Goal: Transaction & Acquisition: Purchase product/service

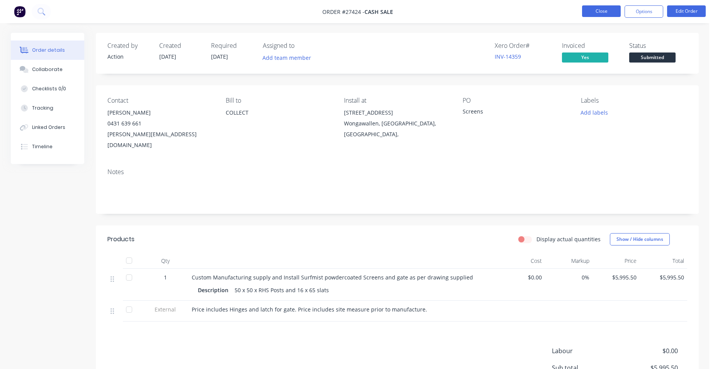
click at [616, 6] on button "Close" at bounding box center [601, 11] width 39 height 12
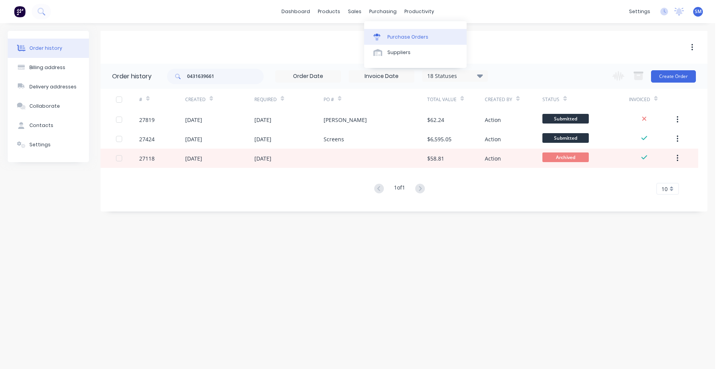
click at [393, 34] on div "Purchase Orders" at bounding box center [407, 37] width 41 height 7
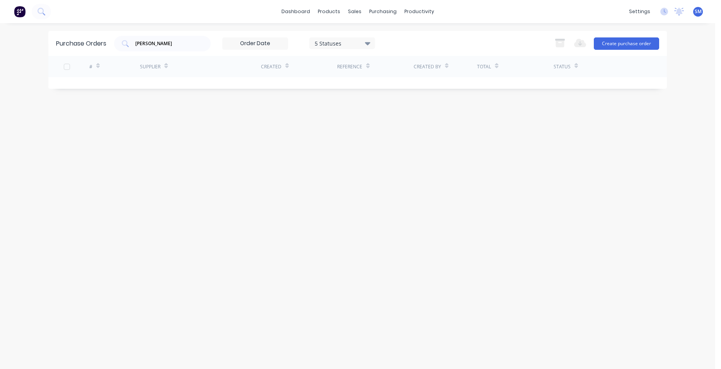
drag, startPoint x: 146, startPoint y: 46, endPoint x: 46, endPoint y: 52, distance: 99.5
click at [46, 52] on div "dashboard products sales purchasing productivity dashboard products Product Cat…" at bounding box center [357, 184] width 715 height 369
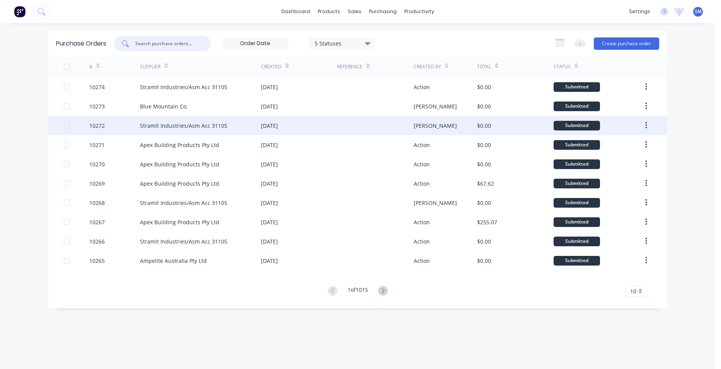
click at [318, 121] on div "[DATE]" at bounding box center [299, 125] width 76 height 19
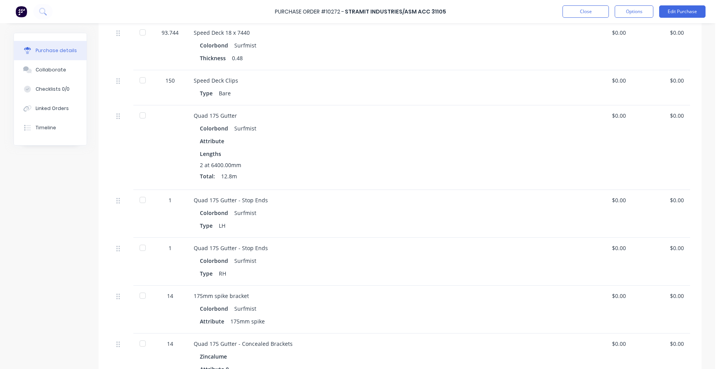
scroll to position [245, 0]
click at [56, 126] on button "Timeline" at bounding box center [50, 127] width 73 height 19
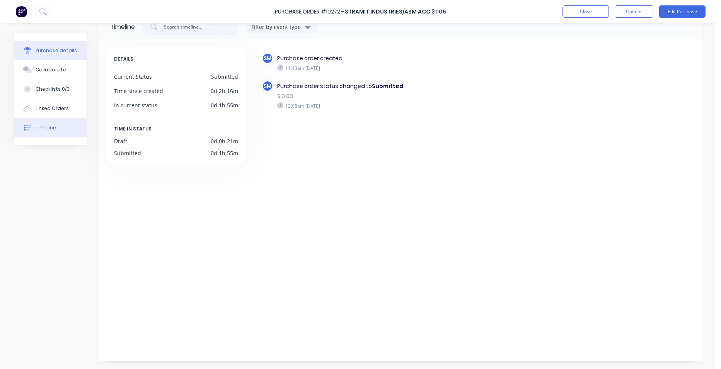
click at [65, 50] on div "Purchase details" at bounding box center [56, 50] width 41 height 7
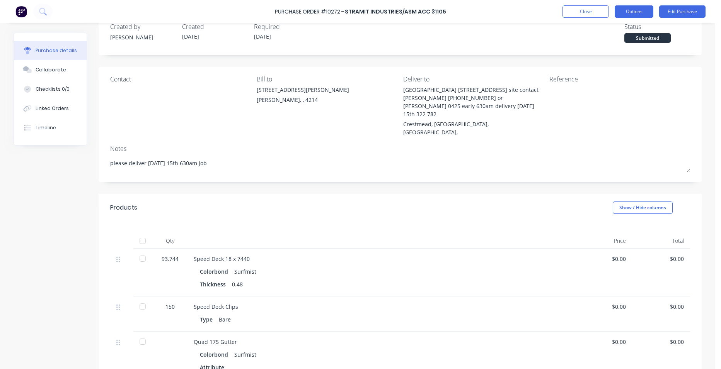
click at [628, 7] on button "Options" at bounding box center [633, 11] width 39 height 12
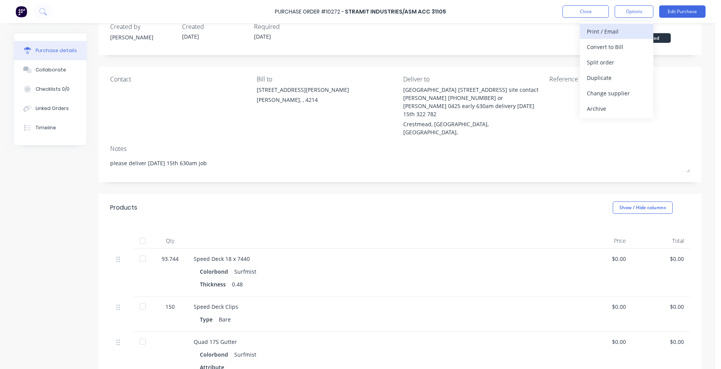
click at [623, 37] on div "Print / Email" at bounding box center [617, 31] width 60 height 11
click at [620, 63] on div "Without pricing" at bounding box center [617, 62] width 60 height 11
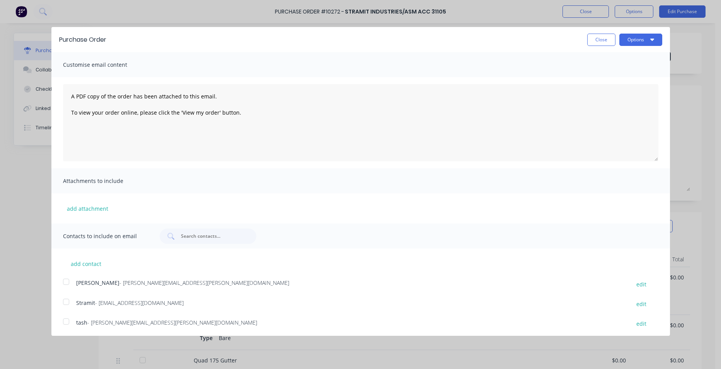
click at [64, 301] on div at bounding box center [65, 301] width 15 height 15
click at [69, 282] on div at bounding box center [65, 281] width 15 height 15
click at [626, 39] on button "Options" at bounding box center [640, 40] width 43 height 12
click at [621, 67] on button "Email" at bounding box center [625, 74] width 73 height 15
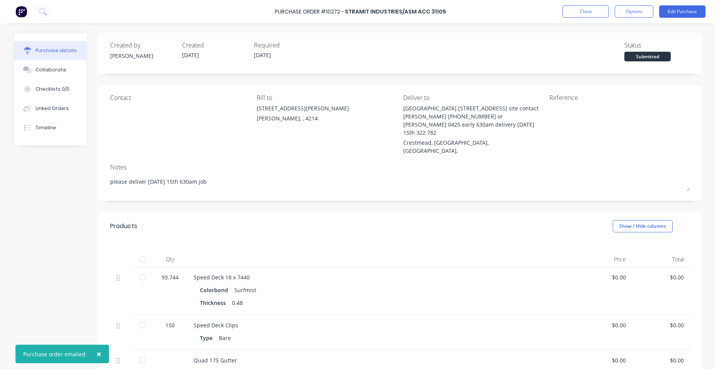
type textarea "x"
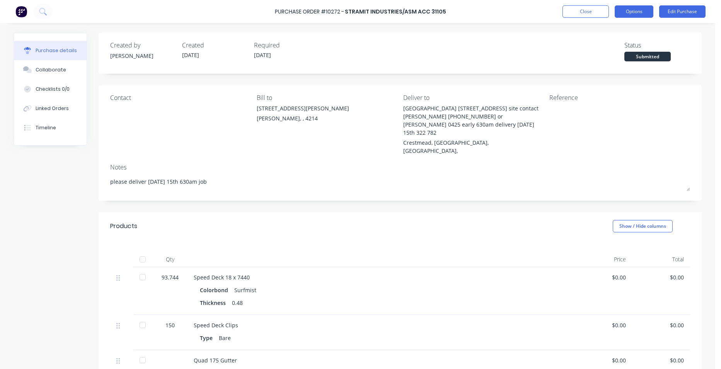
click at [640, 16] on button "Options" at bounding box center [633, 11] width 39 height 12
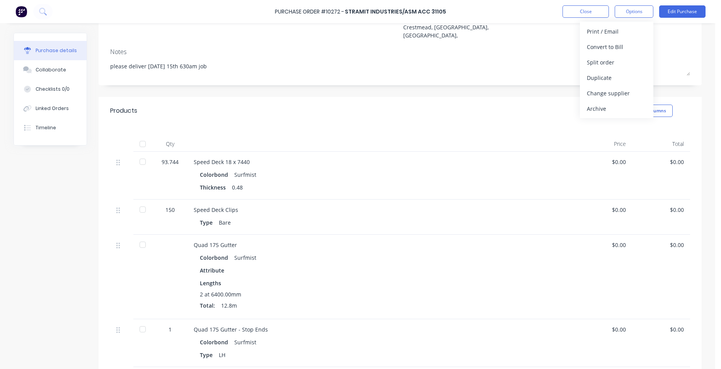
scroll to position [116, 0]
click at [47, 106] on div "Linked Orders" at bounding box center [52, 108] width 33 height 7
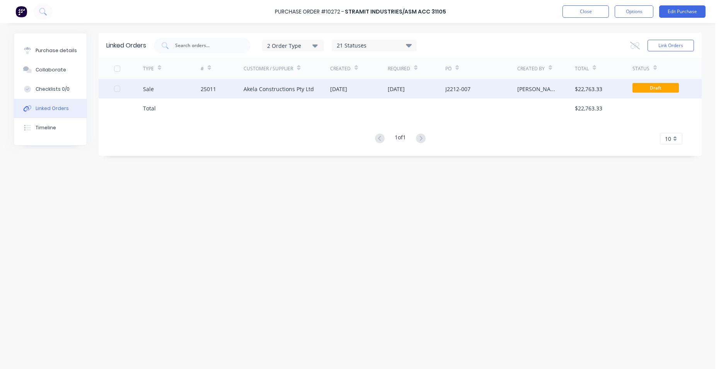
click at [218, 92] on div "25011" at bounding box center [222, 88] width 43 height 19
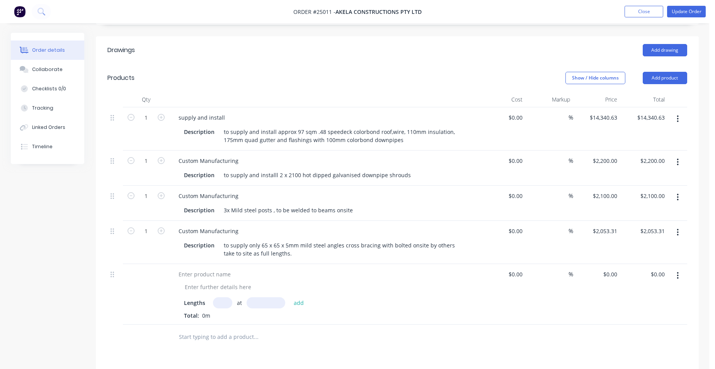
scroll to position [271, 0]
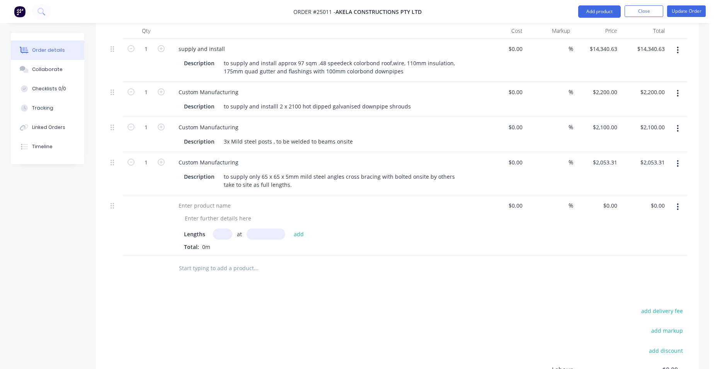
click at [677, 203] on icon "button" at bounding box center [678, 207] width 2 height 9
click at [647, 268] on div "Delete" at bounding box center [651, 273] width 60 height 11
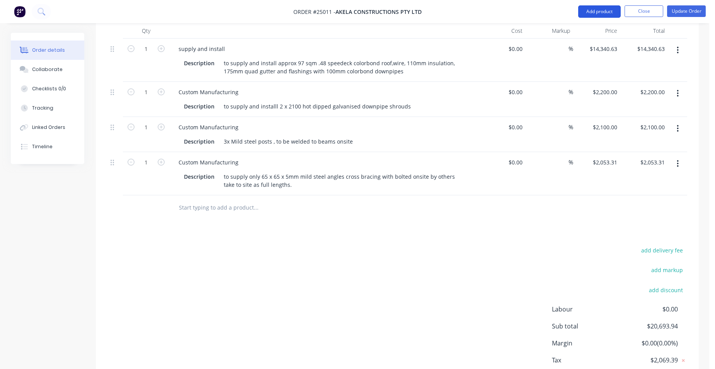
click at [607, 11] on button "Add product" at bounding box center [599, 11] width 43 height 12
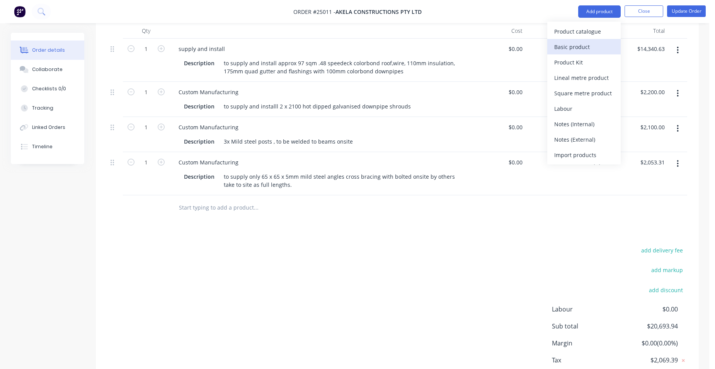
click at [594, 45] on div "Basic product" at bounding box center [584, 46] width 60 height 11
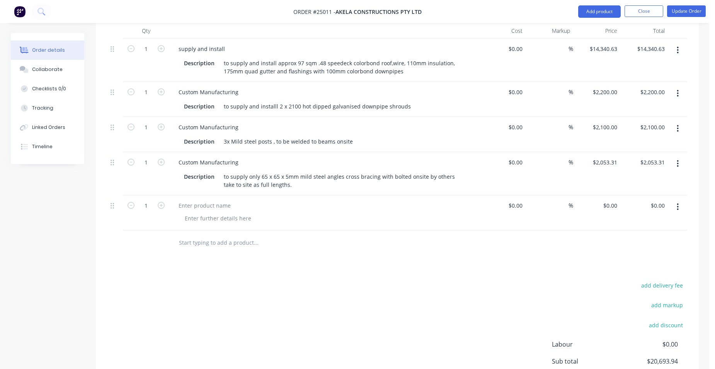
click at [674, 200] on button "button" at bounding box center [678, 207] width 18 height 14
click at [640, 268] on div "Delete" at bounding box center [651, 273] width 60 height 11
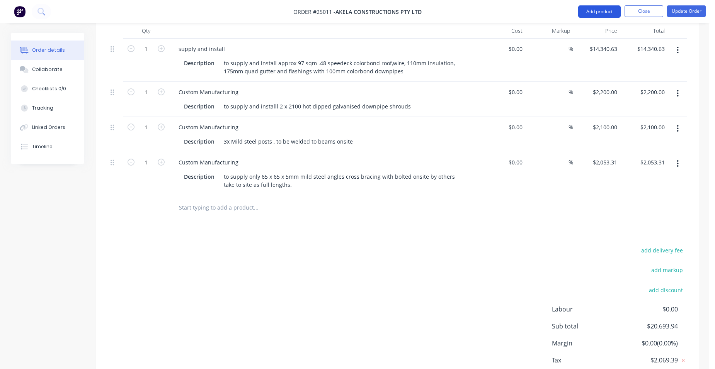
click at [615, 10] on button "Add product" at bounding box center [599, 11] width 43 height 12
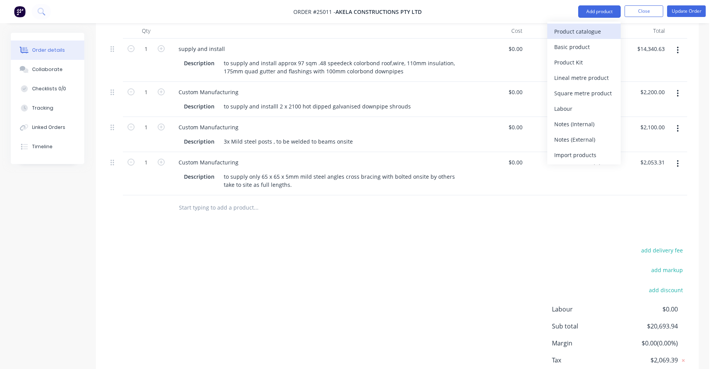
click at [595, 30] on div "Product catalogue" at bounding box center [584, 31] width 60 height 11
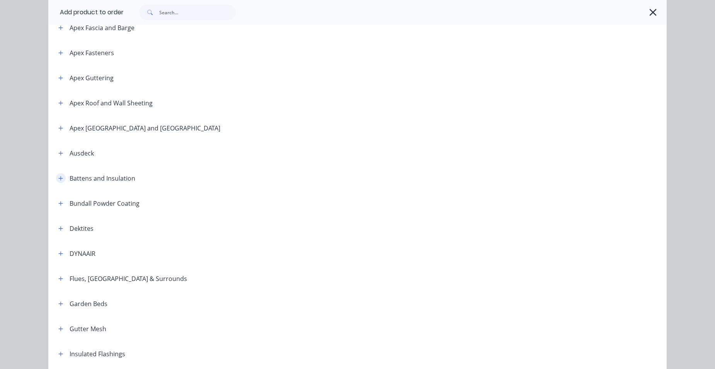
click at [56, 182] on button "button" at bounding box center [61, 179] width 10 height 10
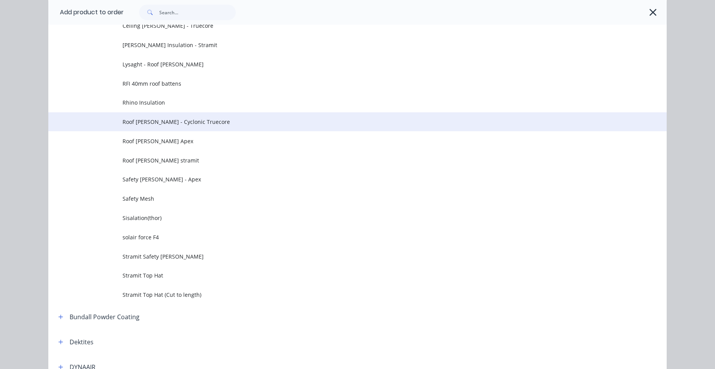
scroll to position [464, 0]
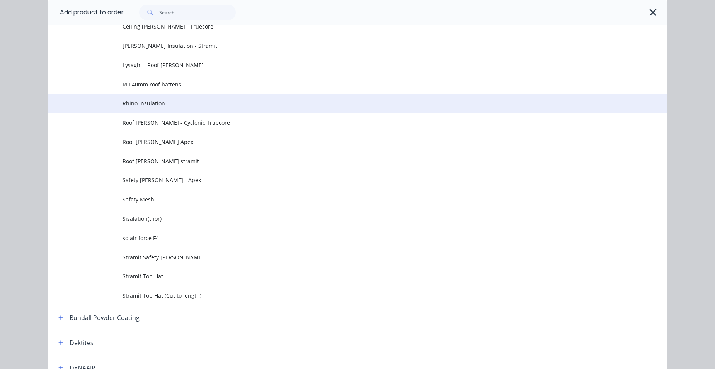
click at [194, 108] on td "Rhino Insulation" at bounding box center [395, 103] width 544 height 19
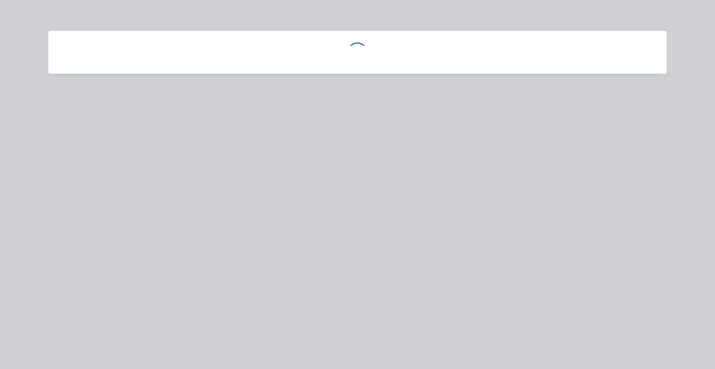
scroll to position [0, 0]
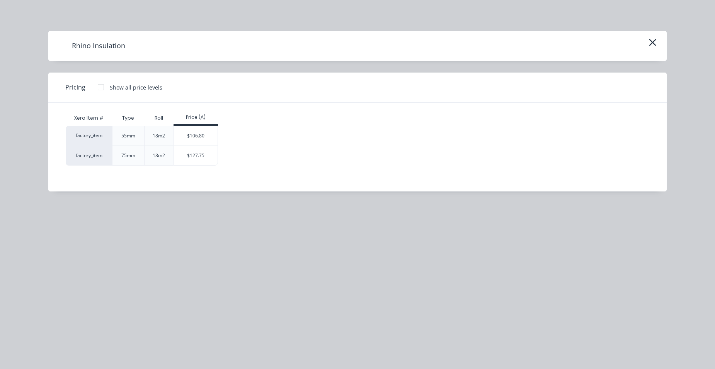
click at [201, 151] on div "$127.75" at bounding box center [196, 155] width 44 height 19
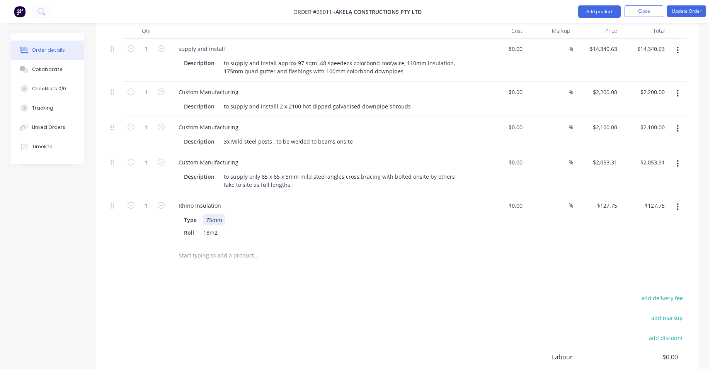
click at [211, 214] on div "75mm" at bounding box center [214, 219] width 22 height 11
click at [159, 202] on icon "button" at bounding box center [161, 205] width 7 height 7
type input "2"
type input "$255.50"
click at [159, 202] on icon "button" at bounding box center [161, 205] width 7 height 7
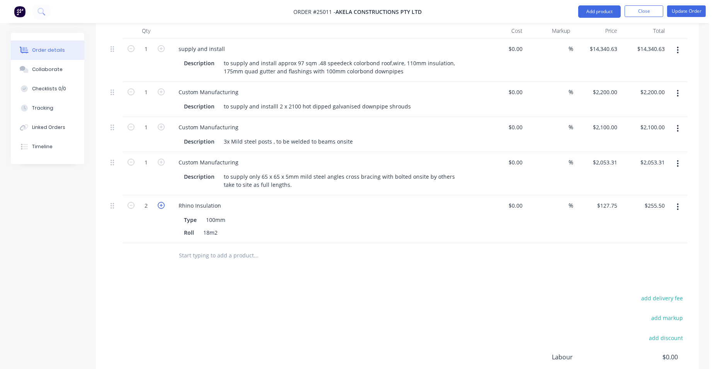
type input "3"
type input "$383.25"
click at [159, 202] on icon "button" at bounding box center [161, 205] width 7 height 7
type input "4"
type input "$511.00"
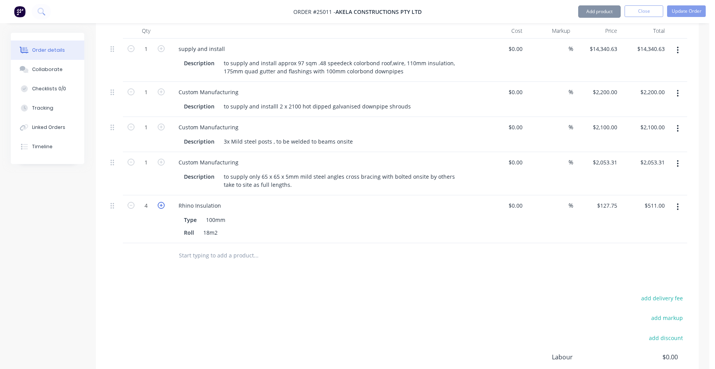
click at [159, 202] on icon "button" at bounding box center [161, 205] width 7 height 7
type input "5"
type input "$638.75"
click at [159, 202] on icon "button" at bounding box center [161, 205] width 7 height 7
type input "6"
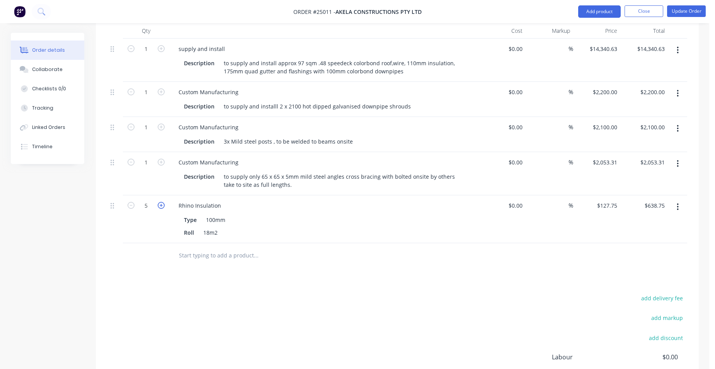
type input "$766.50"
click at [695, 12] on button "Update Order" at bounding box center [686, 11] width 39 height 12
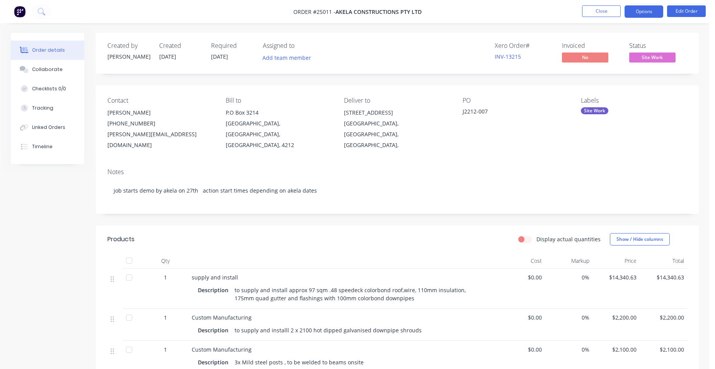
click at [652, 11] on button "Options" at bounding box center [644, 11] width 39 height 12
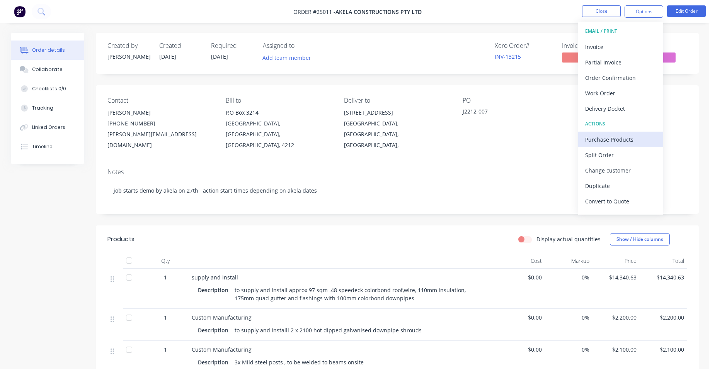
click at [626, 135] on div "Purchase Products" at bounding box center [620, 139] width 71 height 11
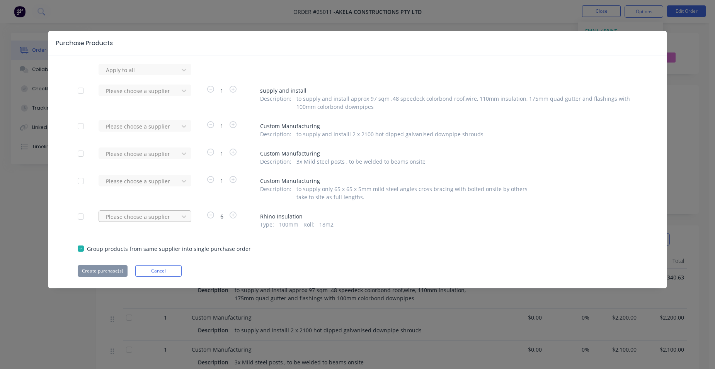
click at [162, 75] on div at bounding box center [140, 70] width 70 height 10
type input "thor"
click at [158, 248] on div "Thor Builiding Products Pty Ltd" at bounding box center [145, 245] width 93 height 14
click at [83, 271] on button "Create purchase(s)" at bounding box center [103, 271] width 50 height 12
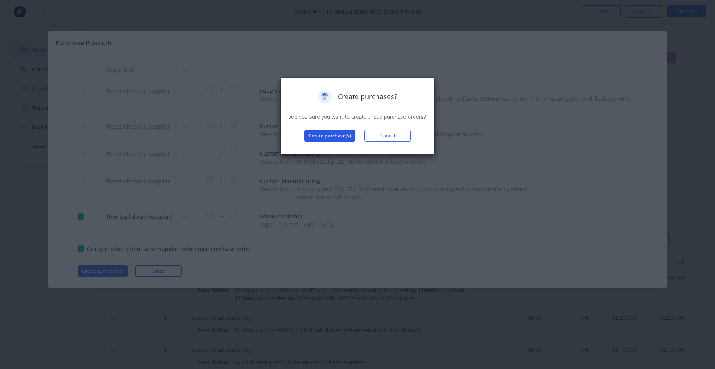
click at [328, 137] on button "Create purchase(s)" at bounding box center [329, 136] width 51 height 12
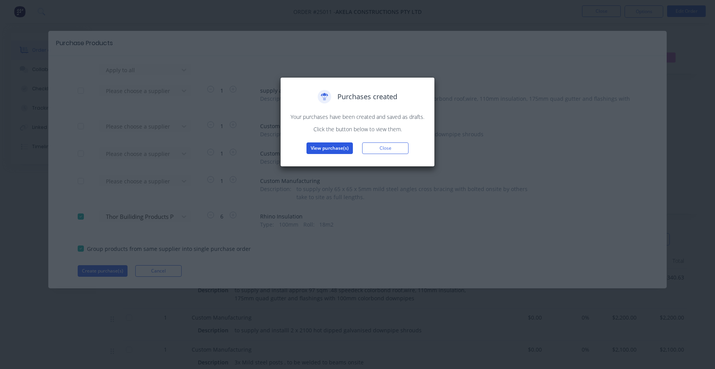
click at [325, 151] on button "View purchase(s)" at bounding box center [329, 149] width 46 height 12
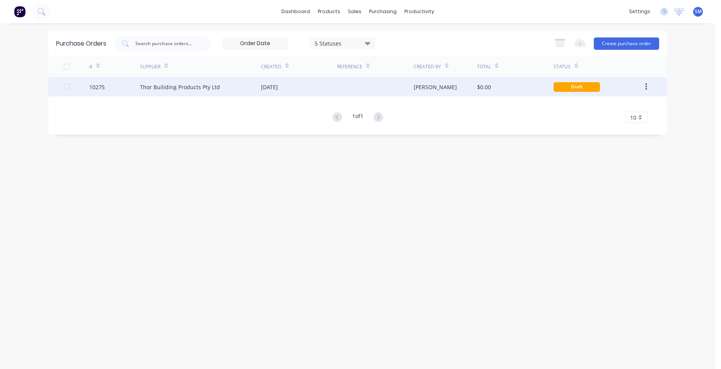
click at [336, 87] on div "12 Aug 2025" at bounding box center [299, 86] width 76 height 19
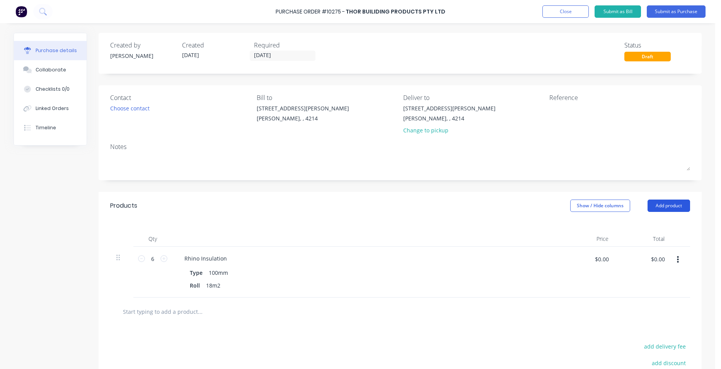
click at [662, 206] on button "Add product" at bounding box center [668, 206] width 43 height 12
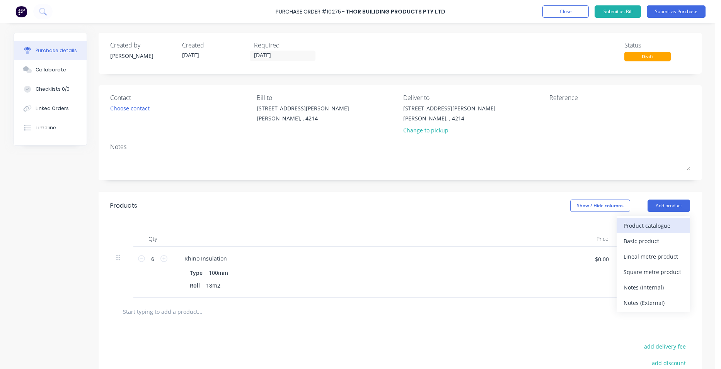
click at [628, 225] on div "Product catalogue" at bounding box center [653, 225] width 60 height 11
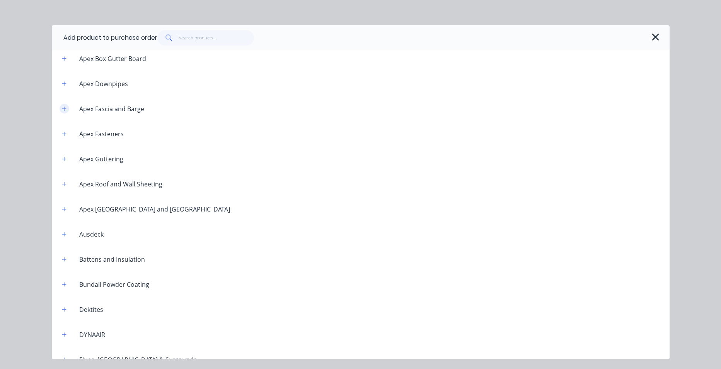
scroll to position [271, 0]
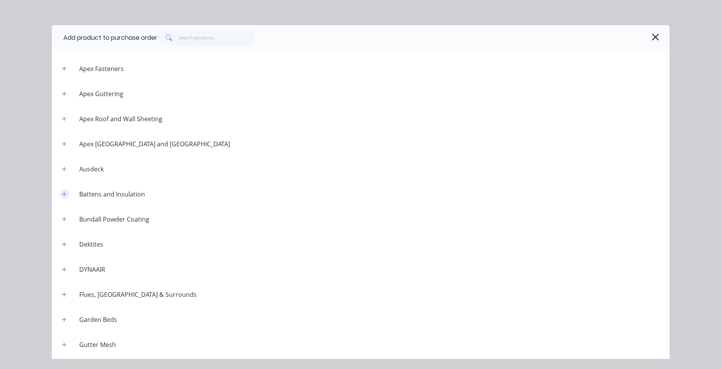
click at [63, 195] on icon "button" at bounding box center [64, 194] width 5 height 5
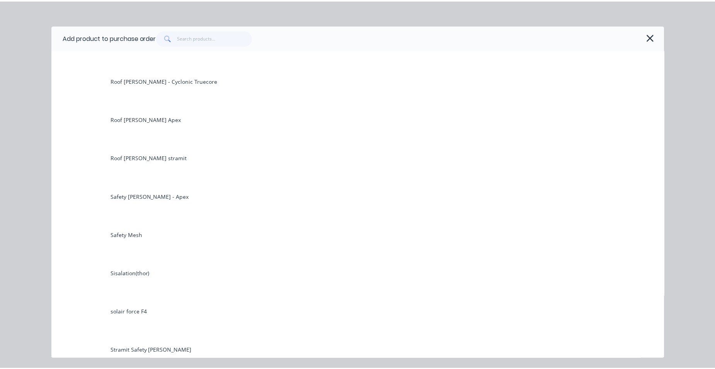
scroll to position [696, 0]
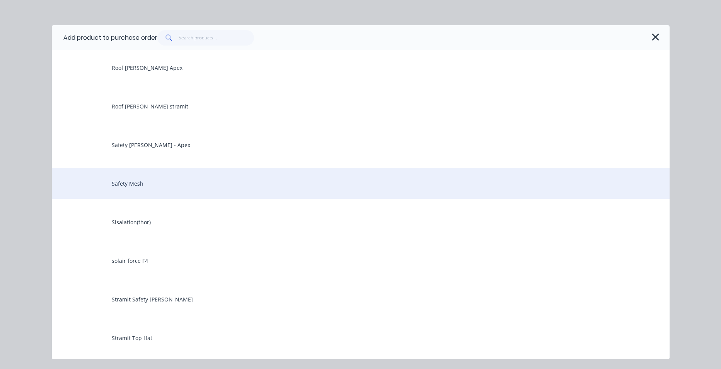
click at [131, 180] on div "Safety Mesh" at bounding box center [361, 183] width 618 height 31
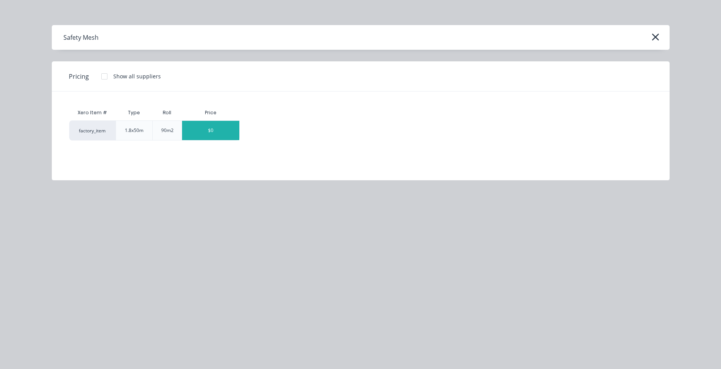
click at [204, 134] on div "$0" at bounding box center [210, 130] width 57 height 19
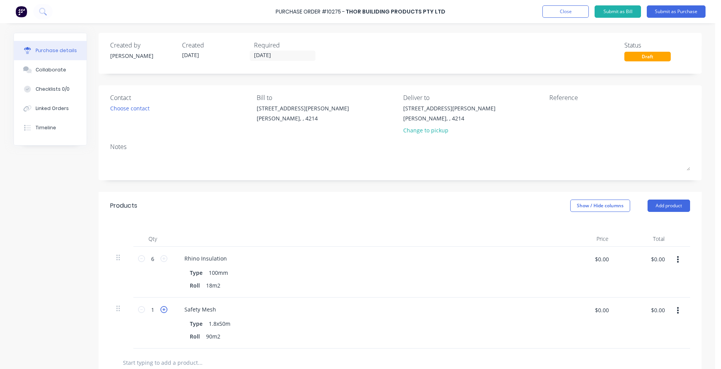
click at [161, 308] on icon at bounding box center [163, 309] width 7 height 7
type input "2"
click at [672, 10] on button "Submit as Purchase" at bounding box center [676, 11] width 59 height 12
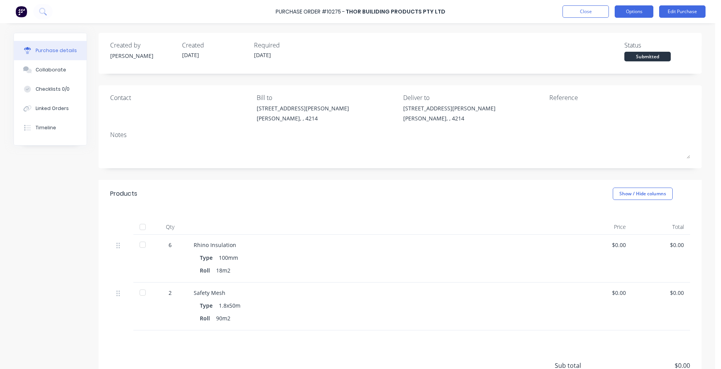
click at [640, 14] on button "Options" at bounding box center [633, 11] width 39 height 12
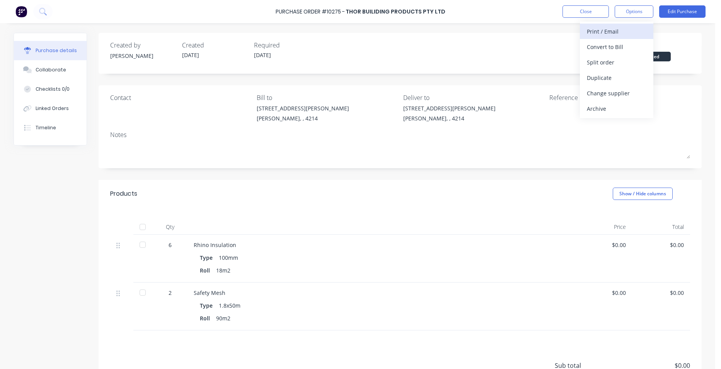
click at [621, 28] on div "Print / Email" at bounding box center [617, 31] width 60 height 11
click at [622, 57] on div "Without pricing" at bounding box center [617, 62] width 60 height 11
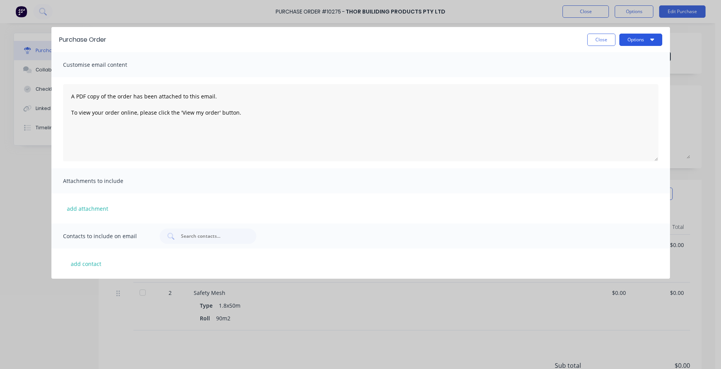
click at [621, 38] on button "Options" at bounding box center [640, 40] width 43 height 12
click at [620, 59] on div "Print" at bounding box center [626, 59] width 60 height 11
click at [590, 41] on button "Close" at bounding box center [601, 40] width 28 height 12
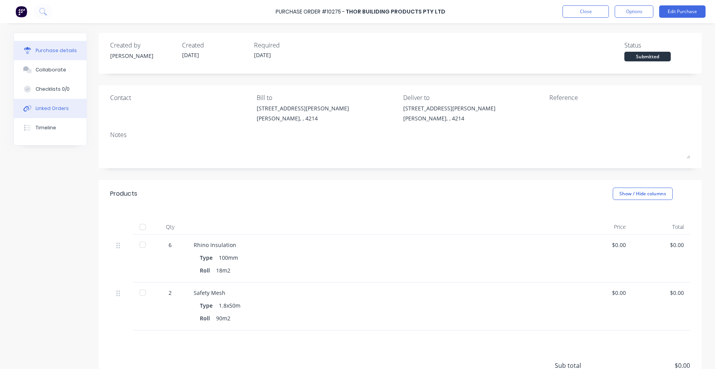
click at [50, 110] on div "Linked Orders" at bounding box center [52, 108] width 33 height 7
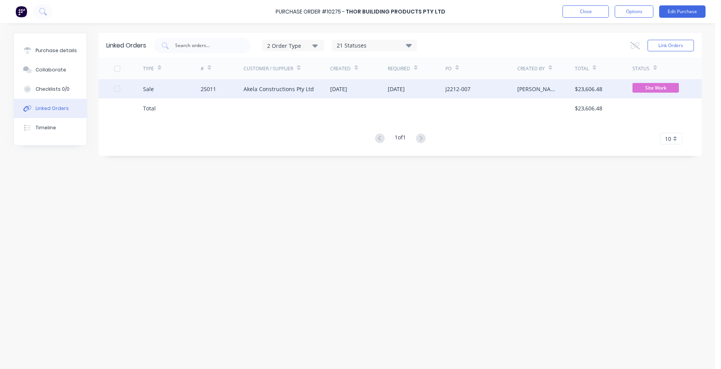
click at [317, 90] on div "Akela Constructions Pty Ltd" at bounding box center [286, 88] width 87 height 19
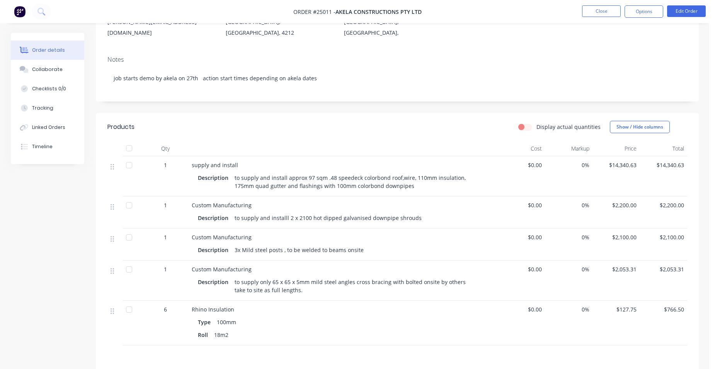
scroll to position [155, 0]
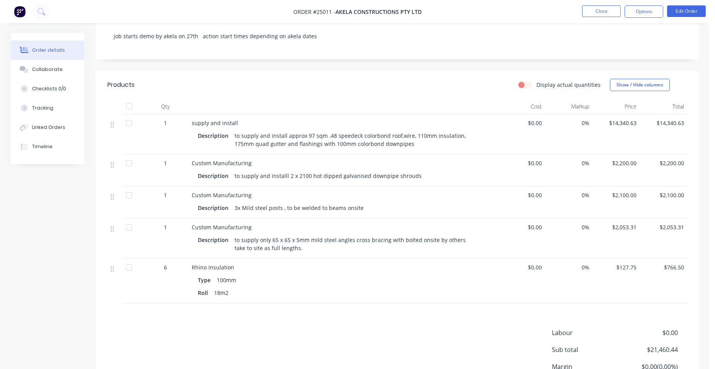
click at [223, 275] on div "100mm" at bounding box center [227, 280] width 26 height 11
click at [696, 8] on button "Edit Order" at bounding box center [686, 11] width 39 height 12
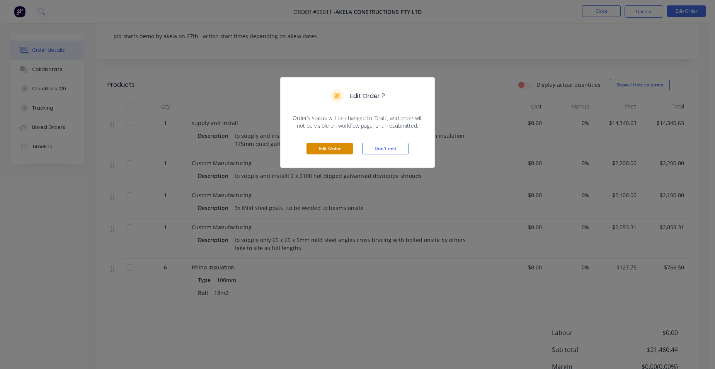
click at [341, 152] on button "Edit Order" at bounding box center [329, 149] width 46 height 12
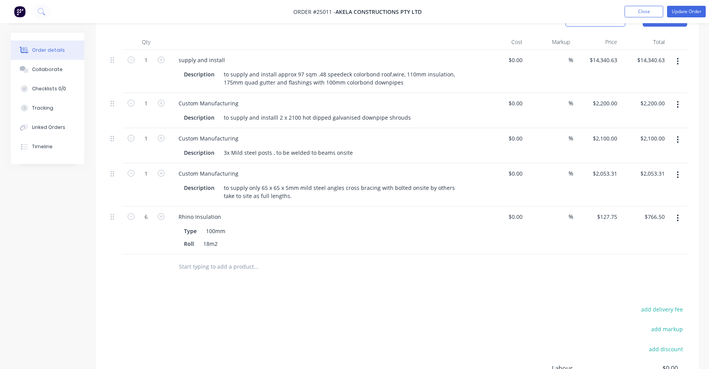
scroll to position [271, 0]
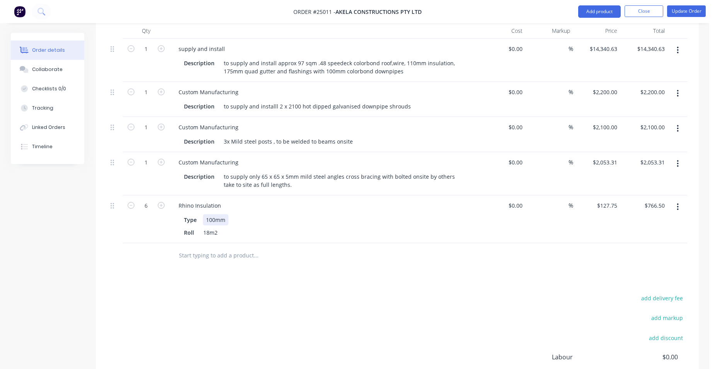
click at [213, 214] on div "100mm" at bounding box center [216, 219] width 26 height 11
click at [239, 227] on div "Roll 18m2" at bounding box center [322, 232] width 283 height 11
click at [359, 200] on div "Rhino Insulation" at bounding box center [323, 205] width 303 height 11
click at [648, 10] on button "Close" at bounding box center [644, 11] width 39 height 12
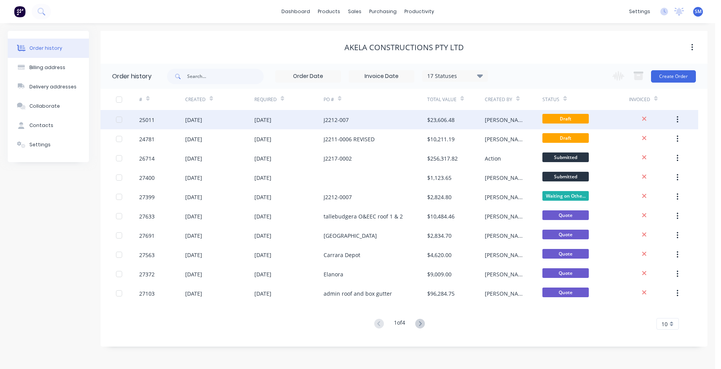
click at [369, 119] on div "J2212-007" at bounding box center [375, 119] width 104 height 19
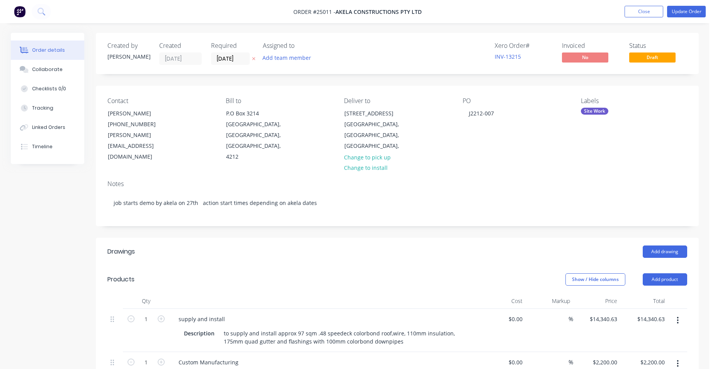
drag, startPoint x: 667, startPoint y: 265, endPoint x: 645, endPoint y: 277, distance: 25.6
click at [667, 274] on button "Add product" at bounding box center [665, 280] width 44 height 12
click at [634, 294] on div "Product catalogue" at bounding box center [651, 299] width 60 height 11
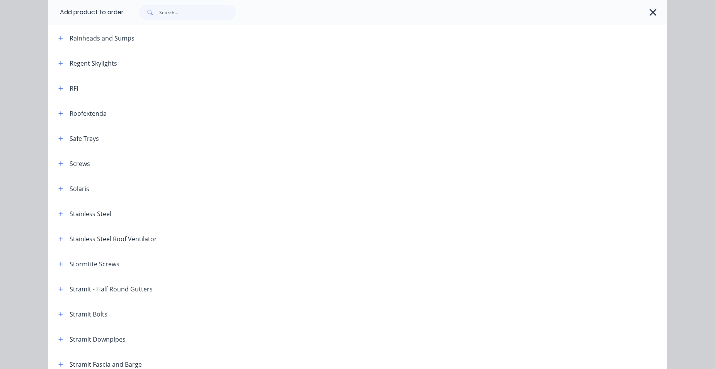
scroll to position [1005, 0]
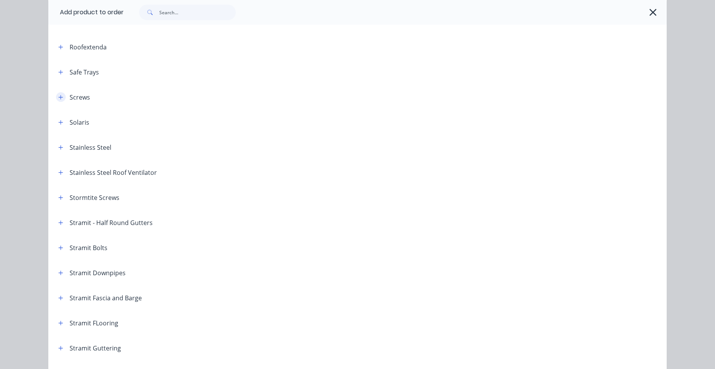
click at [58, 99] on icon "button" at bounding box center [60, 97] width 5 height 5
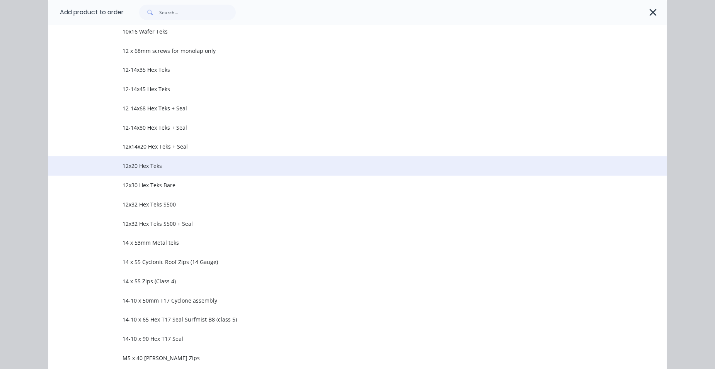
scroll to position [1159, 0]
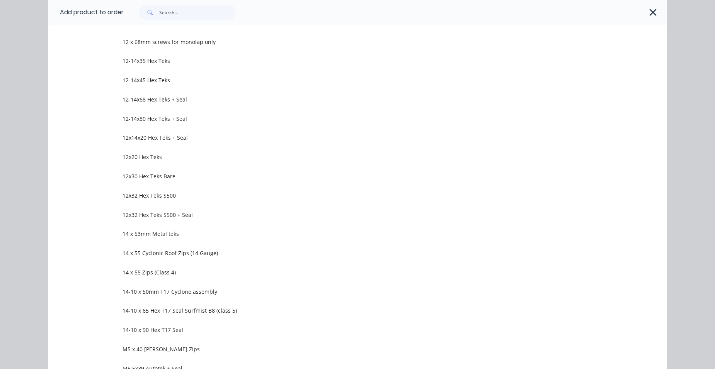
click at [162, 175] on span "12x30 Hex Teks Bare" at bounding box center [340, 176] width 435 height 8
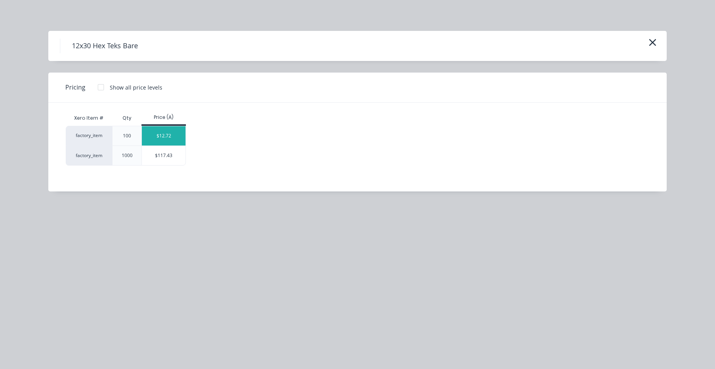
click at [173, 136] on div "$12.72" at bounding box center [164, 135] width 44 height 19
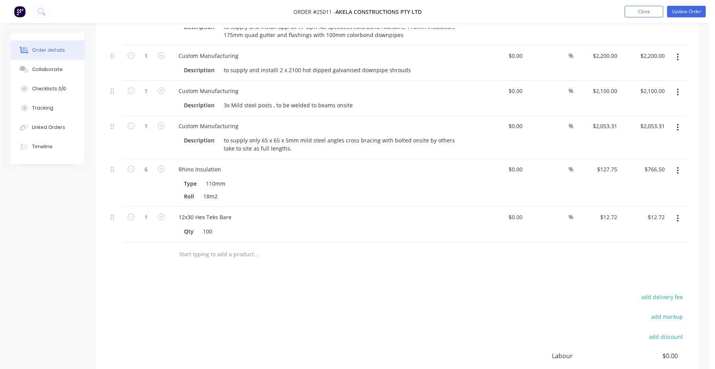
scroll to position [309, 0]
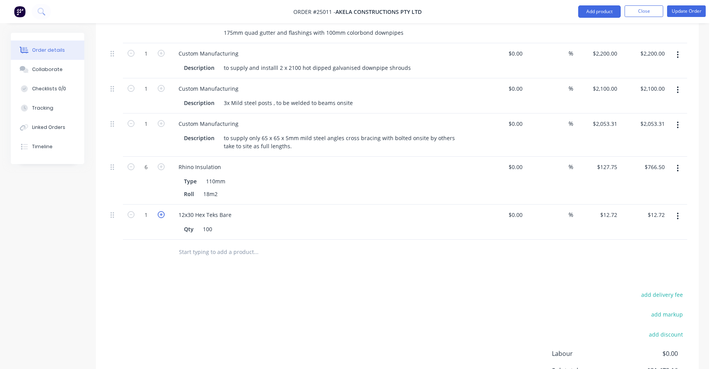
click at [160, 211] on icon "button" at bounding box center [161, 214] width 7 height 7
type input "2"
type input "$25.44"
click at [160, 211] on icon "button" at bounding box center [161, 214] width 7 height 7
type input "3"
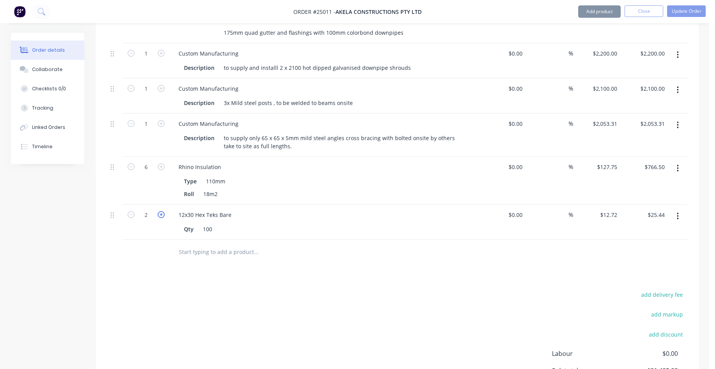
type input "$38.16"
click at [160, 211] on icon "button" at bounding box center [161, 214] width 7 height 7
type input "4"
type input "$50.88"
click at [160, 211] on icon "button" at bounding box center [161, 214] width 7 height 7
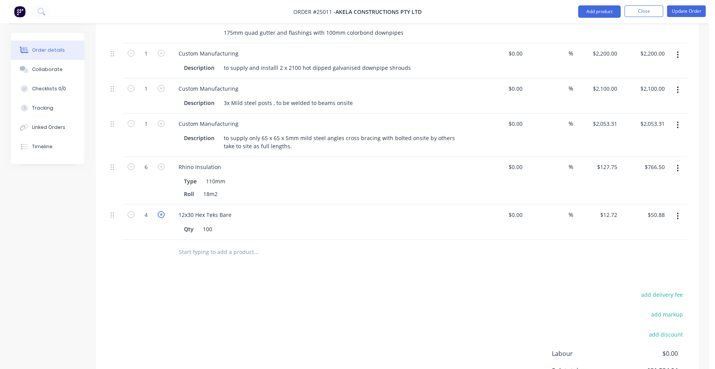
type input "5"
type input "$63.60"
click at [595, 14] on button "Add product" at bounding box center [599, 11] width 43 height 12
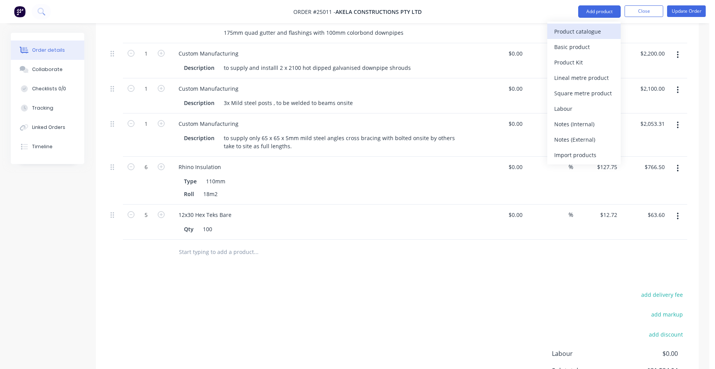
click at [587, 26] on div "Product catalogue" at bounding box center [584, 31] width 60 height 11
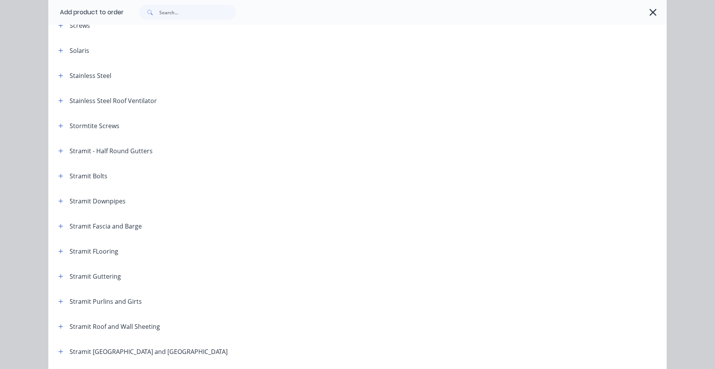
scroll to position [1038, 0]
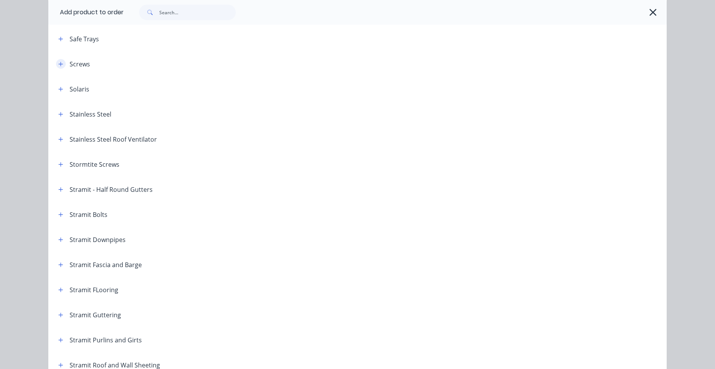
click at [60, 66] on icon "button" at bounding box center [60, 63] width 5 height 5
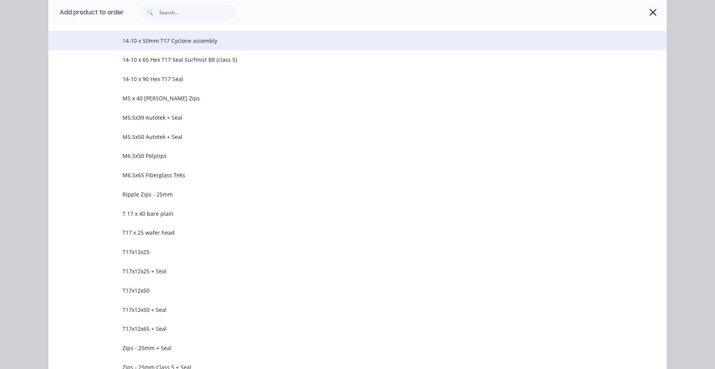
scroll to position [1424, 0]
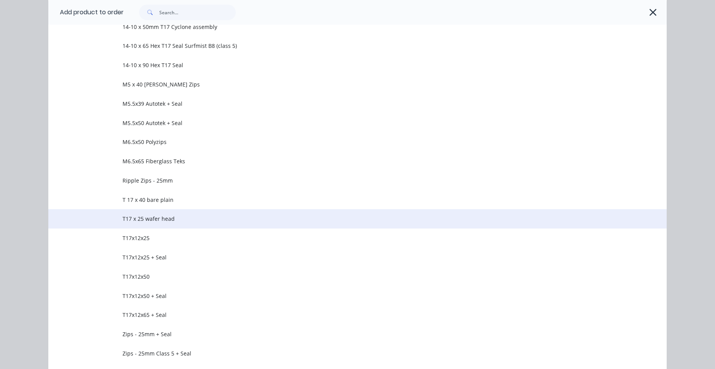
click at [171, 224] on td "T17 x 25 wafer head" at bounding box center [395, 218] width 544 height 19
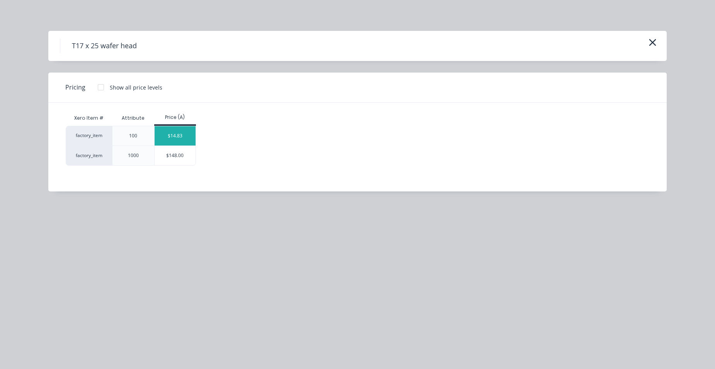
click at [191, 143] on div "$14.83" at bounding box center [175, 135] width 41 height 19
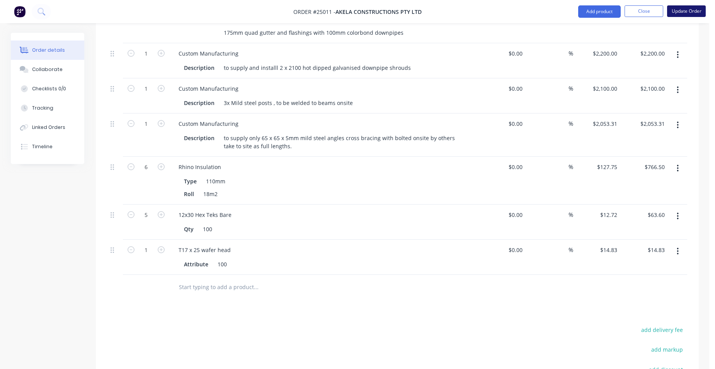
click at [674, 14] on button "Update Order" at bounding box center [686, 11] width 39 height 12
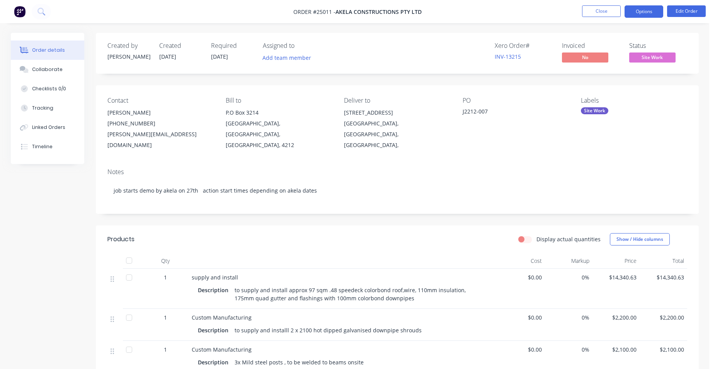
click at [648, 16] on button "Options" at bounding box center [644, 11] width 39 height 12
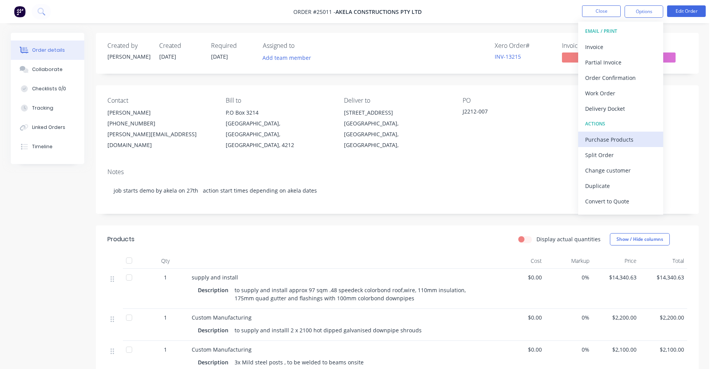
click at [625, 137] on div "Purchase Products" at bounding box center [620, 139] width 71 height 11
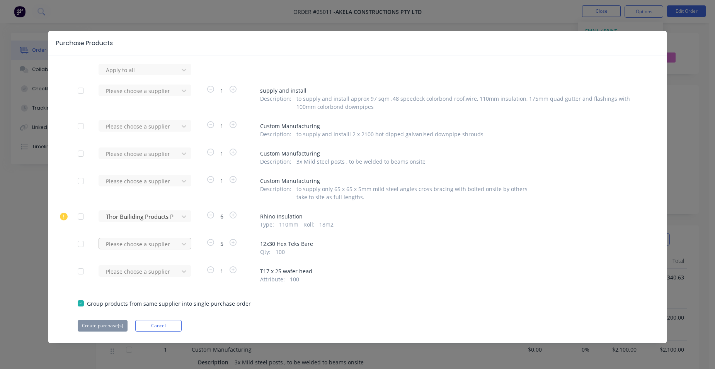
click at [109, 75] on div at bounding box center [140, 70] width 70 height 10
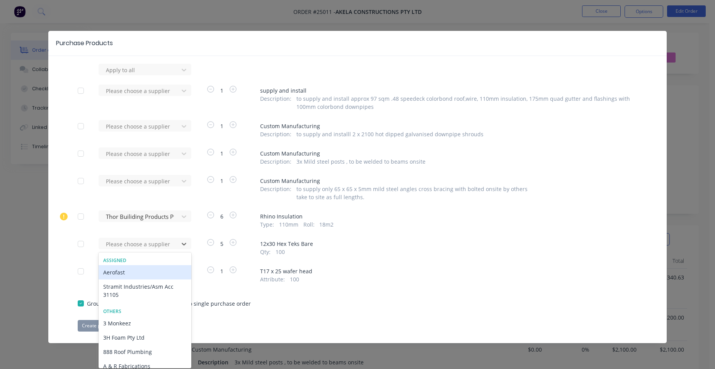
click at [111, 276] on div "Aerofast" at bounding box center [145, 272] width 93 height 14
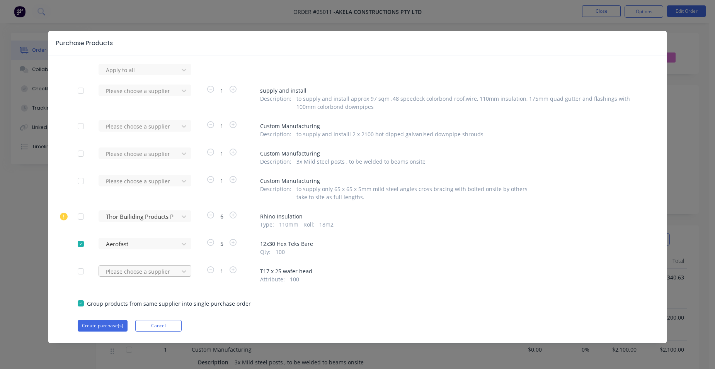
click at [110, 75] on div at bounding box center [140, 70] width 70 height 10
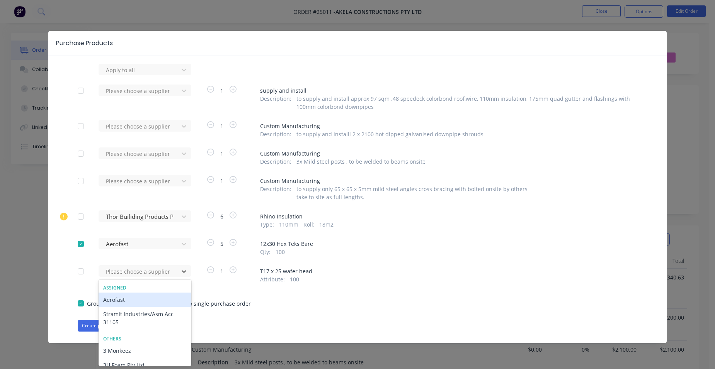
click at [107, 300] on div "Aerofast" at bounding box center [145, 300] width 93 height 14
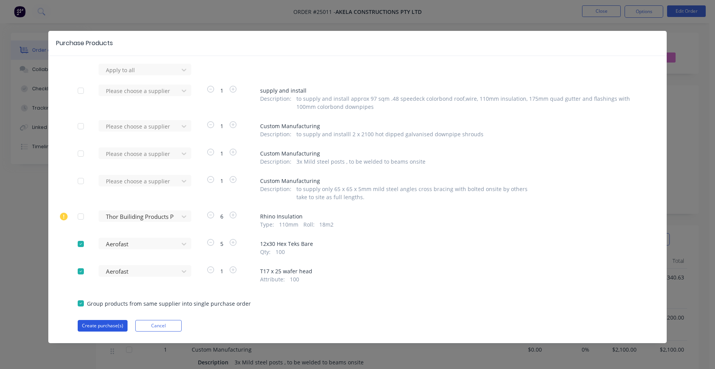
click at [91, 324] on button "Create purchase(s)" at bounding box center [103, 326] width 50 height 12
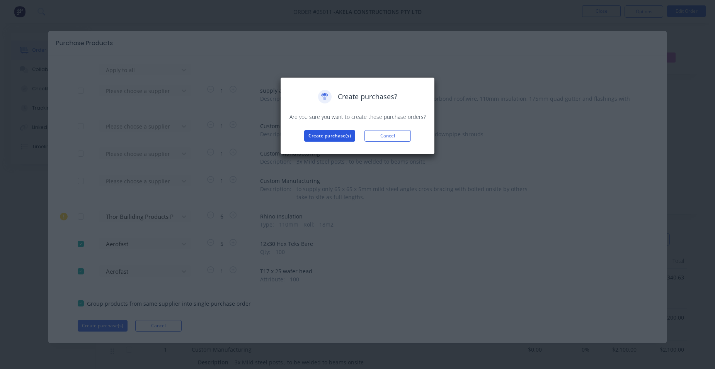
click at [312, 138] on button "Create purchase(s)" at bounding box center [329, 136] width 51 height 12
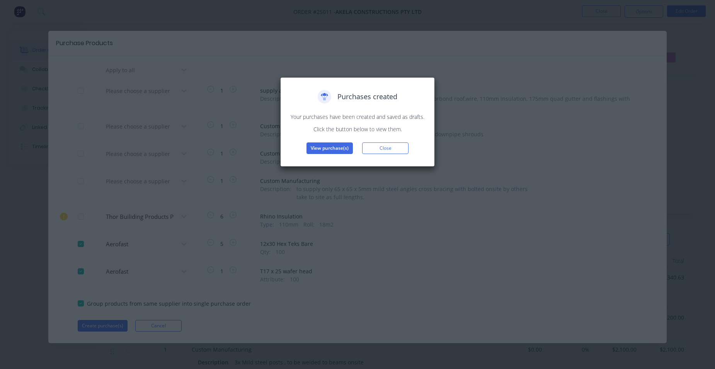
click at [324, 151] on button "View purchase(s)" at bounding box center [329, 149] width 46 height 12
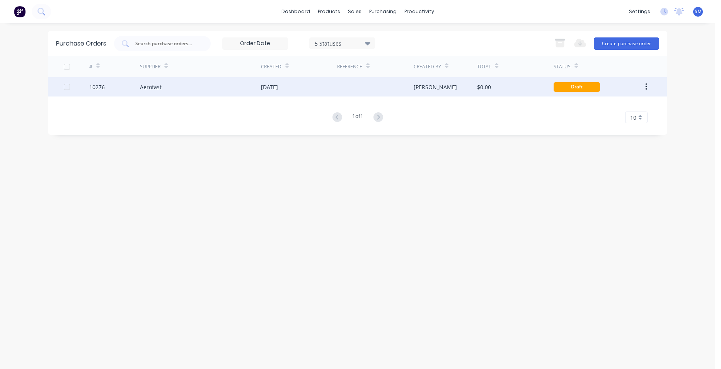
click at [320, 88] on div "12 Aug 2025" at bounding box center [299, 86] width 76 height 19
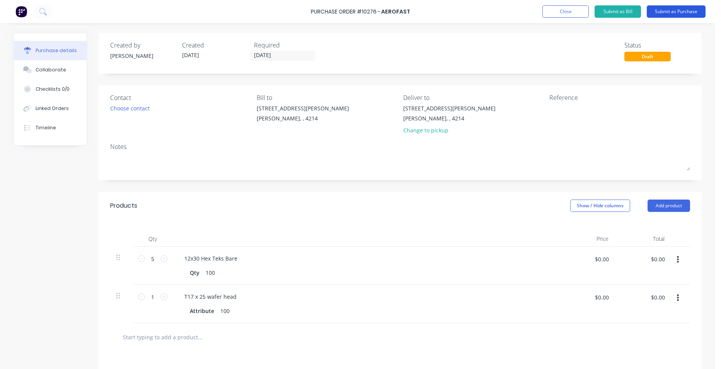
click at [662, 11] on button "Submit as Purchase" at bounding box center [676, 11] width 59 height 12
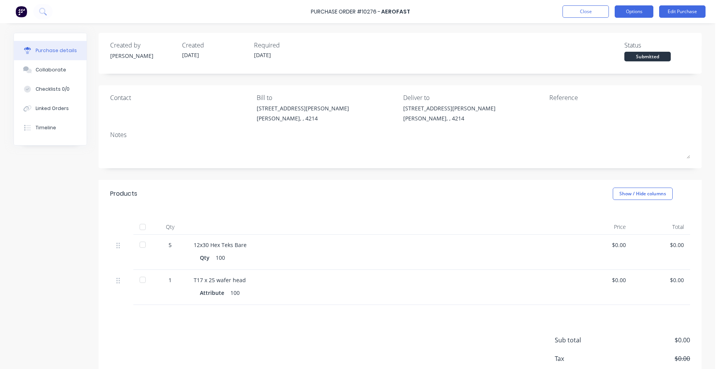
click at [631, 10] on button "Options" at bounding box center [633, 11] width 39 height 12
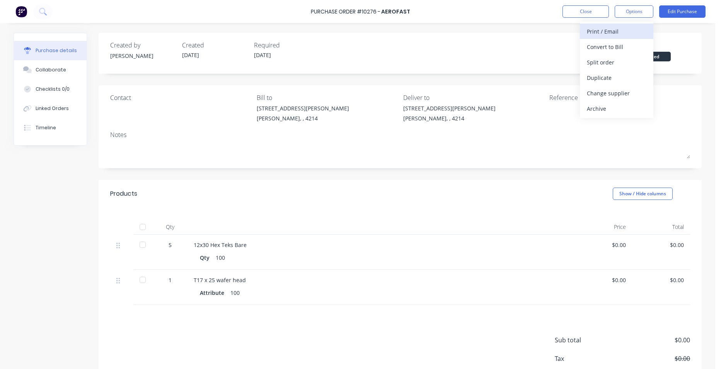
click at [634, 27] on div "Print / Email" at bounding box center [617, 31] width 60 height 11
click at [632, 60] on div "Without pricing" at bounding box center [617, 62] width 60 height 11
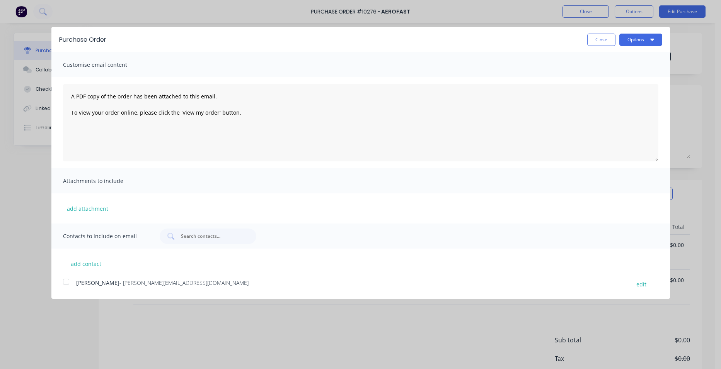
click at [66, 282] on div at bounding box center [65, 281] width 15 height 15
click at [628, 41] on button "Options" at bounding box center [640, 40] width 43 height 12
click at [626, 71] on div "Email" at bounding box center [626, 74] width 60 height 11
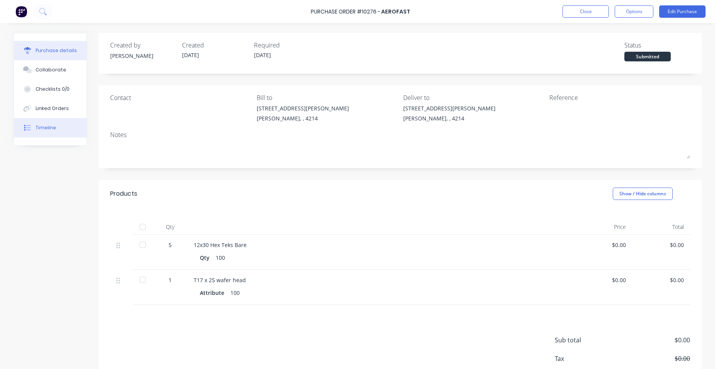
click at [61, 129] on button "Timeline" at bounding box center [50, 127] width 73 height 19
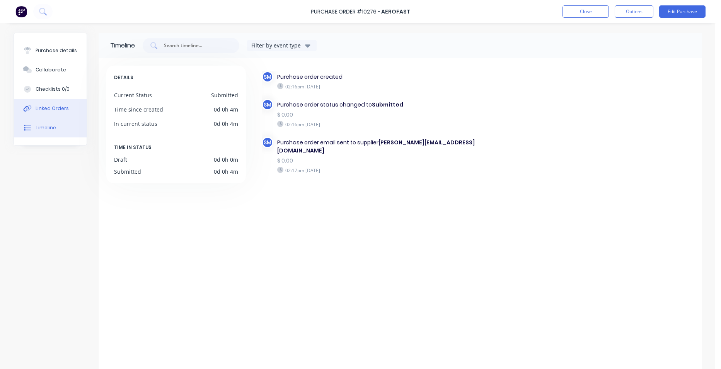
click at [56, 107] on div "Linked Orders" at bounding box center [52, 108] width 33 height 7
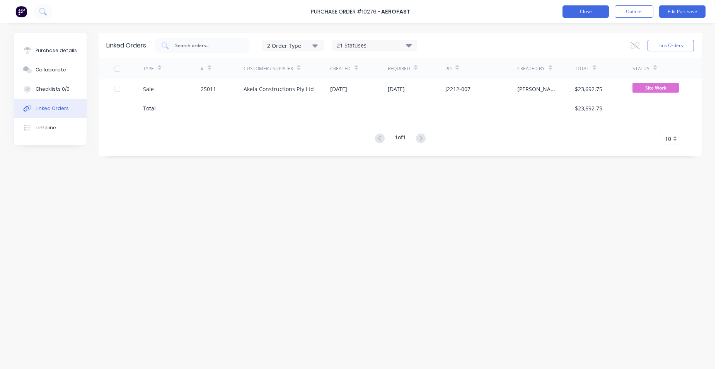
click at [584, 10] on button "Close" at bounding box center [585, 11] width 46 height 12
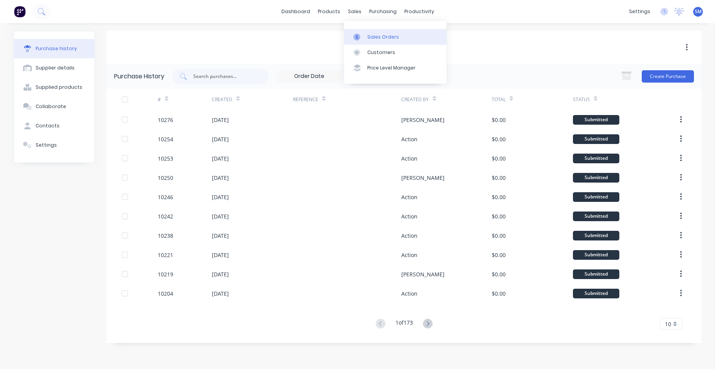
click at [395, 44] on link "Sales Orders" at bounding box center [395, 36] width 102 height 15
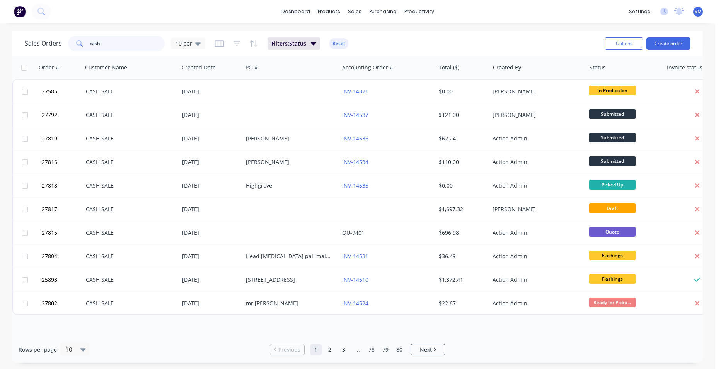
drag, startPoint x: 134, startPoint y: 48, endPoint x: 89, endPoint y: 44, distance: 44.6
click at [90, 44] on input "cash" at bounding box center [127, 43] width 75 height 15
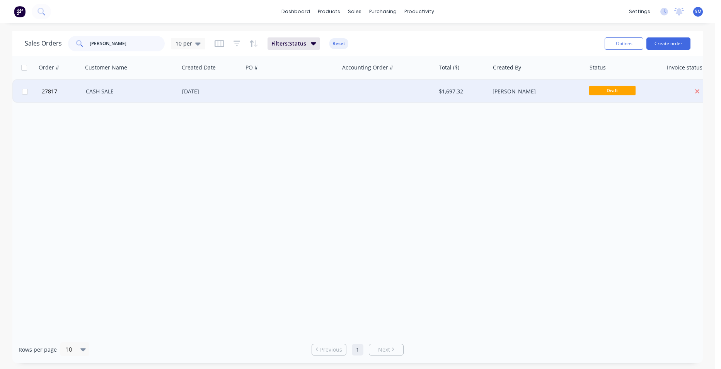
type input "hilbert"
click at [337, 97] on div at bounding box center [291, 91] width 96 height 23
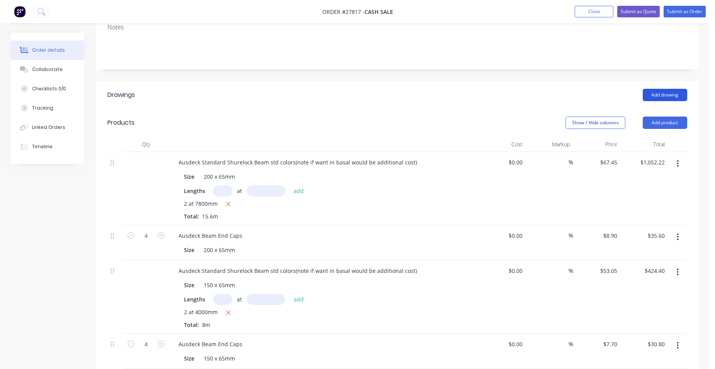
scroll to position [155, 0]
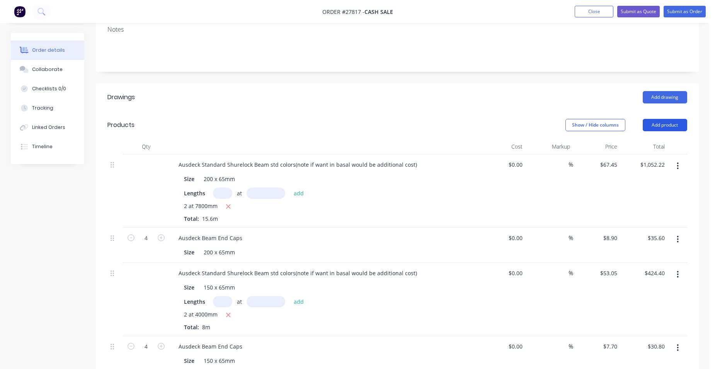
click at [671, 119] on button "Add product" at bounding box center [665, 125] width 44 height 12
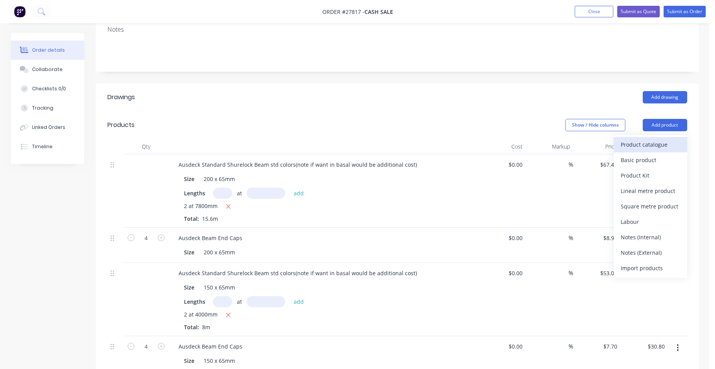
click at [655, 139] on div "Product catalogue" at bounding box center [651, 144] width 60 height 11
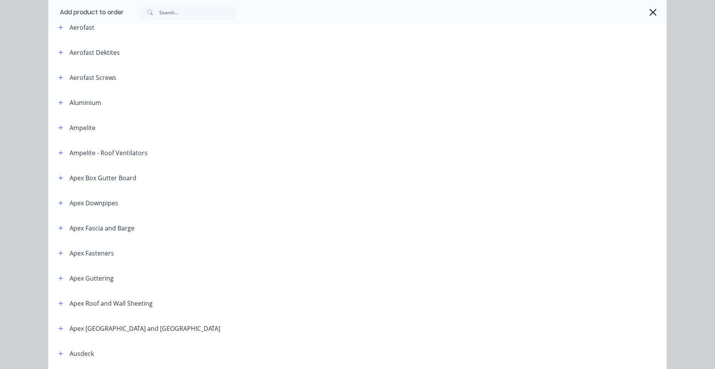
scroll to position [0, 0]
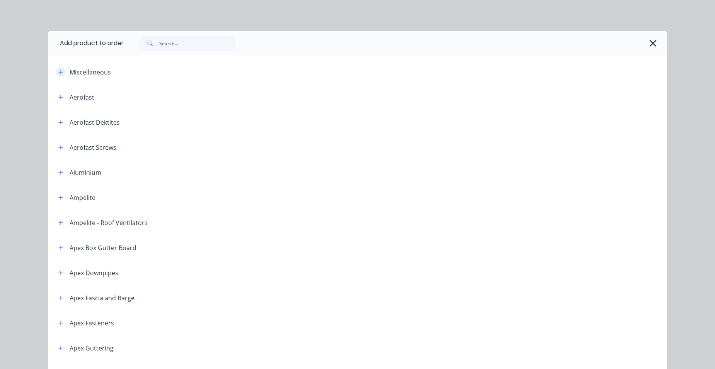
click at [59, 74] on icon "button" at bounding box center [60, 72] width 5 height 5
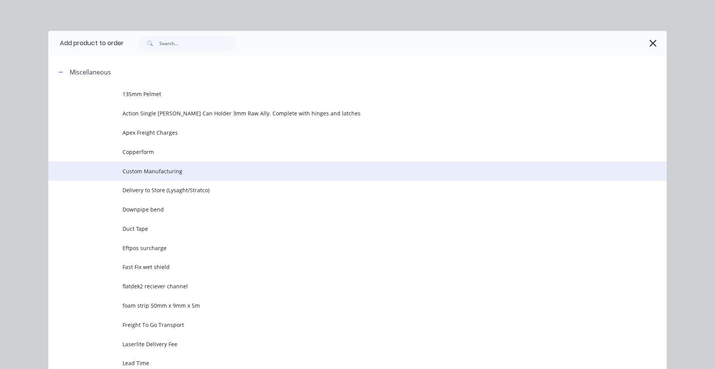
click at [173, 178] on td "Custom Manufacturing" at bounding box center [395, 171] width 544 height 19
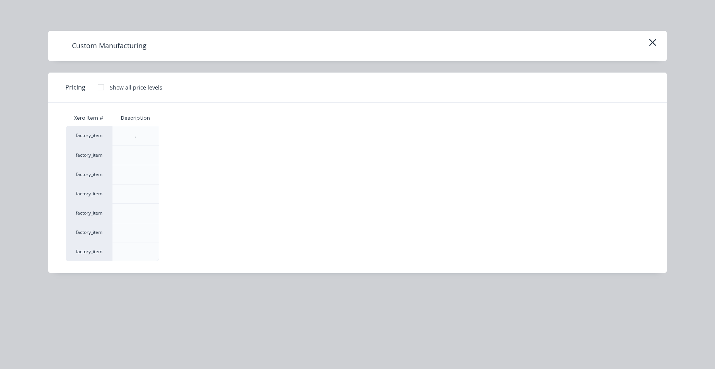
click at [104, 88] on div at bounding box center [100, 87] width 15 height 15
click at [162, 226] on div "$0.00" at bounding box center [180, 232] width 41 height 19
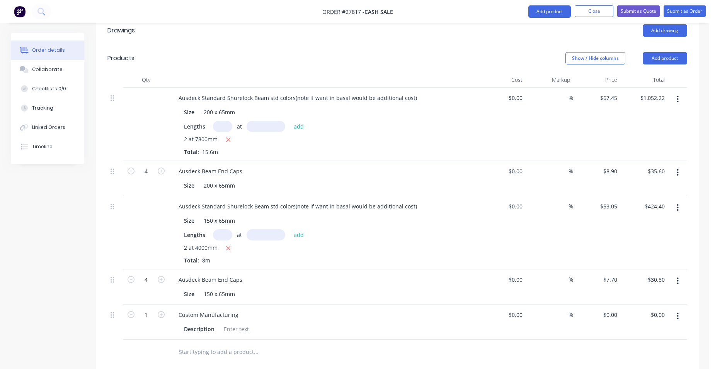
scroll to position [271, 0]
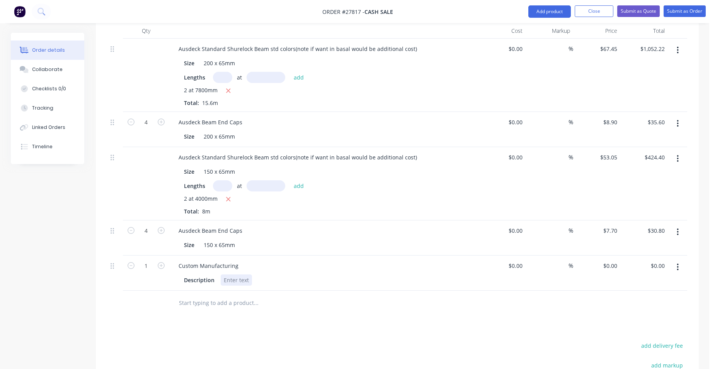
click at [233, 275] on div at bounding box center [236, 280] width 31 height 11
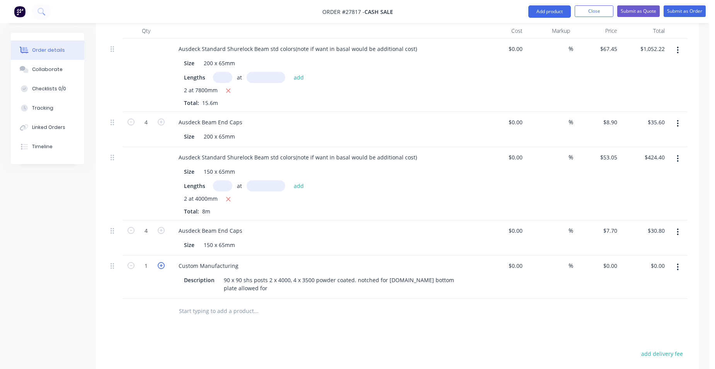
click at [159, 262] on icon "button" at bounding box center [161, 265] width 7 height 7
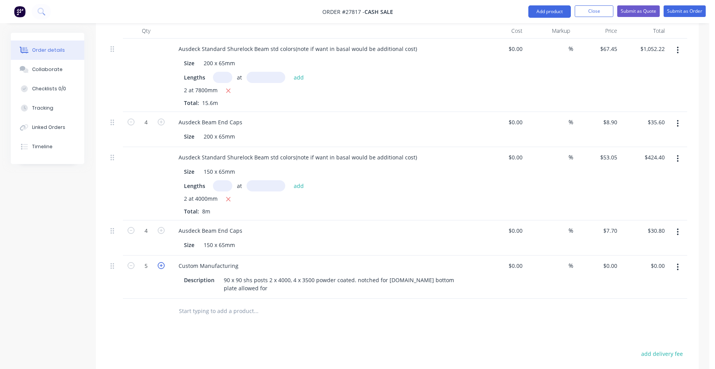
type input "6"
click at [618, 260] on input "0" at bounding box center [611, 265] width 18 height 11
type input "$310.00"
type input "$1,860.00"
click at [633, 256] on div "$1,860.00 $0.00" at bounding box center [644, 277] width 48 height 43
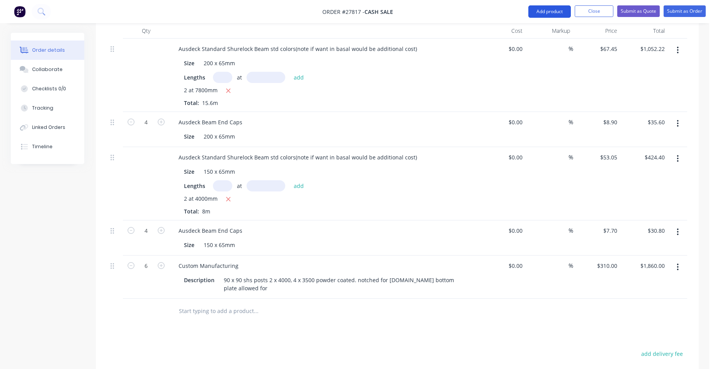
click at [551, 6] on button "Add product" at bounding box center [549, 11] width 43 height 12
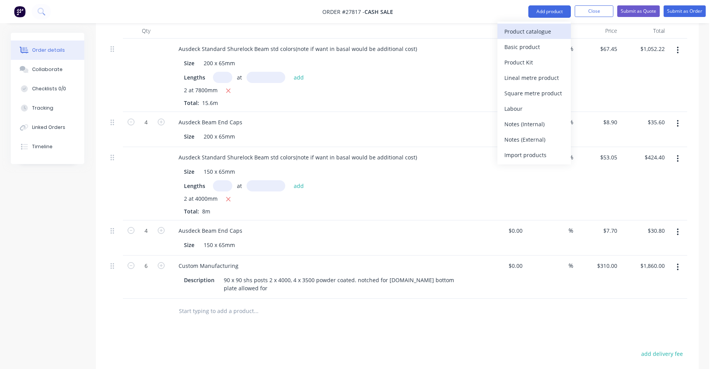
click at [545, 29] on div "Product catalogue" at bounding box center [534, 31] width 60 height 11
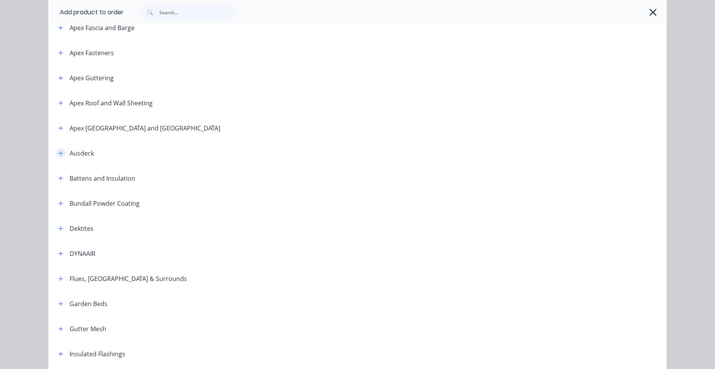
click at [62, 153] on button "button" at bounding box center [61, 153] width 10 height 10
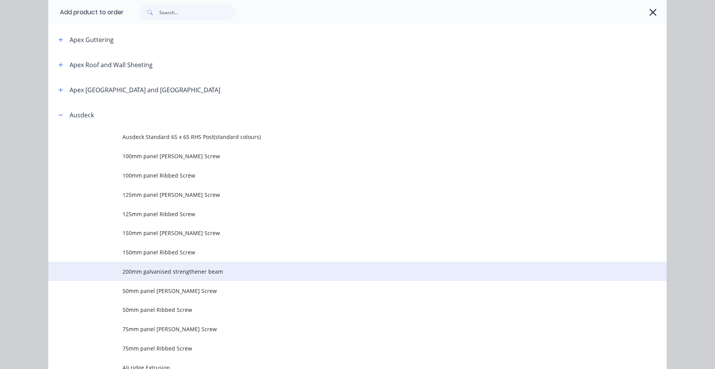
scroll to position [425, 0]
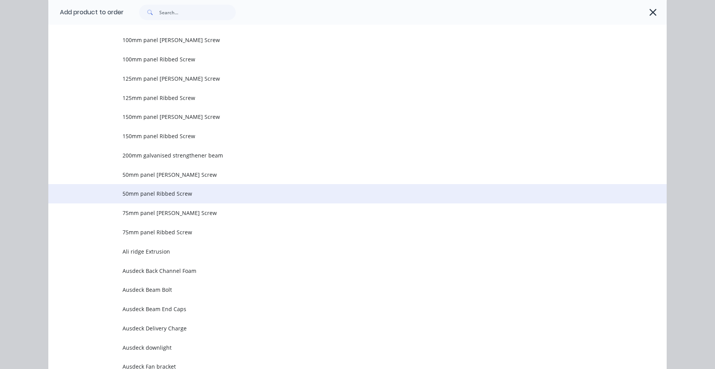
click at [167, 193] on span "50mm panel Ribbed Screw" at bounding box center [340, 194] width 435 height 8
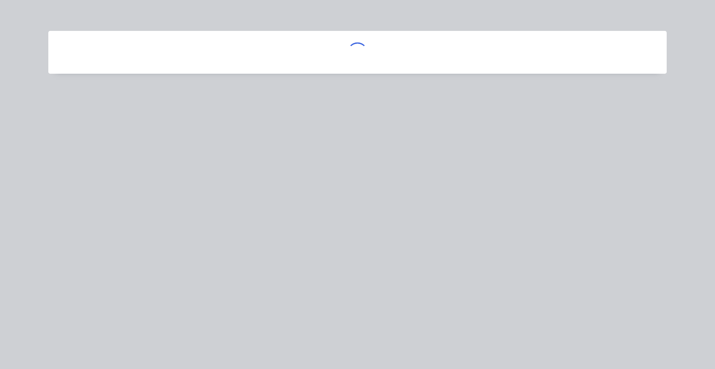
scroll to position [0, 0]
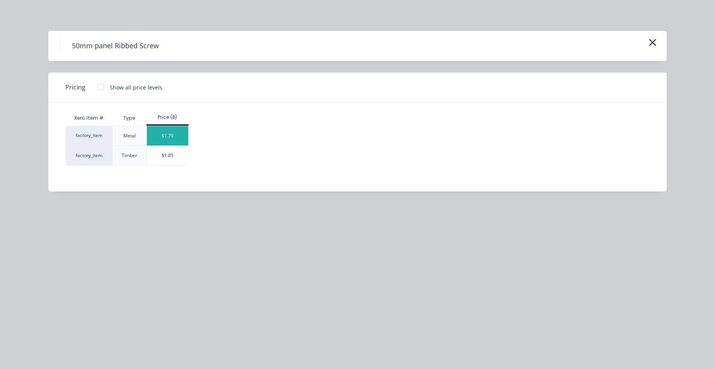
click at [162, 131] on div "$1.79" at bounding box center [167, 135] width 41 height 19
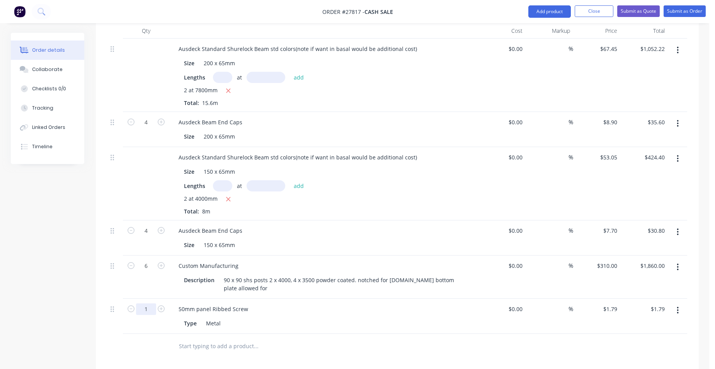
click at [147, 128] on input "1" at bounding box center [146, 123] width 20 height 12
click at [303, 318] on div "Type Metal" at bounding box center [322, 323] width 283 height 11
click at [148, 299] on div "1" at bounding box center [146, 316] width 46 height 35
click at [146, 128] on input "1" at bounding box center [146, 123] width 20 height 12
type input "130"
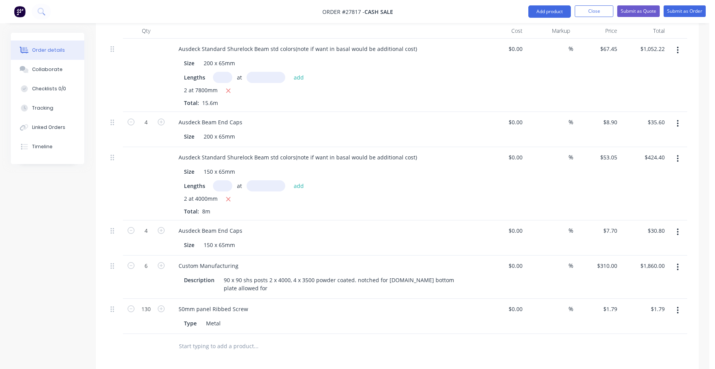
type input "$232.70"
click at [342, 334] on div at bounding box center [308, 346] width 278 height 25
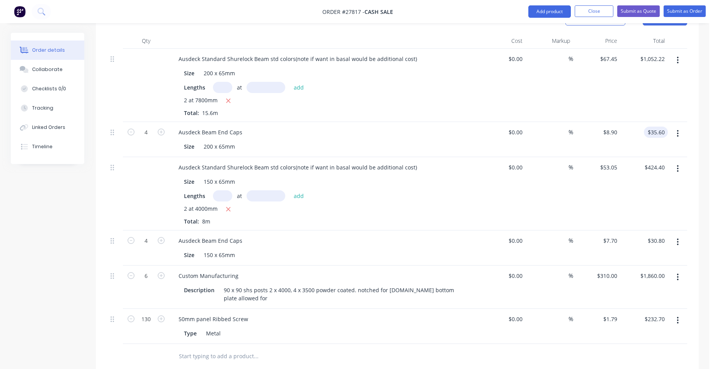
scroll to position [193, 0]
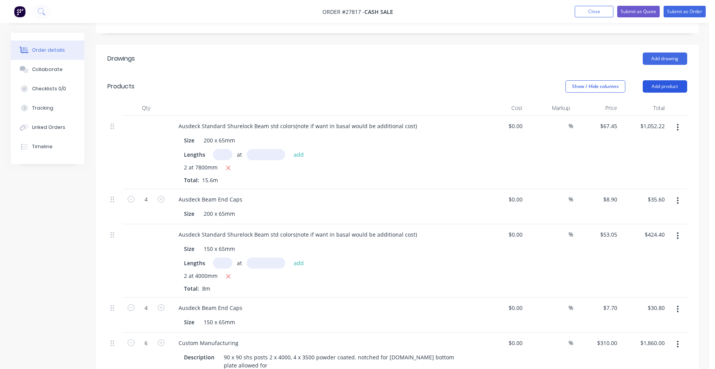
click at [664, 80] on button "Add product" at bounding box center [665, 86] width 44 height 12
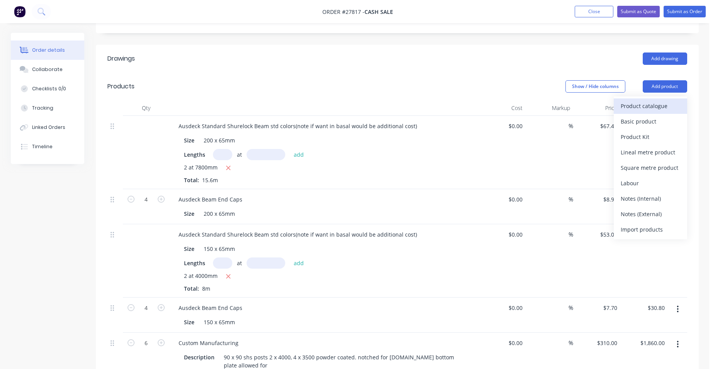
click at [653, 99] on button "Product catalogue" at bounding box center [650, 106] width 73 height 15
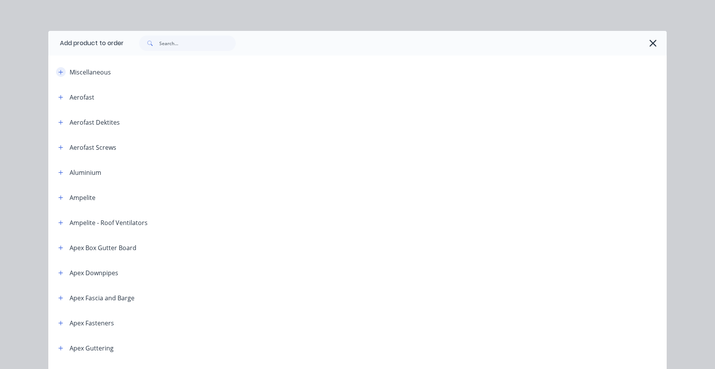
drag, startPoint x: 57, startPoint y: 75, endPoint x: 90, endPoint y: 78, distance: 33.8
click at [58, 75] on icon "button" at bounding box center [60, 72] width 5 height 5
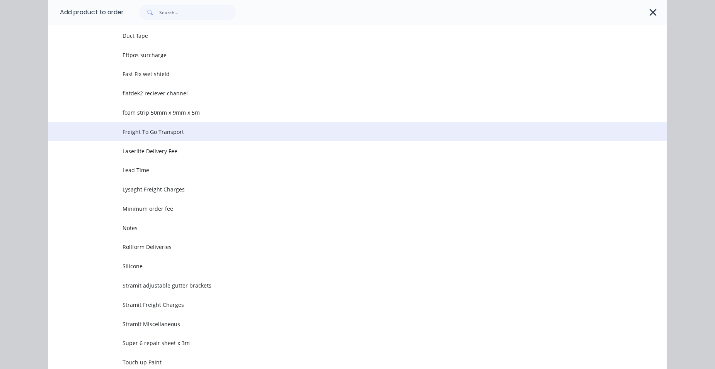
click at [188, 126] on td "Freight To Go Transport" at bounding box center [395, 131] width 544 height 19
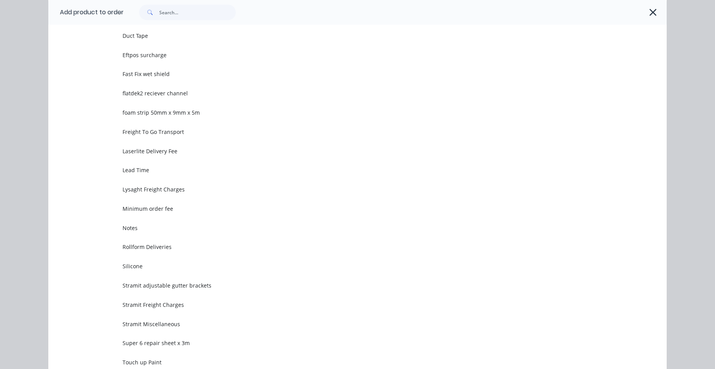
scroll to position [0, 0]
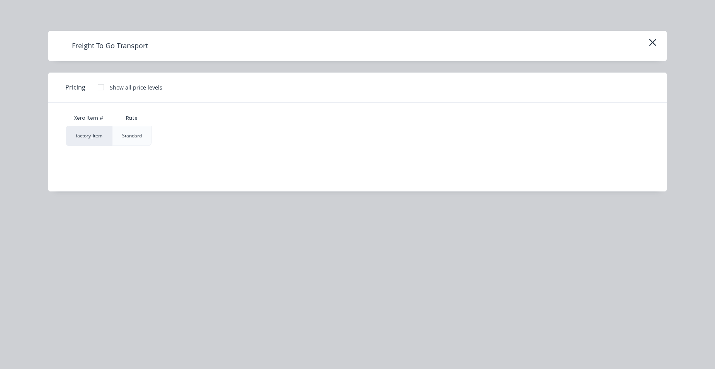
click at [99, 89] on div at bounding box center [100, 87] width 15 height 15
click at [163, 134] on div "$250.00" at bounding box center [172, 135] width 41 height 19
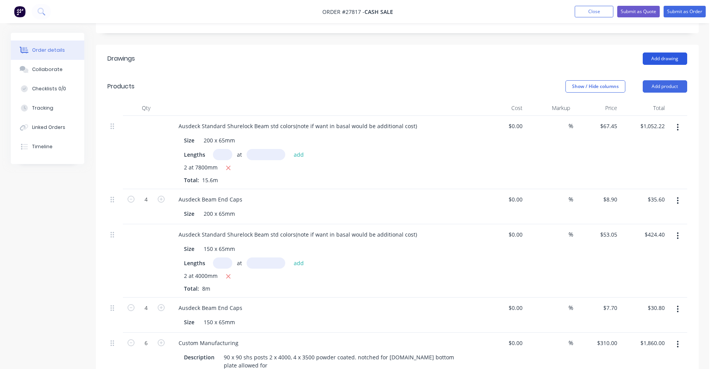
click at [665, 53] on button "Add drawing" at bounding box center [665, 59] width 44 height 12
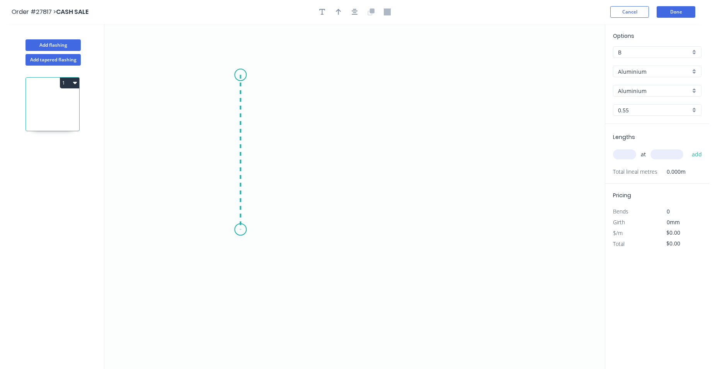
drag, startPoint x: 240, startPoint y: 75, endPoint x: 245, endPoint y: 230, distance: 155.0
click at [245, 230] on icon "0" at bounding box center [354, 196] width 500 height 345
click at [291, 228] on icon "0 ?" at bounding box center [354, 196] width 500 height 345
click at [289, 179] on icon "0 ? ?" at bounding box center [354, 196] width 500 height 345
click at [347, 183] on icon "0 ? ? ?" at bounding box center [354, 196] width 500 height 345
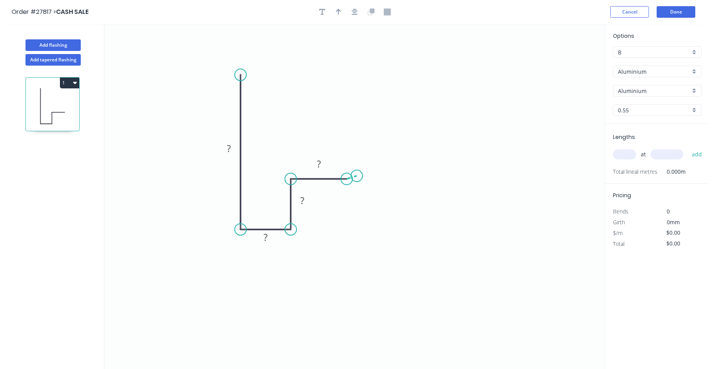
click at [357, 176] on icon at bounding box center [352, 177] width 10 height 3
click at [357, 176] on circle at bounding box center [357, 176] width 12 height 12
click at [241, 73] on circle at bounding box center [241, 75] width 12 height 12
click at [408, 70] on icon "0 ? ? ? ? ? ? º" at bounding box center [354, 196] width 500 height 345
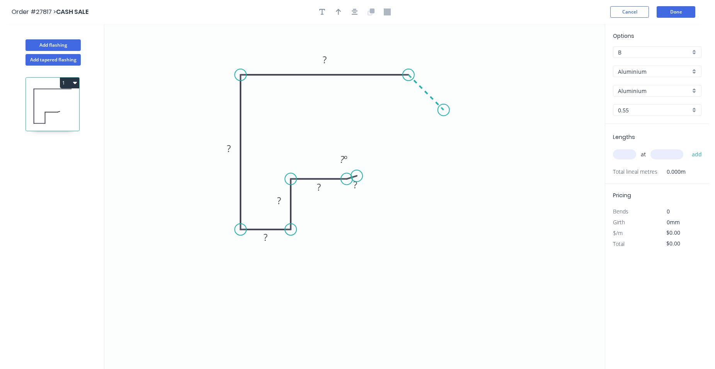
click at [444, 106] on icon "0 ? ? ? ? ? ? ? º" at bounding box center [354, 196] width 500 height 345
click at [444, 106] on circle at bounding box center [444, 110] width 12 height 12
click at [438, 77] on rect at bounding box center [434, 81] width 15 height 11
click at [328, 59] on rect at bounding box center [324, 60] width 15 height 11
click at [228, 153] on tspan "?" at bounding box center [229, 148] width 4 height 13
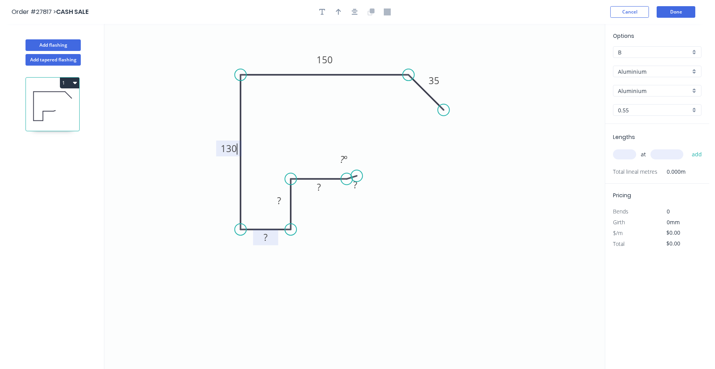
click at [270, 238] on rect at bounding box center [265, 238] width 15 height 11
click at [282, 196] on rect at bounding box center [279, 201] width 25 height 16
click at [282, 198] on rect at bounding box center [278, 201] width 15 height 11
click at [318, 189] on tspan "?" at bounding box center [319, 187] width 4 height 13
click at [672, 10] on button "Done" at bounding box center [676, 12] width 39 height 12
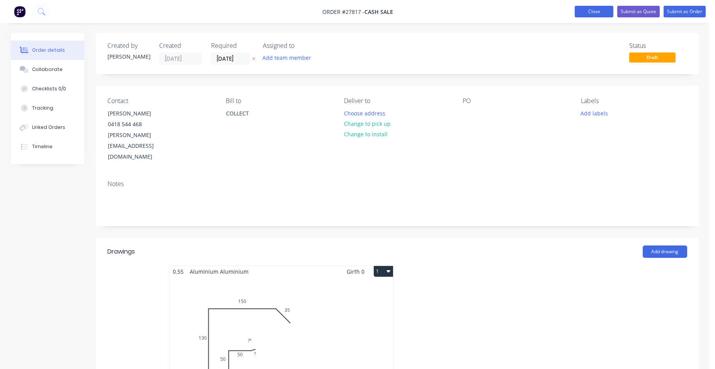
click at [592, 13] on button "Close" at bounding box center [594, 12] width 39 height 12
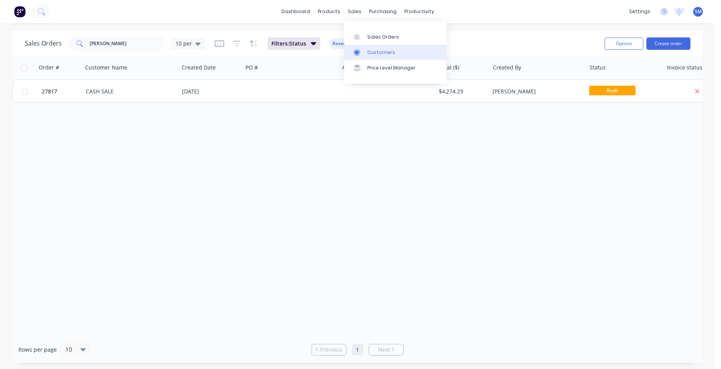
click at [356, 51] on icon at bounding box center [356, 52] width 7 height 7
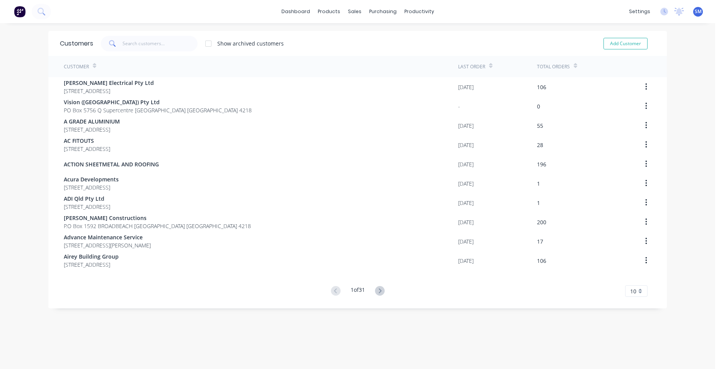
drag, startPoint x: 118, startPoint y: 41, endPoint x: 148, endPoint y: 44, distance: 30.0
click at [119, 41] on span at bounding box center [112, 43] width 22 height 15
click at [148, 44] on input "text" at bounding box center [160, 43] width 75 height 15
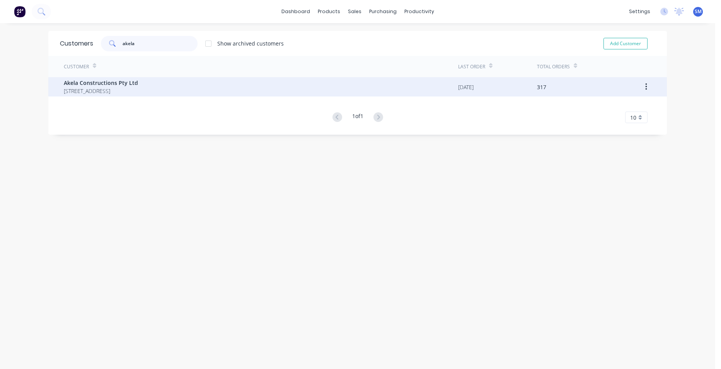
type input "akela"
click at [138, 87] on span "P.O Box 3214 HELENSVALE TOWN CENTRE Queensland Australia 4212" at bounding box center [101, 91] width 74 height 8
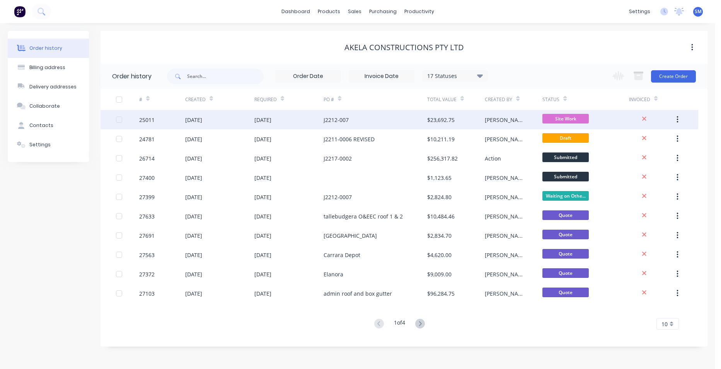
click at [396, 116] on div "J2212-007" at bounding box center [375, 119] width 104 height 19
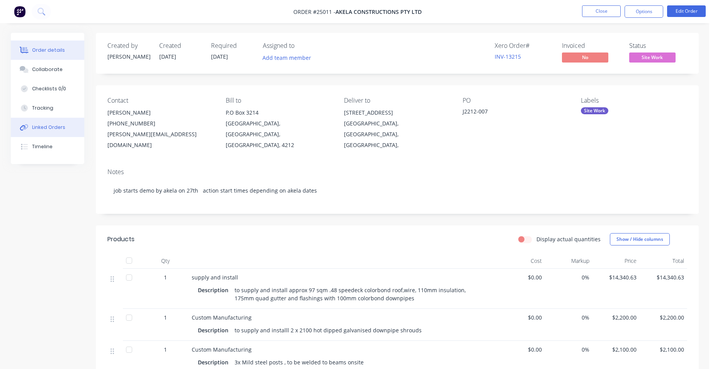
click at [61, 129] on div "Linked Orders" at bounding box center [48, 127] width 33 height 7
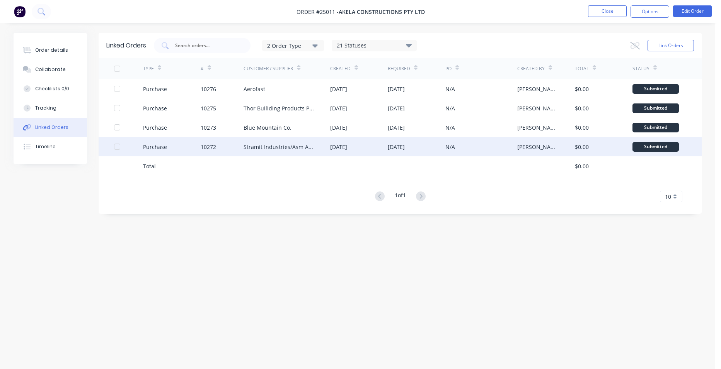
click at [225, 145] on div "10272" at bounding box center [222, 146] width 43 height 19
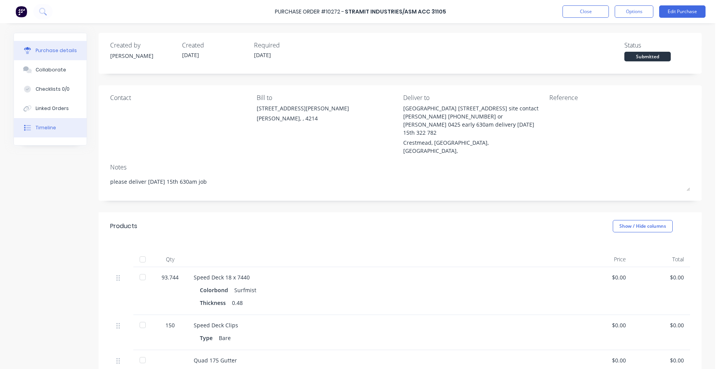
click at [71, 125] on button "Timeline" at bounding box center [50, 127] width 73 height 19
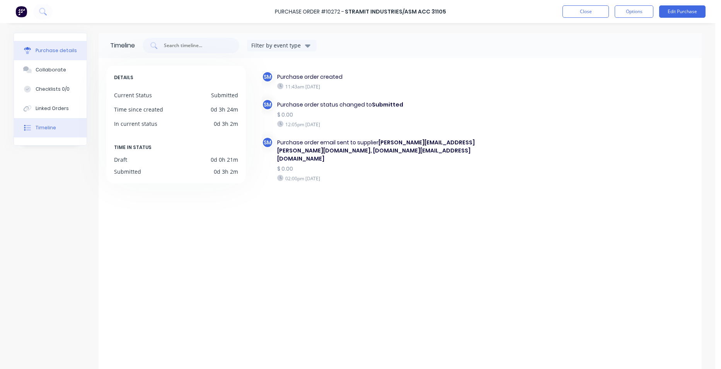
click at [49, 52] on div "Purchase details" at bounding box center [56, 50] width 41 height 7
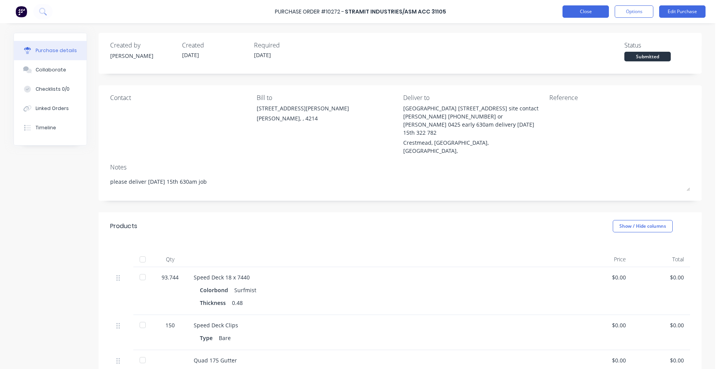
click at [571, 9] on button "Close" at bounding box center [585, 11] width 46 height 12
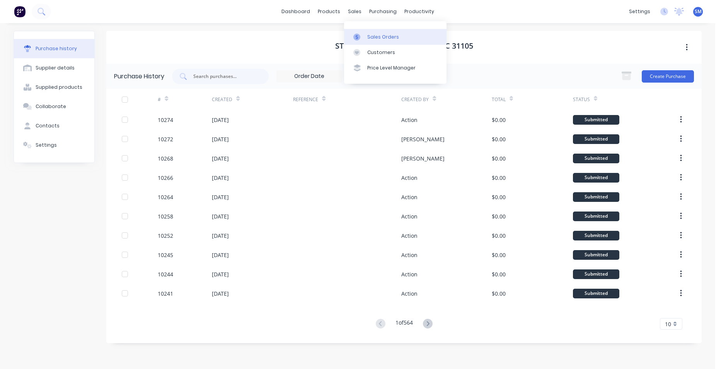
click at [387, 43] on link "Sales Orders" at bounding box center [395, 36] width 102 height 15
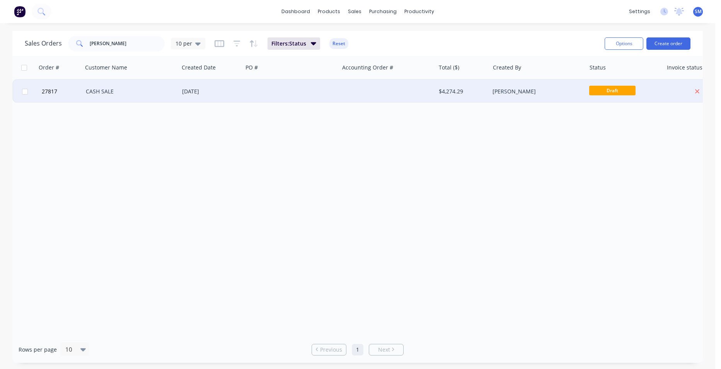
click at [264, 88] on div at bounding box center [291, 91] width 96 height 23
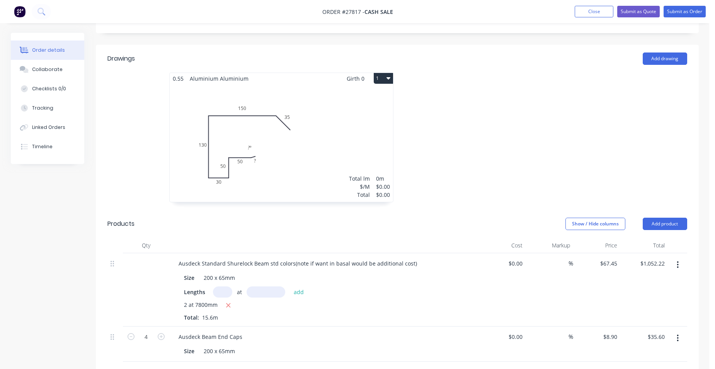
click at [315, 104] on div "Total lm $/M Total 0m $0.00 $0.00" at bounding box center [281, 143] width 223 height 118
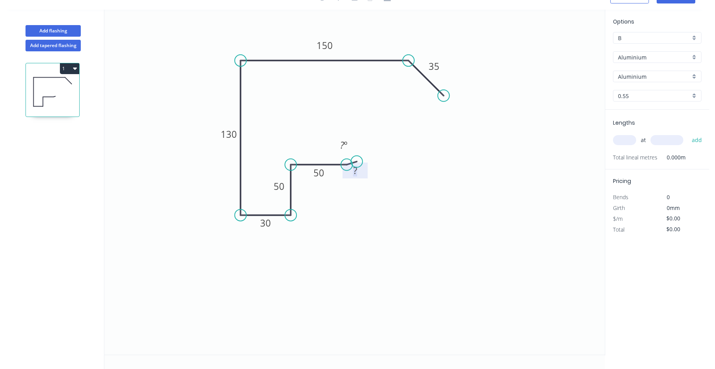
click at [359, 169] on rect at bounding box center [354, 171] width 15 height 11
type input "$1.00"
click at [346, 140] on tspan "º" at bounding box center [345, 145] width 3 height 13
click at [417, 87] on div "Show angle" at bounding box center [445, 89] width 78 height 16
click at [403, 81] on tspan "º" at bounding box center [402, 77] width 3 height 13
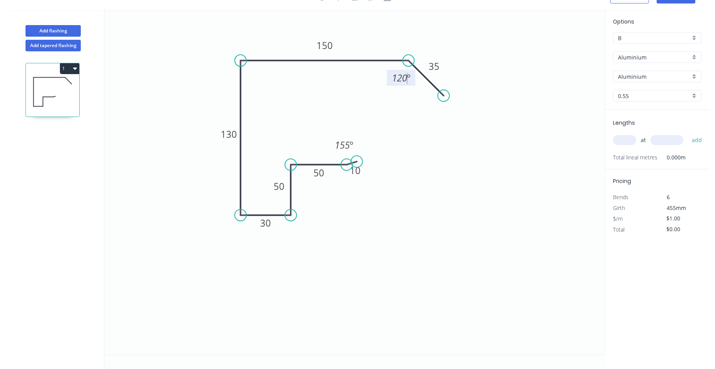
click at [414, 163] on icon "0 10 50 50 30 130 150 35 155 º 120 º" at bounding box center [354, 182] width 500 height 345
click at [691, 62] on div "Aluminium" at bounding box center [657, 57] width 88 height 12
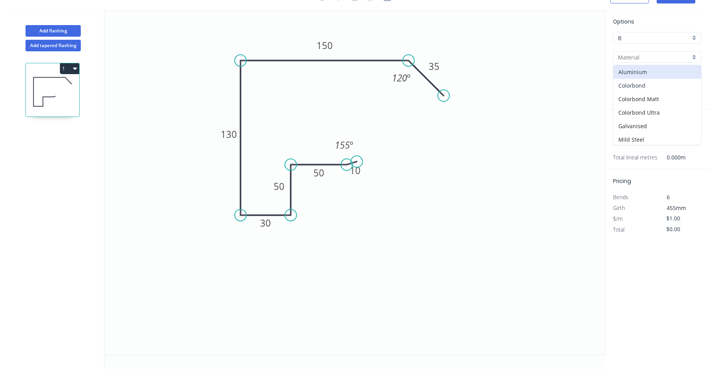
click at [659, 86] on div "Colorbond" at bounding box center [657, 86] width 88 height 14
type input "Colorbond"
type input "Basalt"
type input "$21.80"
click at [623, 138] on input "text" at bounding box center [624, 140] width 23 height 10
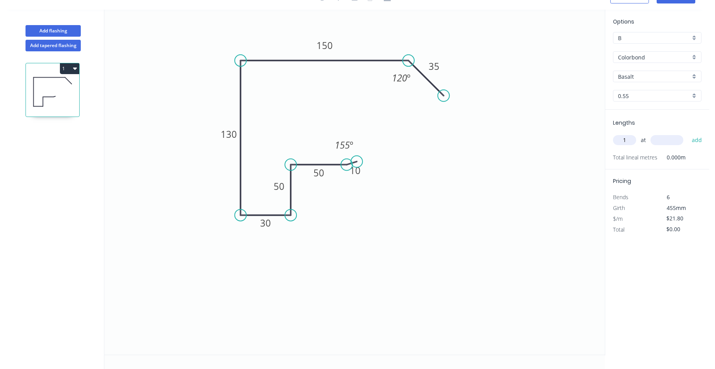
type input "1"
click at [627, 144] on input "1" at bounding box center [624, 140] width 23 height 10
type input "2"
type input "4400"
click at [688, 134] on button "add" at bounding box center [697, 140] width 18 height 13
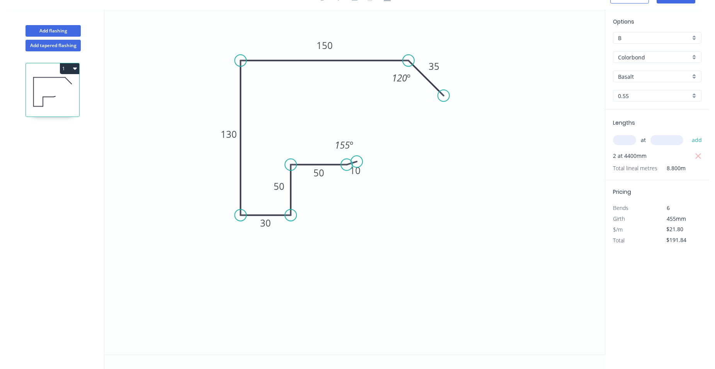
click at [71, 71] on button "1" at bounding box center [69, 68] width 19 height 11
click at [62, 86] on div "Duplicate" at bounding box center [43, 87] width 60 height 11
type input "$0.00"
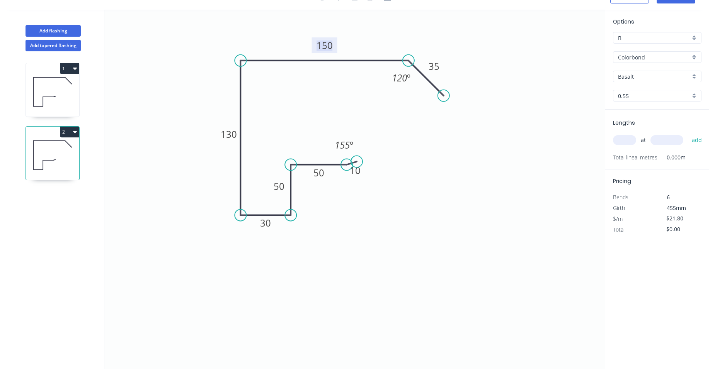
click at [329, 47] on tspan "150" at bounding box center [325, 45] width 16 height 13
click at [622, 145] on input "text" at bounding box center [624, 140] width 23 height 10
type input "$24.78"
type input "1"
type input "5500"
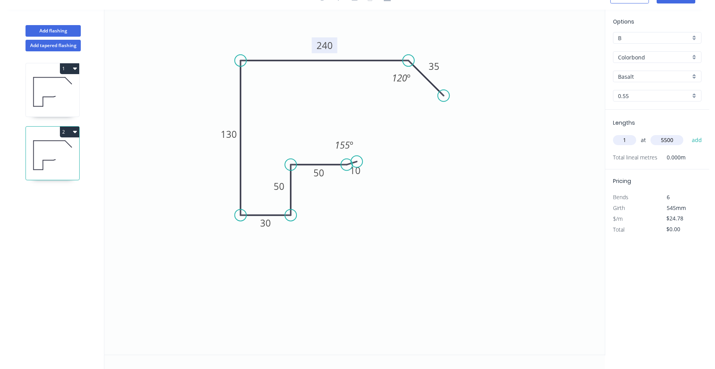
click at [688, 134] on button "add" at bounding box center [697, 140] width 18 height 13
click at [64, 129] on button "2" at bounding box center [69, 132] width 19 height 11
click at [57, 148] on div "Duplicate" at bounding box center [43, 151] width 60 height 11
type input "$0.00"
click at [330, 45] on tspan "240" at bounding box center [325, 45] width 16 height 13
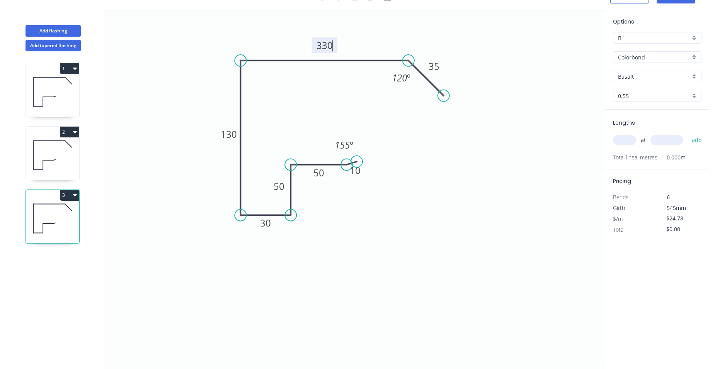
click at [516, 176] on icon "0 10 50 50 30 130 330 35 155 º 120 º" at bounding box center [354, 182] width 500 height 345
type input "$29.47"
click at [621, 145] on input "text" at bounding box center [624, 140] width 23 height 10
type input "1"
type input "5500"
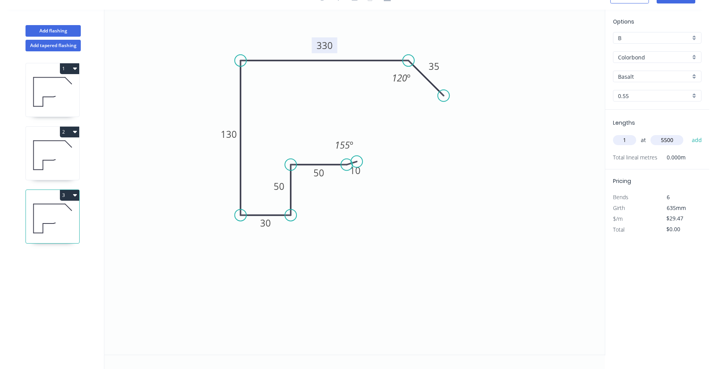
click at [688, 134] on button "add" at bounding box center [697, 140] width 18 height 13
type input "$162.09"
type input "1"
type input "4700"
click at [688, 134] on button "add" at bounding box center [697, 140] width 18 height 13
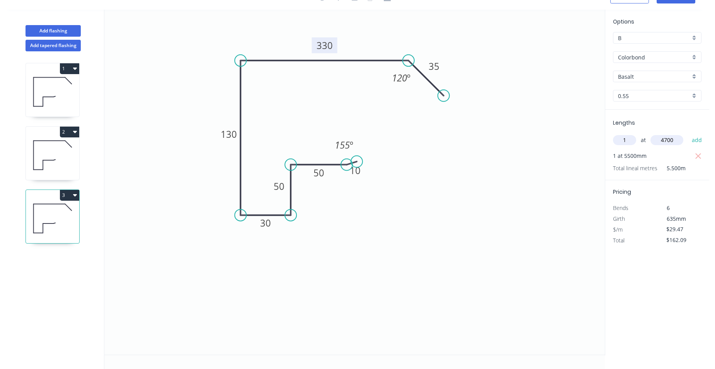
type input "$300.59"
click at [68, 158] on icon at bounding box center [52, 155] width 53 height 49
type input "$24.78"
type input "$136.29"
click at [619, 143] on input "text" at bounding box center [624, 140] width 23 height 10
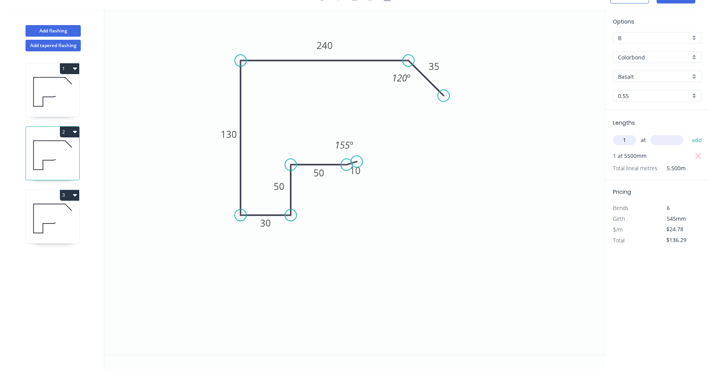
type input "1"
type input "4700"
click at [688, 134] on button "add" at bounding box center [697, 140] width 18 height 13
type input "$252.76"
click at [65, 86] on icon at bounding box center [52, 91] width 53 height 49
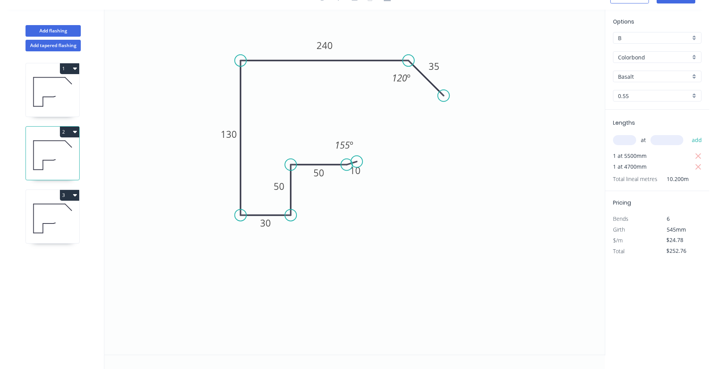
type input "$21.80"
type input "$191.84"
click at [623, 140] on input "text" at bounding box center [624, 140] width 23 height 10
type input "1"
type input "4700"
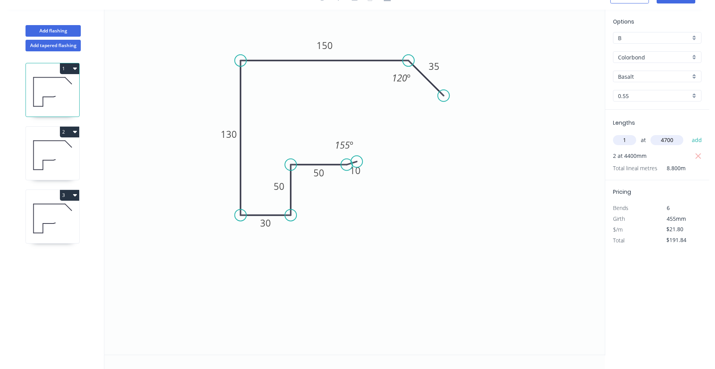
click at [688, 134] on button "add" at bounding box center [697, 140] width 18 height 13
type input "$294.30"
click at [66, 30] on button "Add flashing" at bounding box center [53, 31] width 55 height 12
type input "$0.00"
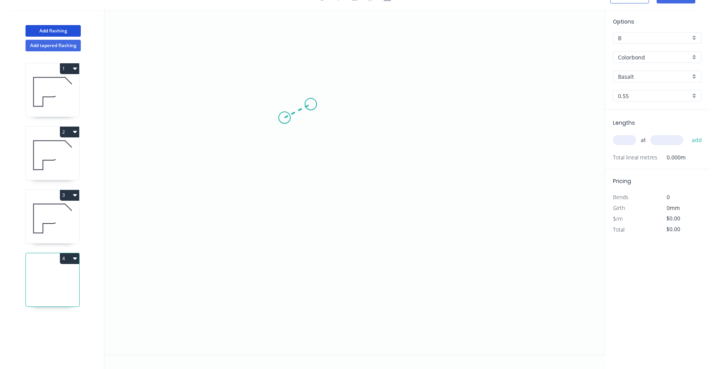
drag, startPoint x: 284, startPoint y: 118, endPoint x: 311, endPoint y: 104, distance: 29.6
click at [311, 104] on icon "0" at bounding box center [354, 182] width 500 height 345
click at [307, 270] on icon "0 ?" at bounding box center [354, 182] width 500 height 345
click at [366, 268] on icon "0 ? ? ? º" at bounding box center [354, 182] width 500 height 345
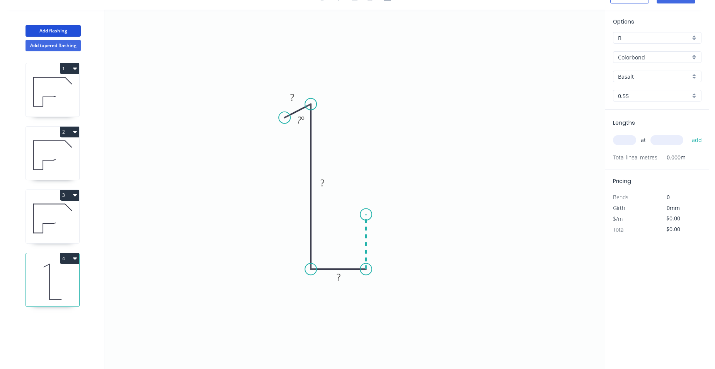
click at [368, 215] on icon "0 ? ? ? ? º" at bounding box center [354, 182] width 500 height 345
click at [425, 205] on icon "0 ? ? ? ? ? º" at bounding box center [354, 182] width 500 height 345
click at [434, 199] on icon at bounding box center [429, 202] width 9 height 6
click at [434, 199] on circle at bounding box center [435, 199] width 12 height 12
click at [439, 207] on rect at bounding box center [435, 208] width 15 height 11
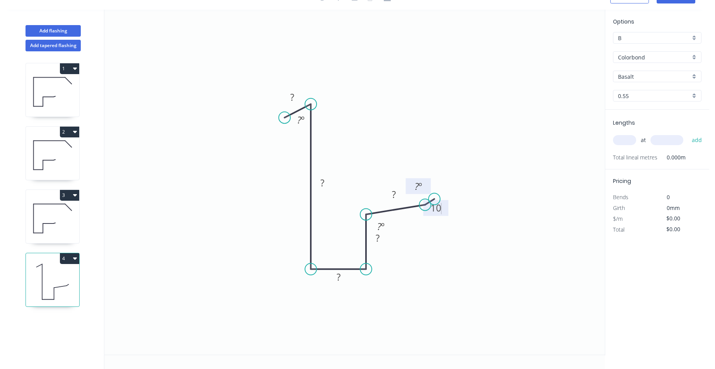
click at [421, 181] on tspan "º" at bounding box center [420, 186] width 3 height 13
click at [396, 194] on rect at bounding box center [393, 195] width 15 height 11
click at [378, 242] on tspan "?" at bounding box center [378, 238] width 4 height 13
click at [340, 276] on tspan "?" at bounding box center [339, 277] width 4 height 13
click at [319, 183] on rect at bounding box center [322, 184] width 15 height 11
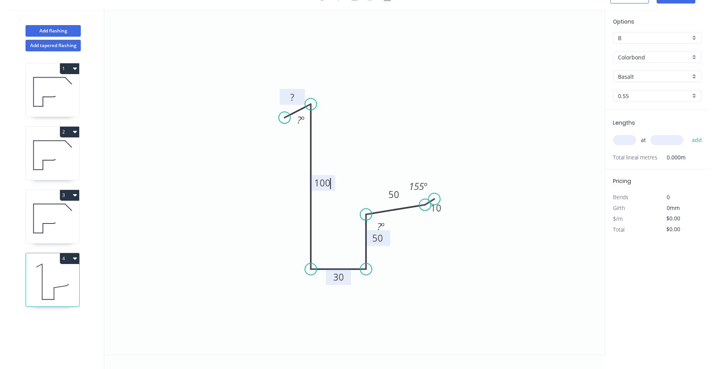
click at [298, 97] on rect at bounding box center [291, 97] width 15 height 11
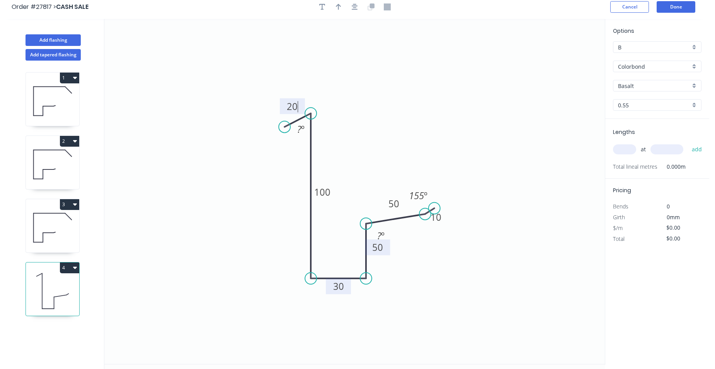
scroll to position [0, 0]
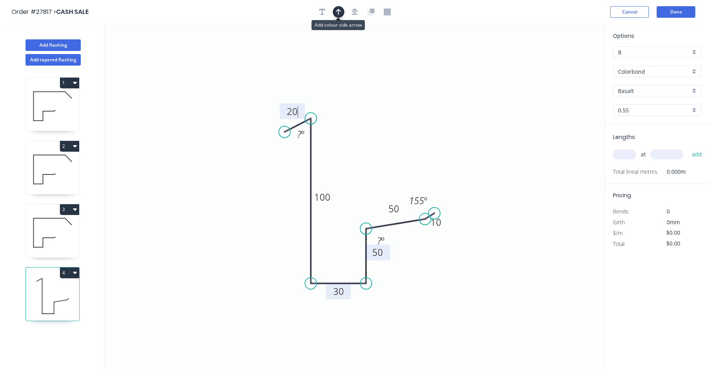
drag, startPoint x: 339, startPoint y: 15, endPoint x: 480, endPoint y: 60, distance: 147.6
click at [339, 15] on icon "button" at bounding box center [338, 12] width 5 height 7
type input "$14.86"
drag, startPoint x: 568, startPoint y: 61, endPoint x: 247, endPoint y: 208, distance: 353.0
click at [247, 208] on icon at bounding box center [246, 198] width 7 height 25
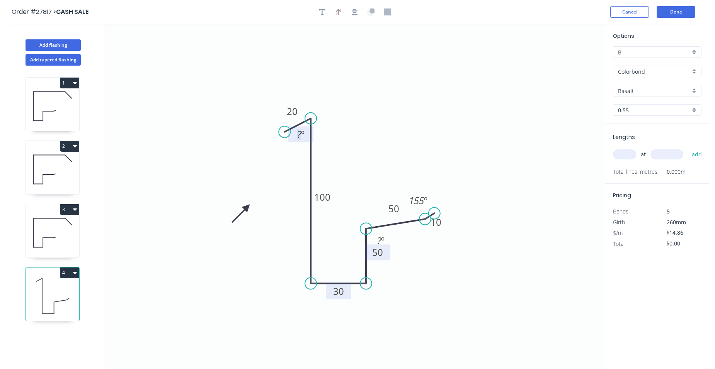
click at [301, 135] on tspan "º" at bounding box center [302, 134] width 3 height 13
drag, startPoint x: 228, startPoint y: 136, endPoint x: 229, endPoint y: 141, distance: 4.5
click at [228, 137] on icon "0 20 100 30 50 50 10 88 º ? º 155 º" at bounding box center [354, 196] width 500 height 345
click at [381, 240] on tspan "º" at bounding box center [382, 241] width 3 height 13
drag, startPoint x: 466, startPoint y: 249, endPoint x: 378, endPoint y: 262, distance: 89.5
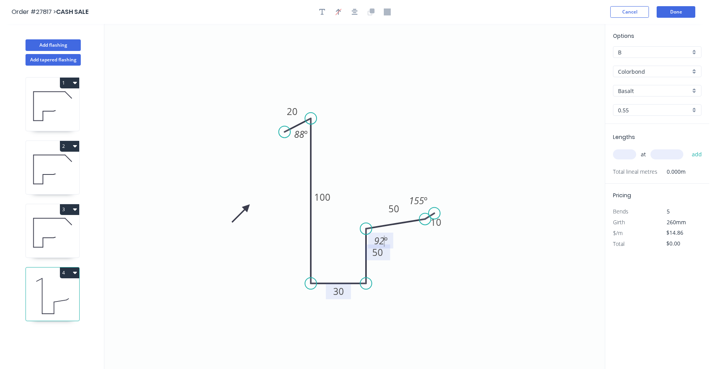
click at [463, 252] on icon "0 20 100 30 50 50 10 88 º 92 º 155 º" at bounding box center [354, 196] width 500 height 345
drag, startPoint x: 388, startPoint y: 248, endPoint x: 429, endPoint y: 258, distance: 42.3
click at [423, 258] on rect at bounding box center [410, 251] width 25 height 16
click at [631, 157] on input "text" at bounding box center [624, 155] width 23 height 10
type input "2"
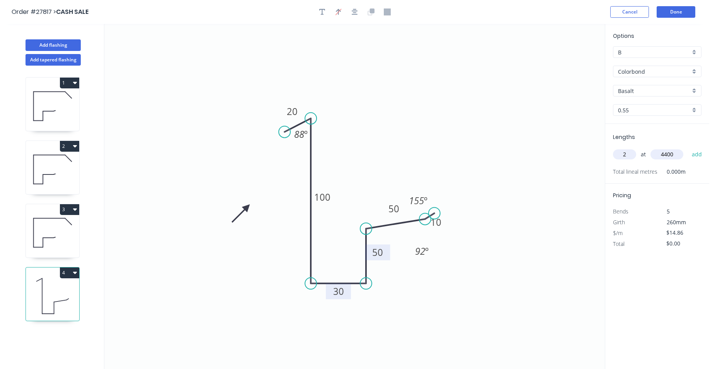
type input "4400"
click at [688, 148] on button "add" at bounding box center [697, 154] width 18 height 13
type input "$130.77"
type input "1"
type input "4700"
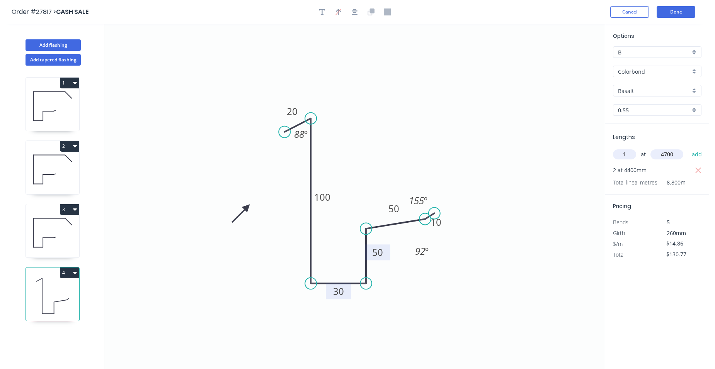
click at [688, 148] on button "add" at bounding box center [697, 154] width 18 height 13
type input "$200.61"
click at [683, 11] on button "Done" at bounding box center [676, 12] width 39 height 12
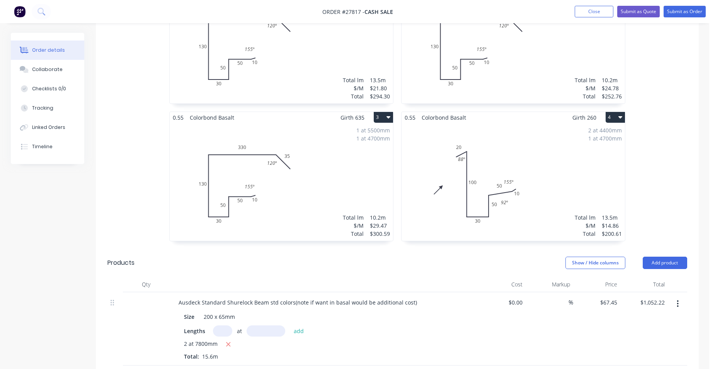
scroll to position [348, 0]
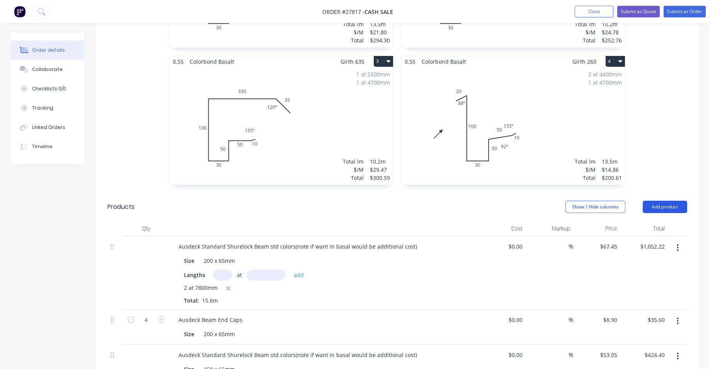
click at [677, 201] on button "Add product" at bounding box center [665, 207] width 44 height 12
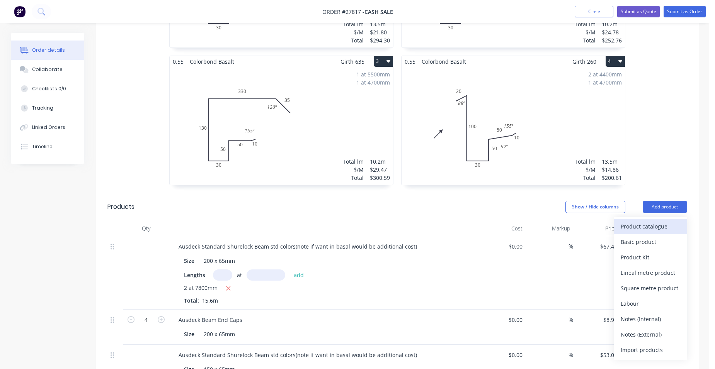
click at [665, 221] on div "Product catalogue" at bounding box center [651, 226] width 60 height 11
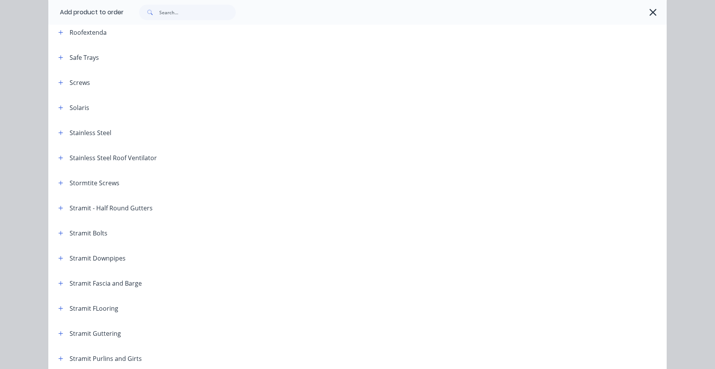
scroll to position [1121, 0]
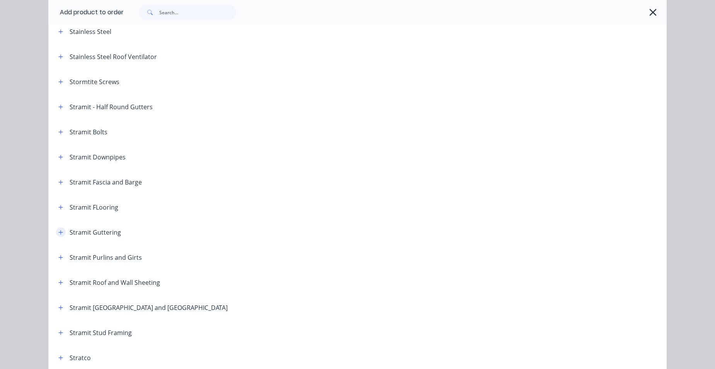
click at [58, 231] on icon "button" at bounding box center [60, 232] width 5 height 5
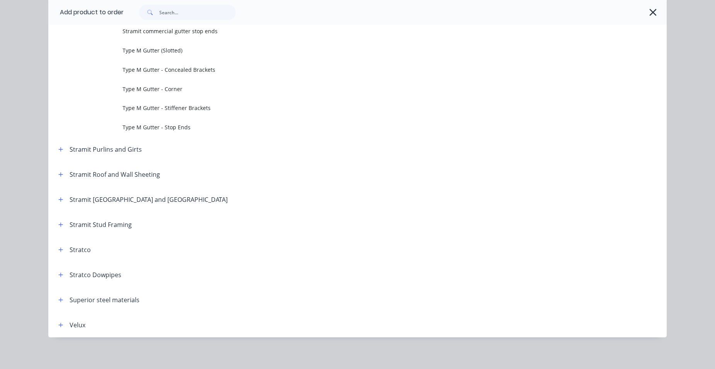
scroll to position [2597, 0]
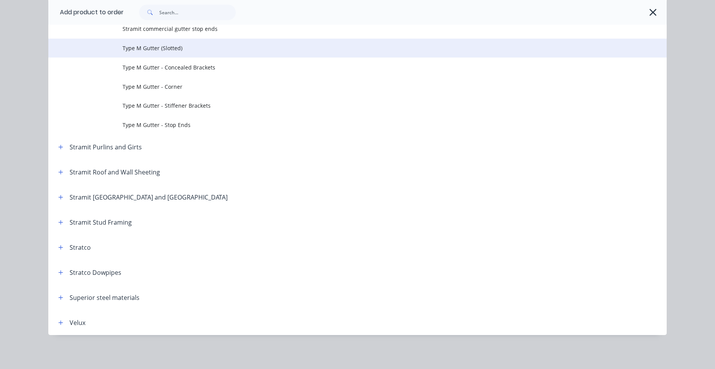
click at [163, 49] on span "Type M Gutter (Slotted)" at bounding box center [340, 48] width 435 height 8
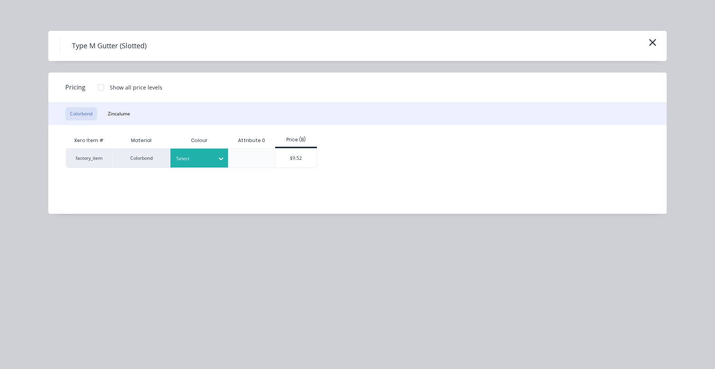
click at [206, 161] on div at bounding box center [193, 159] width 35 height 9
click at [97, 41] on div "Basalt" at bounding box center [48, 33] width 97 height 14
click at [299, 155] on div "$9.52" at bounding box center [296, 158] width 41 height 19
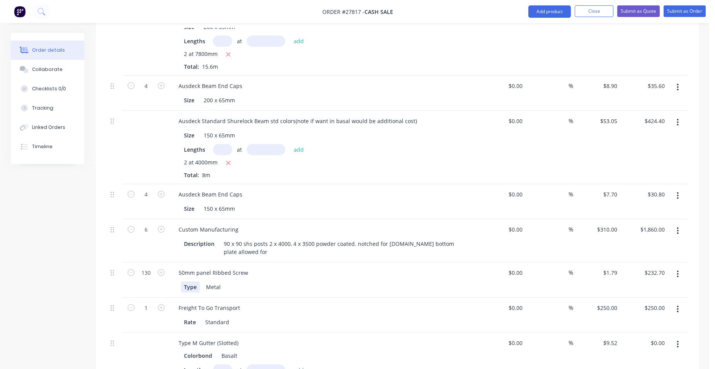
scroll to position [805, 0]
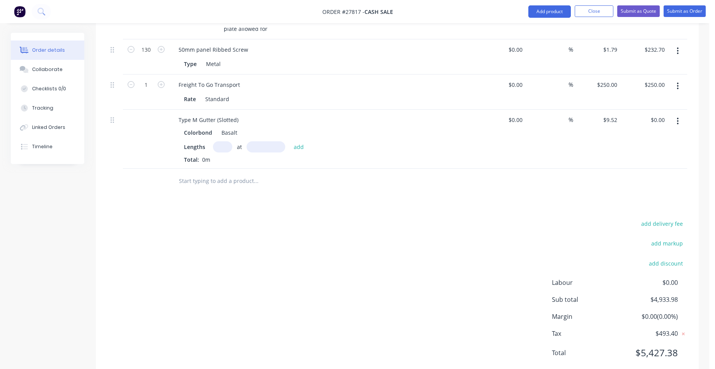
click at [218, 141] on input "text" at bounding box center [222, 146] width 19 height 11
type input "2"
type input "4300"
click at [290, 141] on button "add" at bounding box center [299, 146] width 18 height 10
type input "$81.87"
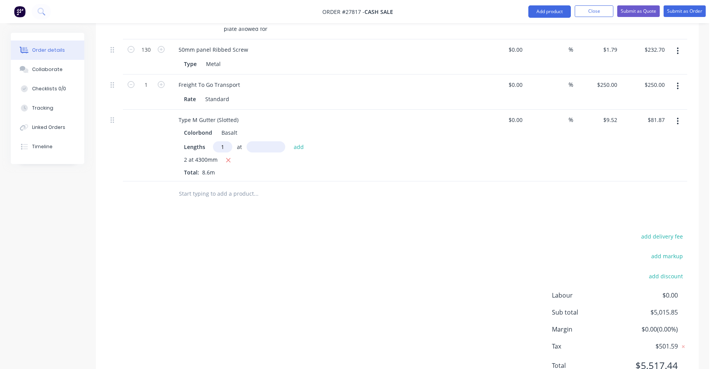
type input "1"
type input "4700"
click at [290, 141] on button "add" at bounding box center [299, 146] width 18 height 10
type input "$126.62"
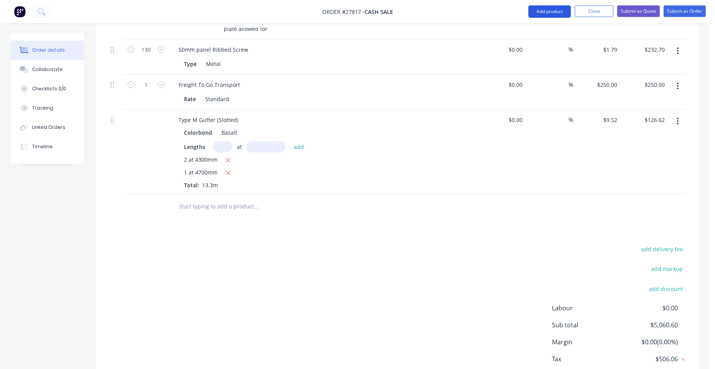
click at [549, 7] on button "Add product" at bounding box center [549, 11] width 43 height 12
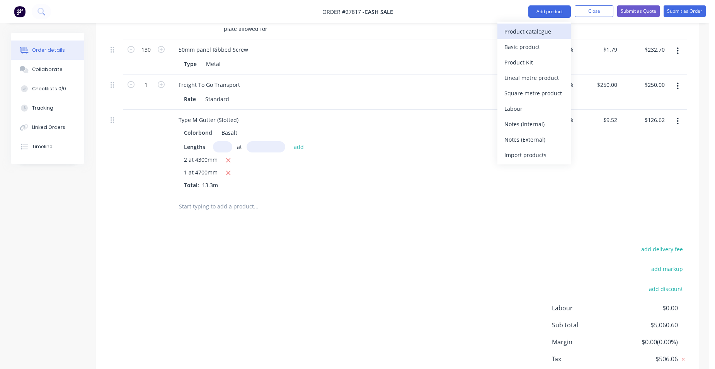
click at [552, 38] on button "Product catalogue" at bounding box center [533, 31] width 73 height 15
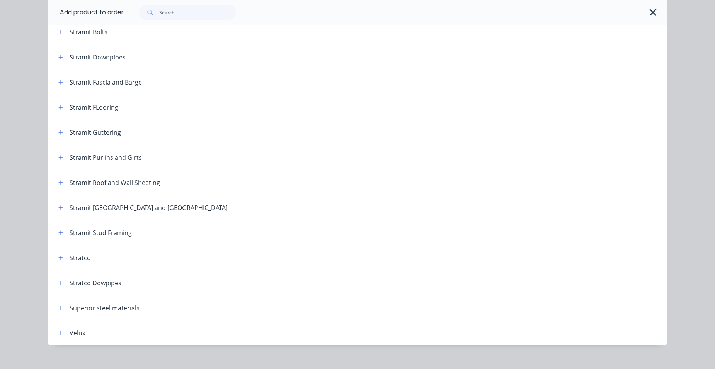
scroll to position [1231, 0]
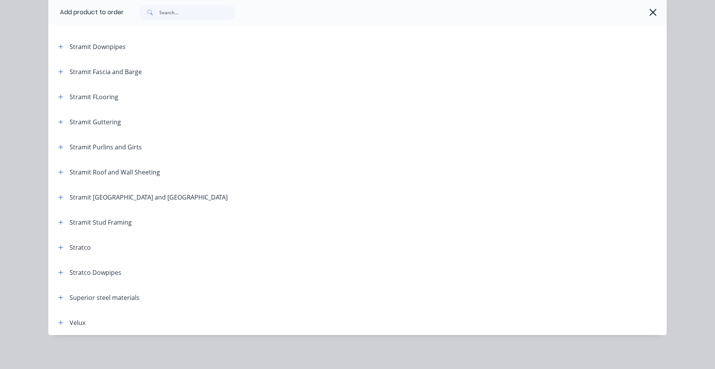
drag, startPoint x: 61, startPoint y: 125, endPoint x: 75, endPoint y: 123, distance: 14.1
click at [61, 125] on button "button" at bounding box center [61, 122] width 10 height 10
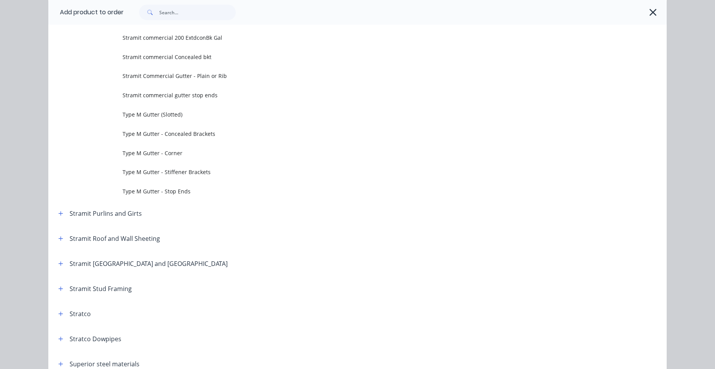
scroll to position [2597, 0]
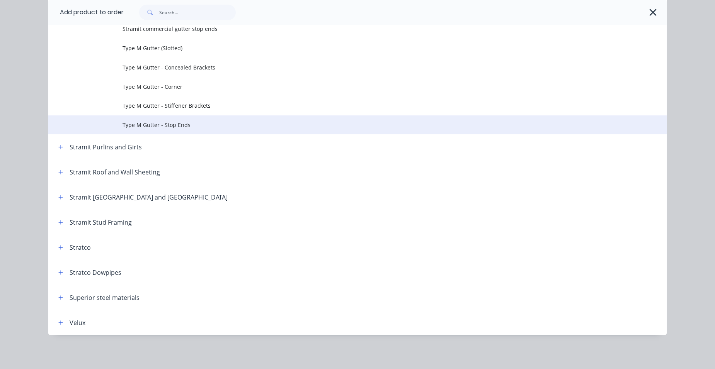
click at [174, 131] on td "Type M Gutter - Stop Ends" at bounding box center [395, 125] width 544 height 19
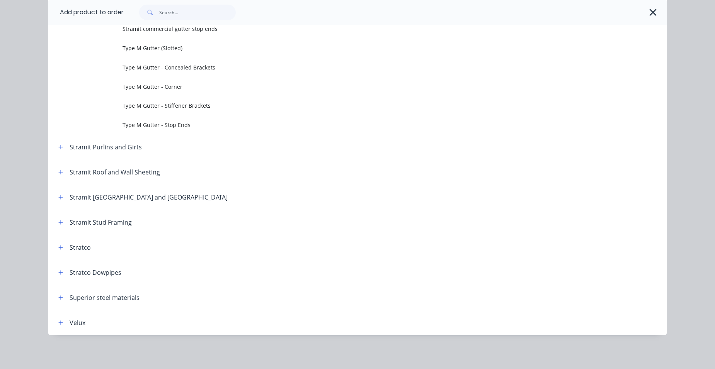
scroll to position [0, 0]
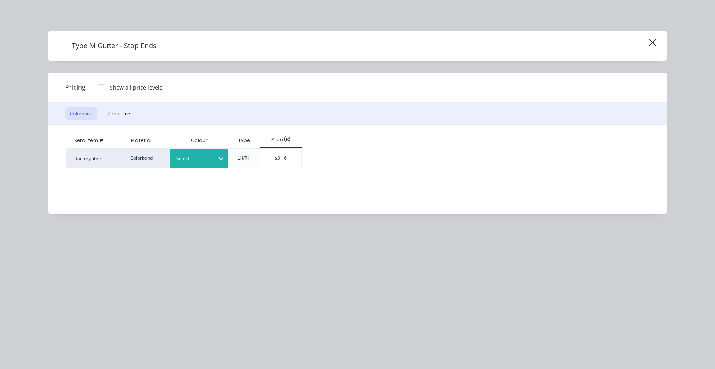
click at [209, 162] on div at bounding box center [193, 159] width 35 height 9
click at [268, 155] on div "$3.16" at bounding box center [280, 158] width 41 height 19
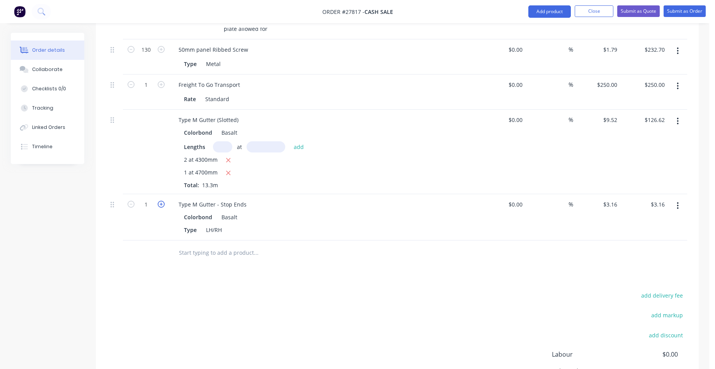
click at [158, 201] on icon "button" at bounding box center [161, 204] width 7 height 7
type input "2"
type input "$6.32"
click at [158, 201] on icon "button" at bounding box center [161, 204] width 7 height 7
type input "3"
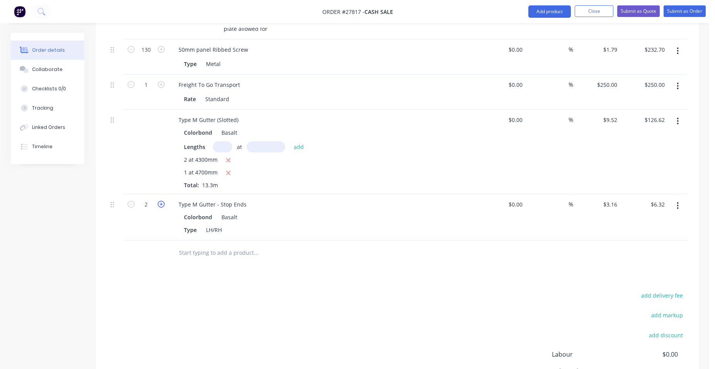
type input "$9.48"
click at [158, 201] on icon "button" at bounding box center [161, 204] width 7 height 7
type input "4"
type input "$12.64"
click at [545, 9] on button "Add product" at bounding box center [549, 11] width 43 height 12
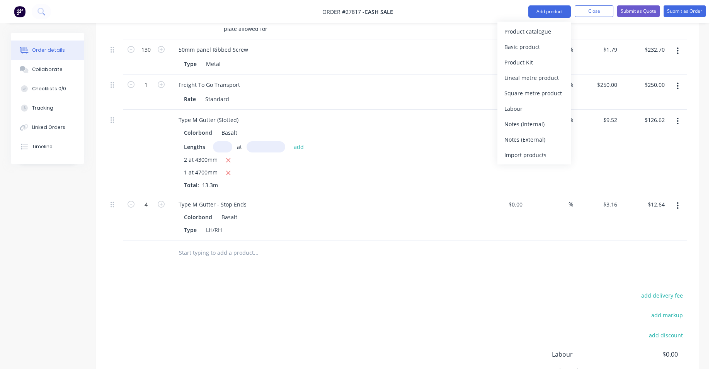
click at [428, 141] on div "Lengths at add" at bounding box center [324, 146] width 280 height 11
click at [533, 17] on button "Add product" at bounding box center [549, 11] width 43 height 12
click at [537, 28] on div "Product catalogue" at bounding box center [534, 31] width 60 height 11
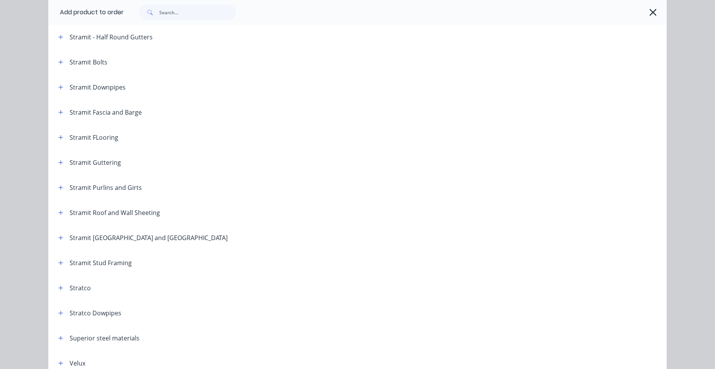
scroll to position [1231, 0]
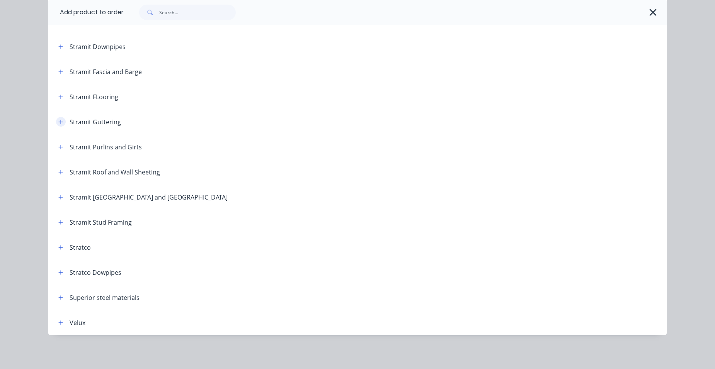
click at [61, 124] on button "button" at bounding box center [61, 122] width 10 height 10
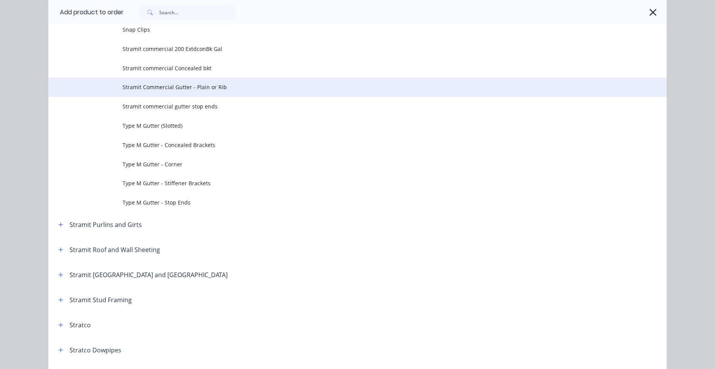
scroll to position [2597, 0]
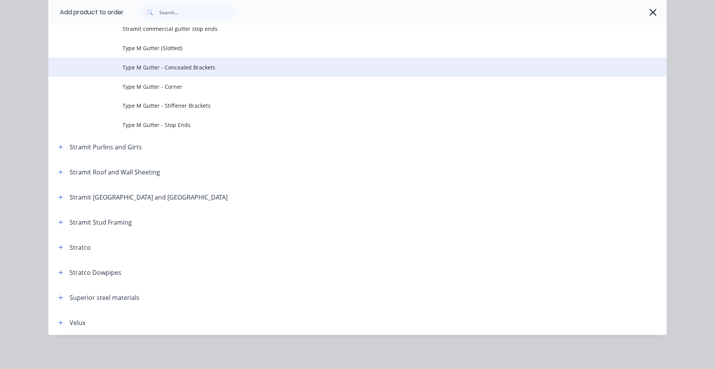
click at [185, 74] on td "Type M Gutter - Concealed Brackets" at bounding box center [395, 67] width 544 height 19
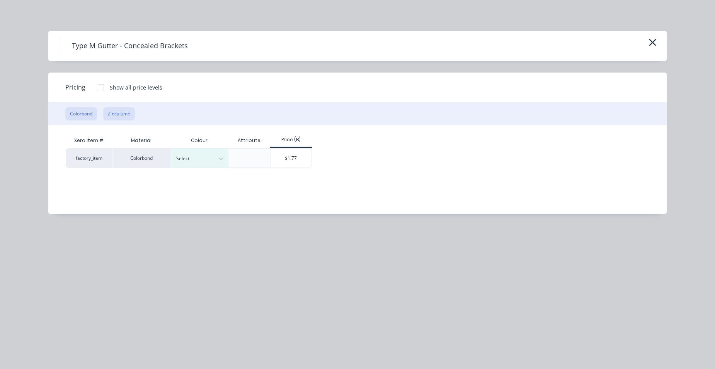
click at [127, 115] on button "Zincalume" at bounding box center [119, 113] width 32 height 13
click at [231, 159] on div "$1.50" at bounding box center [238, 158] width 41 height 19
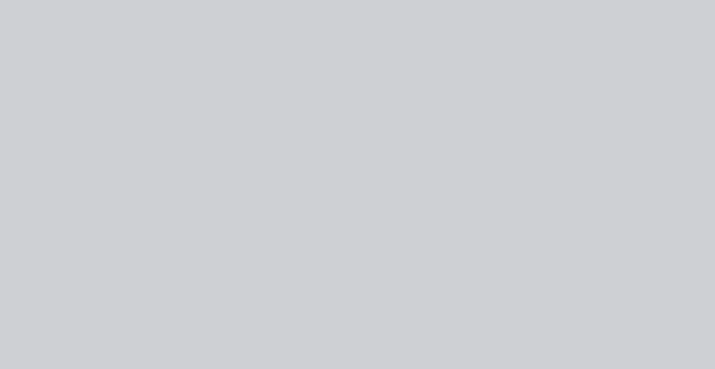
type input "$1.50"
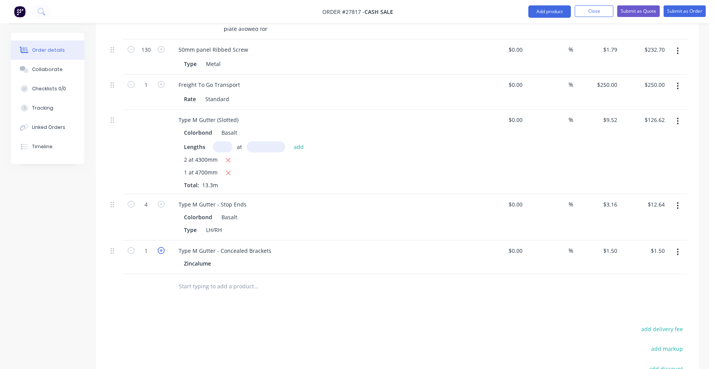
click at [163, 247] on icon "button" at bounding box center [161, 250] width 7 height 7
type input "2"
type input "$3.00"
click at [163, 247] on icon "button" at bounding box center [161, 250] width 7 height 7
type input "3"
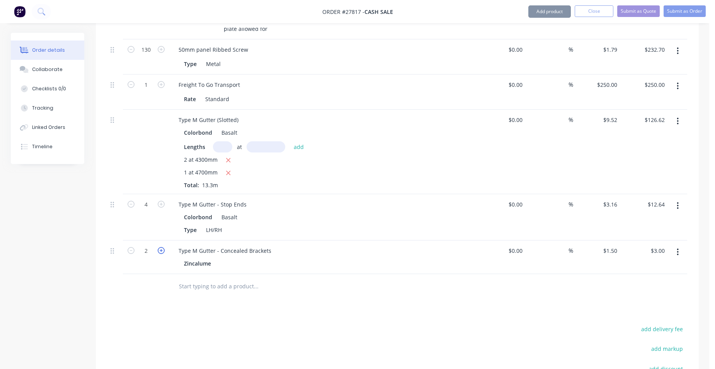
type input "$4.50"
click at [163, 247] on icon "button" at bounding box center [161, 250] width 7 height 7
type input "4"
type input "$6.00"
click at [163, 247] on icon "button" at bounding box center [161, 250] width 7 height 7
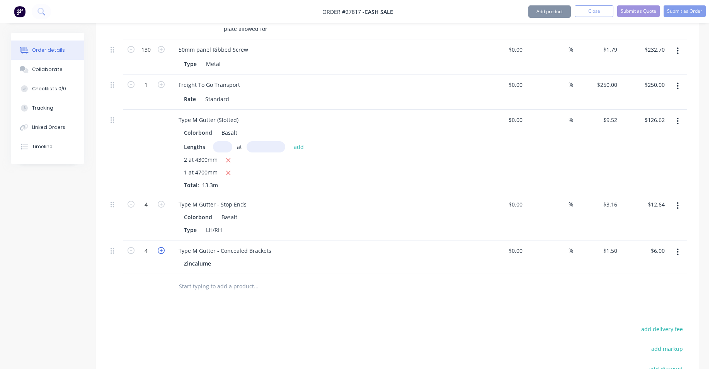
type input "5"
type input "$7.50"
click at [163, 247] on icon "button" at bounding box center [161, 250] width 7 height 7
type input "6"
type input "$9.00"
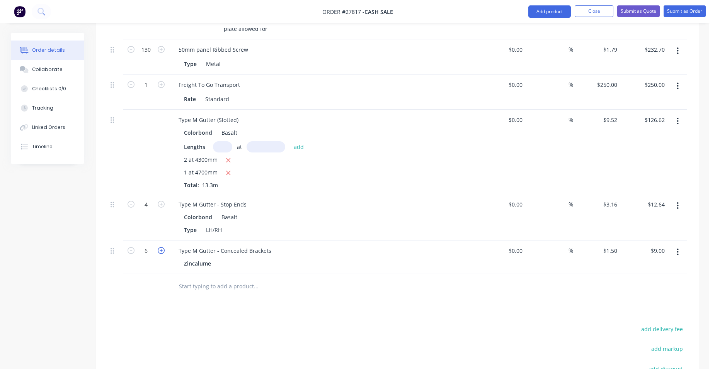
click at [163, 247] on icon "button" at bounding box center [161, 250] width 7 height 7
type input "7"
type input "$10.50"
click at [163, 247] on icon "button" at bounding box center [161, 250] width 7 height 7
type input "8"
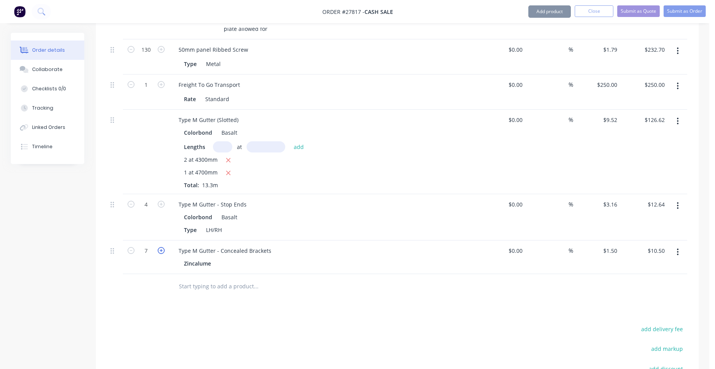
type input "$12.00"
click at [163, 247] on icon "button" at bounding box center [161, 250] width 7 height 7
type input "9"
type input "$13.50"
click at [163, 247] on icon "button" at bounding box center [161, 250] width 7 height 7
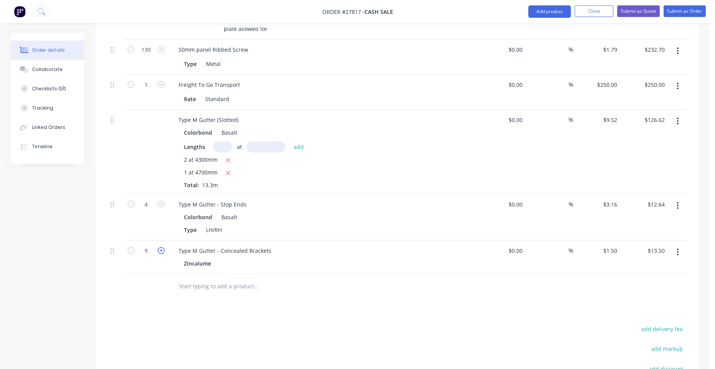
type input "10"
type input "$15.00"
click at [163, 247] on icon "button" at bounding box center [161, 250] width 7 height 7
type input "11"
type input "$16.50"
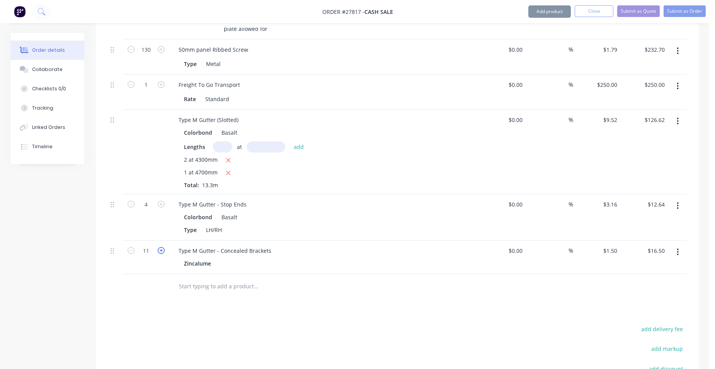
click at [163, 247] on icon "button" at bounding box center [161, 250] width 7 height 7
type input "12"
type input "$18.00"
click at [163, 247] on icon "button" at bounding box center [161, 250] width 7 height 7
type input "13"
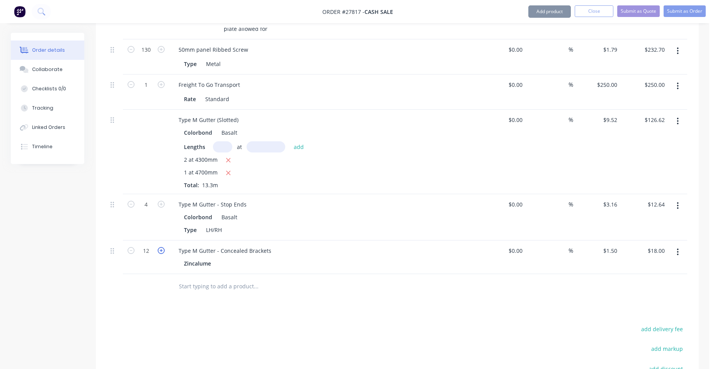
type input "$19.50"
click at [163, 247] on icon "button" at bounding box center [161, 250] width 7 height 7
type input "14"
type input "$21.00"
click at [163, 247] on icon "button" at bounding box center [161, 250] width 7 height 7
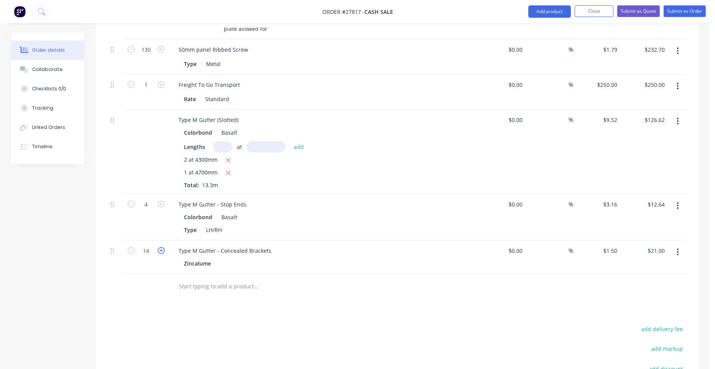
type input "15"
type input "$22.50"
click at [163, 247] on icon "button" at bounding box center [161, 250] width 7 height 7
type input "16"
type input "$24.00"
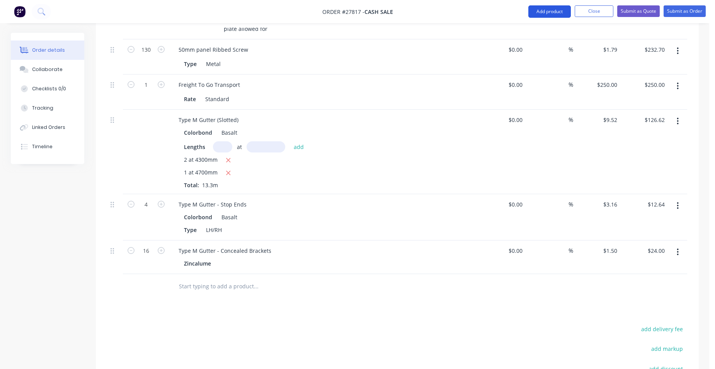
click at [536, 11] on button "Add product" at bounding box center [549, 11] width 43 height 12
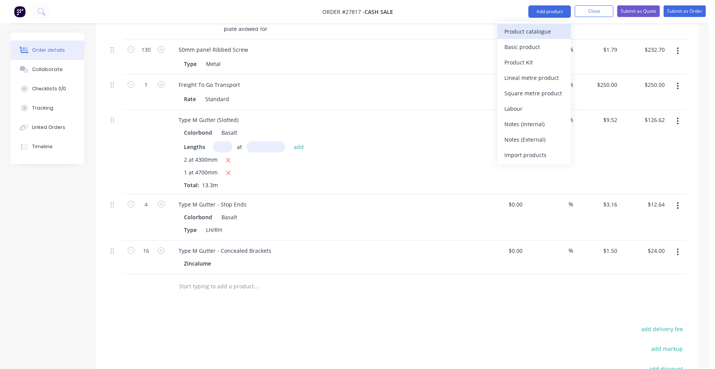
click at [523, 29] on div "Product catalogue" at bounding box center [534, 31] width 60 height 11
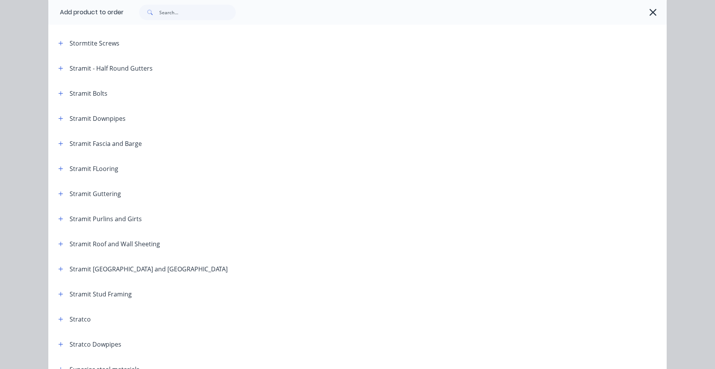
scroll to position [1231, 0]
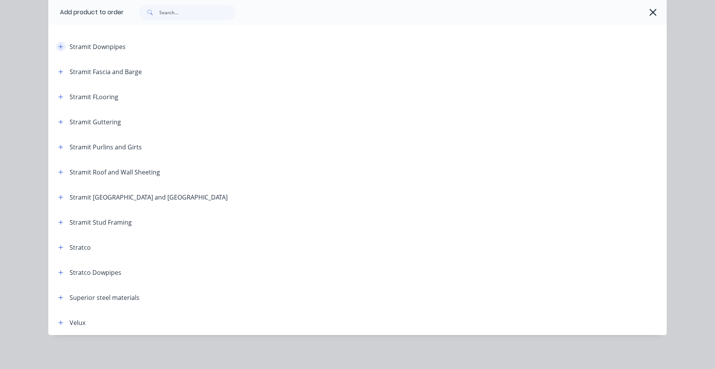
click at [58, 48] on icon "button" at bounding box center [60, 46] width 5 height 5
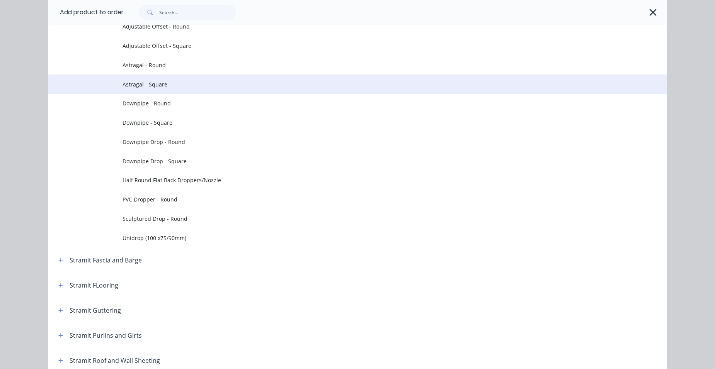
scroll to position [1386, 0]
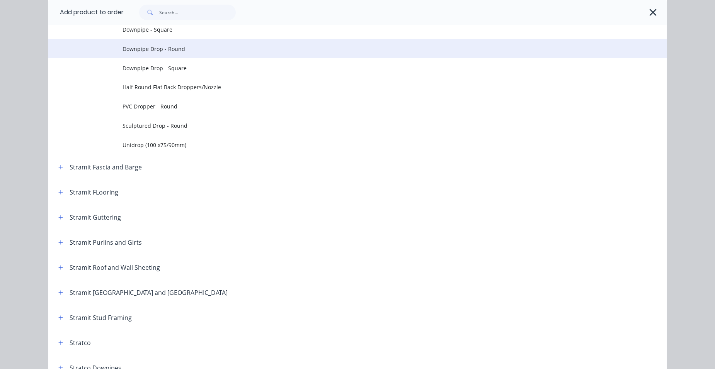
click at [220, 47] on span "Downpipe Drop - Round" at bounding box center [340, 49] width 435 height 8
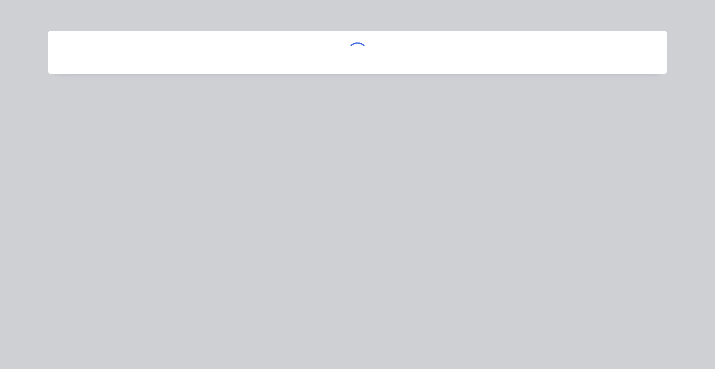
scroll to position [0, 0]
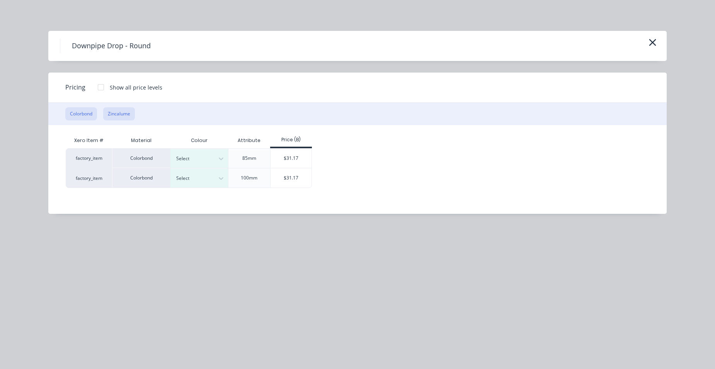
click at [123, 115] on button "Zincalume" at bounding box center [119, 113] width 32 height 13
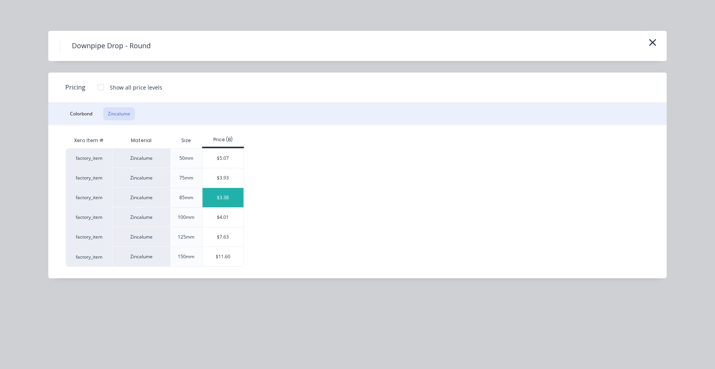
click at [215, 199] on div "$3.38" at bounding box center [222, 197] width 41 height 19
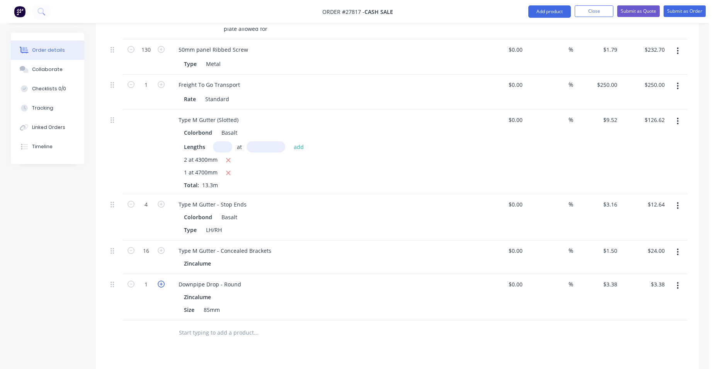
click at [160, 281] on icon "button" at bounding box center [161, 284] width 7 height 7
type input "2"
type input "$6.76"
click at [587, 12] on button "Close" at bounding box center [594, 11] width 39 height 12
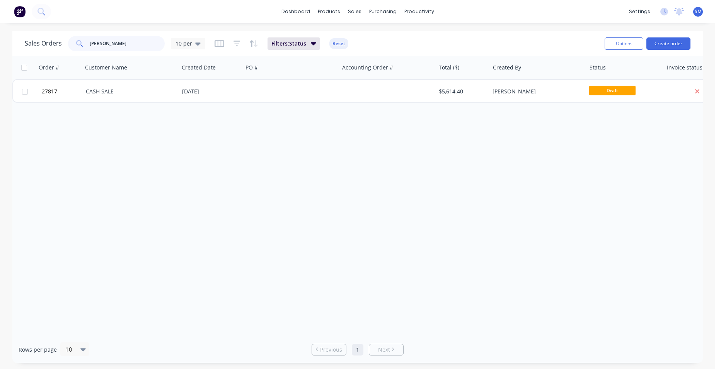
drag, startPoint x: 119, startPoint y: 43, endPoint x: 60, endPoint y: 39, distance: 59.3
click at [60, 39] on div "Sales Orders hilbert 10 per" at bounding box center [115, 43] width 180 height 15
type input "h"
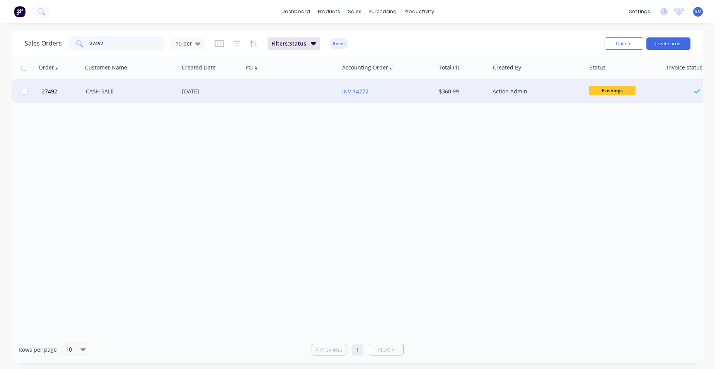
type input "27492"
click at [289, 90] on div at bounding box center [291, 91] width 96 height 23
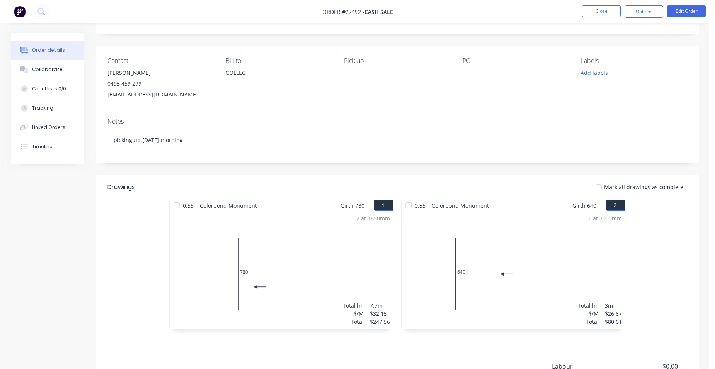
scroll to position [77, 0]
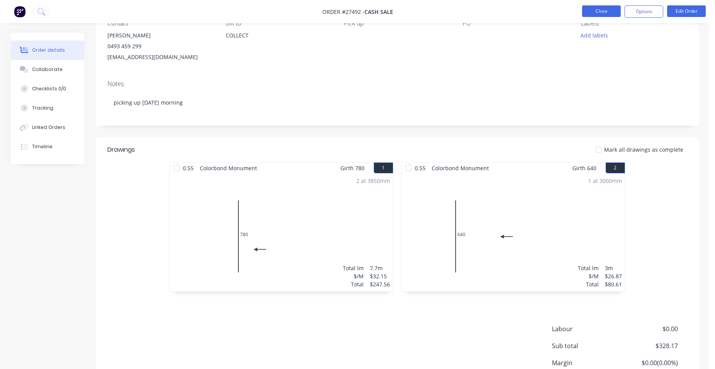
click at [594, 9] on button "Close" at bounding box center [601, 11] width 39 height 12
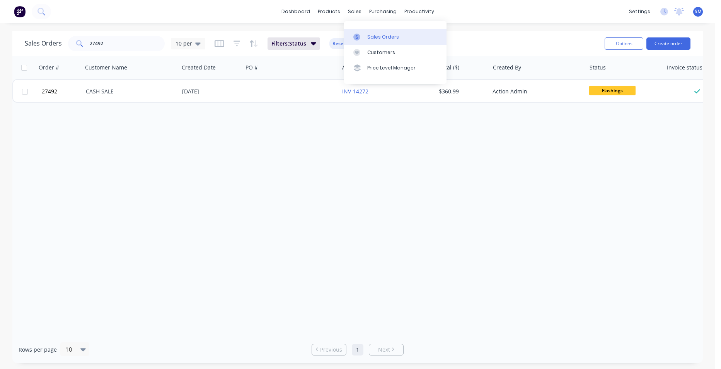
click at [376, 34] on div "Sales Orders" at bounding box center [383, 37] width 32 height 7
drag, startPoint x: 92, startPoint y: 39, endPoint x: 79, endPoint y: 2, distance: 39.7
click at [54, 31] on div "Sales Orders 27492 10 per Filters: Status Reset Options Create order" at bounding box center [357, 43] width 690 height 25
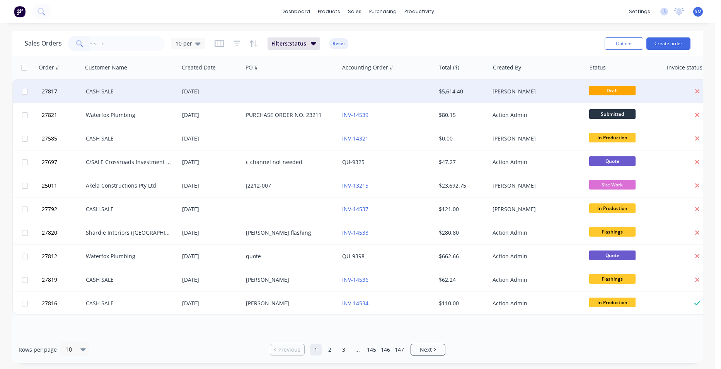
click at [336, 89] on div at bounding box center [291, 91] width 96 height 23
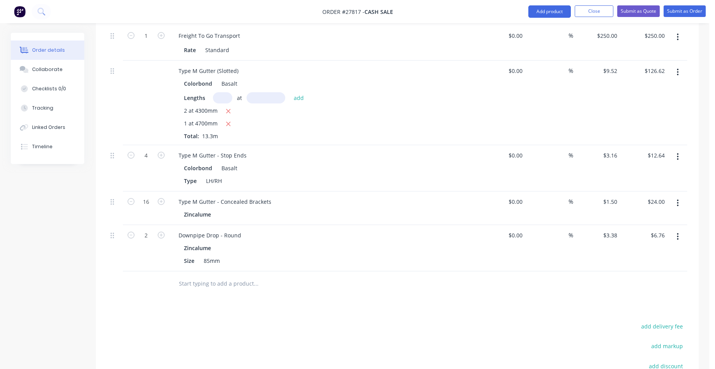
scroll to position [927, 0]
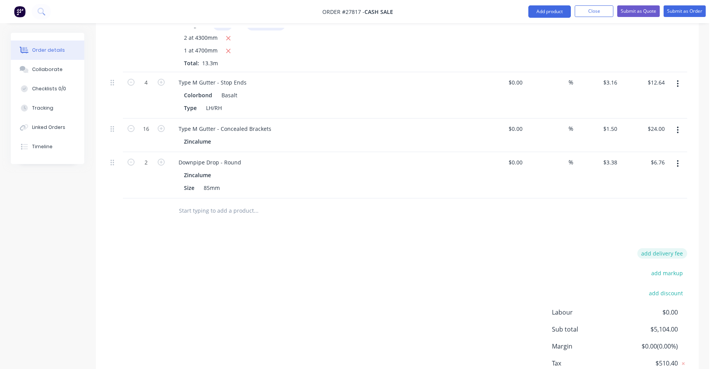
click at [673, 248] on button "add delivery fee" at bounding box center [662, 253] width 50 height 10
type input "100"
click input "submit" at bounding box center [0, 0] width 0 height 0
click at [541, 7] on button "Add product" at bounding box center [549, 11] width 43 height 12
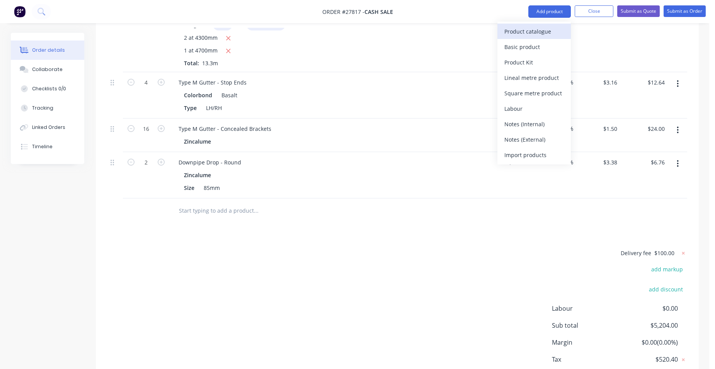
click at [527, 25] on button "Product catalogue" at bounding box center [533, 31] width 73 height 15
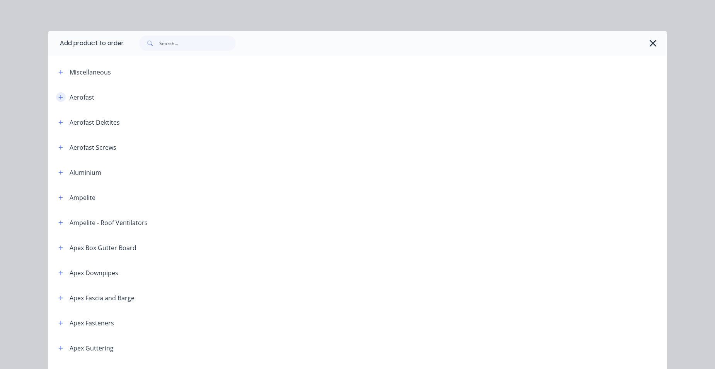
click at [58, 98] on icon "button" at bounding box center [60, 97] width 5 height 5
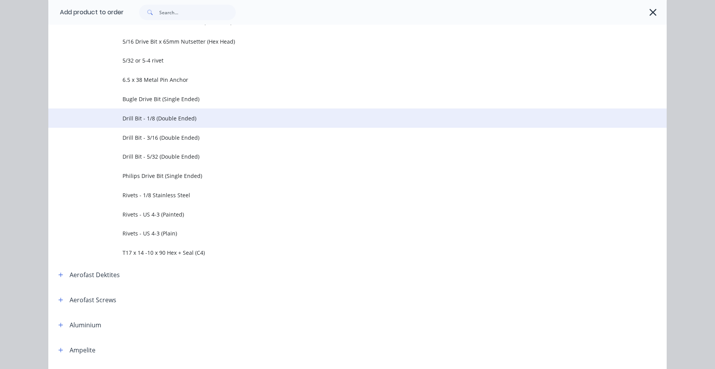
scroll to position [348, 0]
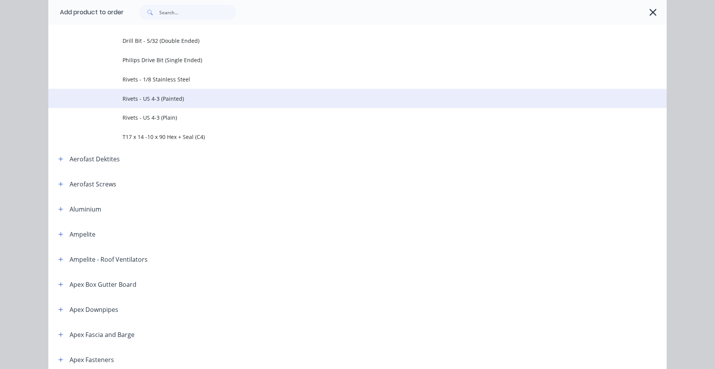
click at [152, 98] on span "Rivets - US 4-3 (Painted)" at bounding box center [340, 99] width 435 height 8
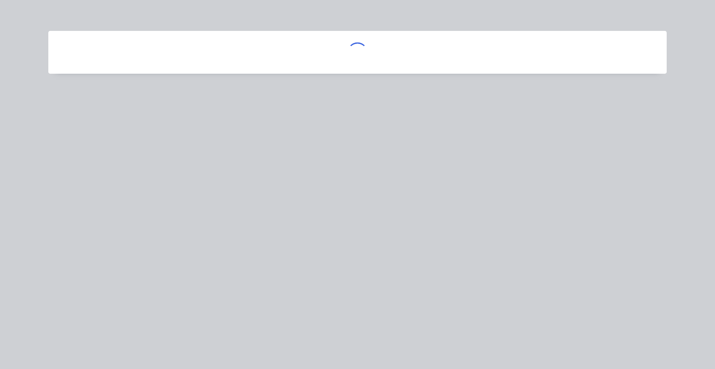
scroll to position [0, 0]
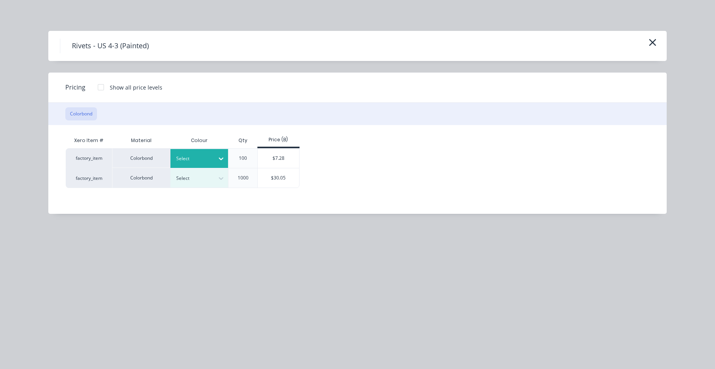
click at [201, 153] on div "Select" at bounding box center [199, 158] width 58 height 19
drag, startPoint x: 274, startPoint y: 160, endPoint x: 286, endPoint y: 160, distance: 11.6
click at [274, 160] on div "$7.28" at bounding box center [278, 158] width 41 height 19
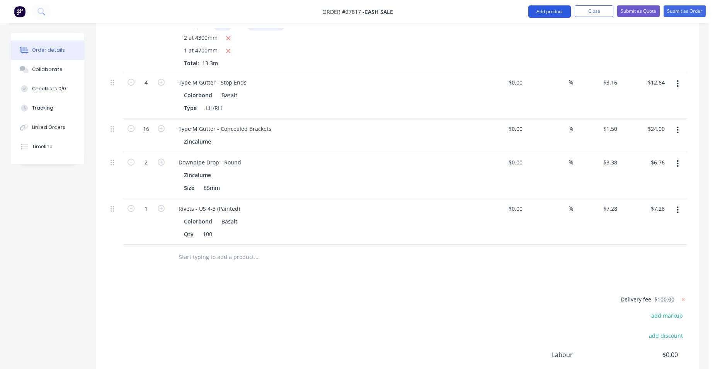
click at [561, 12] on button "Add product" at bounding box center [549, 11] width 43 height 12
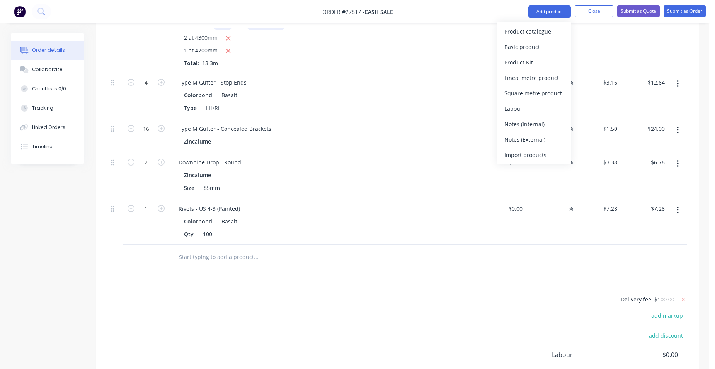
click at [547, 33] on div "Product catalogue" at bounding box center [534, 31] width 60 height 11
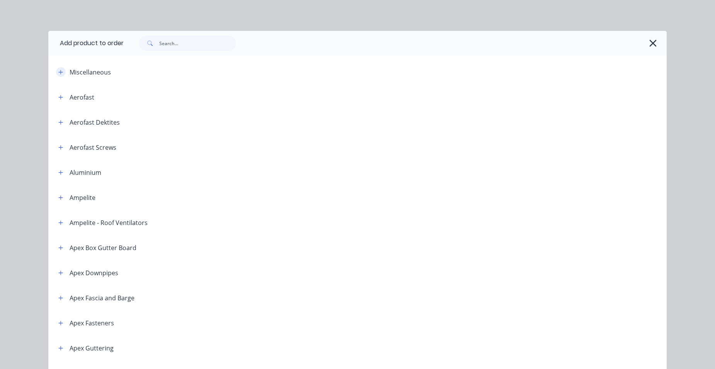
click at [58, 70] on icon "button" at bounding box center [60, 72] width 5 height 5
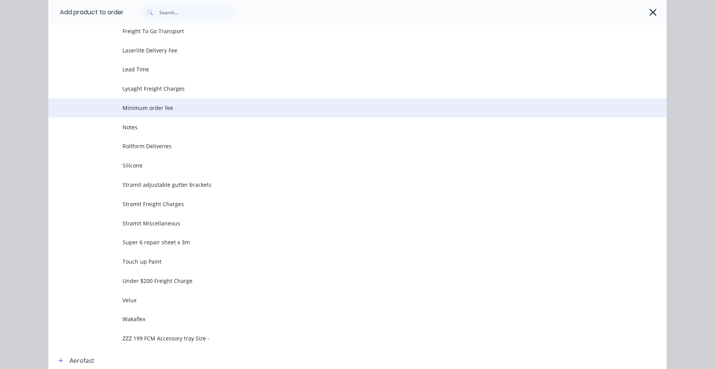
scroll to position [348, 0]
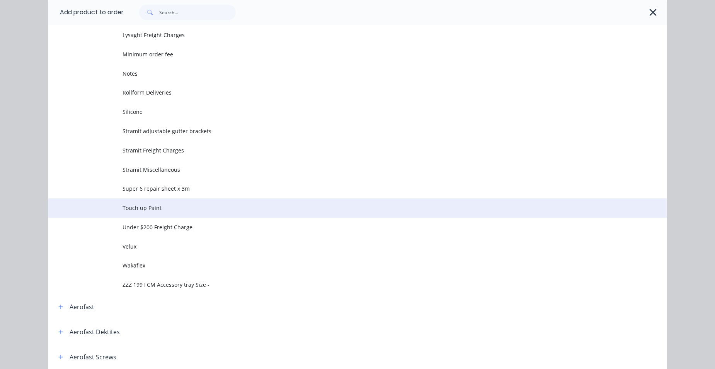
click at [182, 210] on span "Touch up Paint" at bounding box center [340, 208] width 435 height 8
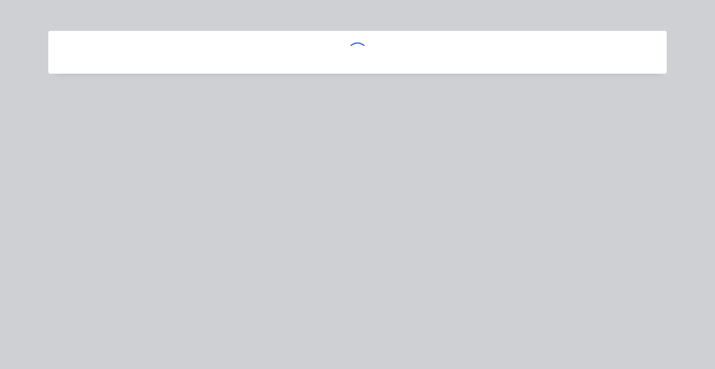
scroll to position [0, 0]
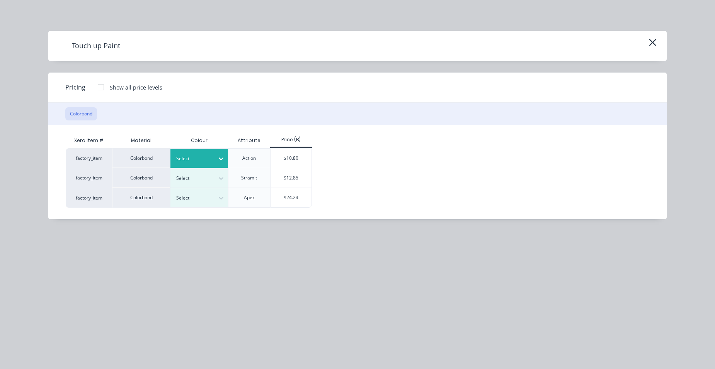
drag, startPoint x: 220, startPoint y: 157, endPoint x: 214, endPoint y: 159, distance: 7.0
click at [220, 157] on icon at bounding box center [221, 159] width 8 height 8
click at [287, 148] on div "Price (B)" at bounding box center [291, 140] width 42 height 15
drag, startPoint x: 287, startPoint y: 148, endPoint x: 286, endPoint y: 156, distance: 8.1
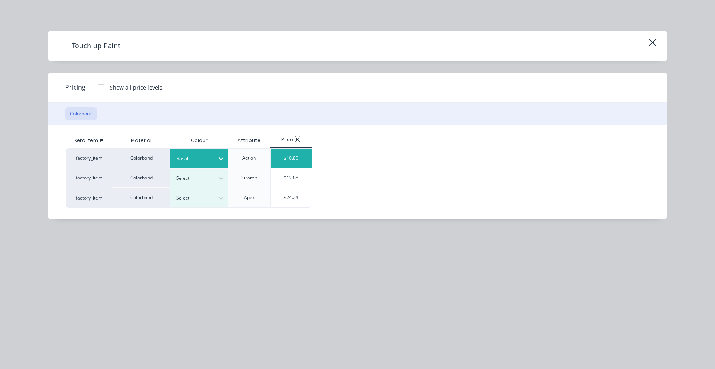
click at [286, 156] on div "$10.80" at bounding box center [291, 158] width 41 height 19
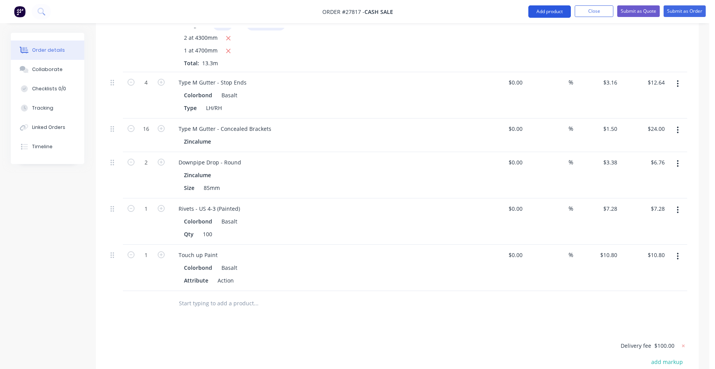
click at [552, 15] on button "Add product" at bounding box center [549, 11] width 43 height 12
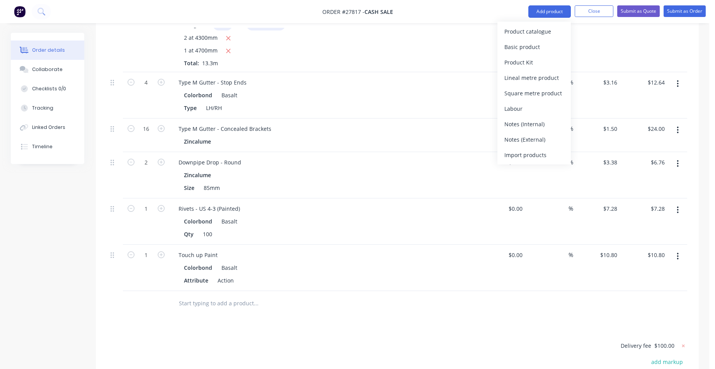
click at [539, 36] on div "Product catalogue" at bounding box center [534, 31] width 60 height 11
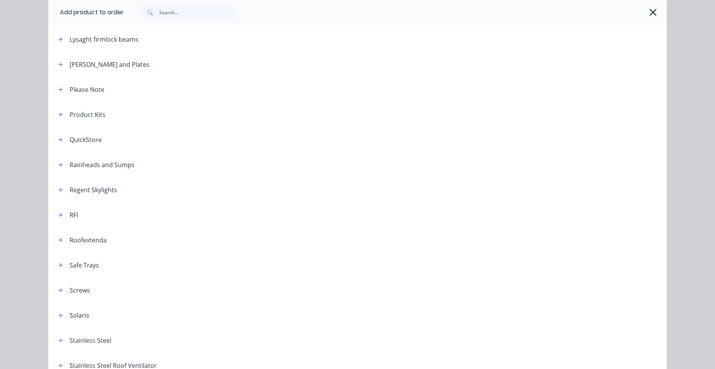
scroll to position [1005, 0]
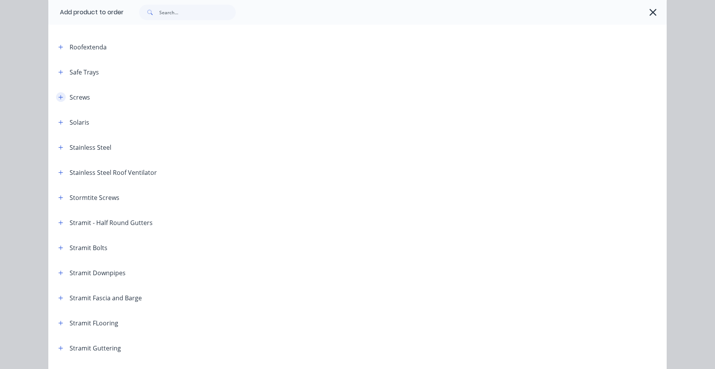
click at [58, 100] on icon "button" at bounding box center [60, 97] width 5 height 5
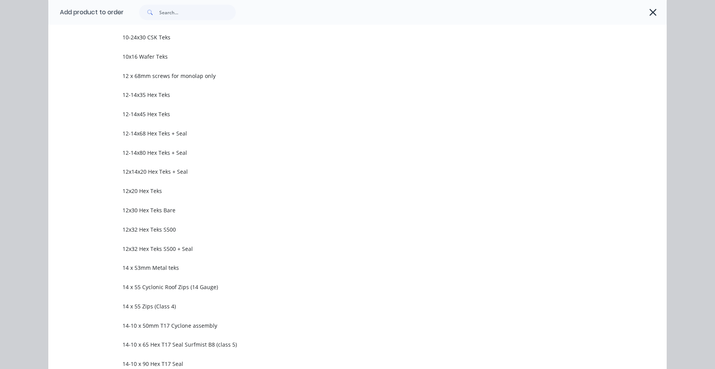
scroll to position [1121, 0]
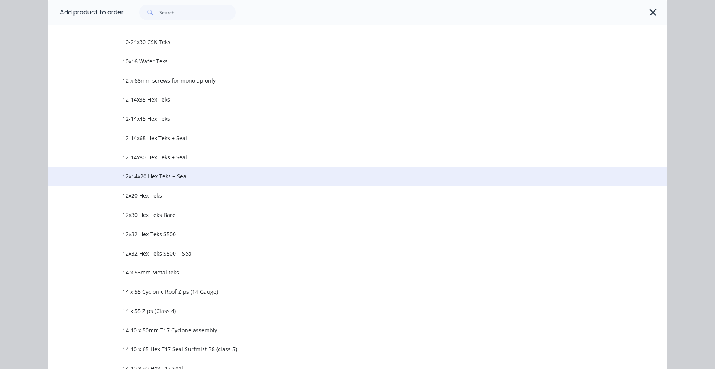
click at [189, 180] on span "12x14x20 Hex Teks + Seal" at bounding box center [340, 176] width 435 height 8
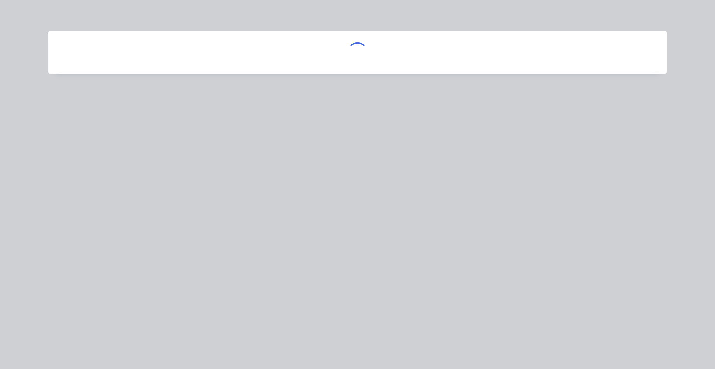
scroll to position [0, 0]
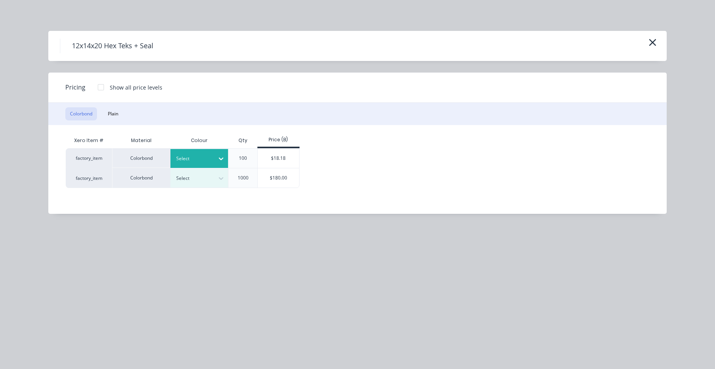
click at [187, 152] on div "Select" at bounding box center [199, 158] width 58 height 19
click at [279, 158] on div "$18.18" at bounding box center [278, 158] width 41 height 19
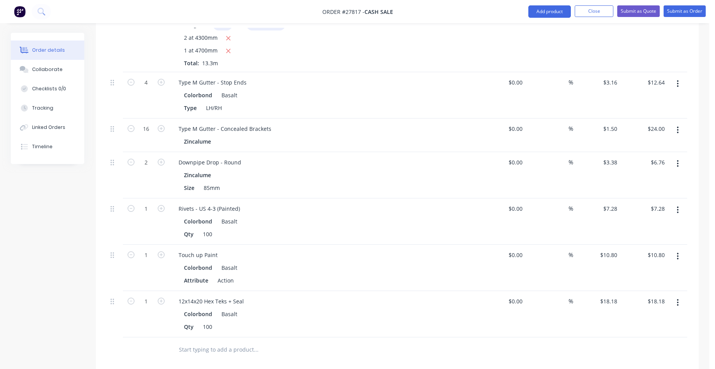
click at [165, 297] on button "button" at bounding box center [161, 301] width 10 height 8
type input "2"
type input "$36.36"
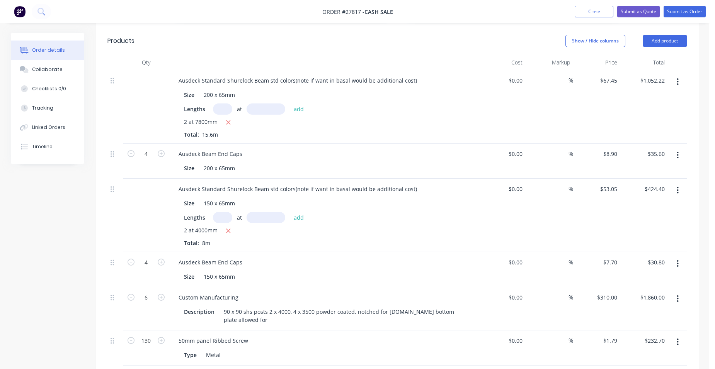
scroll to position [464, 0]
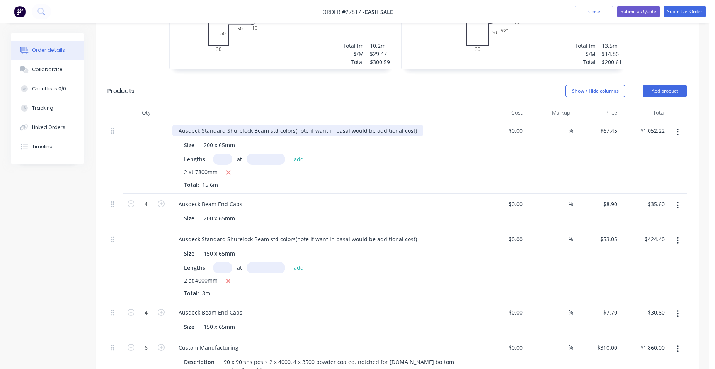
click at [344, 125] on div "Ausdeck Standard Shurelock Beam std colors(note if want in basal would be addit…" at bounding box center [297, 130] width 251 height 11
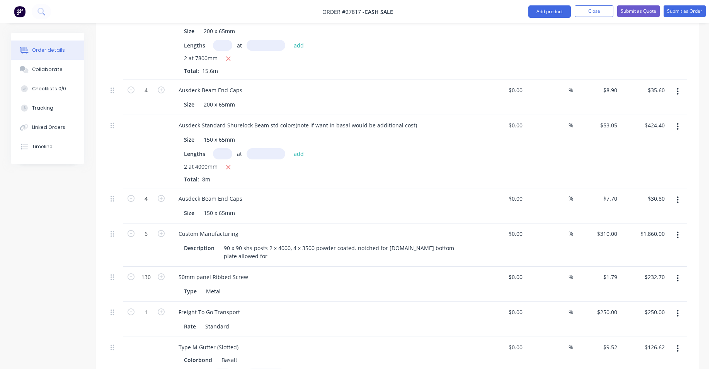
scroll to position [580, 0]
click at [543, 10] on button "Add product" at bounding box center [549, 11] width 43 height 12
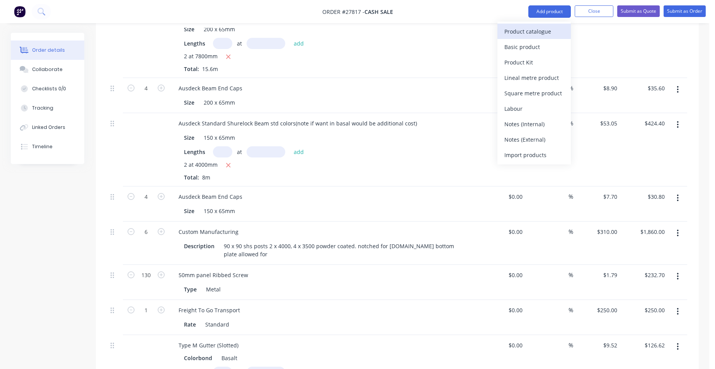
click at [543, 35] on div "Product catalogue" at bounding box center [534, 31] width 60 height 11
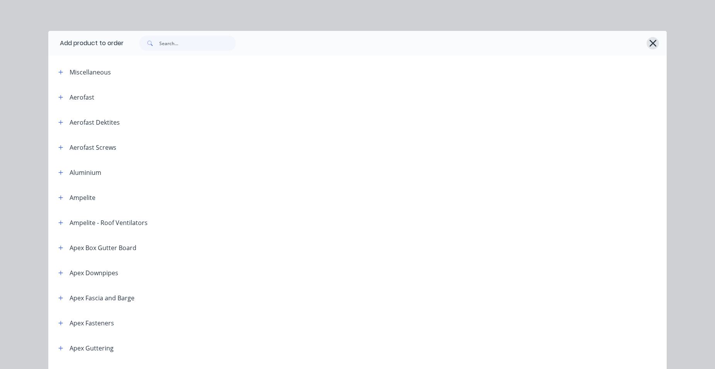
click at [649, 41] on icon "button" at bounding box center [653, 43] width 8 height 11
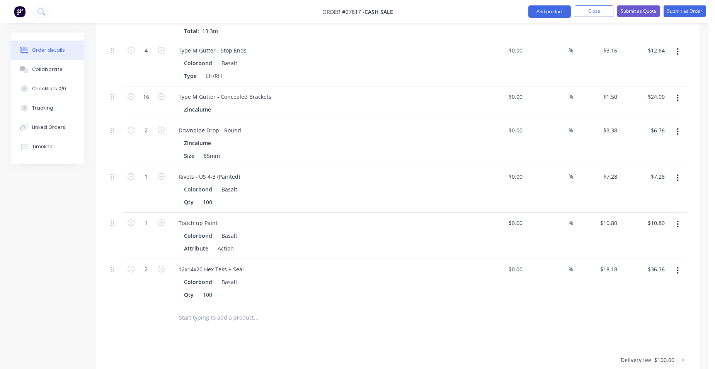
scroll to position [1043, 0]
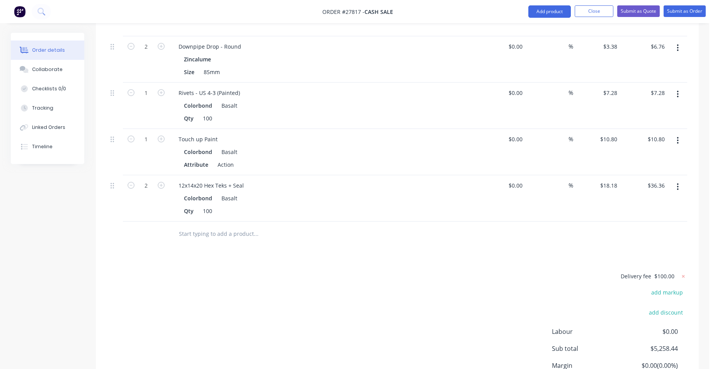
drag, startPoint x: 563, startPoint y: 11, endPoint x: 560, endPoint y: 19, distance: 8.6
click at [562, 11] on button "Add product" at bounding box center [549, 11] width 43 height 12
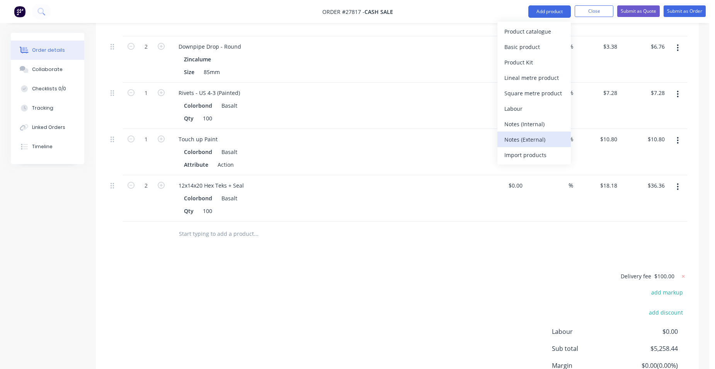
click at [549, 146] on button "Notes (External)" at bounding box center [533, 139] width 73 height 15
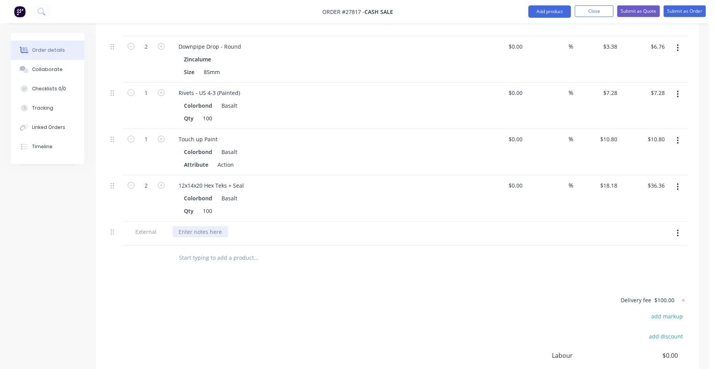
click at [184, 226] on div at bounding box center [200, 231] width 56 height 11
click at [273, 226] on div "have quoted flashings with drip edge" at bounding box center [226, 231] width 109 height 11
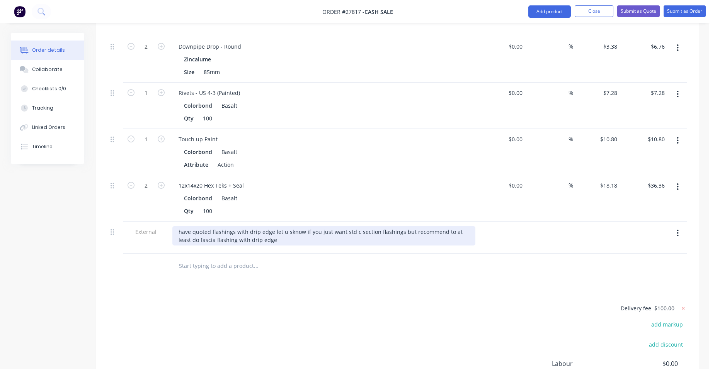
click at [284, 226] on div "have quoted flashings with drip edge let u sknow if you just want std c section…" at bounding box center [323, 235] width 303 height 19
click at [259, 226] on div "have quoted flashings with drip edge let us know if you just want std c section…" at bounding box center [323, 235] width 303 height 19
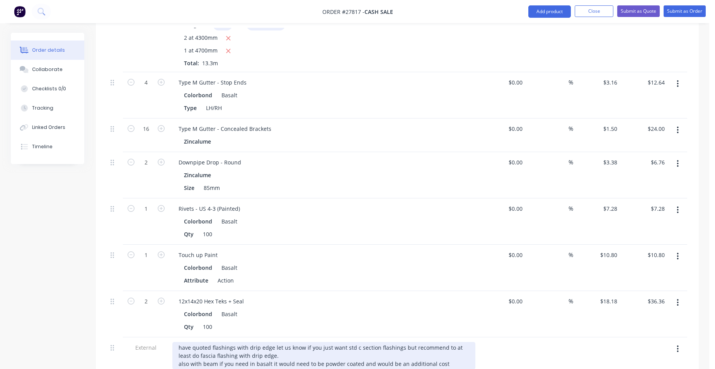
scroll to position [1121, 0]
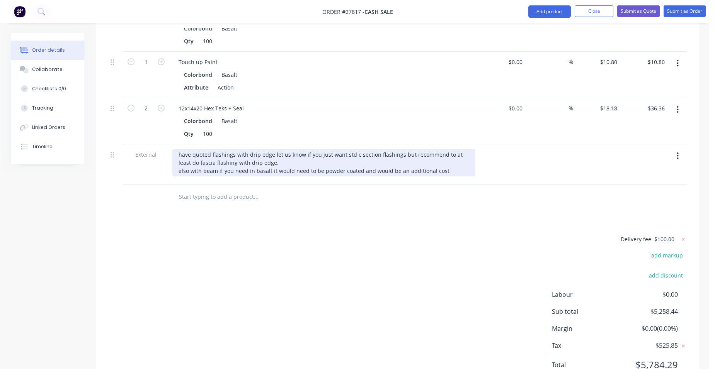
click at [444, 149] on div "have quoted flashings with drip edge let us know if you just want std c section…" at bounding box center [323, 162] width 303 height 27
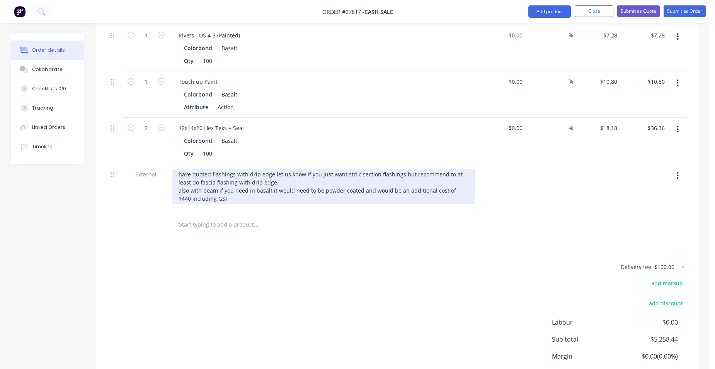
scroll to position [986, 0]
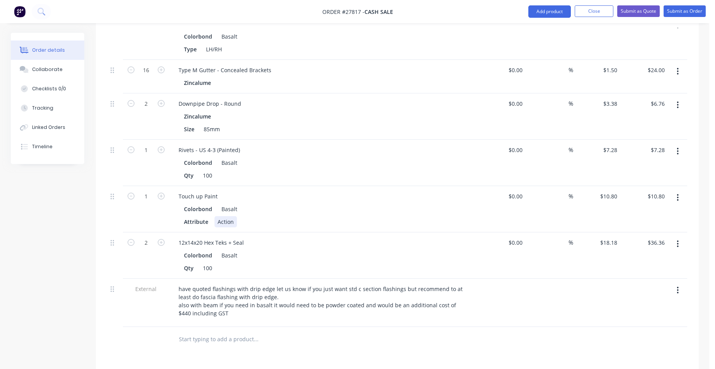
click at [410, 204] on div "Colorbond Basalt Attribute Action" at bounding box center [323, 216] width 303 height 24
click at [630, 11] on button "Submit as Quote" at bounding box center [638, 11] width 43 height 12
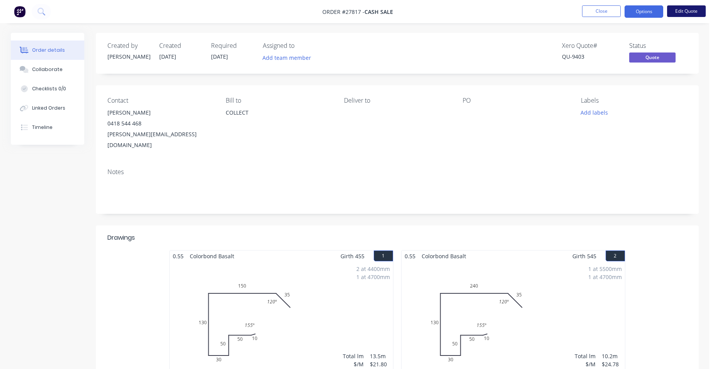
click at [674, 14] on button "Edit Quote" at bounding box center [686, 11] width 39 height 12
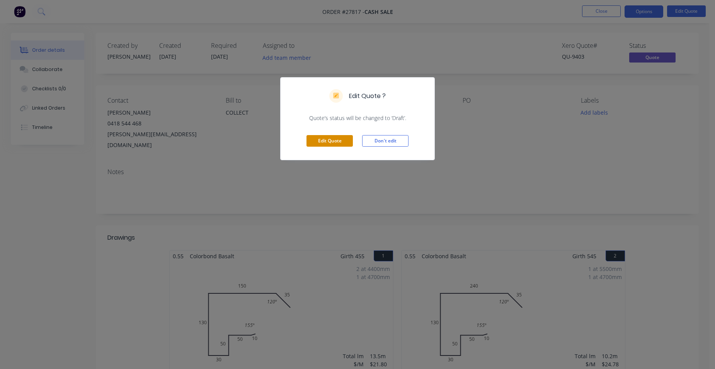
click at [338, 137] on button "Edit Quote" at bounding box center [329, 141] width 46 height 12
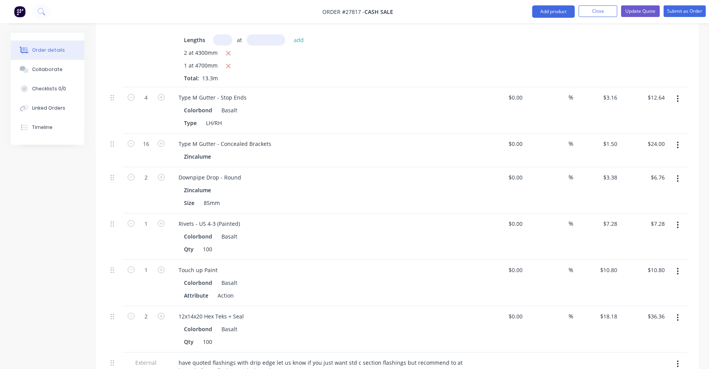
scroll to position [1005, 0]
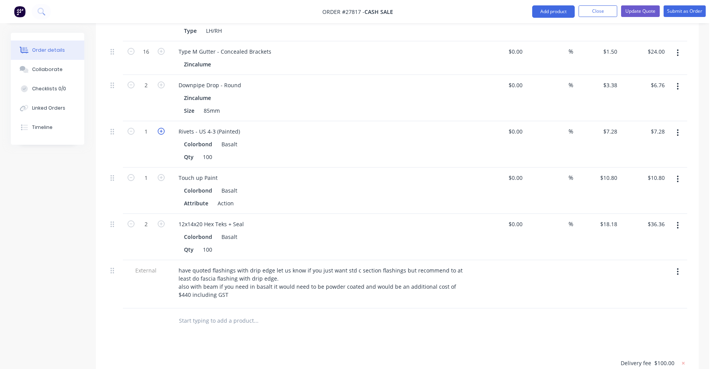
click at [158, 128] on icon "button" at bounding box center [161, 131] width 7 height 7
type input "2"
type input "$14.56"
click at [644, 10] on button "Update Quote" at bounding box center [640, 11] width 39 height 12
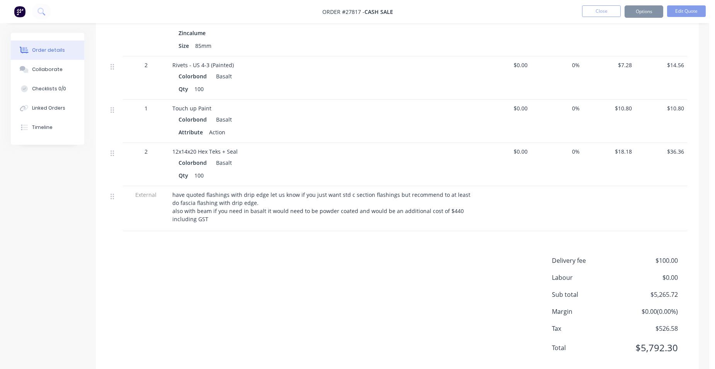
scroll to position [0, 0]
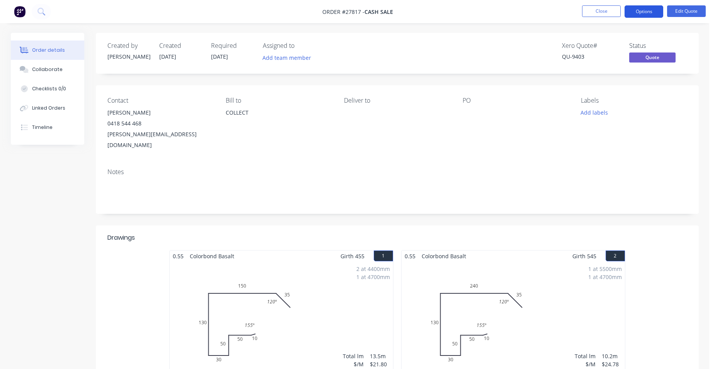
click at [641, 12] on button "Options" at bounding box center [644, 11] width 39 height 12
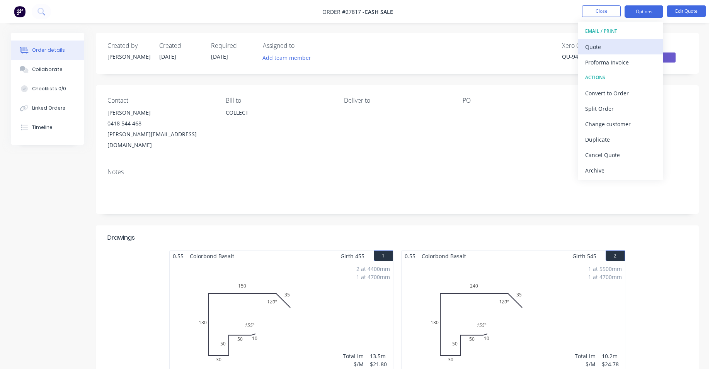
click at [640, 43] on div "Quote" at bounding box center [620, 46] width 71 height 11
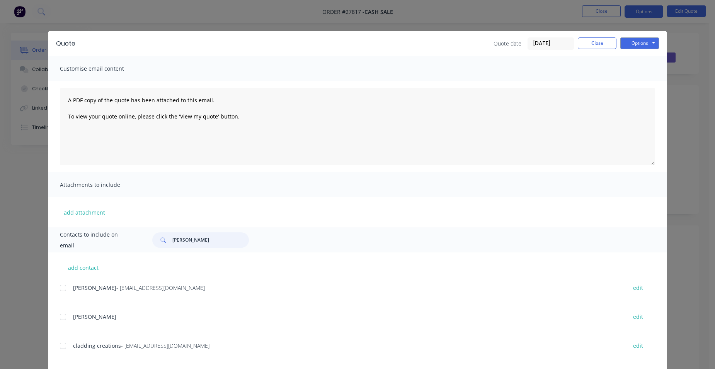
drag, startPoint x: 206, startPoint y: 238, endPoint x: 202, endPoint y: 238, distance: 3.9
click at [155, 242] on div "tony king" at bounding box center [200, 240] width 97 height 15
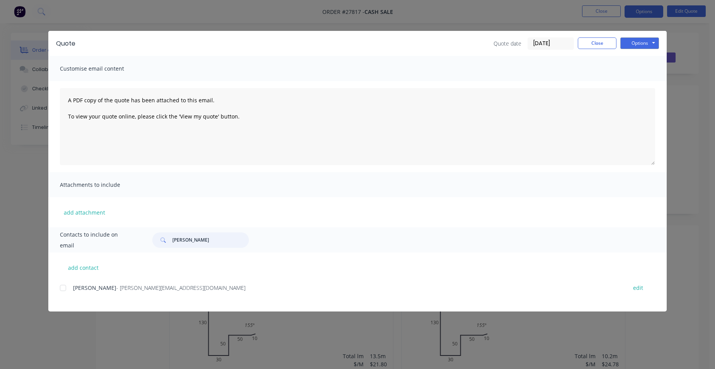
click at [61, 286] on div at bounding box center [62, 288] width 15 height 15
type input "hilbert"
click at [588, 39] on button "Close" at bounding box center [597, 43] width 39 height 12
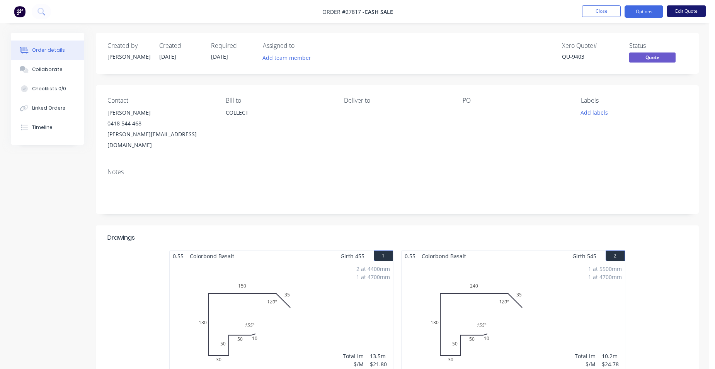
click at [699, 9] on button "Edit Quote" at bounding box center [686, 11] width 39 height 12
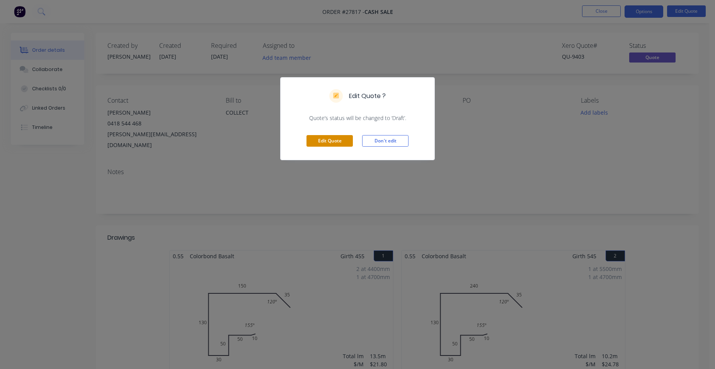
click at [318, 142] on button "Edit Quote" at bounding box center [329, 141] width 46 height 12
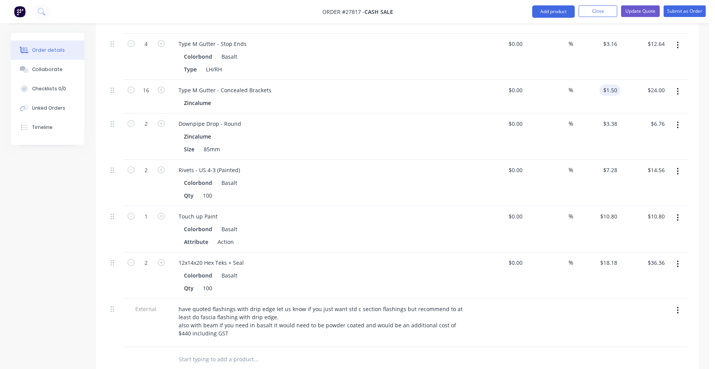
scroll to position [1141, 0]
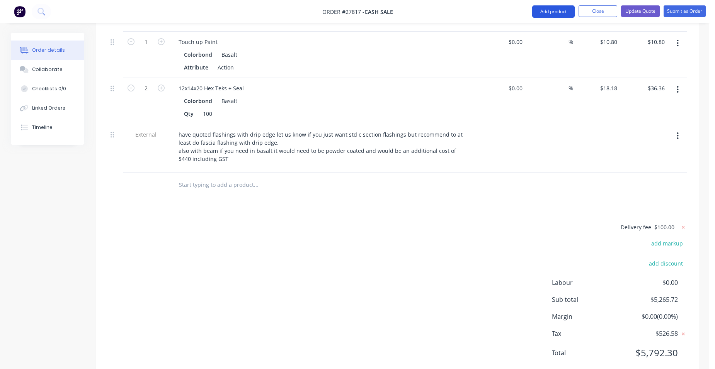
click at [543, 15] on button "Add product" at bounding box center [553, 11] width 43 height 12
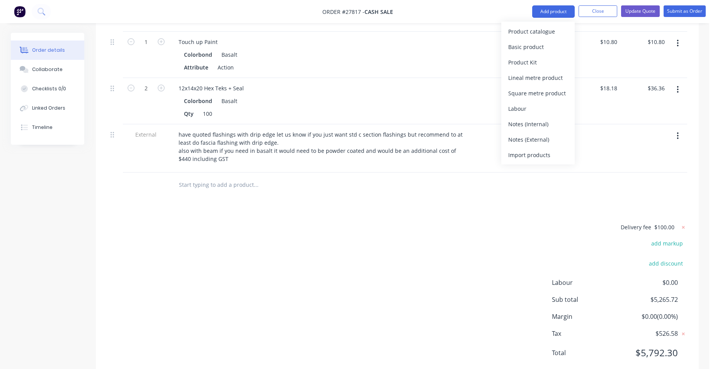
drag, startPoint x: 538, startPoint y: 138, endPoint x: 533, endPoint y: 142, distance: 5.7
click at [538, 139] on div "Notes (External)" at bounding box center [538, 139] width 60 height 11
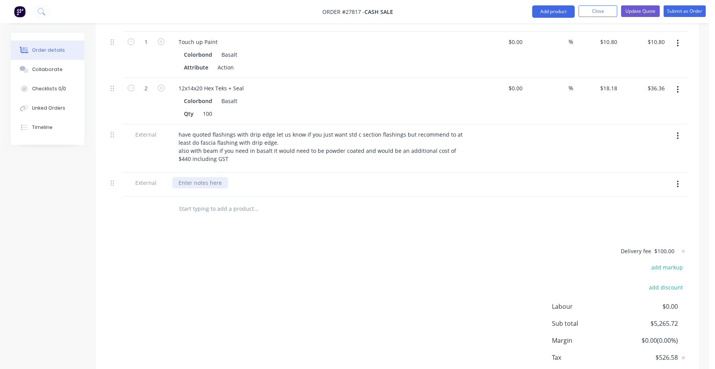
click at [205, 177] on div at bounding box center [200, 182] width 56 height 11
click at [652, 9] on button "Update Quote" at bounding box center [640, 11] width 39 height 12
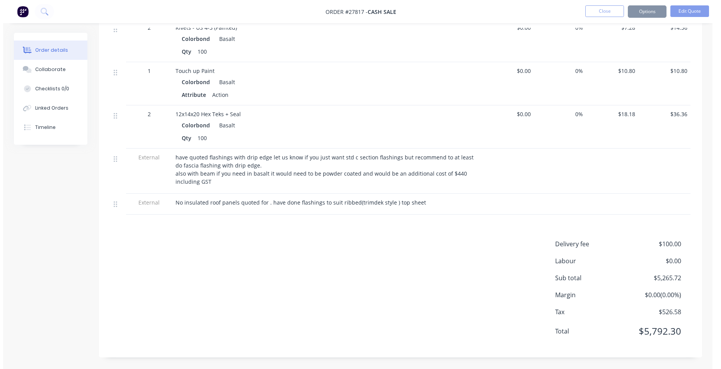
scroll to position [0, 0]
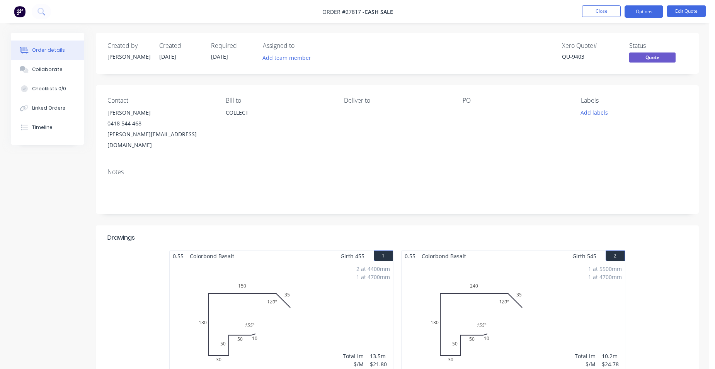
click at [651, 9] on button "Options" at bounding box center [644, 11] width 39 height 12
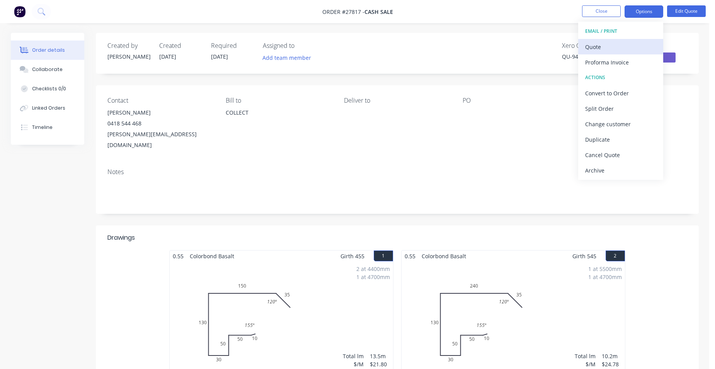
click at [626, 41] on button "Quote" at bounding box center [620, 46] width 85 height 15
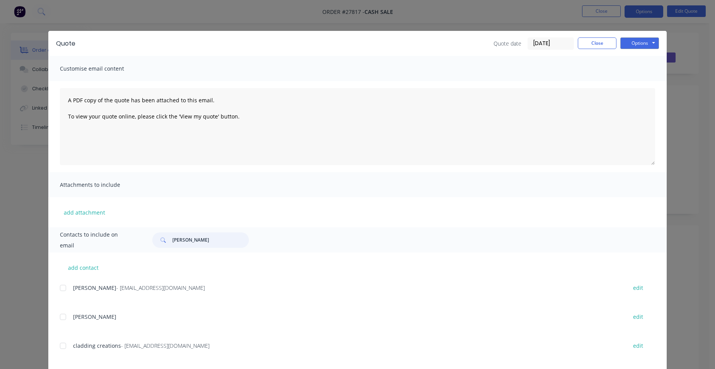
drag, startPoint x: 188, startPoint y: 238, endPoint x: 471, endPoint y: 223, distance: 283.3
click at [145, 234] on div "hilbert" at bounding box center [400, 240] width 510 height 15
type input "hilbert"
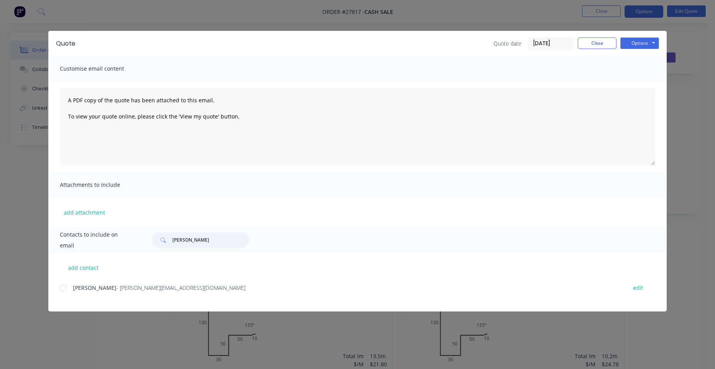
click at [61, 288] on div at bounding box center [62, 288] width 15 height 15
click at [641, 45] on button "Options" at bounding box center [639, 43] width 39 height 12
click at [636, 77] on button "Email" at bounding box center [644, 82] width 49 height 13
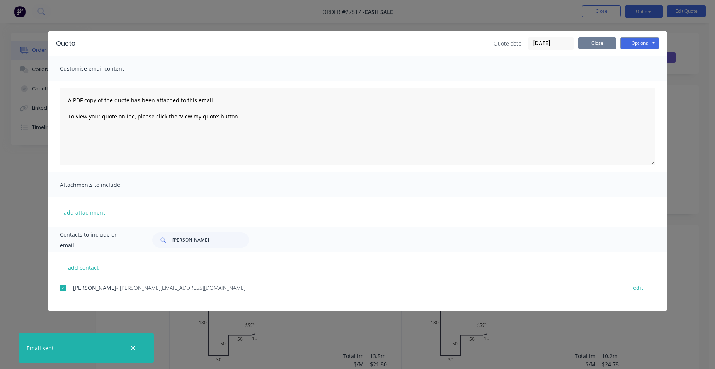
drag, startPoint x: 603, startPoint y: 41, endPoint x: 514, endPoint y: 51, distance: 89.8
click at [602, 41] on button "Close" at bounding box center [597, 43] width 39 height 12
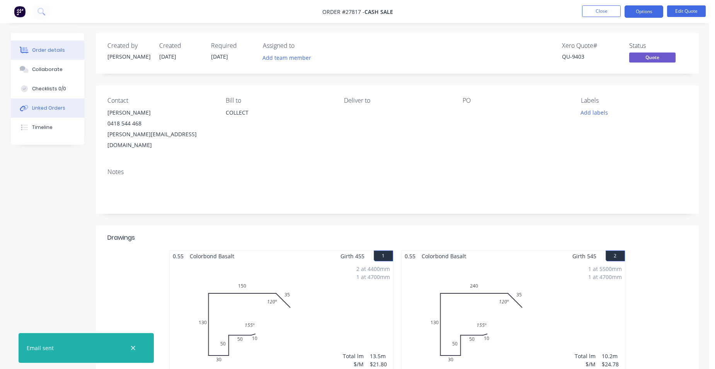
drag, startPoint x: 45, startPoint y: 71, endPoint x: 74, endPoint y: 99, distance: 40.7
click at [45, 71] on div "Collaborate" at bounding box center [47, 69] width 31 height 7
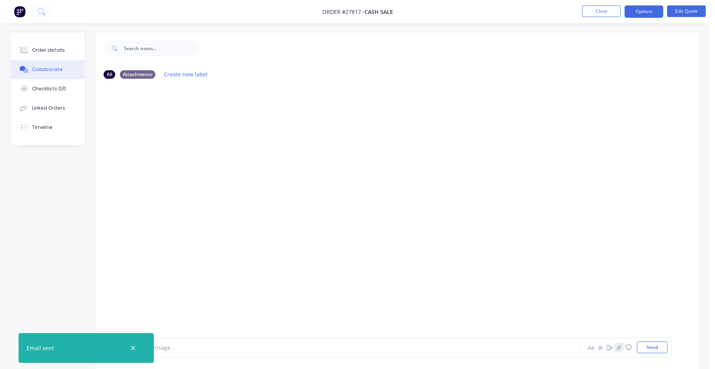
click at [621, 350] on icon "button" at bounding box center [618, 347] width 5 height 5
click at [655, 344] on button "Send" at bounding box center [652, 348] width 31 height 12
click at [611, 12] on button "Close" at bounding box center [601, 11] width 39 height 12
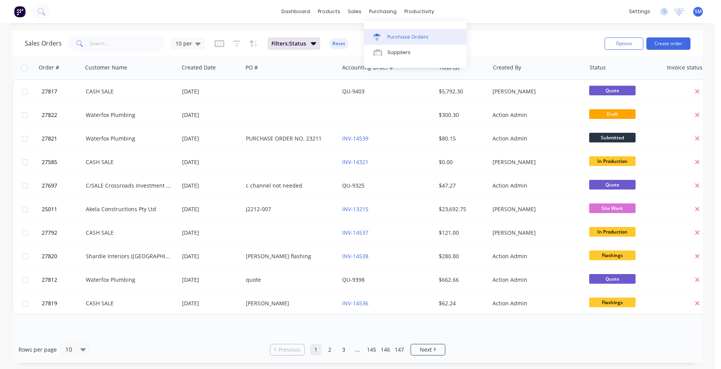
click at [396, 32] on link "Purchase Orders" at bounding box center [415, 36] width 102 height 15
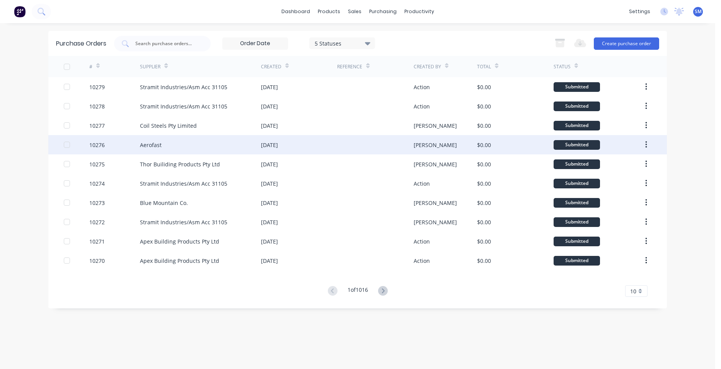
click at [358, 143] on div at bounding box center [375, 144] width 76 height 19
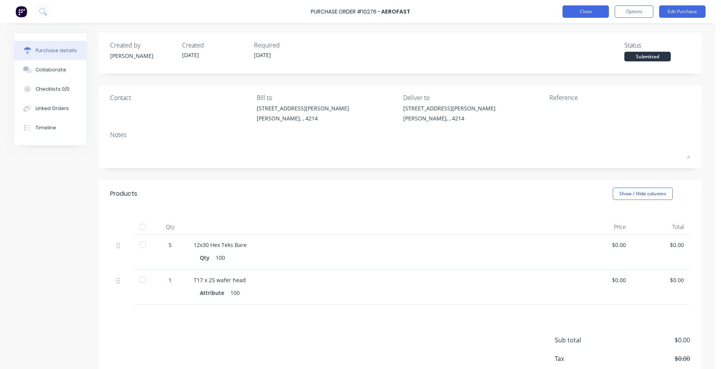
click at [573, 14] on button "Close" at bounding box center [585, 11] width 46 height 12
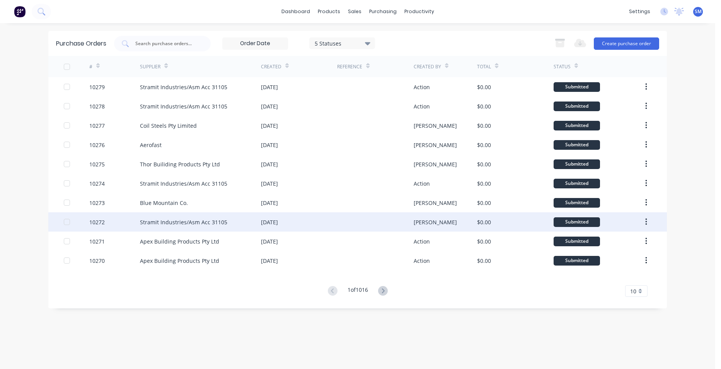
click at [327, 221] on div "12 Aug 2025" at bounding box center [299, 222] width 76 height 19
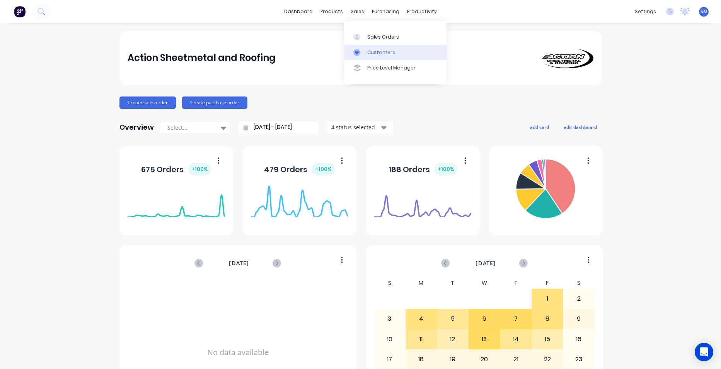
click at [377, 47] on link "Customers" at bounding box center [395, 52] width 102 height 15
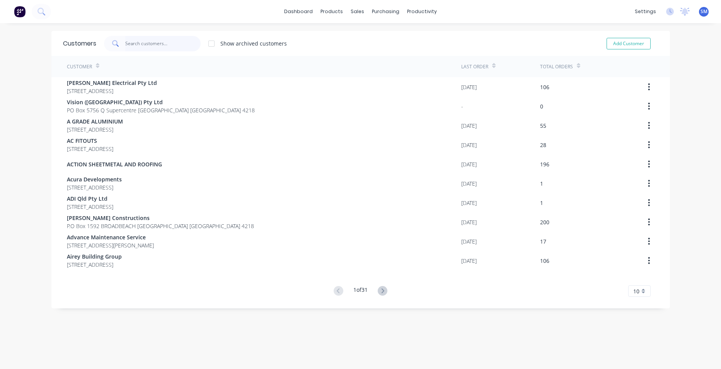
click at [165, 43] on input "text" at bounding box center [162, 43] width 75 height 15
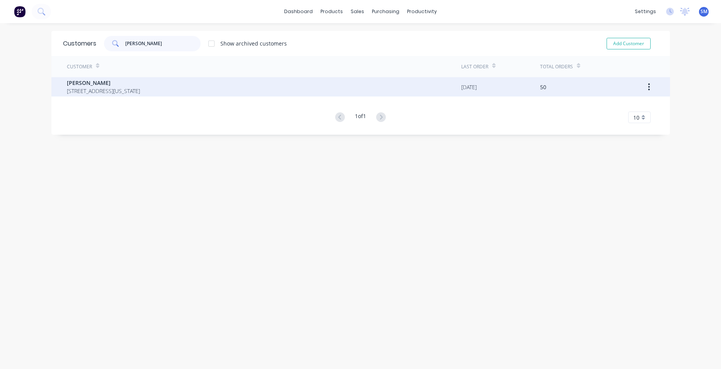
type input "[PERSON_NAME]"
click at [67, 94] on span "[STREET_ADDRESS][US_STATE]" at bounding box center [103, 91] width 73 height 8
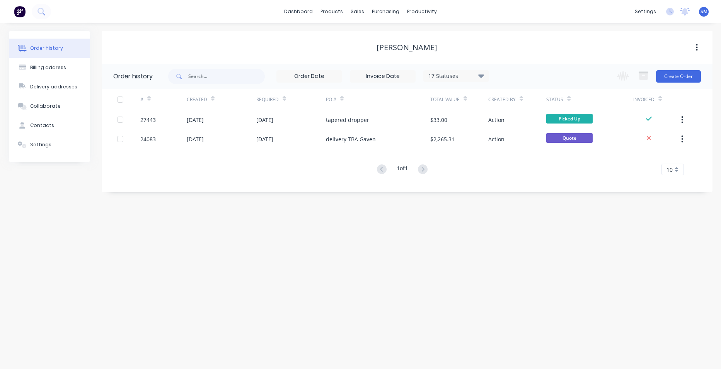
click at [474, 77] on div "17 Statuses" at bounding box center [456, 76] width 65 height 9
click at [505, 172] on div "All" at bounding box center [472, 169] width 97 height 15
click at [520, 180] on label at bounding box center [520, 180] width 0 height 0
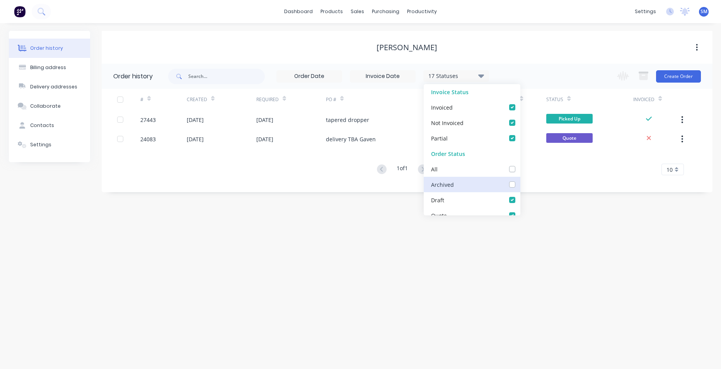
click at [520, 185] on input "checkbox" at bounding box center [523, 183] width 6 height 7
checkbox input "true"
click at [352, 243] on div "Order history Billing address Delivery addresses Collaborate Contacts Settings …" at bounding box center [360, 196] width 721 height 346
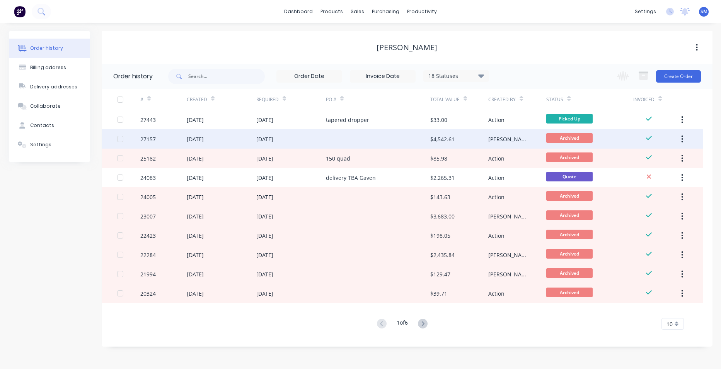
click at [408, 136] on div at bounding box center [378, 138] width 104 height 19
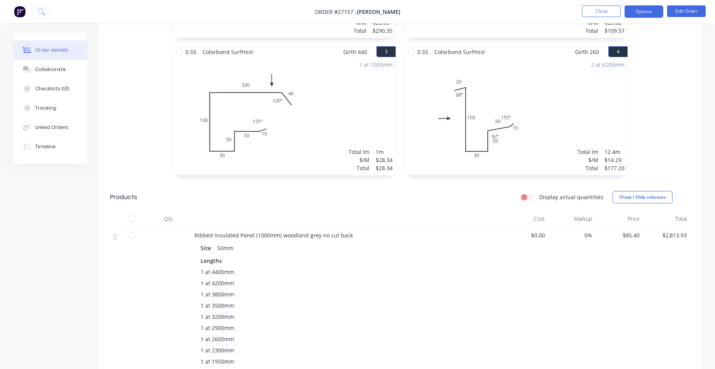
scroll to position [386, 0]
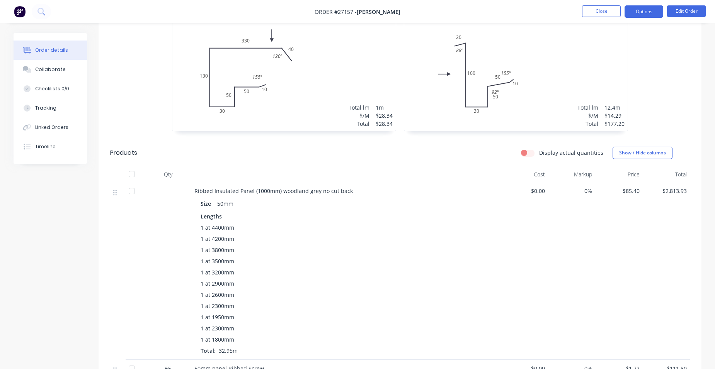
click at [655, 10] on button "Options" at bounding box center [644, 11] width 39 height 12
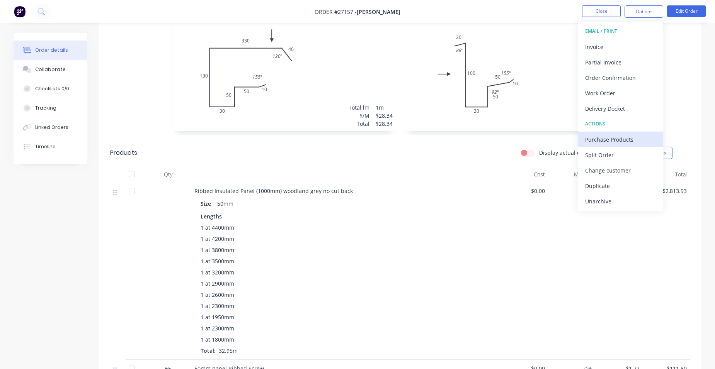
click at [630, 134] on div "Purchase Products" at bounding box center [620, 139] width 71 height 11
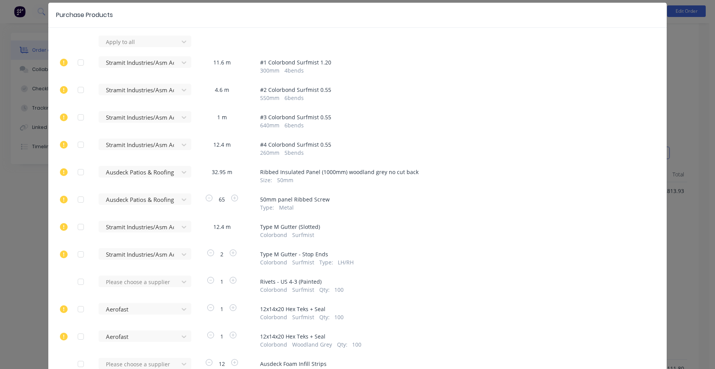
scroll to position [77, 0]
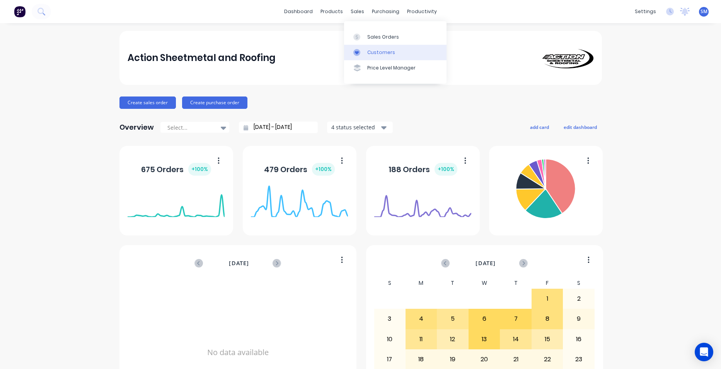
click at [375, 55] on div "Customers" at bounding box center [381, 52] width 28 height 7
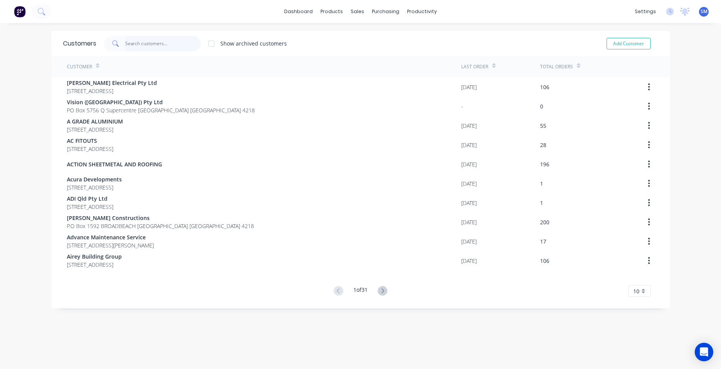
drag, startPoint x: 149, startPoint y: 41, endPoint x: 322, endPoint y: 71, distance: 175.4
click at [148, 41] on input "text" at bounding box center [162, 43] width 75 height 15
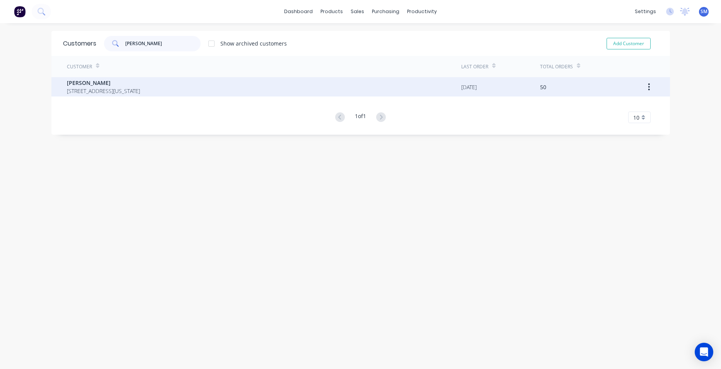
type input "jessop"
click at [71, 79] on span "Shayne Jessop" at bounding box center [103, 83] width 73 height 8
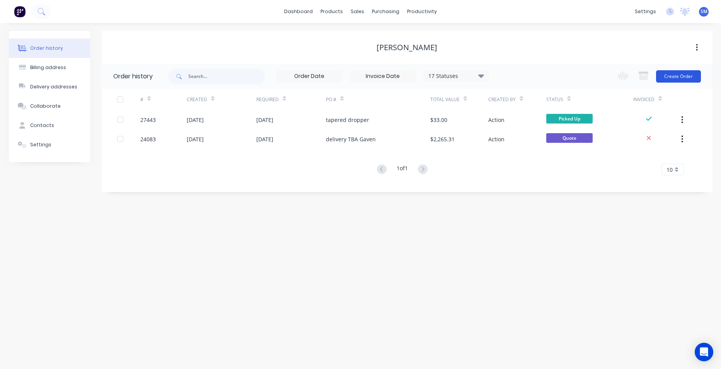
click at [667, 78] on button "Create Order" at bounding box center [678, 76] width 45 height 12
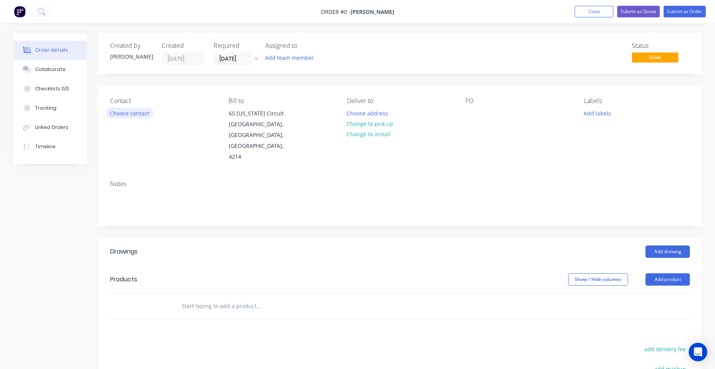
click at [142, 114] on button "Choose contact" at bounding box center [130, 113] width 48 height 10
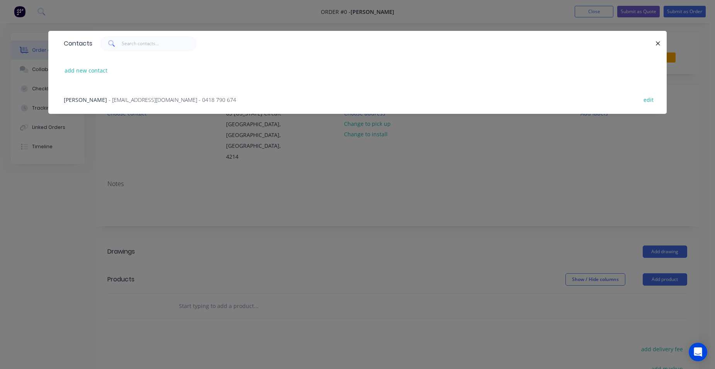
click at [117, 96] on span "- s.k.m@bigpond.net.au - 0418 790 674" at bounding box center [173, 99] width 128 height 7
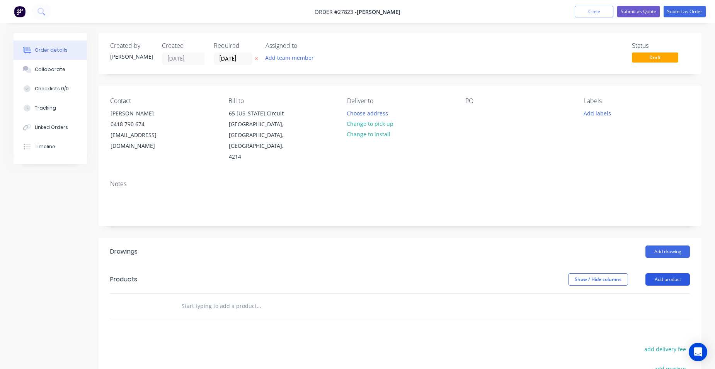
click at [681, 274] on button "Add product" at bounding box center [667, 280] width 44 height 12
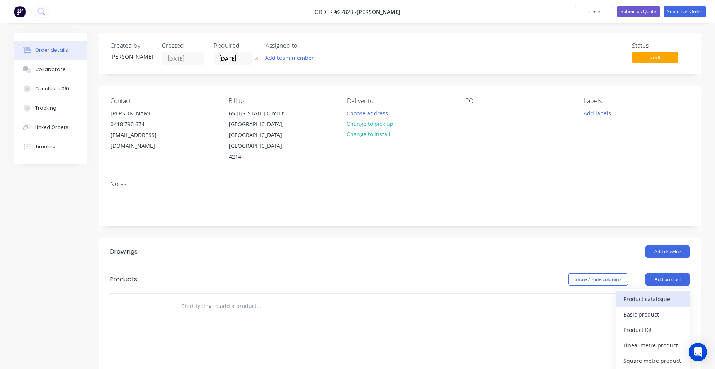
click at [664, 294] on div "Product catalogue" at bounding box center [653, 299] width 60 height 11
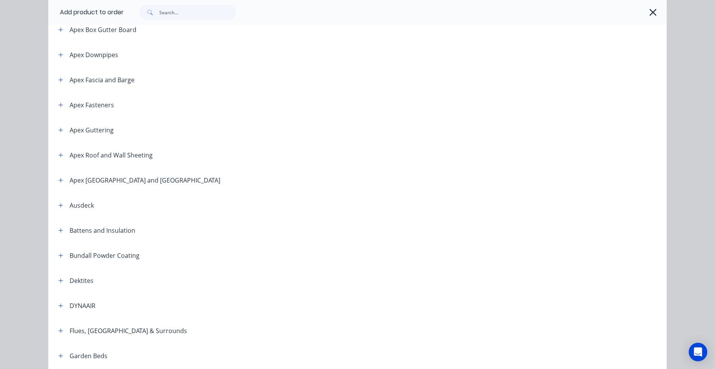
scroll to position [271, 0]
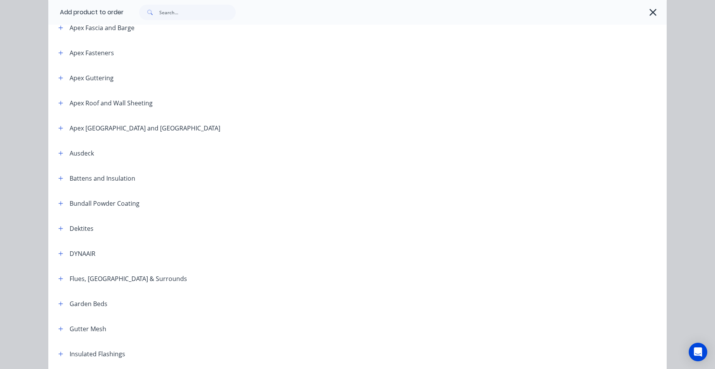
drag, startPoint x: 56, startPoint y: 154, endPoint x: 65, endPoint y: 154, distance: 9.3
click at [58, 154] on icon "button" at bounding box center [60, 153] width 5 height 5
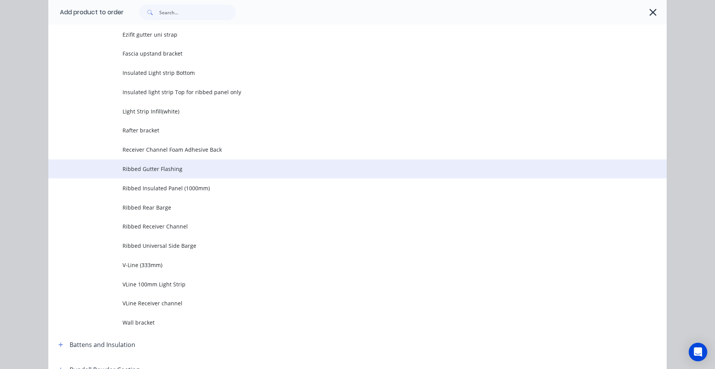
scroll to position [1121, 0]
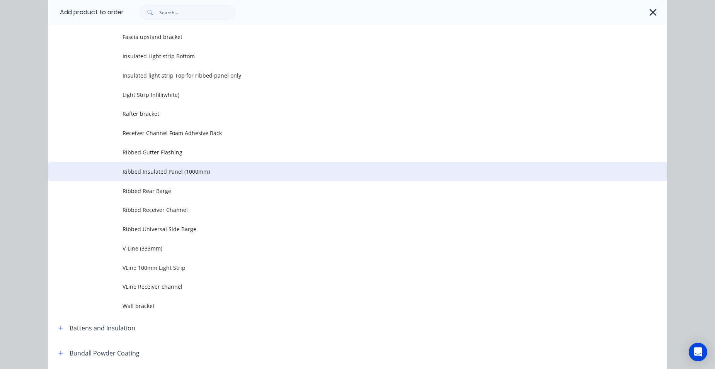
click at [176, 173] on span "Ribbed Insulated Panel (1000mm)" at bounding box center [340, 172] width 435 height 8
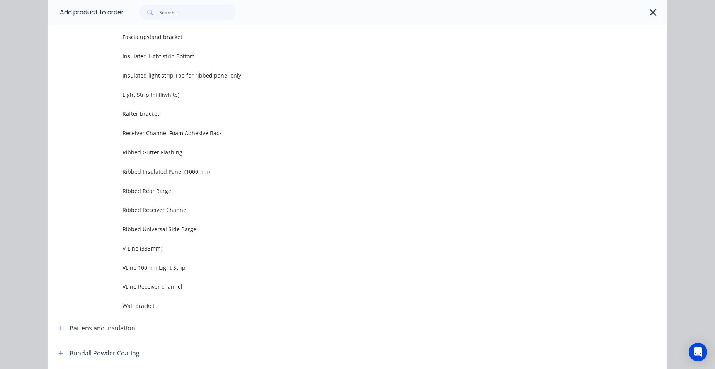
scroll to position [0, 0]
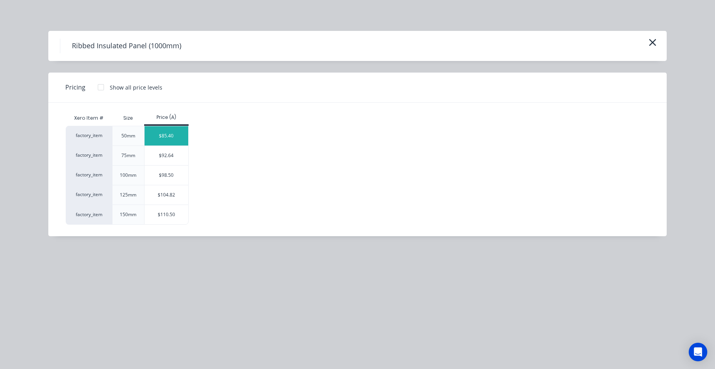
click at [174, 132] on div "$85.40" at bounding box center [167, 135] width 44 height 19
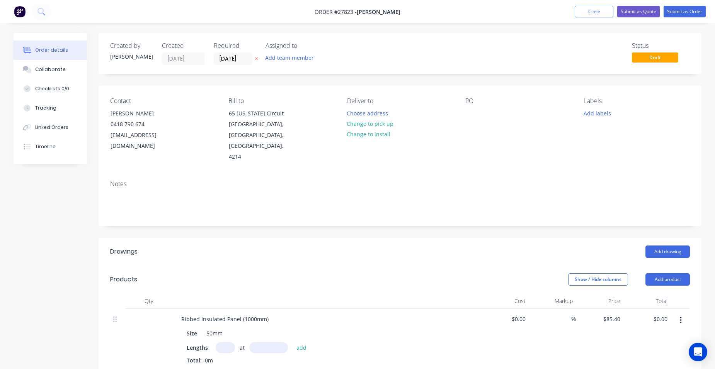
click at [225, 342] on input "text" at bounding box center [225, 347] width 19 height 11
type input "1"
type input "1800"
click at [293, 342] on button "add" at bounding box center [302, 347] width 18 height 10
type input "$153.72"
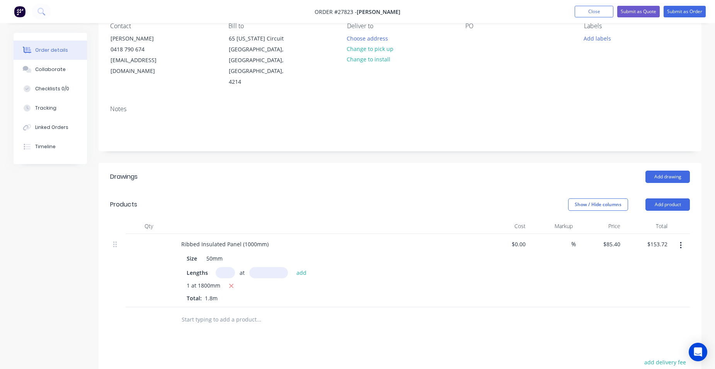
scroll to position [77, 0]
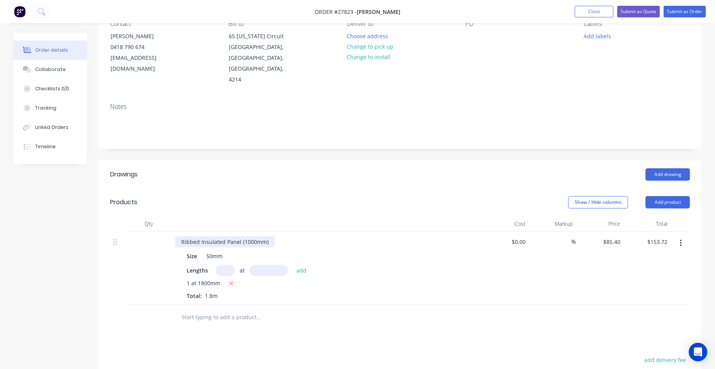
click at [270, 237] on div "Ribbed Insulated Panel (1000mm)" at bounding box center [326, 242] width 303 height 11
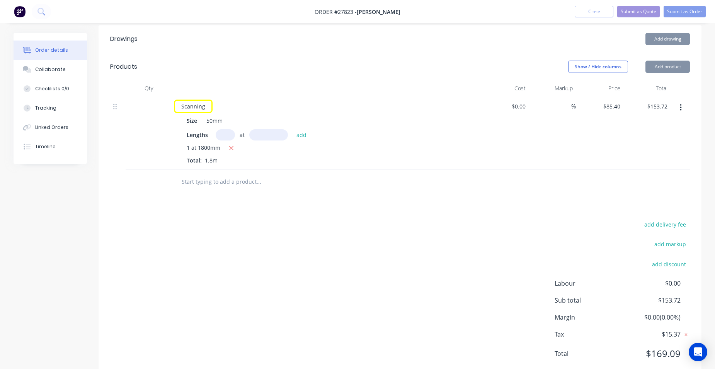
scroll to position [225, 0]
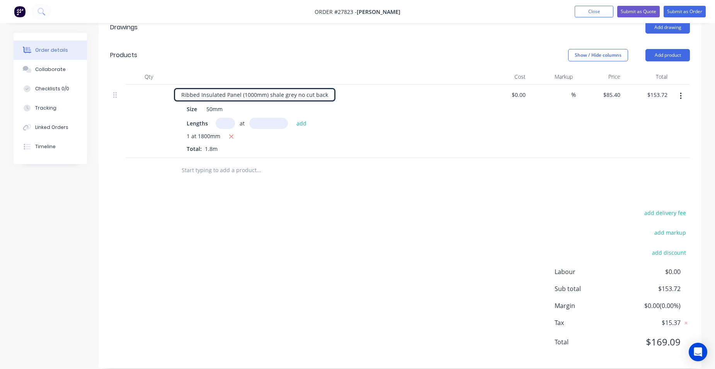
click at [372, 171] on div at bounding box center [311, 170] width 278 height 25
click at [689, 13] on button "Submit as Order" at bounding box center [685, 12] width 42 height 12
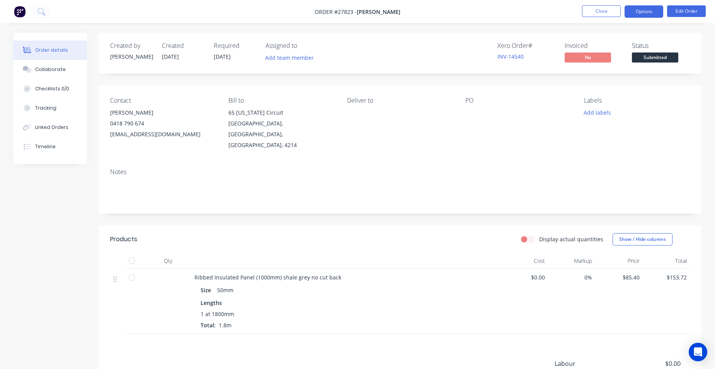
click at [658, 14] on button "Options" at bounding box center [644, 11] width 39 height 12
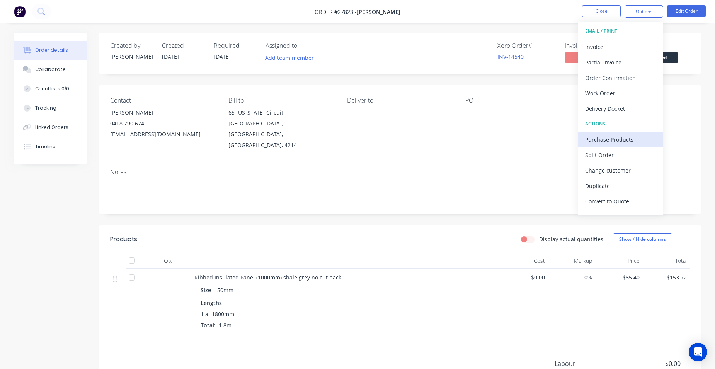
click at [633, 133] on button "Purchase Products" at bounding box center [620, 139] width 85 height 15
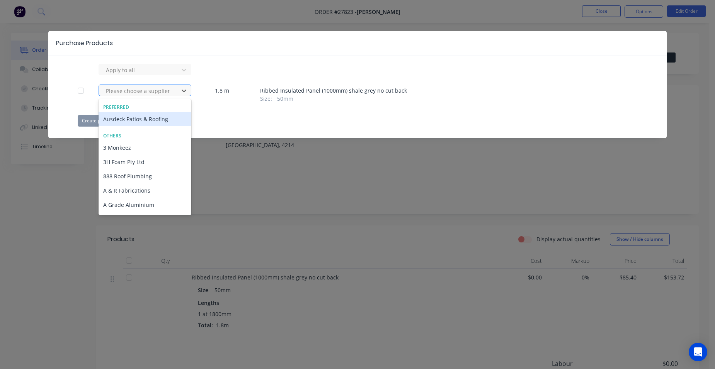
click at [163, 94] on div at bounding box center [140, 91] width 70 height 10
click at [129, 119] on div "Ausdeck Patios & Roofing" at bounding box center [145, 119] width 93 height 14
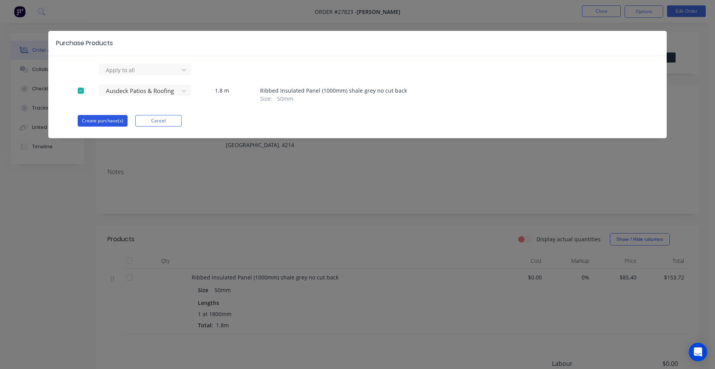
click at [90, 117] on button "Create purchase(s)" at bounding box center [103, 121] width 50 height 12
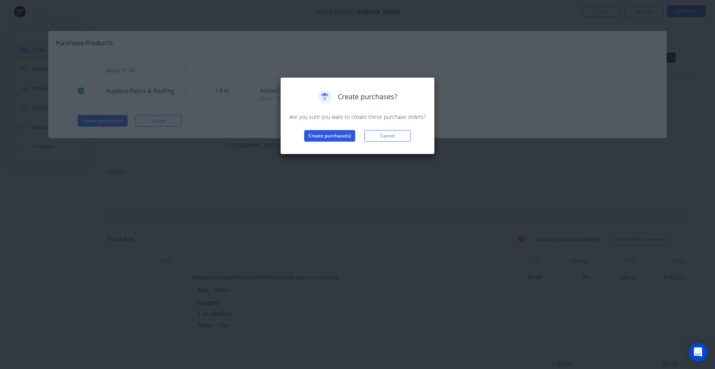
click at [342, 131] on button "Create purchase(s)" at bounding box center [329, 136] width 51 height 12
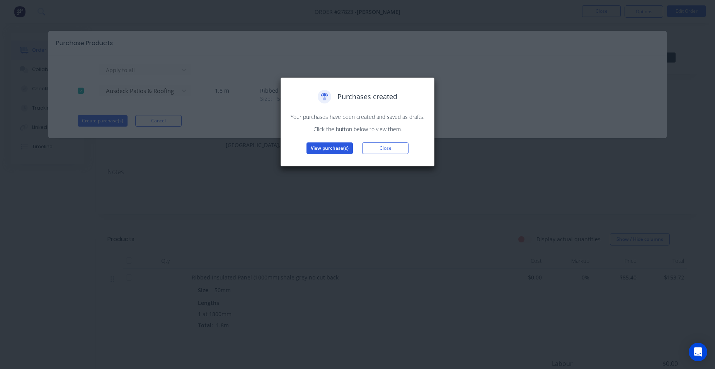
click at [337, 146] on button "View purchase(s)" at bounding box center [329, 149] width 46 height 12
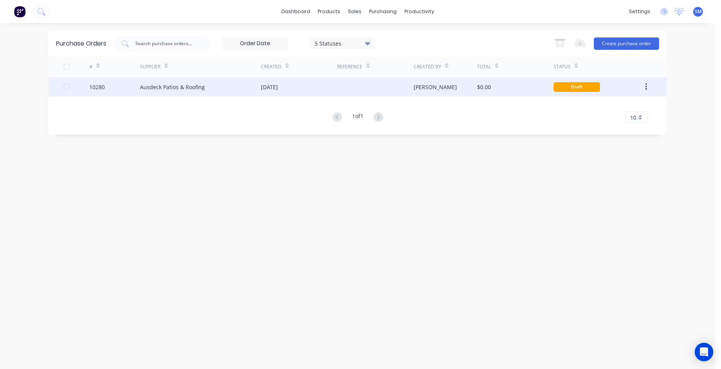
click at [335, 92] on div "12 Aug 2025" at bounding box center [299, 86] width 76 height 19
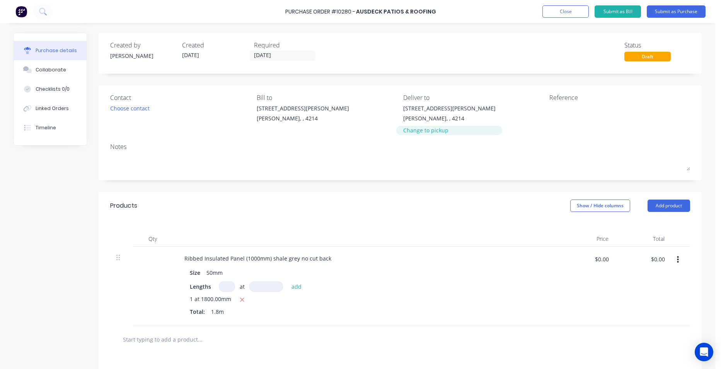
click at [431, 132] on div "Change to pickup" at bounding box center [449, 130] width 92 height 8
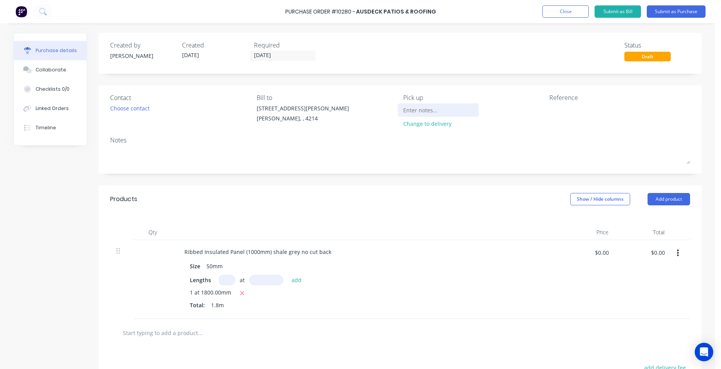
click at [425, 115] on input at bounding box center [438, 110] width 70 height 12
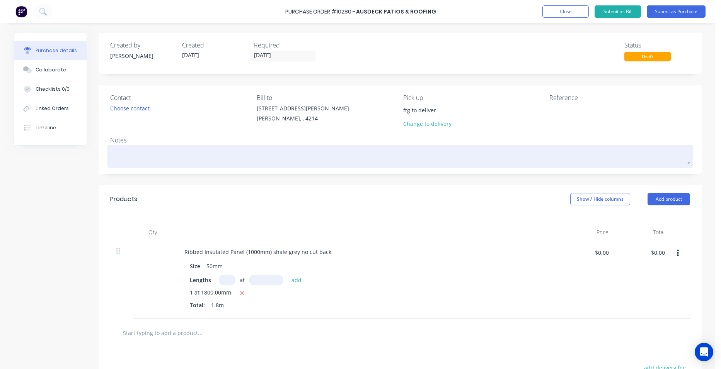
type input "ftg to deliver"
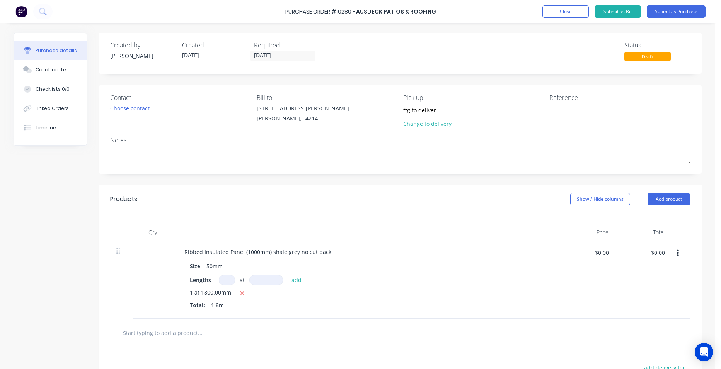
drag, startPoint x: 124, startPoint y: 153, endPoint x: 49, endPoint y: 174, distance: 77.6
click at [123, 153] on textarea at bounding box center [400, 155] width 580 height 17
type textarea "x"
type textarea "h"
type textarea "x"
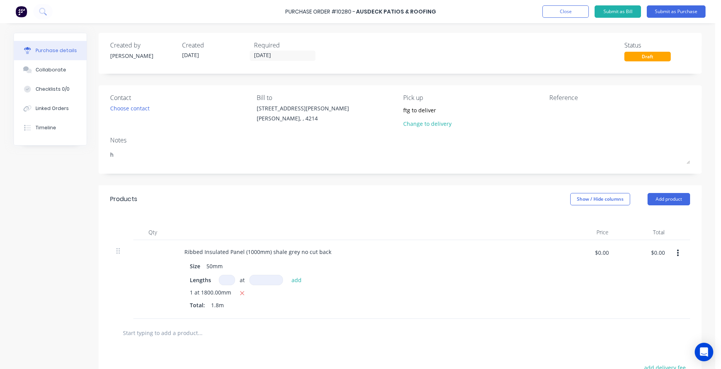
type textarea "hi"
type textarea "x"
type textarea "hi"
type textarea "x"
type textarea "hi c"
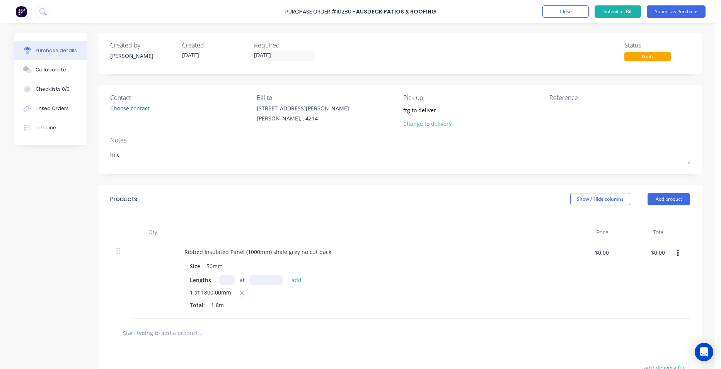
type textarea "x"
type textarea "hi co"
type textarea "x"
type textarea "hi cou"
type textarea "x"
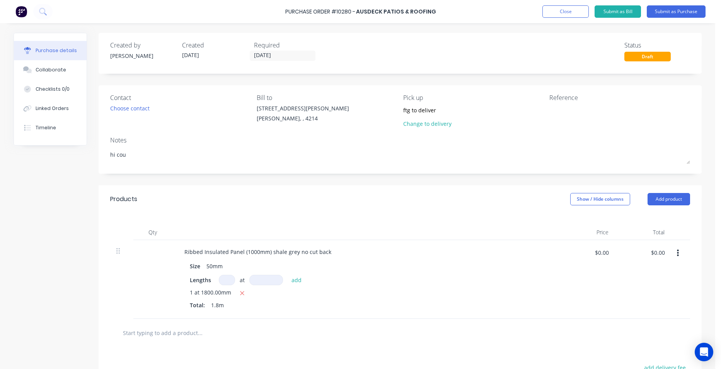
type textarea "hi coul"
type textarea "x"
type textarea "hi coulk"
type textarea "x"
type textarea "hi coulk"
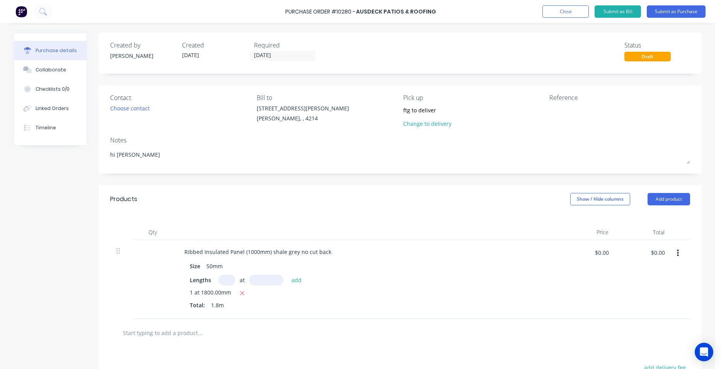
type textarea "x"
type textarea "hi coulk s"
type textarea "x"
type textarea "hi coulk"
type textarea "x"
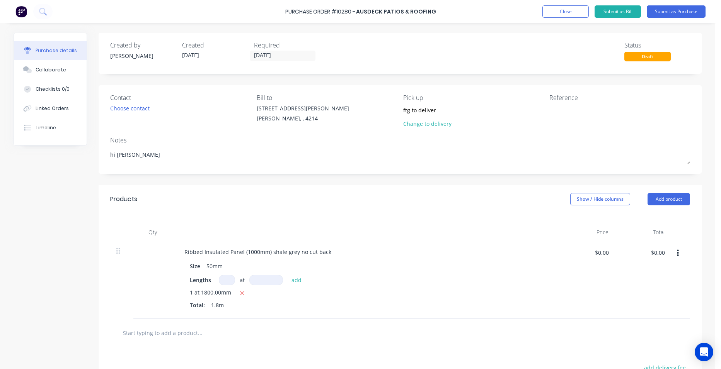
type textarea "hi coulk"
type textarea "x"
type textarea "hi coul"
type textarea "x"
type textarea "hi cou"
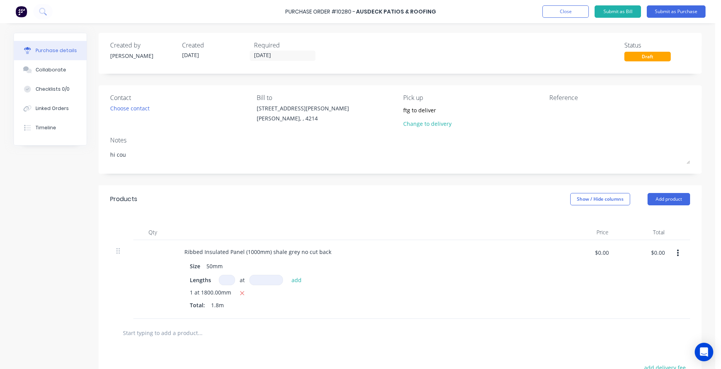
type textarea "x"
type textarea "hi co"
type textarea "x"
type textarea "hi cou"
type textarea "x"
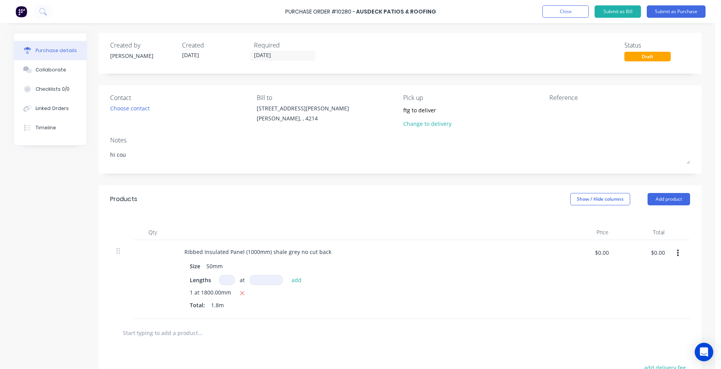
type textarea "hi coul"
type textarea "x"
type textarea "hi coul"
type textarea "x"
type textarea "hi coul d"
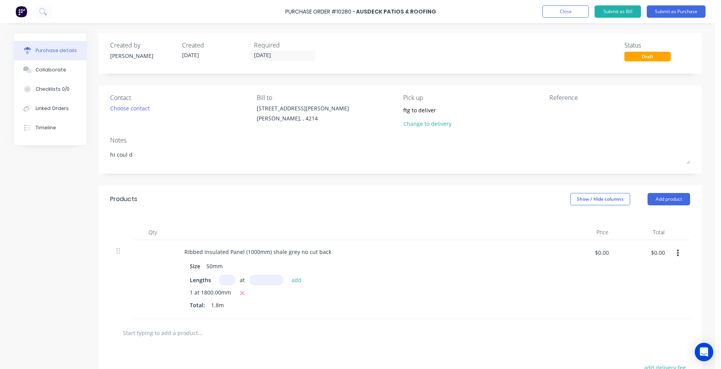
type textarea "x"
type textarea "hi coul dw"
type textarea "x"
type textarea "hi coul dwe"
type textarea "x"
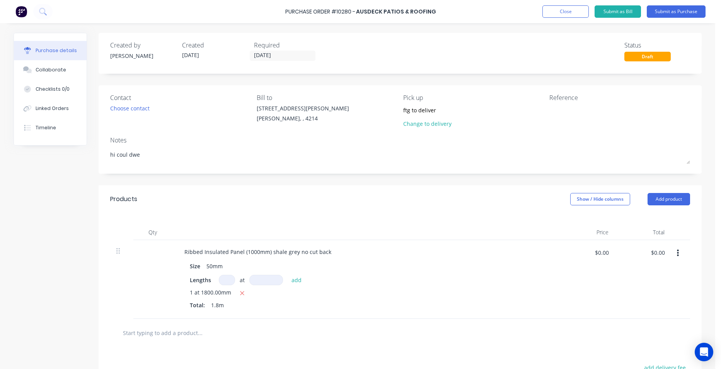
type textarea "hi coul dwe"
type textarea "x"
type textarea "hi coul dwe g"
type textarea "x"
type textarea "hi coul dwe ge"
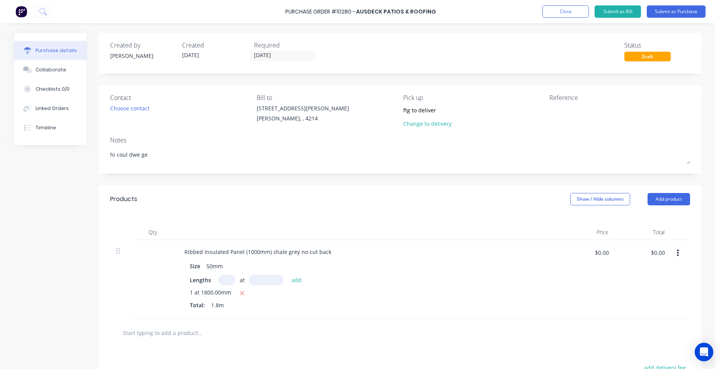
type textarea "x"
type textarea "hi coul dwe get"
type textarea "x"
type textarea "hi coul dwe get"
type textarea "x"
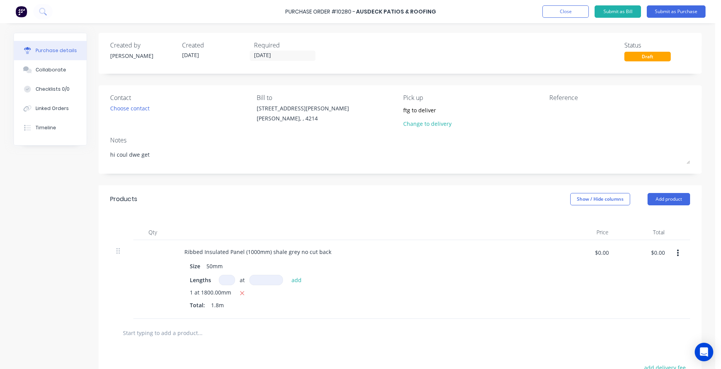
type textarea "hi coul dwe get t"
type textarea "x"
type textarea "hi coul dwe get th"
type textarea "x"
type textarea "hi coul dwe get thi"
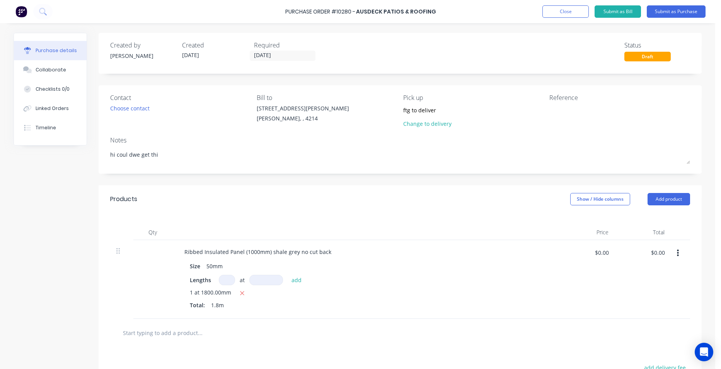
type textarea "x"
type textarea "hi coul dwe get this"
type textarea "x"
type textarea "hi coul dwe get this"
type textarea "x"
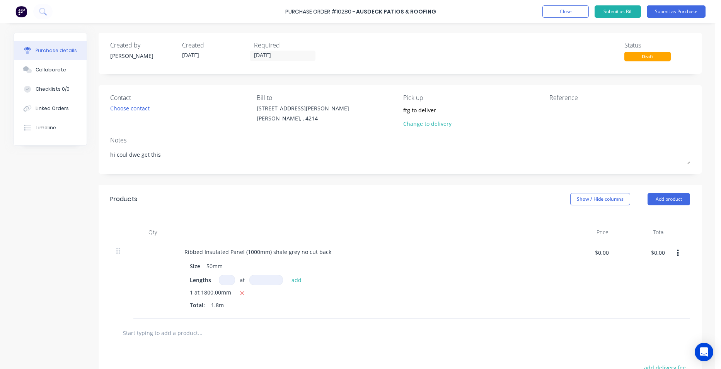
type textarea "hi coul dwe get this a"
type textarea "x"
type textarea "hi coul dwe get this as"
type textarea "x"
type textarea "hi coul dwe get this asa"
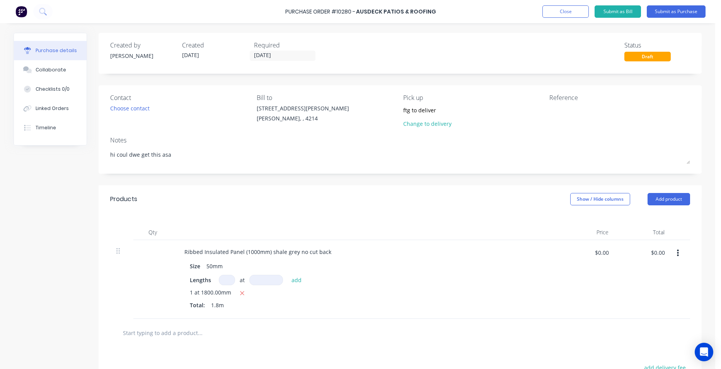
type textarea "x"
type textarea "hi coul dwe get this asap"
type textarea "x"
type textarea "hi coul dwe get this asap"
type textarea "x"
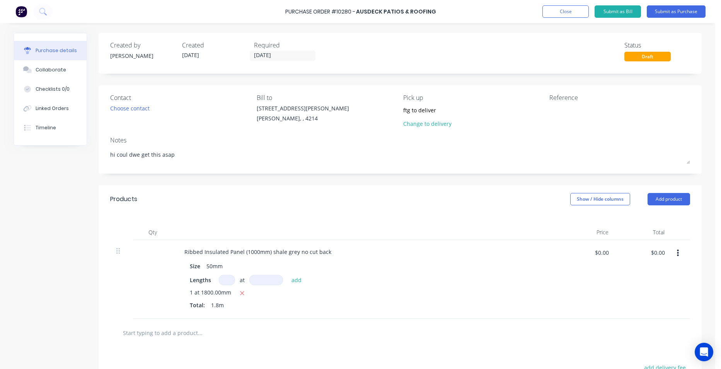
type textarea "hi coul dwe get this asap p"
type textarea "x"
type textarea "hi coul dwe get this asap pl"
type textarea "x"
type textarea "hi coul dwe get this asap ple"
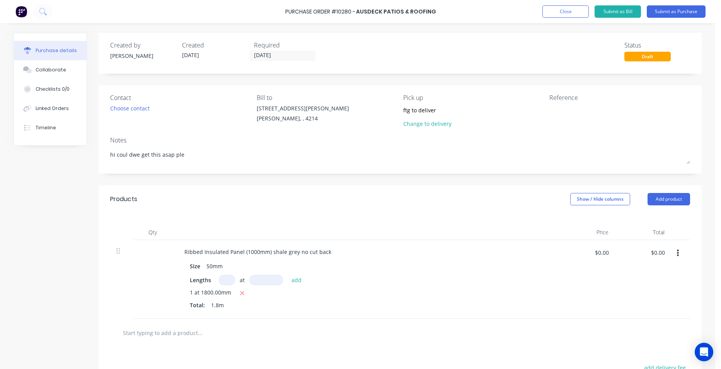
type textarea "x"
type textarea "hi coul dwe get this asap plea"
type textarea "x"
type textarea "hi coul dwe get this asap pleas"
type textarea "x"
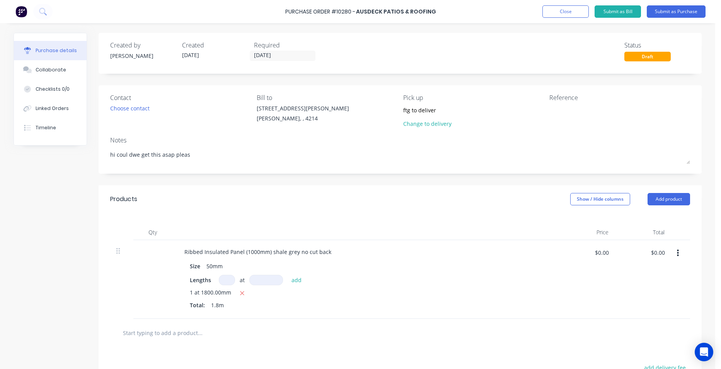
type textarea "hi coul dwe get this asap please"
type textarea "x"
type textarea "hi coul dwe get this asap please"
type textarea "x"
type textarea "hi coul dwe get this asap please c"
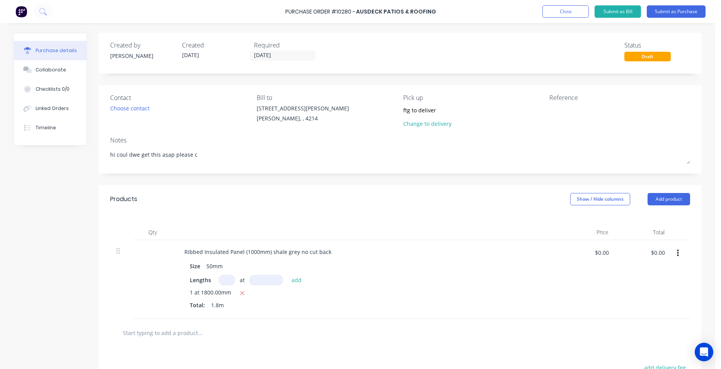
type textarea "x"
type textarea "hi coul dwe get this asap please cu"
type textarea "x"
type textarea "hi coul dwe get this asap please cus"
type textarea "x"
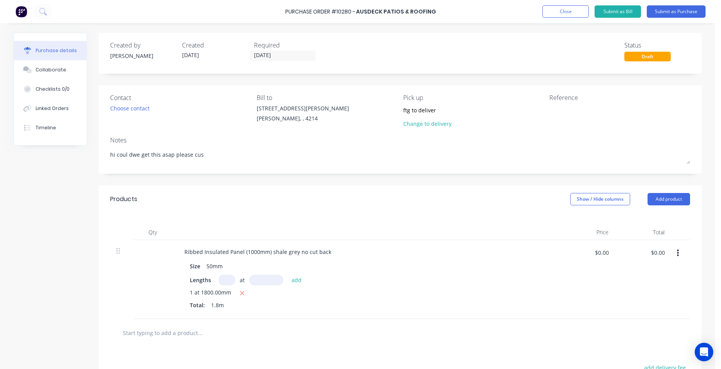
type textarea "hi coul dwe get this asap please cust"
type textarea "x"
type textarea "hi coul dwe get this asap please cust"
type textarea "x"
type textarea "hi coul dwe get this asap please cust w"
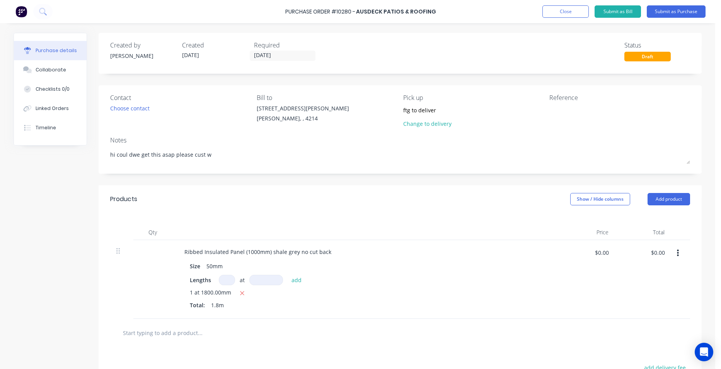
type textarea "x"
type textarea "hi coul dwe get this asap please cust wa"
type textarea "x"
type textarea "hi coul dwe get this asap please cust was"
type textarea "x"
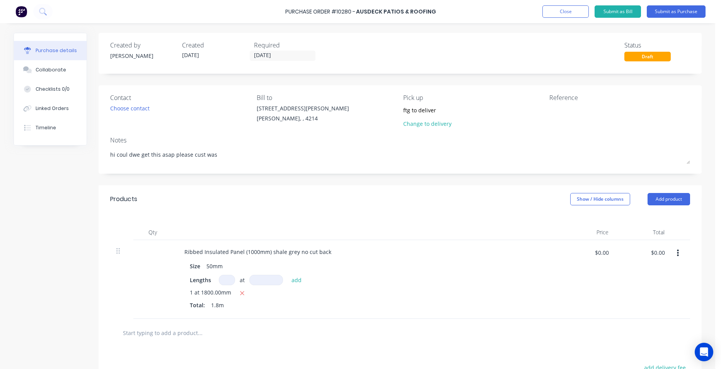
type textarea "hi coul dwe get this asap please cust was"
type textarea "x"
type textarea "hi coul dwe get this asap please cust was s"
type textarea "x"
type textarea "hi coul dwe get this asap please cust was sh"
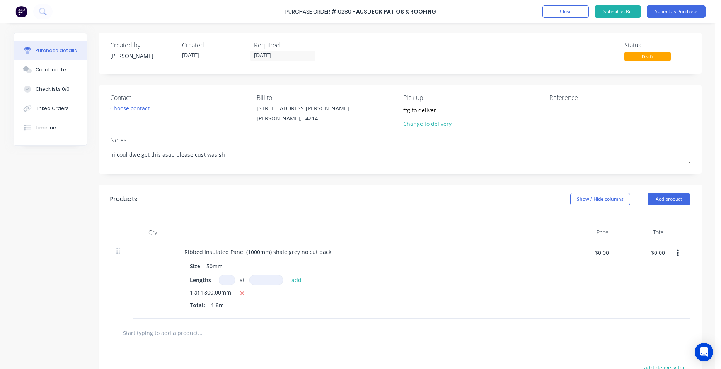
type textarea "x"
type textarea "hi coul dwe get this asap please cust was sho"
type textarea "x"
type textarea "hi coul dwe get this asap please cust was shor"
type textarea "x"
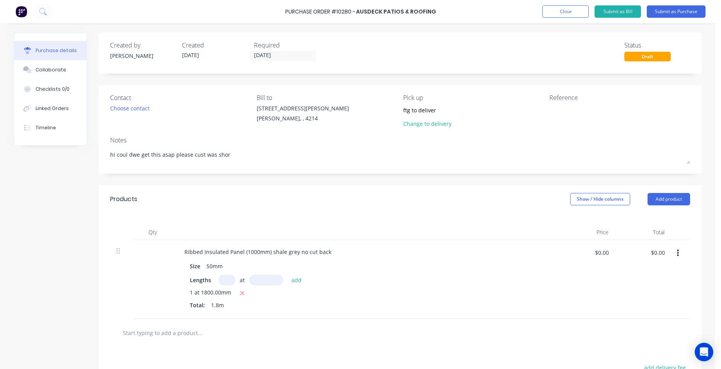
type textarea "hi coul dwe get this asap please cust was short"
type textarea "x"
type textarea "hi coul dwe get this asap please cust was short"
type textarea "x"
type textarea "hi coul dwe get this asap please cust was short o"
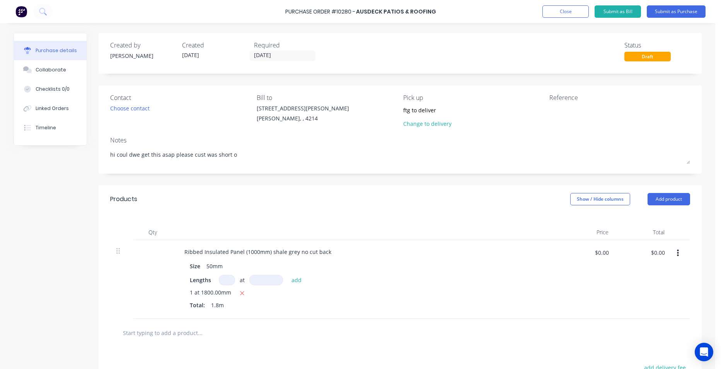
type textarea "x"
type textarea "hi coul dwe get this asap please cust was short on"
type textarea "x"
type textarea "hi coul dwe get this asap please cust was short on"
type textarea "x"
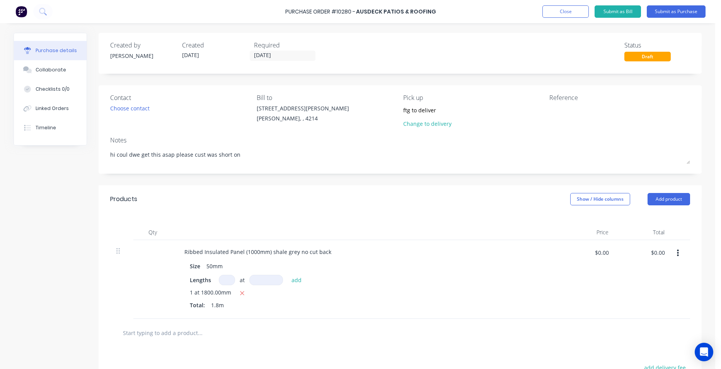
type textarea "hi coul dwe get this asap please cust was short on o"
type textarea "x"
type textarea "hi coul dwe get this asap please cust was short on or"
type textarea "x"
type textarea "hi coul dwe get this asap please cust was short on ord"
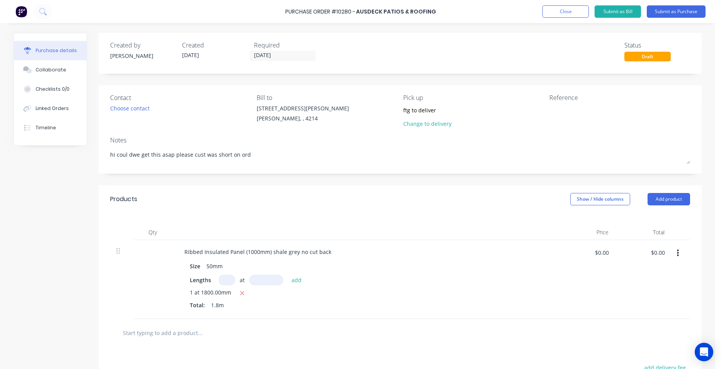
type textarea "x"
type textarea "hi coul dwe get this asap please cust was short on orde"
type textarea "x"
type textarea "hi coul dwe get this asap please cust was short on order"
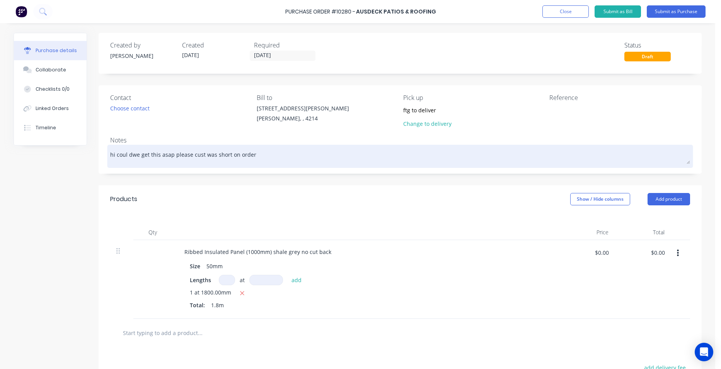
click at [126, 154] on textarea "hi coul dwe get this asap please cust was short on order" at bounding box center [400, 155] width 580 height 17
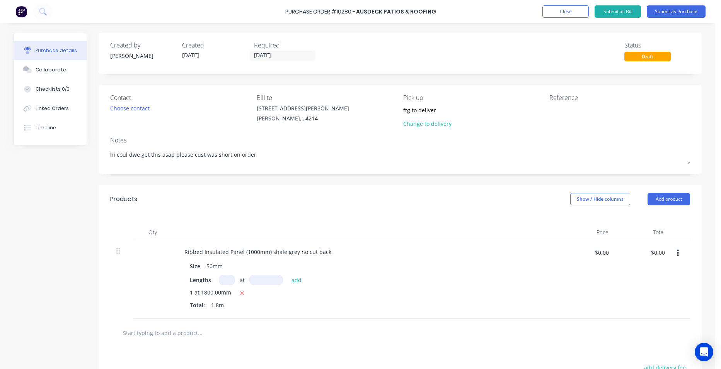
type textarea "x"
type textarea "hi couldwe get this asap please cust was short on order"
type textarea "x"
type textarea "hi could we get this asap please cust was short on order"
type textarea "x"
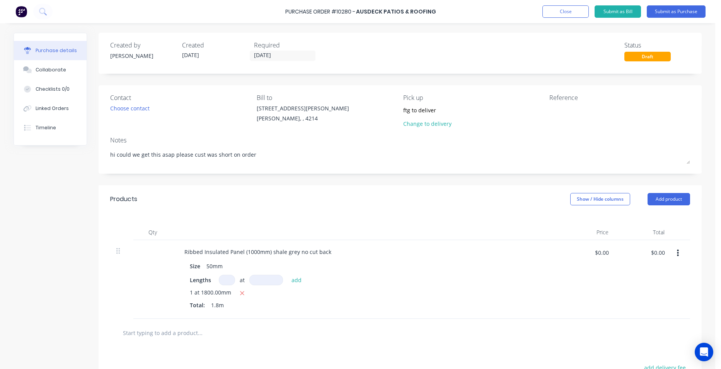
type textarea "hi could we get this asap please custo was short on order"
type textarea "x"
type textarea "hi could we get this asap please custom was short on order"
type textarea "x"
type textarea "hi could we get this asap please custome was short on order"
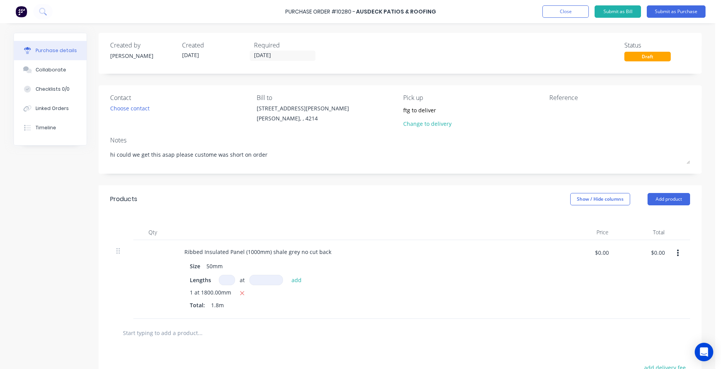
type textarea "x"
type textarea "hi could we get this asap please customer was short on order"
type textarea "x"
type textarea "hi could we get this asap please customer was short on order"
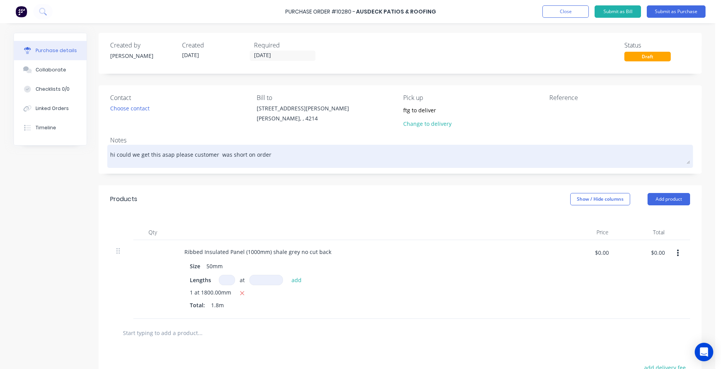
click at [268, 152] on textarea "hi could we get this asap please customer was short on order" at bounding box center [400, 155] width 580 height 17
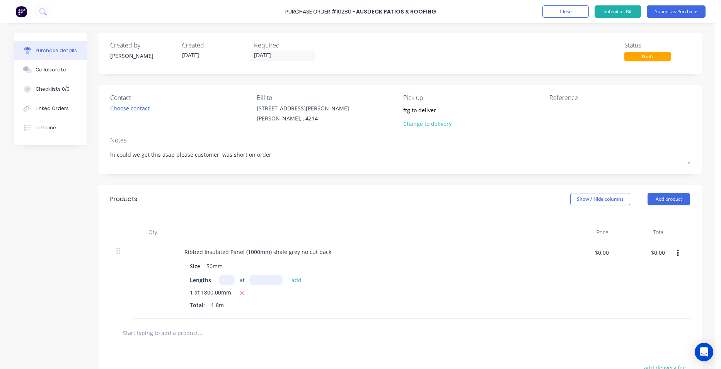
type textarea "x"
type textarea "hi could we get this asap please customer was short on orde"
type textarea "x"
type textarea "hi could we get this asap please customer was short on ord"
type textarea "x"
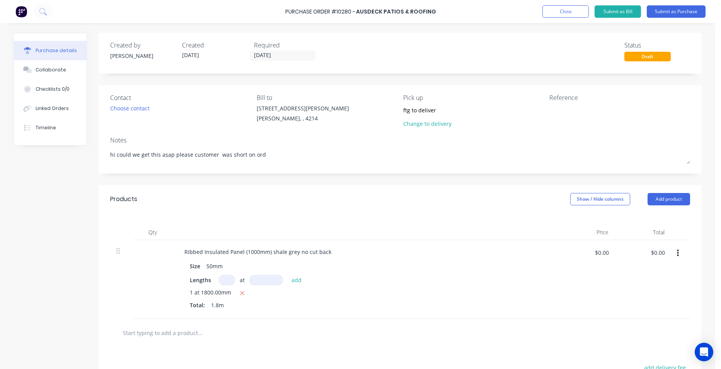
type textarea "hi could we get this asap please customer was short on orde"
type textarea "x"
type textarea "hi could we get this asap please customer was short on order"
type textarea "x"
type textarea "hi could we get this asap please customer was short on orde"
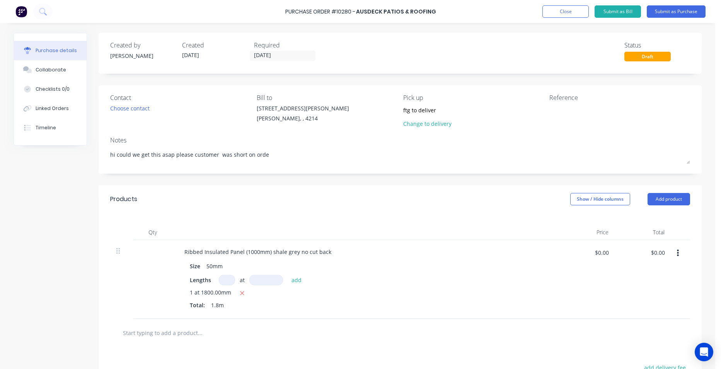
type textarea "x"
type textarea "hi could we get this asap please customer was short on ord"
type textarea "x"
type textarea "hi could we get this asap please customer was short on or"
type textarea "x"
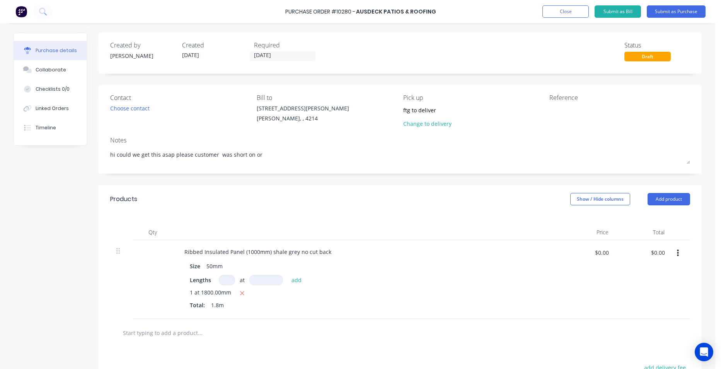
type textarea "hi could we get this asap please customer was short on o"
type textarea "x"
type textarea "hi could we get this asap please customer was short on"
type textarea "x"
type textarea "hi could we get this asap please customer was short on p"
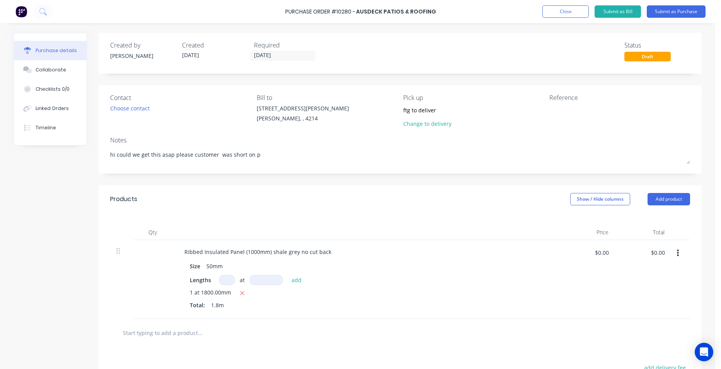
type textarea "x"
type textarea "hi could we get this asap please customer was short on pr"
type textarea "x"
type textarea "hi could we get this asap please customer was short on pre"
type textarea "x"
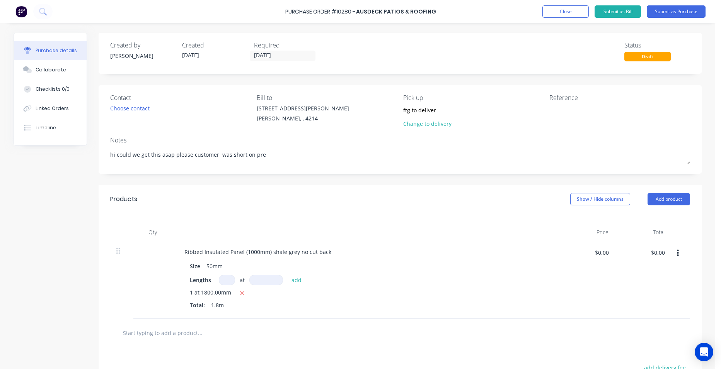
type textarea "hi could we get this asap please customer was short on prev"
type textarea "x"
type textarea "hi could we get this asap please customer was short on previ"
type textarea "x"
type textarea "hi could we get this asap please customer was short on previo"
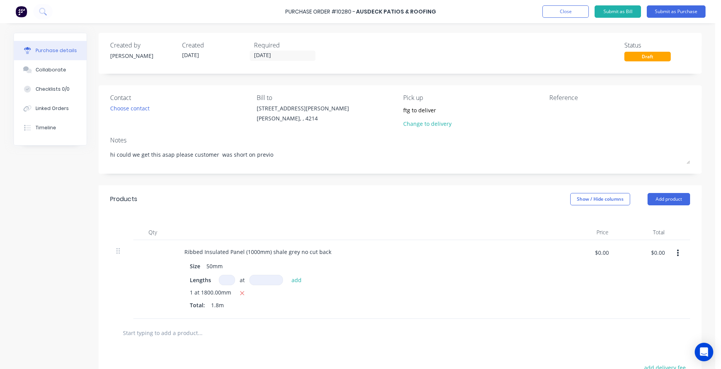
type textarea "x"
type textarea "hi could we get this asap please customer was short on previou"
type textarea "x"
type textarea "hi could we get this asap please customer was short on previous"
type textarea "x"
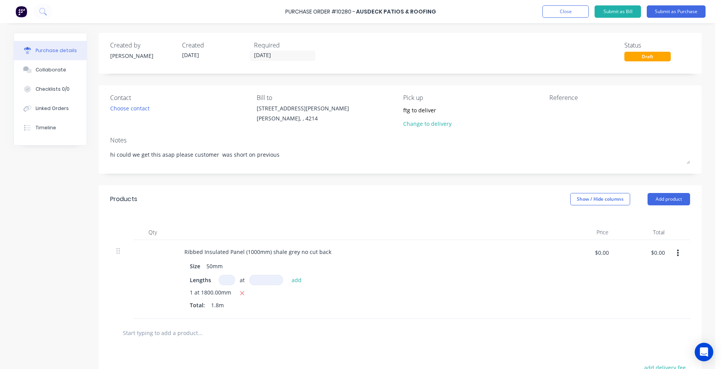
type textarea "hi could we get this asap please customer was short on previous"
type textarea "x"
type textarea "hi could we get this asap please customer was short on previous o"
type textarea "x"
type textarea "hi could we get this asap please customer was short on previous or"
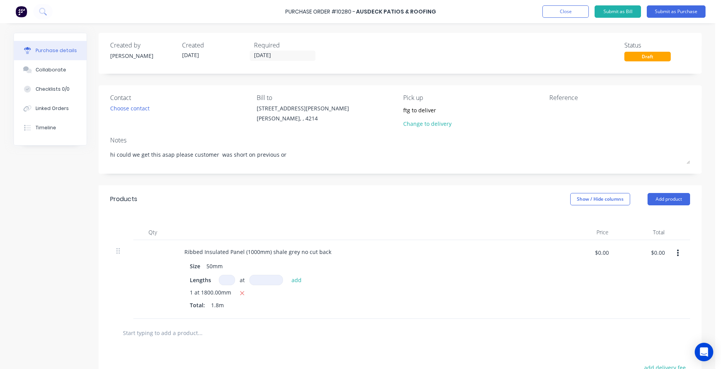
type textarea "x"
type textarea "hi could we get this asap please customer was short on previous ord"
type textarea "x"
type textarea "hi could we get this asap please customer was short on previous orde"
type textarea "x"
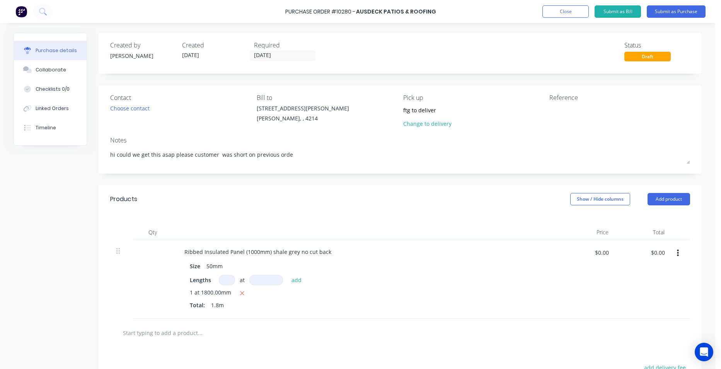
type textarea "hi could we get this asap please customer was short on previous order"
click at [692, 11] on button "Submit as Purchase" at bounding box center [676, 11] width 59 height 12
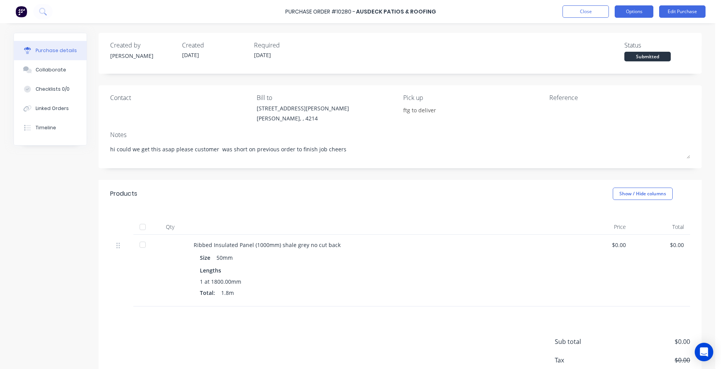
click at [625, 14] on button "Options" at bounding box center [633, 11] width 39 height 12
click at [619, 32] on div "Print / Email" at bounding box center [617, 31] width 60 height 11
click at [619, 64] on div "Without pricing" at bounding box center [617, 62] width 60 height 11
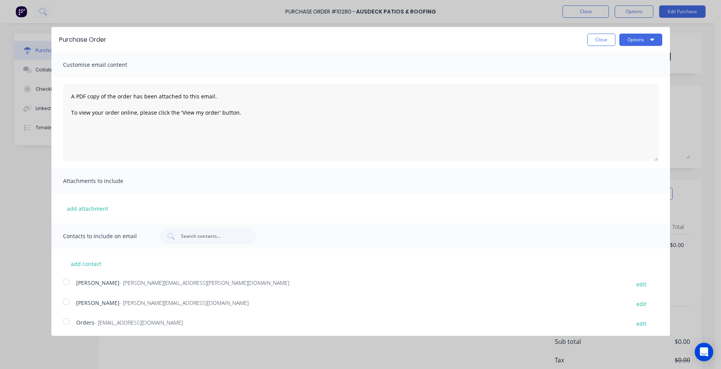
click at [70, 296] on div at bounding box center [65, 301] width 15 height 15
click at [640, 39] on button "Options" at bounding box center [640, 40] width 43 height 12
click at [635, 78] on div "Email" at bounding box center [626, 74] width 60 height 11
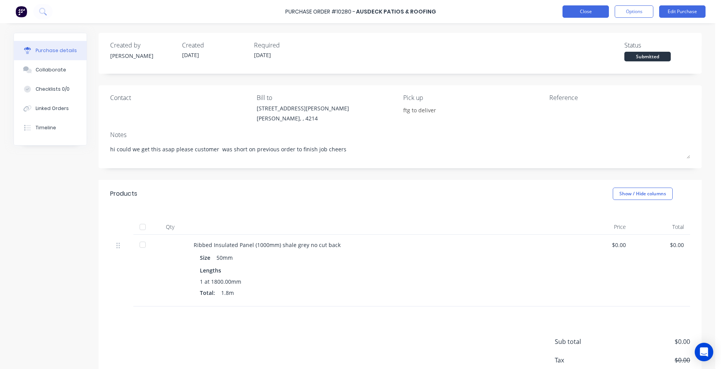
click at [602, 10] on button "Close" at bounding box center [585, 11] width 46 height 12
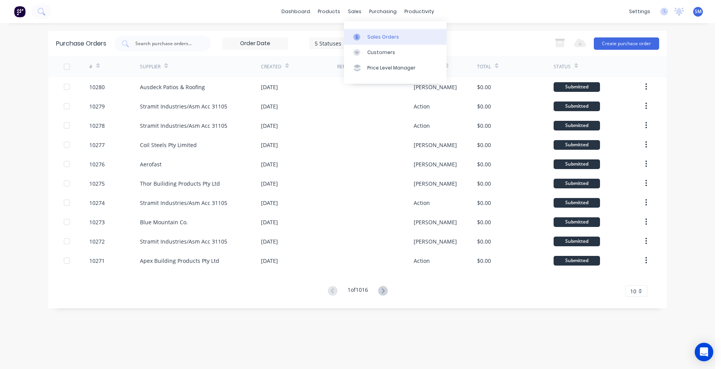
click at [381, 32] on link "Sales Orders" at bounding box center [395, 36] width 102 height 15
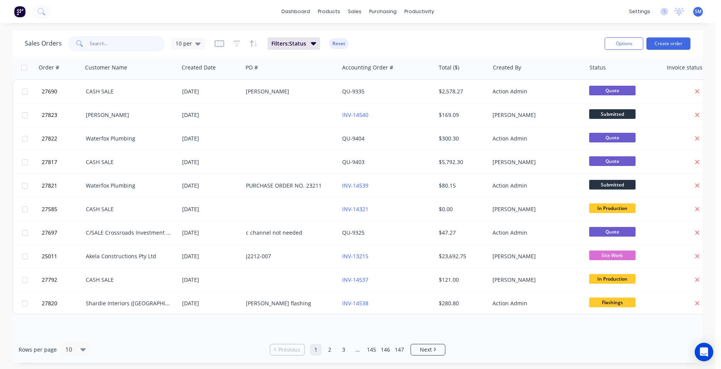
click at [118, 42] on input "text" at bounding box center [127, 43] width 75 height 15
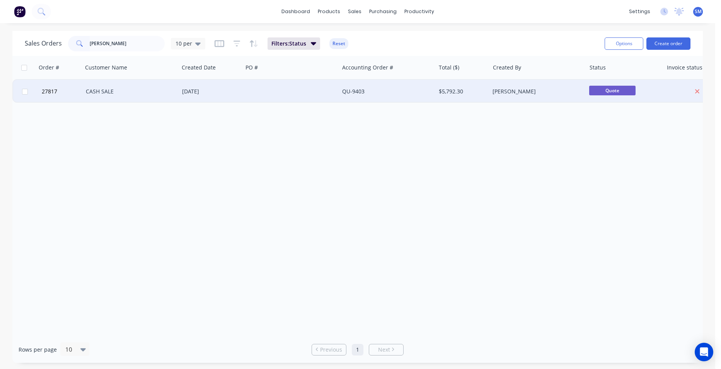
click at [303, 89] on div at bounding box center [291, 91] width 96 height 23
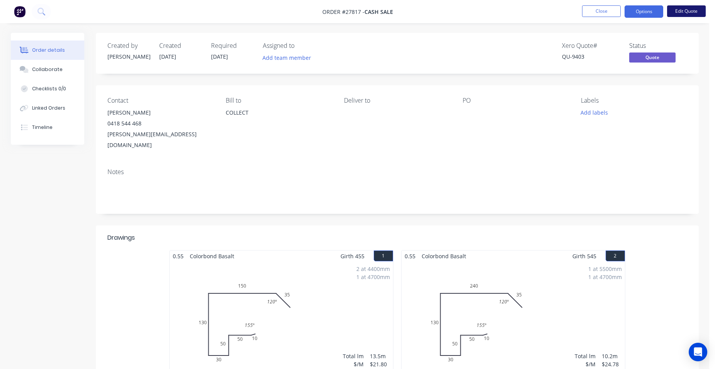
click at [692, 7] on button "Edit Quote" at bounding box center [686, 11] width 39 height 12
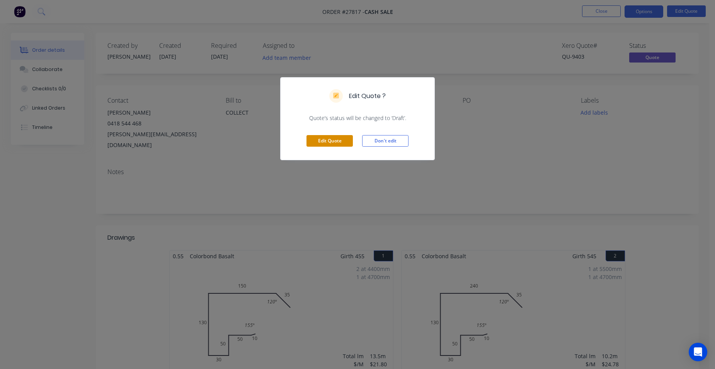
click at [347, 140] on button "Edit Quote" at bounding box center [329, 141] width 46 height 12
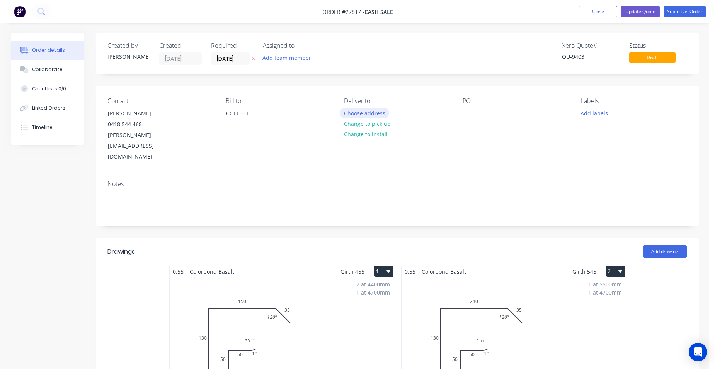
click at [354, 114] on button "Choose address" at bounding box center [364, 113] width 49 height 10
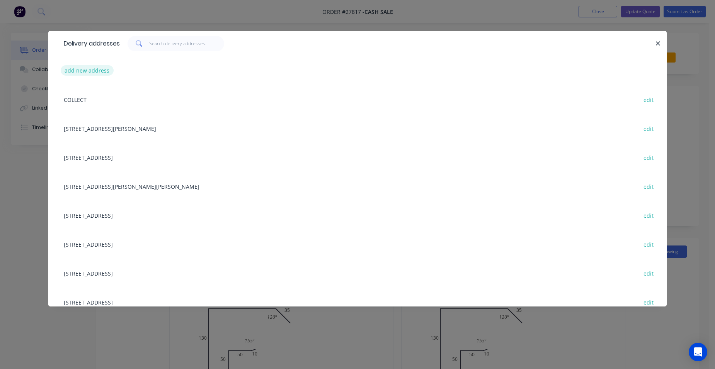
click at [92, 72] on button "add new address" at bounding box center [87, 70] width 53 height 10
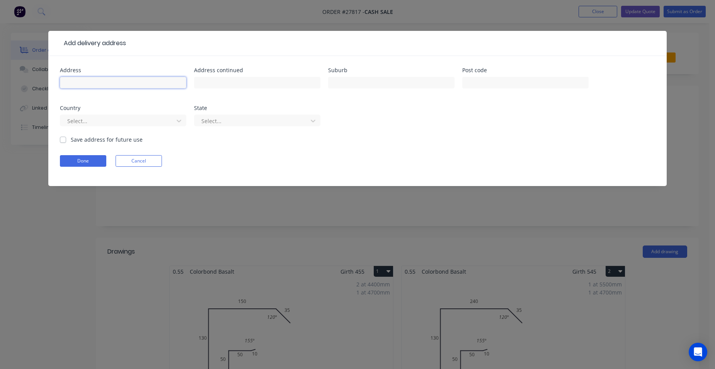
click at [79, 82] on input "text" at bounding box center [123, 83] width 126 height 12
click at [360, 77] on div at bounding box center [391, 86] width 126 height 23
click at [359, 79] on input "text" at bounding box center [391, 83] width 126 height 12
click at [134, 119] on div at bounding box center [117, 121] width 103 height 10
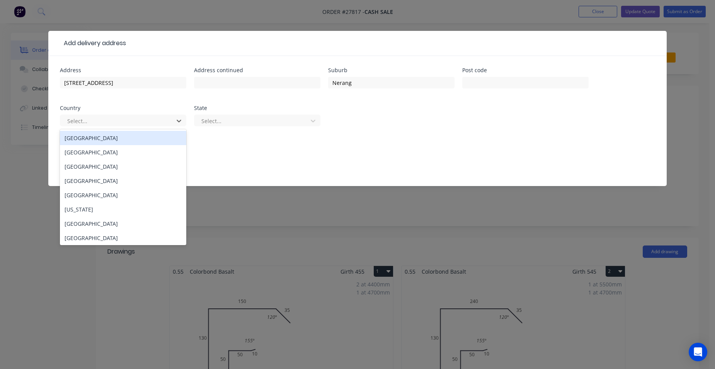
click at [102, 141] on div "Australia" at bounding box center [123, 138] width 126 height 14
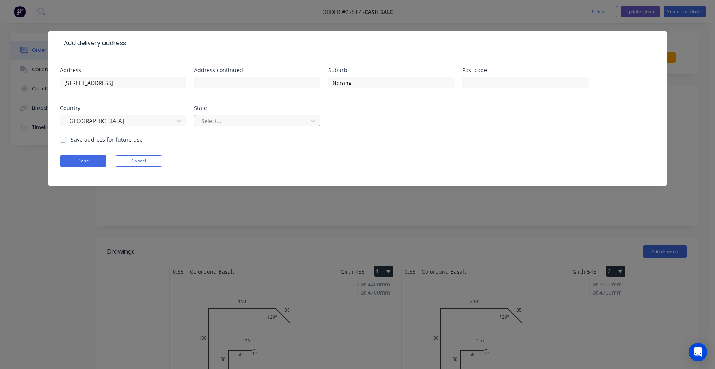
click at [234, 118] on div at bounding box center [252, 121] width 103 height 10
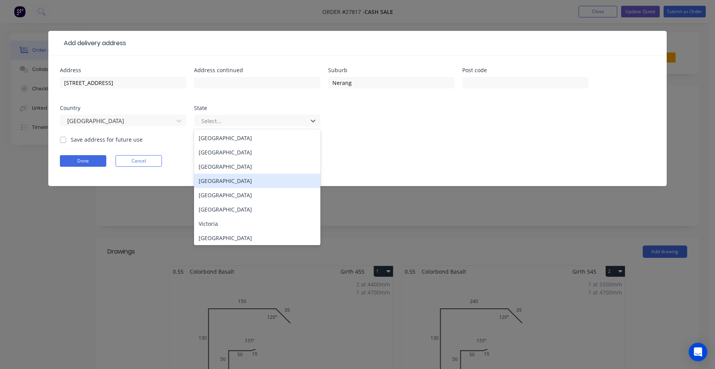
drag, startPoint x: 216, startPoint y: 178, endPoint x: 209, endPoint y: 180, distance: 7.3
click at [219, 178] on div "Queensland" at bounding box center [257, 181] width 126 height 14
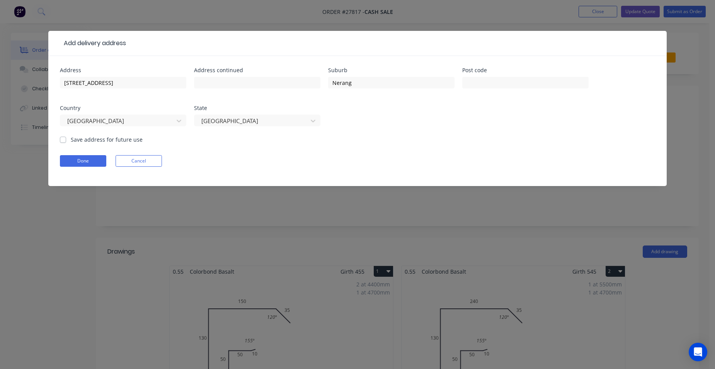
click at [71, 141] on label "Save address for future use" at bounding box center [107, 140] width 72 height 8
click at [64, 141] on input "Save address for future use" at bounding box center [63, 139] width 6 height 7
click at [68, 162] on button "Done" at bounding box center [83, 161] width 46 height 12
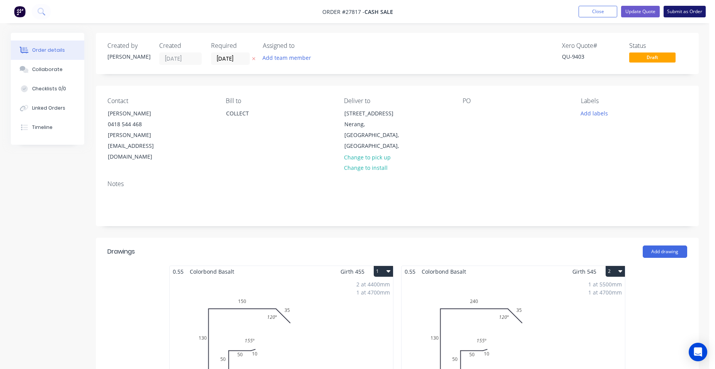
click at [694, 11] on button "Submit as Order" at bounding box center [685, 12] width 42 height 12
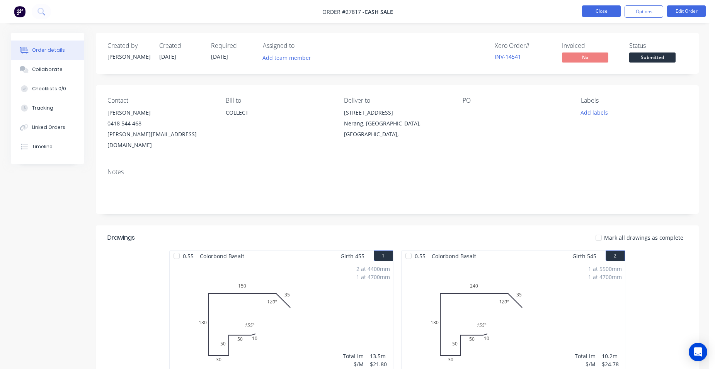
click at [602, 10] on button "Close" at bounding box center [601, 11] width 39 height 12
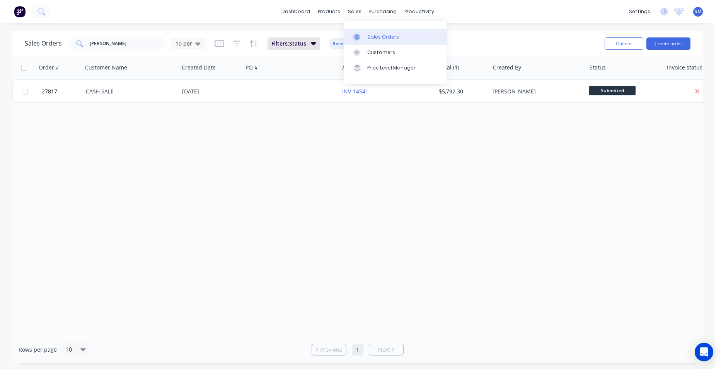
click at [368, 38] on div "Sales Orders" at bounding box center [383, 37] width 32 height 7
drag, startPoint x: 129, startPoint y: 46, endPoint x: 80, endPoint y: 48, distance: 49.9
click at [80, 48] on div "hilbert" at bounding box center [116, 43] width 97 height 15
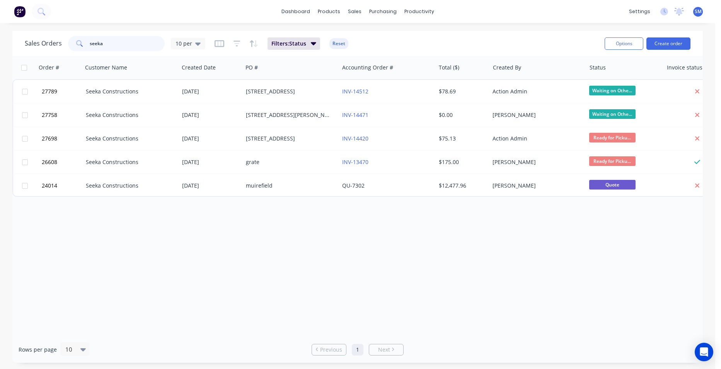
drag, startPoint x: 78, startPoint y: 44, endPoint x: 67, endPoint y: 44, distance: 11.2
click at [68, 44] on div "seeka" at bounding box center [116, 43] width 97 height 15
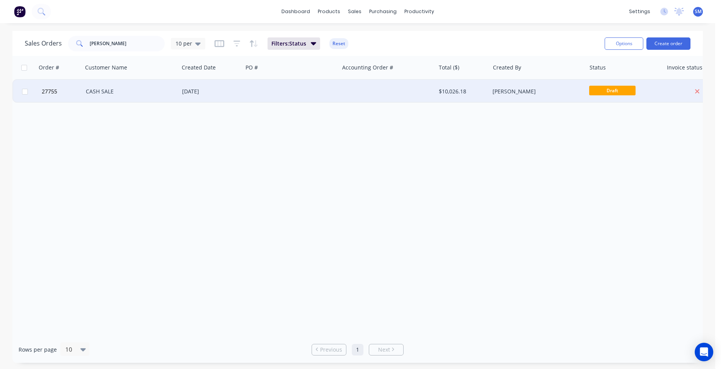
click at [306, 89] on div at bounding box center [291, 91] width 96 height 23
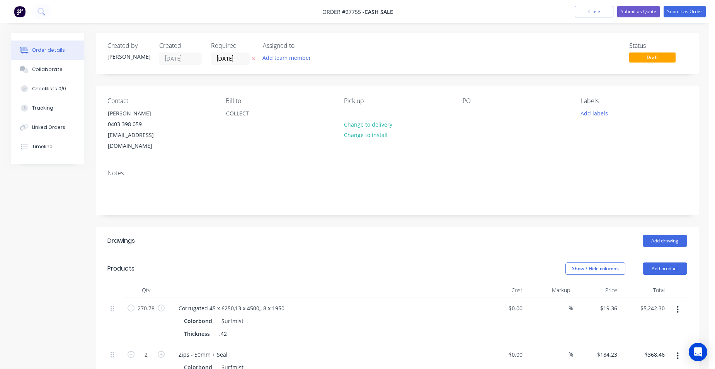
drag, startPoint x: 579, startPoint y: 12, endPoint x: 568, endPoint y: 18, distance: 12.4
click at [580, 12] on button "Close" at bounding box center [594, 12] width 39 height 12
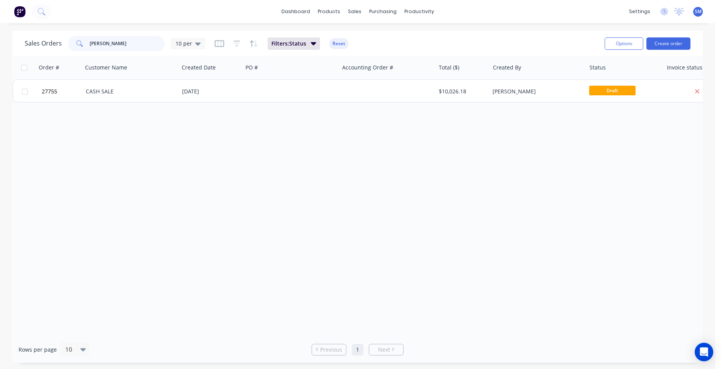
click at [42, 43] on div "Sales Orders vella 10 per" at bounding box center [115, 43] width 180 height 15
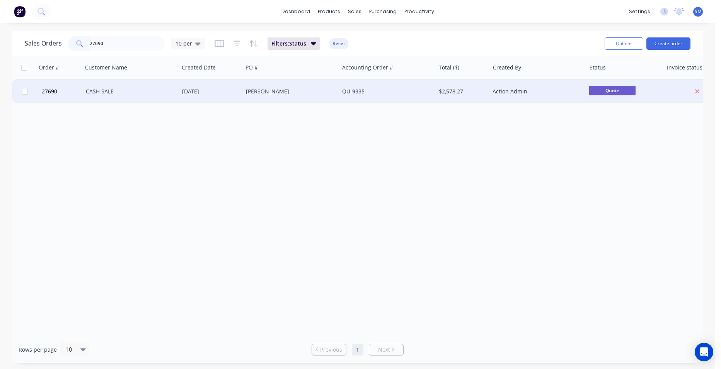
click at [306, 95] on div "Ryan Primrose" at bounding box center [289, 92] width 86 height 8
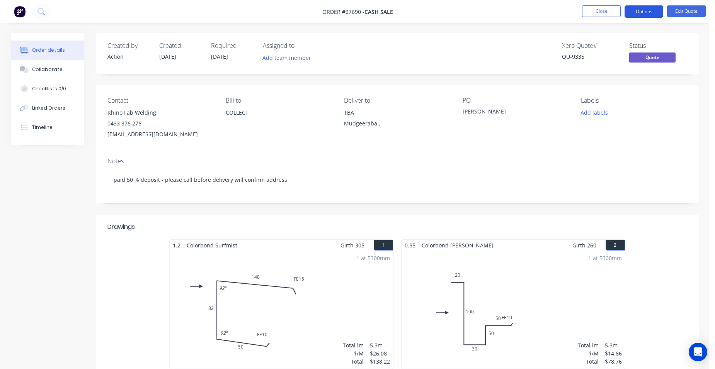
click at [641, 15] on button "Options" at bounding box center [644, 11] width 39 height 12
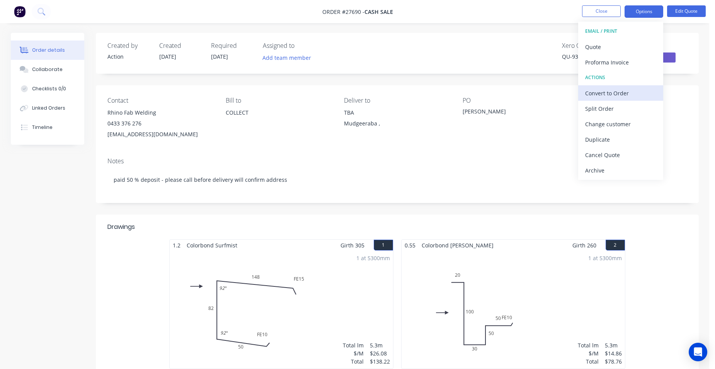
click at [619, 88] on div "Convert to Order" at bounding box center [620, 93] width 71 height 11
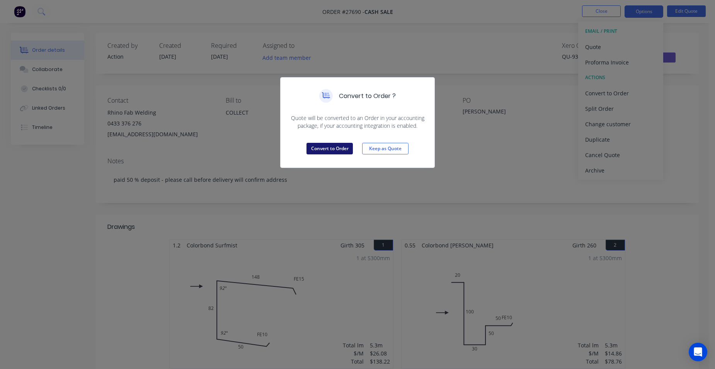
click at [324, 145] on button "Convert to Order" at bounding box center [329, 149] width 46 height 12
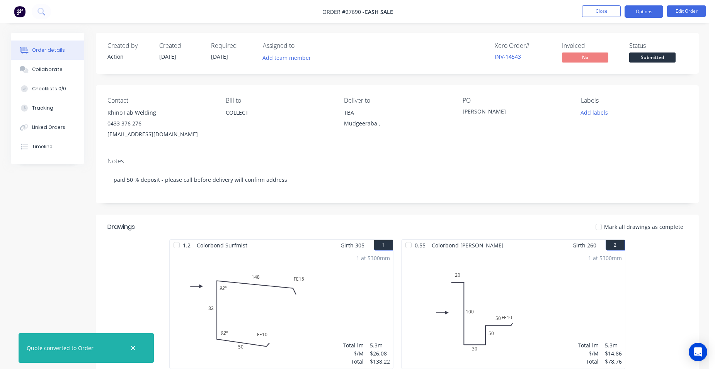
click at [657, 10] on button "Options" at bounding box center [644, 11] width 39 height 12
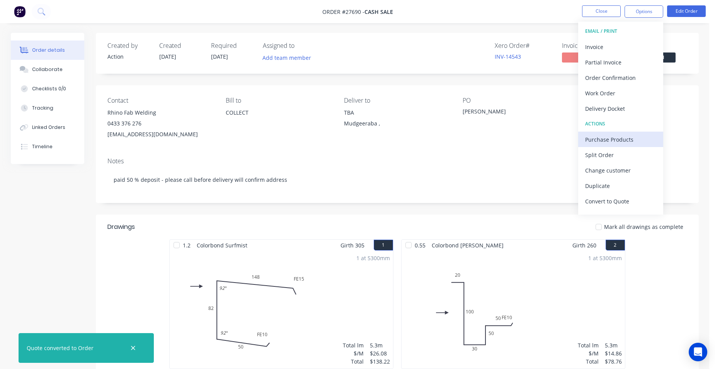
click at [621, 135] on div "Purchase Products" at bounding box center [620, 139] width 71 height 11
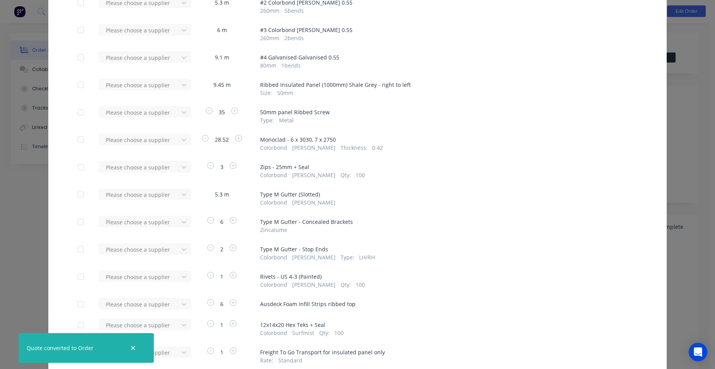
scroll to position [116, 0]
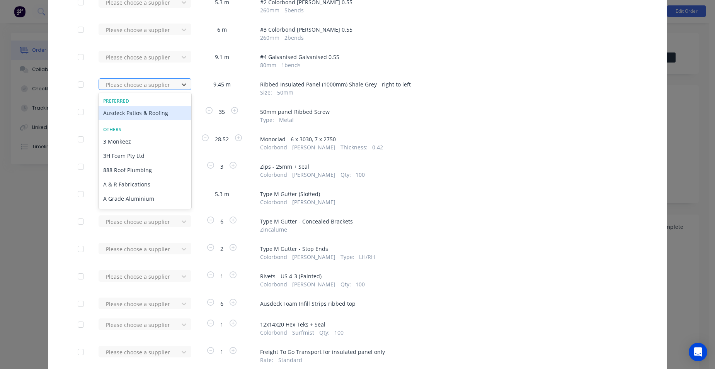
click at [170, 86] on div at bounding box center [140, 85] width 70 height 10
click at [127, 112] on div "Ausdeck Patios & Roofing" at bounding box center [145, 113] width 93 height 14
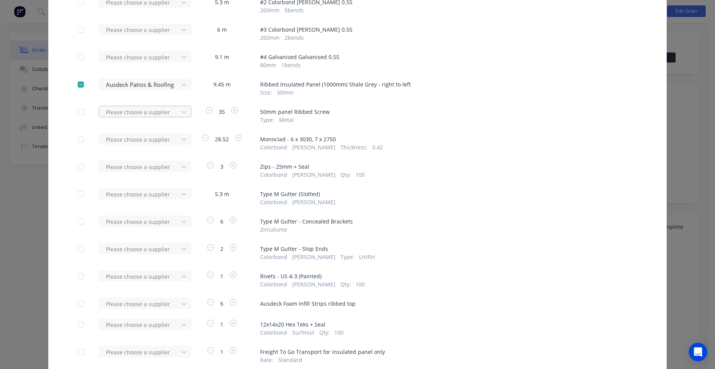
click at [119, 141] on div "Ausdeck Patios & Roofing" at bounding box center [145, 140] width 93 height 14
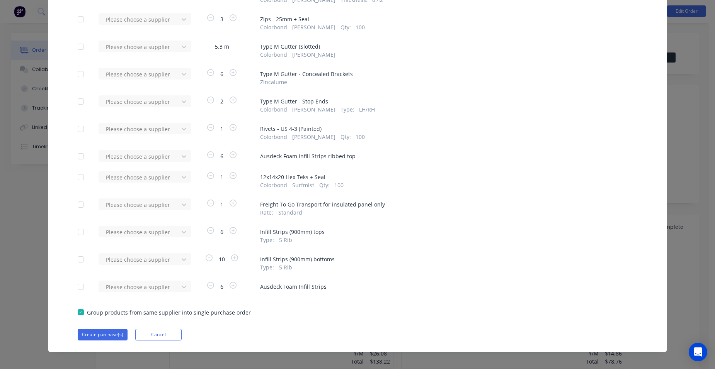
scroll to position [269, 0]
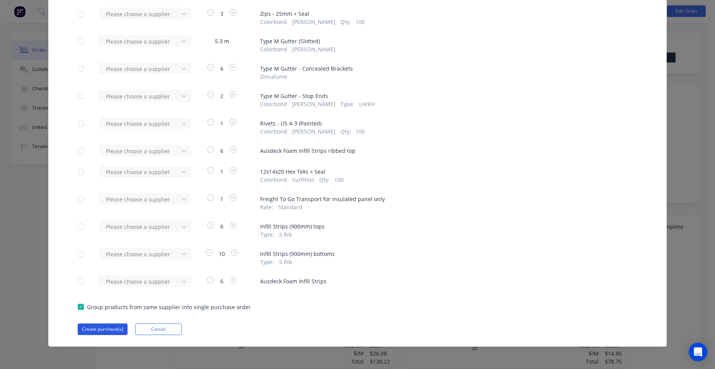
click at [94, 327] on button "Create purchase(s)" at bounding box center [103, 330] width 50 height 12
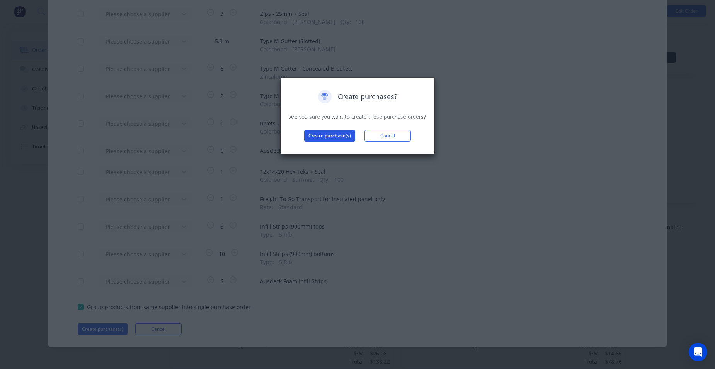
click at [339, 133] on button "Create purchase(s)" at bounding box center [329, 136] width 51 height 12
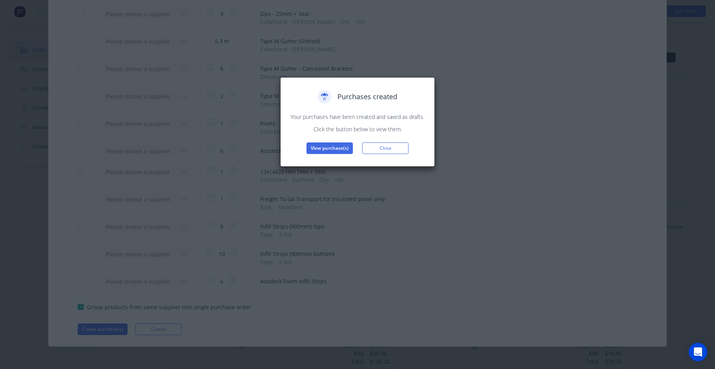
click at [328, 147] on button "View purchase(s)" at bounding box center [329, 149] width 46 height 12
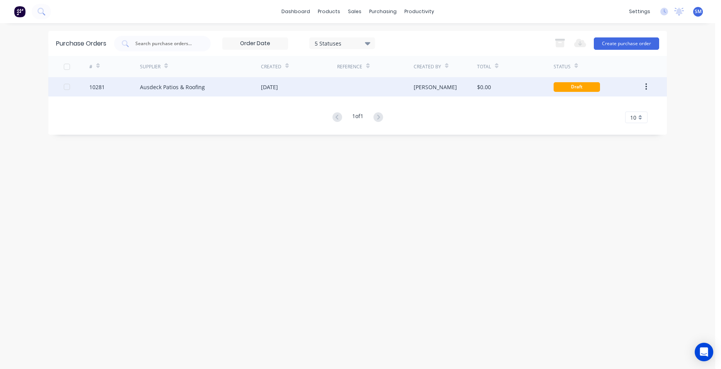
click at [301, 93] on div "12 Aug 2025" at bounding box center [299, 86] width 76 height 19
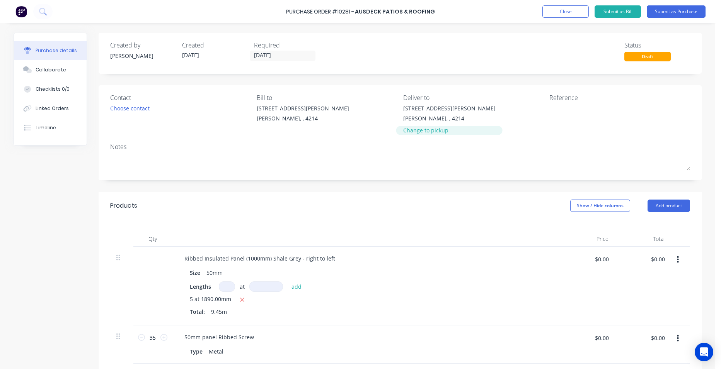
click at [413, 131] on div "Change to pickup" at bounding box center [449, 130] width 92 height 8
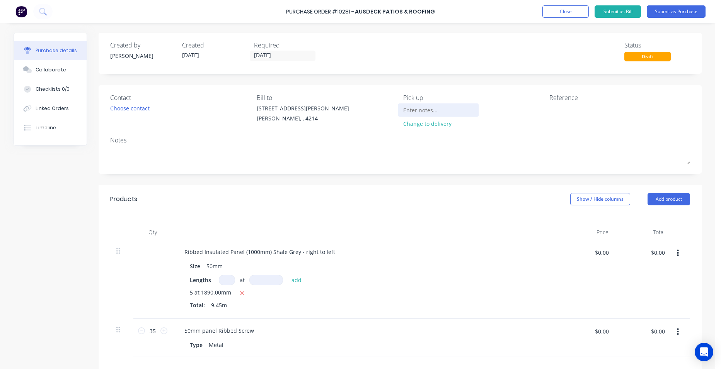
click at [415, 112] on input at bounding box center [438, 110] width 70 height 12
click at [675, 12] on button "Submit as Purchase" at bounding box center [676, 11] width 59 height 12
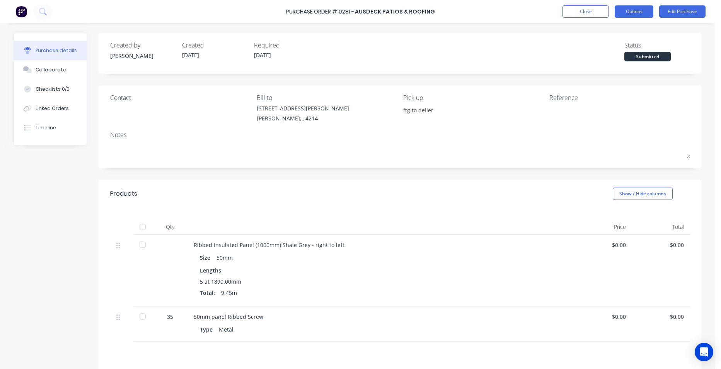
click at [632, 14] on button "Options" at bounding box center [633, 11] width 39 height 12
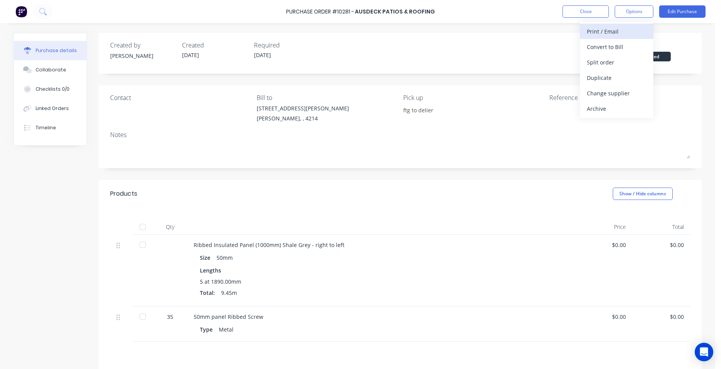
click at [620, 29] on div "Print / Email" at bounding box center [617, 31] width 60 height 11
click at [608, 66] on div "Without pricing" at bounding box center [617, 62] width 60 height 11
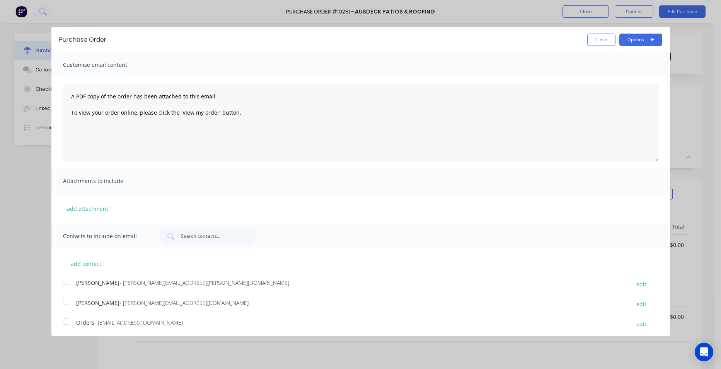
click at [73, 300] on div at bounding box center [65, 301] width 15 height 15
drag, startPoint x: 67, startPoint y: 297, endPoint x: 58, endPoint y: 308, distance: 14.8
click at [66, 297] on div at bounding box center [65, 301] width 15 height 15
click at [59, 322] on div at bounding box center [65, 321] width 15 height 15
click at [638, 34] on button "Options" at bounding box center [640, 40] width 43 height 12
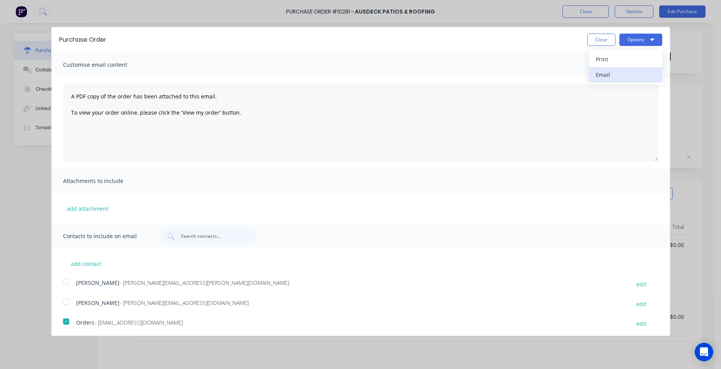
click at [627, 70] on div "Email" at bounding box center [626, 74] width 60 height 11
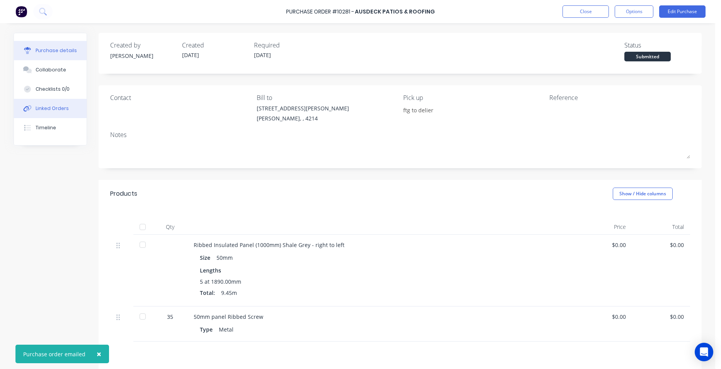
click at [36, 110] on div "Linked Orders" at bounding box center [52, 108] width 33 height 7
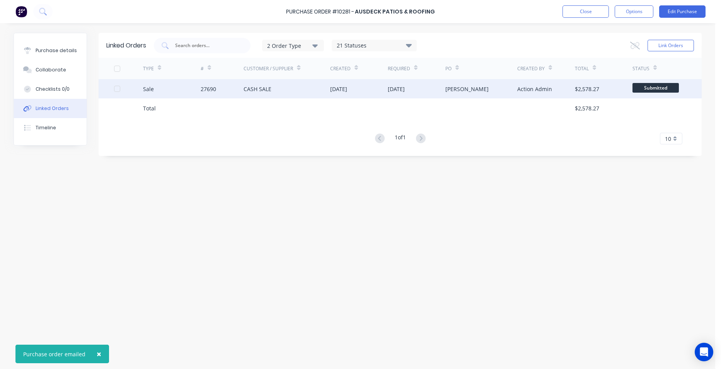
click at [217, 94] on div "27690" at bounding box center [222, 88] width 43 height 19
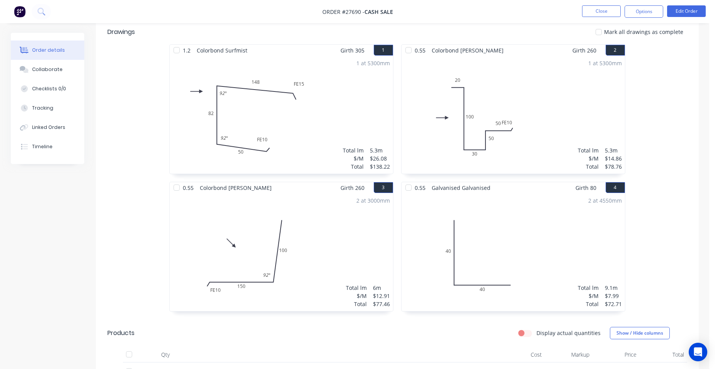
scroll to position [193, 0]
click at [538, 119] on div "1 at 5300mm Total lm $/M Total 5.3m $14.86 $78.76" at bounding box center [513, 117] width 223 height 118
click at [682, 13] on button "Edit Order" at bounding box center [686, 11] width 39 height 12
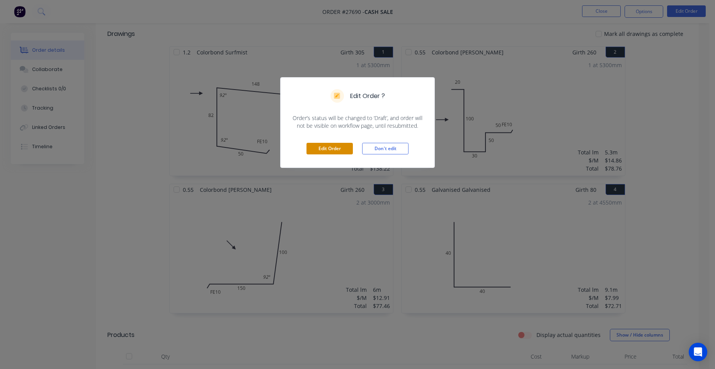
click at [335, 150] on button "Edit Order" at bounding box center [329, 149] width 46 height 12
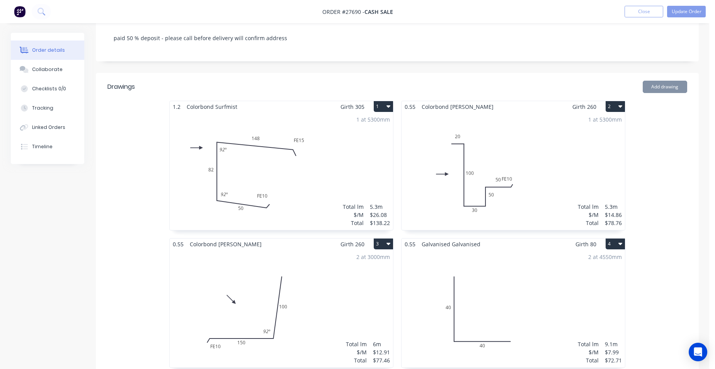
scroll to position [155, 0]
drag, startPoint x: 550, startPoint y: 160, endPoint x: 526, endPoint y: 161, distance: 24.0
click at [550, 160] on div "1 at 5300mm Total lm $/M Total 5.3m $14.86 $78.76" at bounding box center [513, 171] width 223 height 118
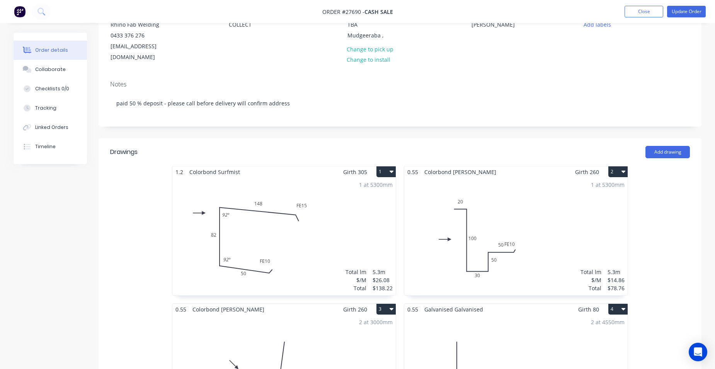
scroll to position [155, 0]
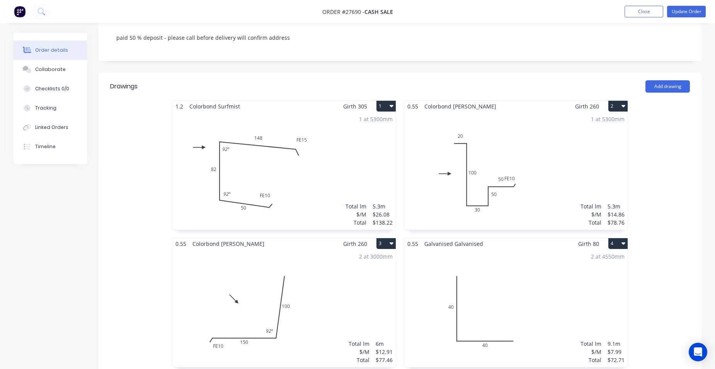
click at [513, 152] on div "1 at 5300mm Total lm $/M Total 5.3m $14.86 $78.76" at bounding box center [515, 171] width 223 height 118
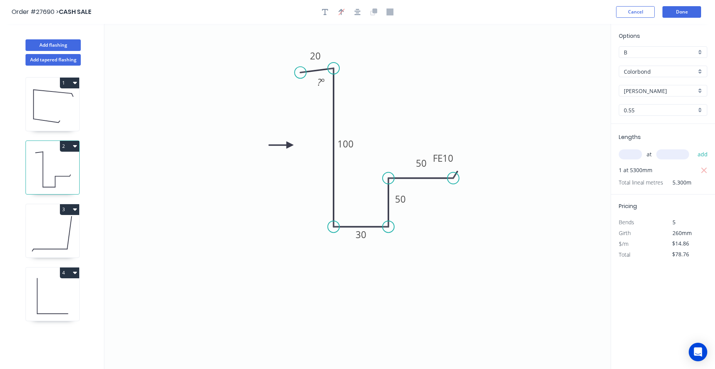
drag, startPoint x: 301, startPoint y: 68, endPoint x: 300, endPoint y: 73, distance: 4.7
click at [300, 73] on circle at bounding box center [300, 73] width 12 height 12
click at [320, 80] on tspan "?" at bounding box center [319, 82] width 4 height 13
click at [454, 175] on circle at bounding box center [454, 179] width 12 height 12
drag, startPoint x: 452, startPoint y: 178, endPoint x: 453, endPoint y: 172, distance: 6.3
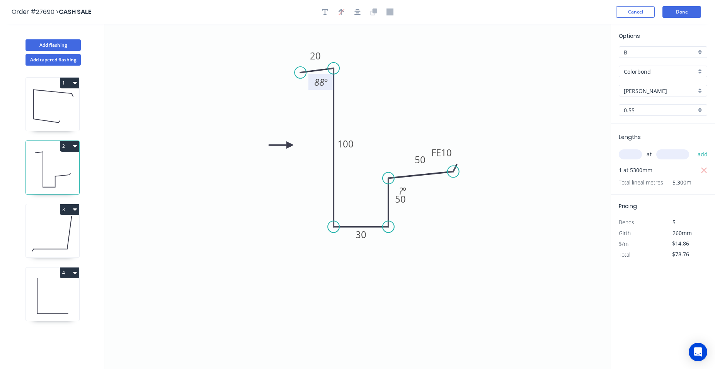
click at [453, 172] on circle at bounding box center [454, 172] width 12 height 12
click at [406, 190] on tspan "º" at bounding box center [404, 191] width 3 height 13
drag, startPoint x: 410, startPoint y: 189, endPoint x: 449, endPoint y: 210, distance: 43.6
click at [449, 210] on rect at bounding box center [440, 212] width 25 height 16
drag, startPoint x: 458, startPoint y: 165, endPoint x: 462, endPoint y: 166, distance: 4.4
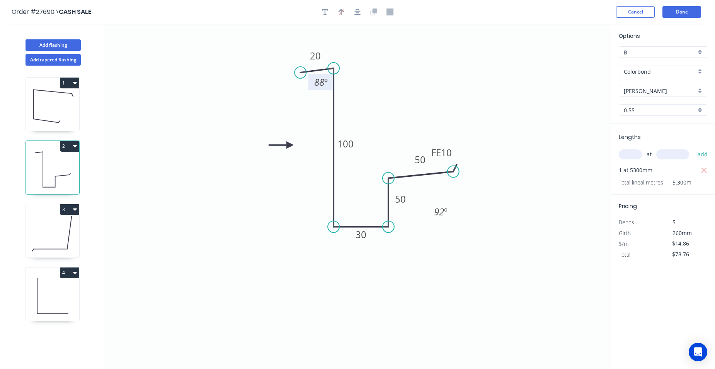
click at [462, 166] on icon "0 20 100 30 50 FE 10 50 88 º 92 º" at bounding box center [357, 196] width 506 height 345
click at [457, 167] on icon at bounding box center [422, 173] width 68 height 14
click at [456, 165] on icon "0 20 100 30 50 FE 10 50 88 º 92 º" at bounding box center [357, 196] width 506 height 345
drag, startPoint x: 488, startPoint y: 174, endPoint x: 468, endPoint y: 171, distance: 20.4
click at [490, 211] on div "Delete bend" at bounding box center [492, 214] width 78 height 16
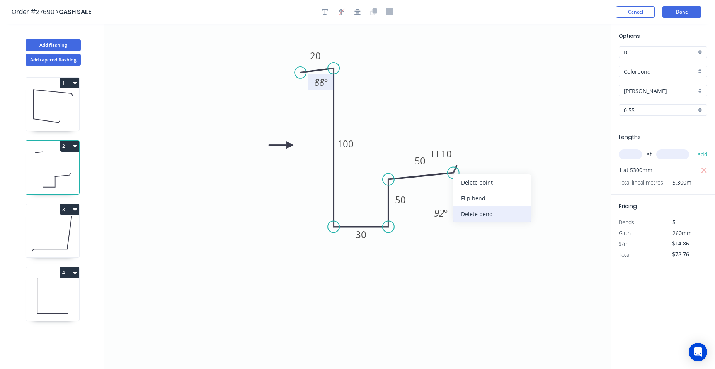
type input "$14.21"
type input "$75.31"
click at [456, 172] on circle at bounding box center [454, 173] width 12 height 12
click at [467, 165] on icon "0 20 100 30 50 50 88 º 92 º" at bounding box center [357, 196] width 506 height 345
type input "$14.86"
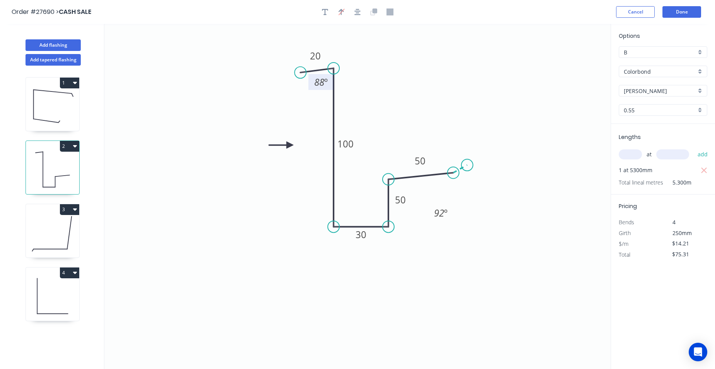
type input "$78.76"
click at [470, 175] on rect at bounding box center [465, 176] width 15 height 11
click at [452, 156] on rect at bounding box center [447, 154] width 15 height 11
click at [512, 136] on icon "0 20 100 30 50 50 10 88 º 92 º 155 º" at bounding box center [357, 196] width 506 height 345
click at [681, 13] on button "Done" at bounding box center [681, 12] width 39 height 12
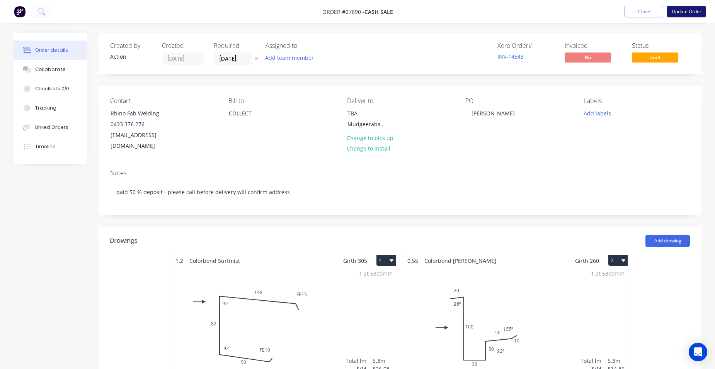
click at [679, 12] on button "Update Order" at bounding box center [686, 12] width 39 height 12
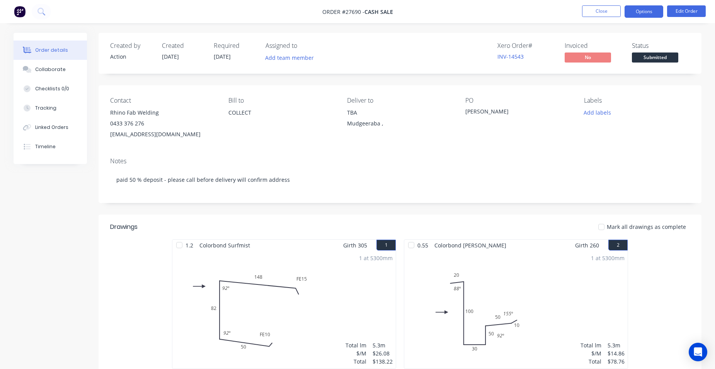
click at [648, 14] on button "Options" at bounding box center [644, 11] width 39 height 12
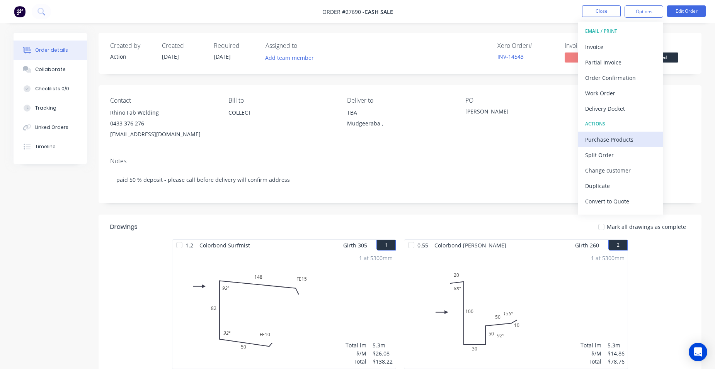
click at [638, 145] on button "Purchase Products" at bounding box center [620, 139] width 85 height 15
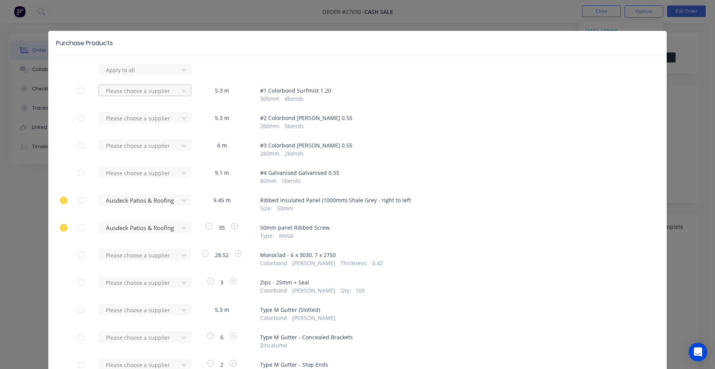
click at [141, 75] on div at bounding box center [140, 70] width 70 height 10
type input "stramit"
click at [123, 124] on div "Stramit Industries/Asm Acc 31105" at bounding box center [145, 123] width 93 height 22
click at [119, 75] on div at bounding box center [140, 70] width 70 height 10
type input "stramit"
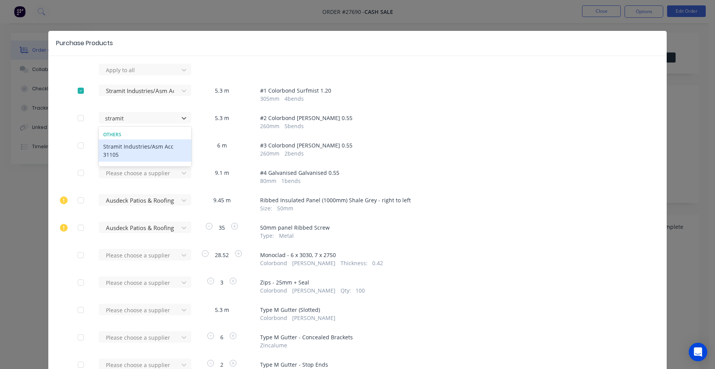
click at [128, 152] on div "Stramit Industries/Asm Acc 31105" at bounding box center [145, 151] width 93 height 22
click at [128, 75] on div at bounding box center [140, 70] width 70 height 10
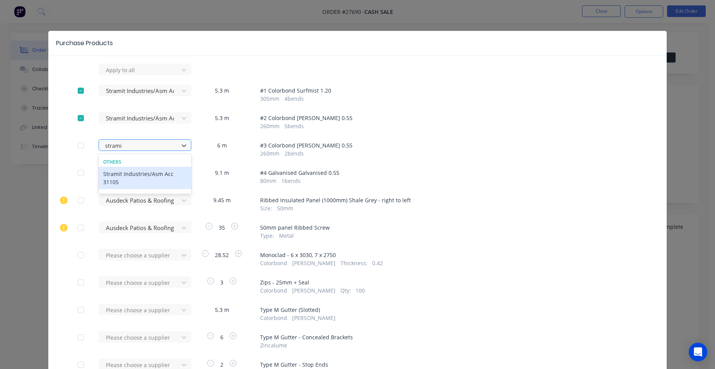
type input "stramit"
click at [123, 174] on div "Stramit Industries/Asm Acc 31105" at bounding box center [145, 178] width 93 height 22
click at [124, 75] on div at bounding box center [140, 70] width 70 height 10
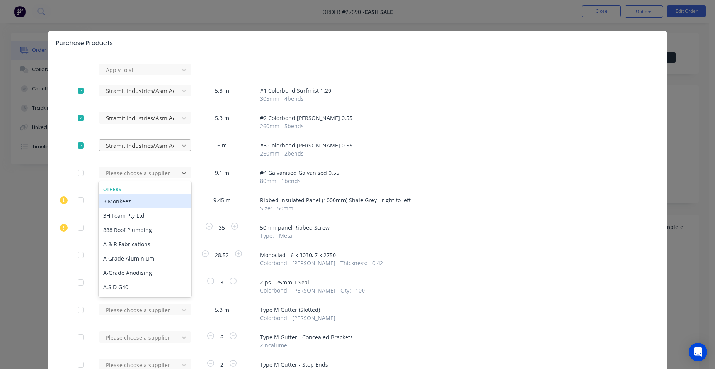
click at [182, 71] on icon at bounding box center [184, 70] width 5 height 3
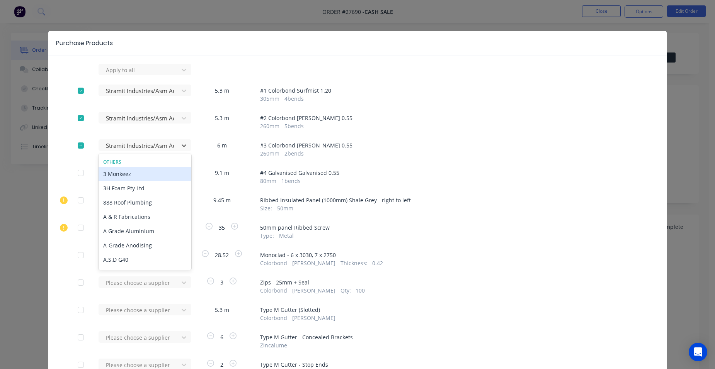
click at [80, 144] on div at bounding box center [80, 145] width 15 height 15
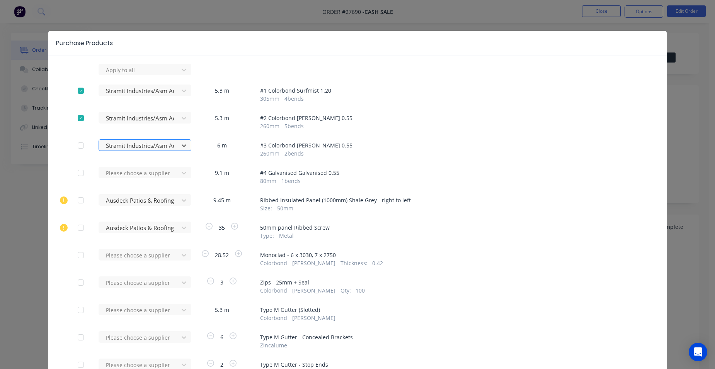
click at [168, 144] on div at bounding box center [140, 146] width 70 height 10
click at [168, 145] on div at bounding box center [140, 146] width 70 height 10
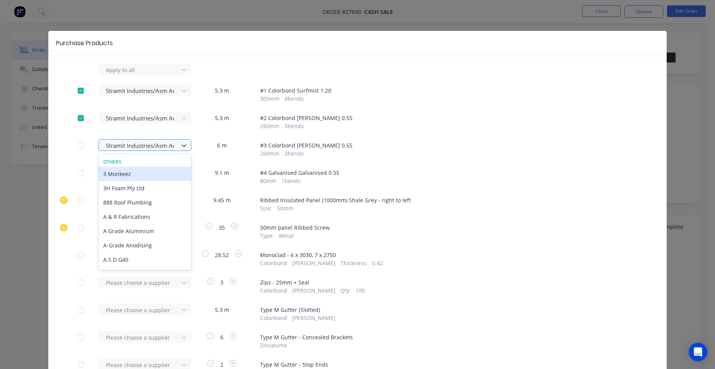
drag, startPoint x: 168, startPoint y: 145, endPoint x: 163, endPoint y: 150, distance: 6.8
click at [163, 150] on div at bounding box center [140, 146] width 70 height 10
click at [164, 149] on div at bounding box center [140, 146] width 70 height 10
drag, startPoint x: 164, startPoint y: 147, endPoint x: 454, endPoint y: 159, distance: 290.5
click at [454, 159] on div "Apply to all Stramit Industries/Asm Acc 31105 5.3 m # 1 Colorbond Surfmist 1.20…" at bounding box center [357, 334] width 618 height 541
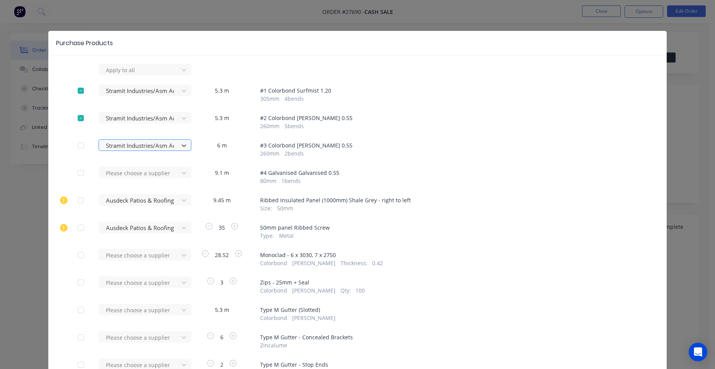
drag, startPoint x: 149, startPoint y: 141, endPoint x: 126, endPoint y: 144, distance: 23.7
click at [126, 144] on div at bounding box center [140, 146] width 70 height 10
click at [151, 145] on div at bounding box center [140, 146] width 70 height 10
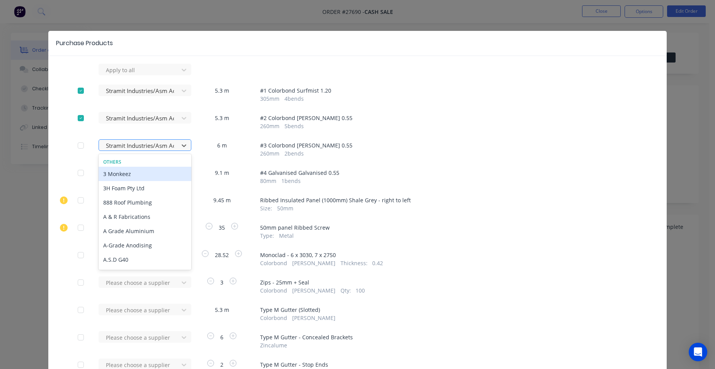
click at [139, 148] on div at bounding box center [140, 146] width 70 height 10
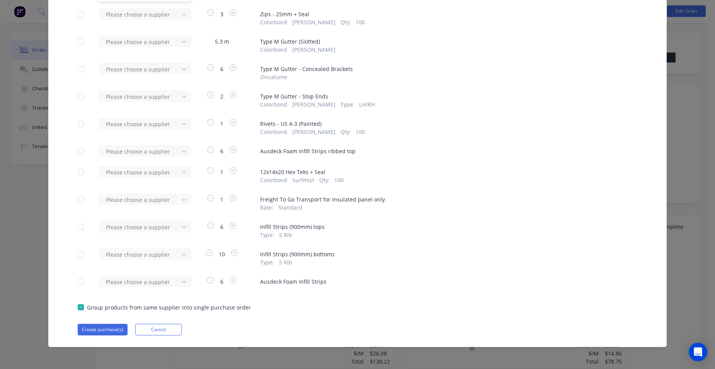
scroll to position [269, 0]
click at [142, 326] on button "Cancel" at bounding box center [158, 330] width 46 height 12
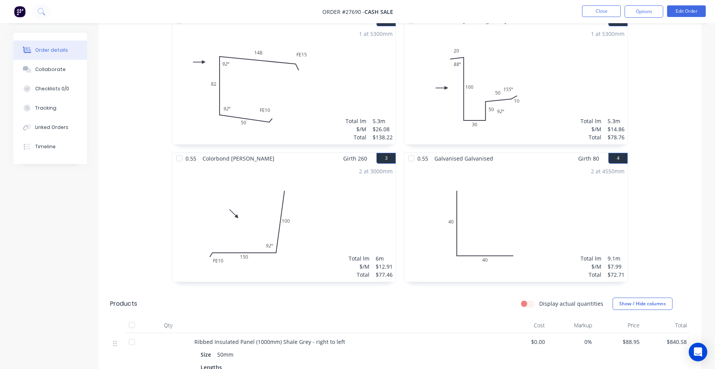
scroll to position [232, 0]
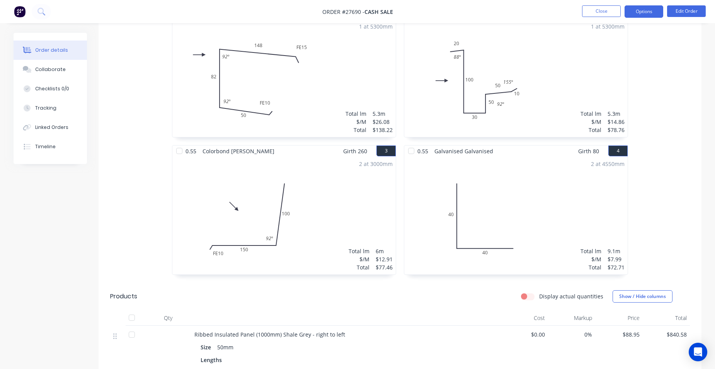
click at [634, 10] on button "Options" at bounding box center [644, 11] width 39 height 12
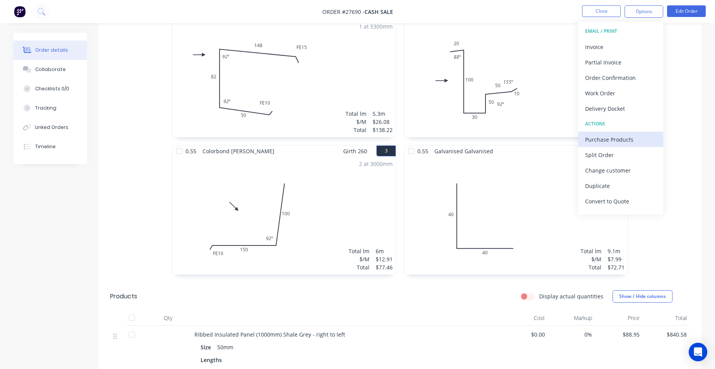
click at [635, 141] on div "Purchase Products" at bounding box center [620, 139] width 71 height 11
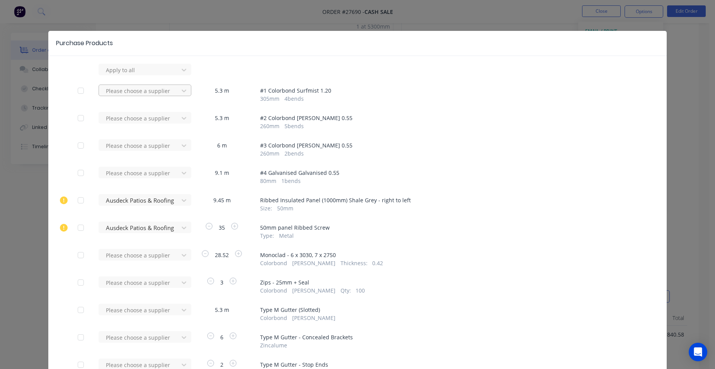
click at [140, 75] on div at bounding box center [140, 70] width 70 height 10
type input "stramit"
drag, startPoint x: 172, startPoint y: 129, endPoint x: 165, endPoint y: 128, distance: 6.6
click at [172, 129] on div "Stramit Industries/Asm Acc 31105" at bounding box center [145, 123] width 93 height 22
click at [120, 75] on div at bounding box center [140, 70] width 70 height 10
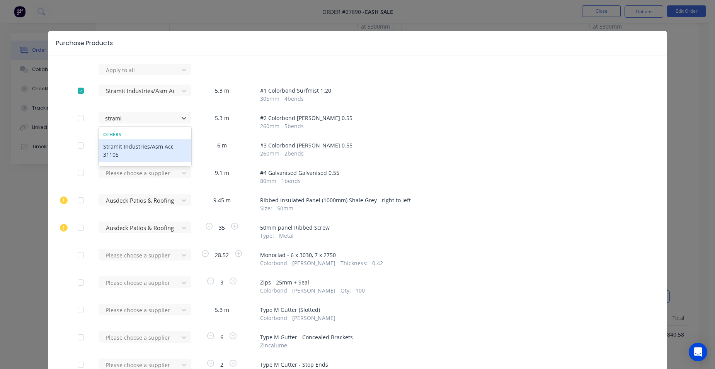
type input "stramit"
click at [129, 156] on div "Stramit Industries/Asm Acc 31105" at bounding box center [145, 151] width 93 height 22
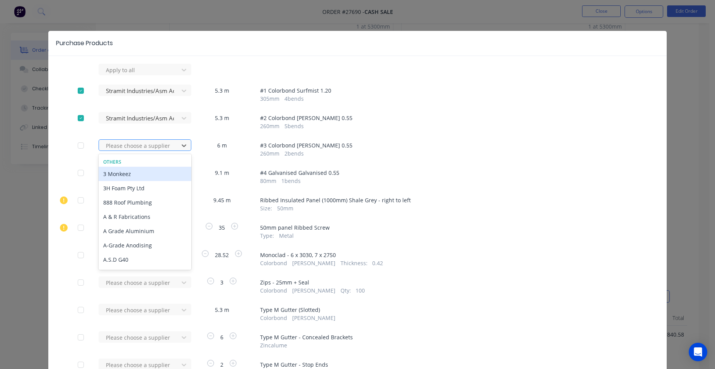
click at [125, 148] on div at bounding box center [140, 146] width 70 height 10
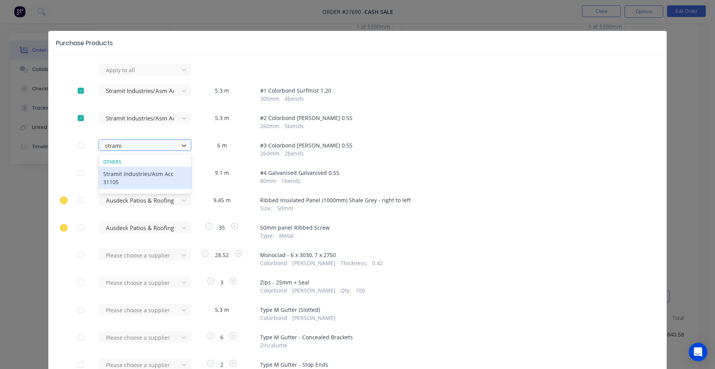
type input "stramit"
click at [115, 179] on div "Stramit Industries/Asm Acc 31105" at bounding box center [145, 178] width 93 height 22
click at [119, 75] on div at bounding box center [140, 70] width 70 height 10
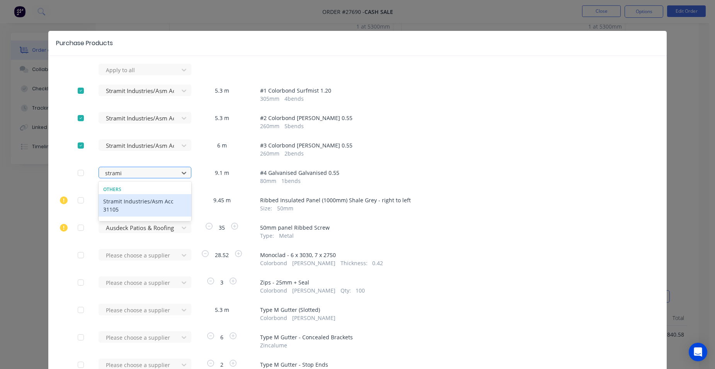
type input "stramit"
click at [121, 200] on div "Stramit Industries/Asm Acc 31105" at bounding box center [145, 205] width 93 height 22
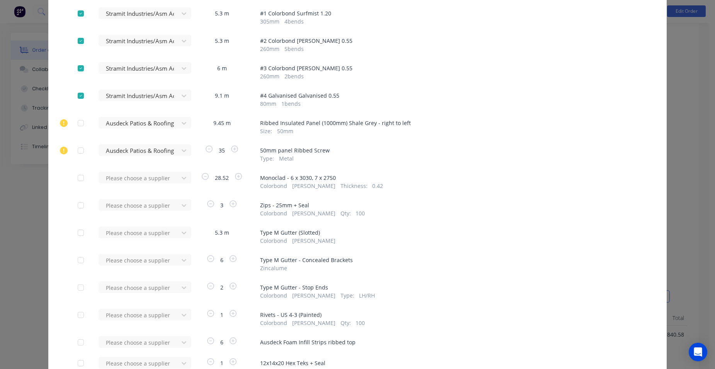
scroll to position [116, 0]
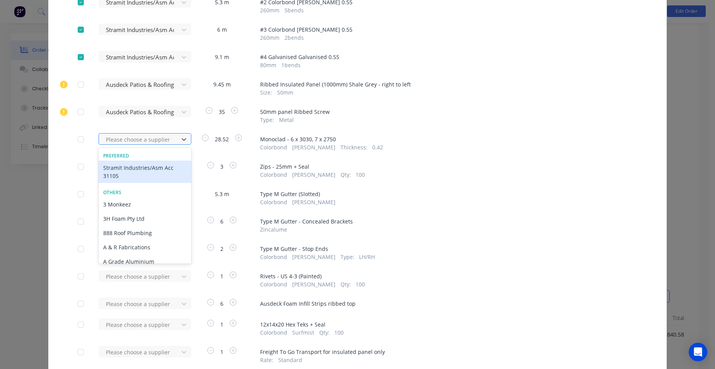
click at [150, 141] on div at bounding box center [140, 140] width 70 height 10
click at [130, 172] on div "Stramit Industries/Asm Acc 31105" at bounding box center [145, 172] width 93 height 22
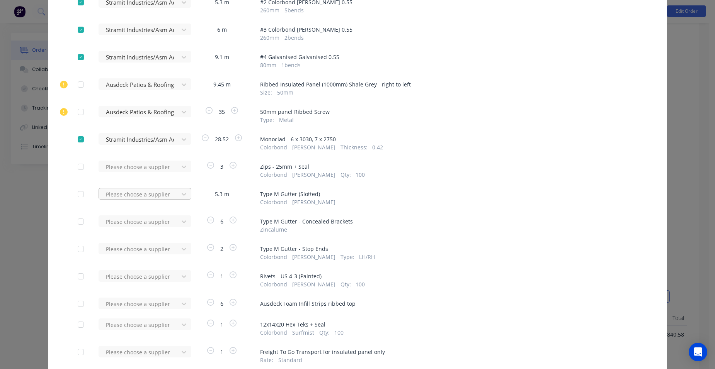
scroll to position [193, 0]
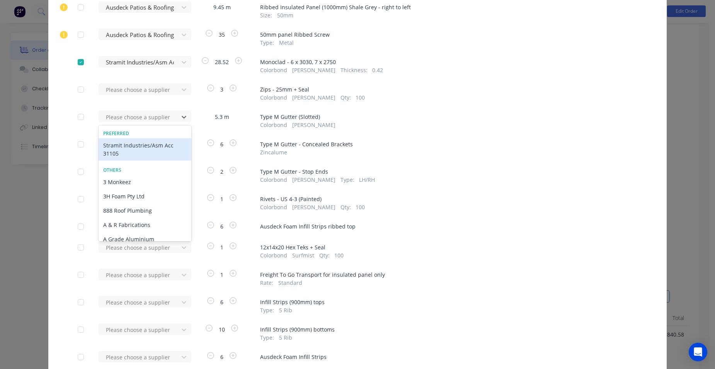
click at [124, 152] on div "Stramit Industries/Asm Acc 31105" at bounding box center [145, 149] width 93 height 22
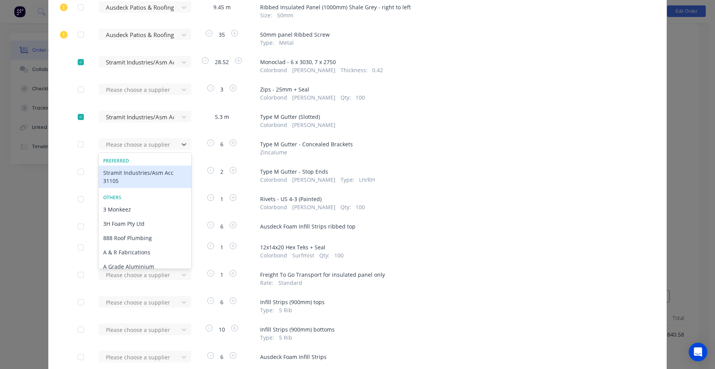
click at [120, 176] on div "Stramit Industries/Asm Acc 31105" at bounding box center [145, 177] width 93 height 22
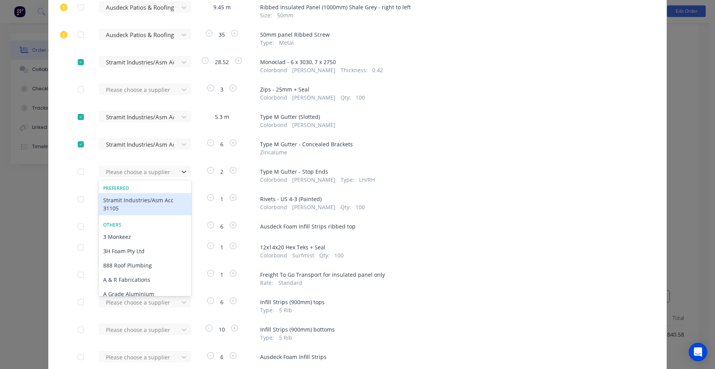
click at [123, 201] on div "Stramit Industries/Asm Acc 31105" at bounding box center [145, 204] width 93 height 22
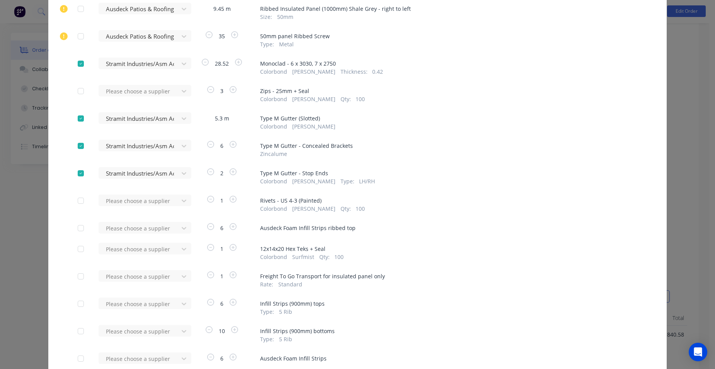
scroll to position [269, 0]
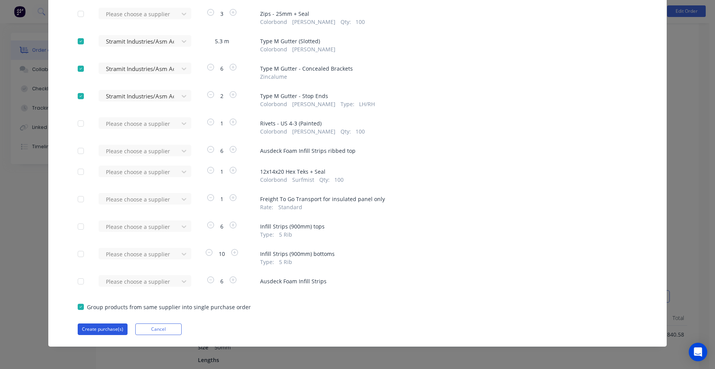
click at [91, 328] on button "Create purchase(s)" at bounding box center [103, 330] width 50 height 12
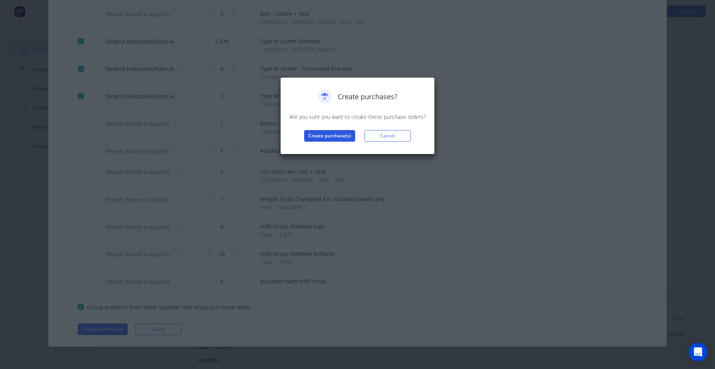
click at [332, 138] on button "Create purchase(s)" at bounding box center [329, 136] width 51 height 12
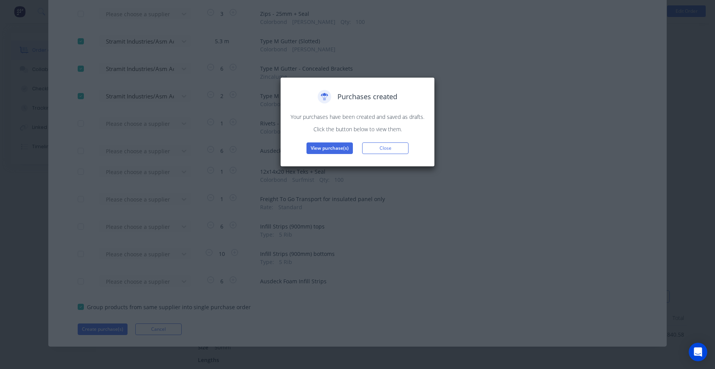
click at [321, 150] on button "View purchase(s)" at bounding box center [329, 149] width 46 height 12
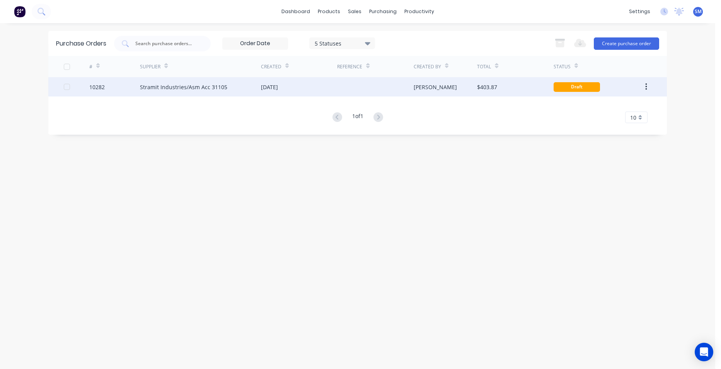
click at [306, 85] on div "12 Aug 2025" at bounding box center [299, 86] width 76 height 19
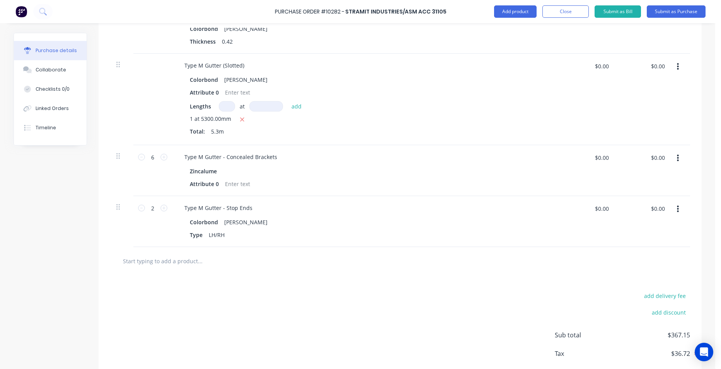
scroll to position [580, 0]
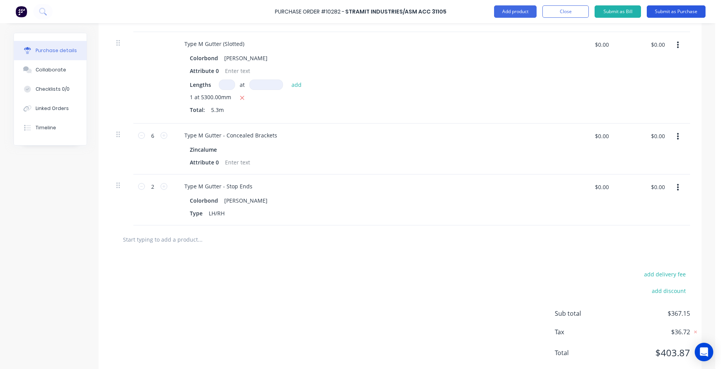
click at [681, 7] on button "Submit as Purchase" at bounding box center [676, 11] width 59 height 12
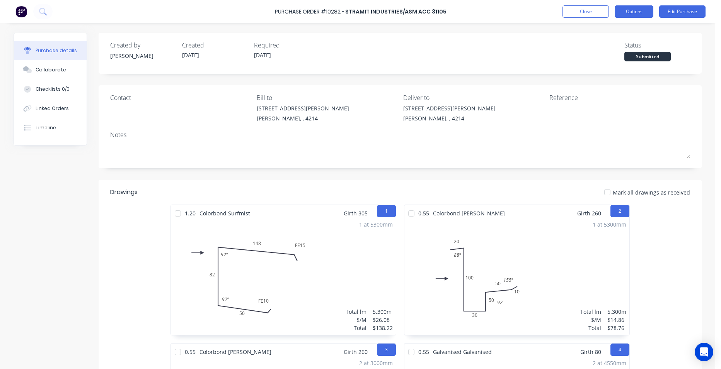
click at [645, 10] on button "Options" at bounding box center [633, 11] width 39 height 12
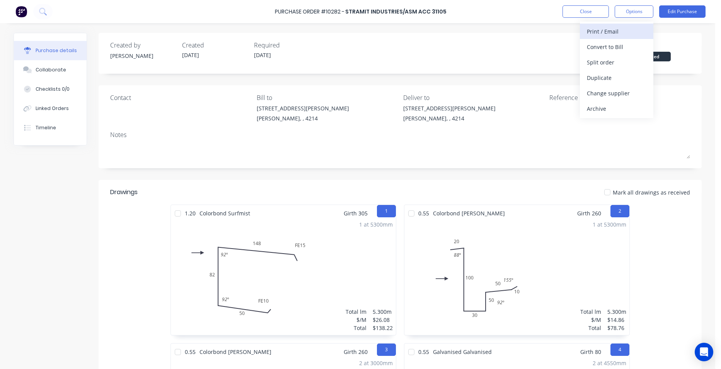
click at [628, 29] on div "Print / Email" at bounding box center [617, 31] width 60 height 11
click at [609, 66] on div "Without pricing" at bounding box center [617, 62] width 60 height 11
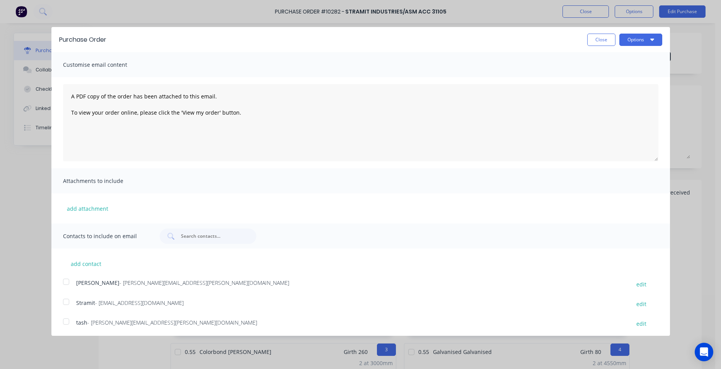
click at [70, 301] on div at bounding box center [65, 301] width 15 height 15
click at [624, 39] on button "Options" at bounding box center [640, 40] width 43 height 12
click at [618, 72] on div "Email" at bounding box center [626, 74] width 60 height 11
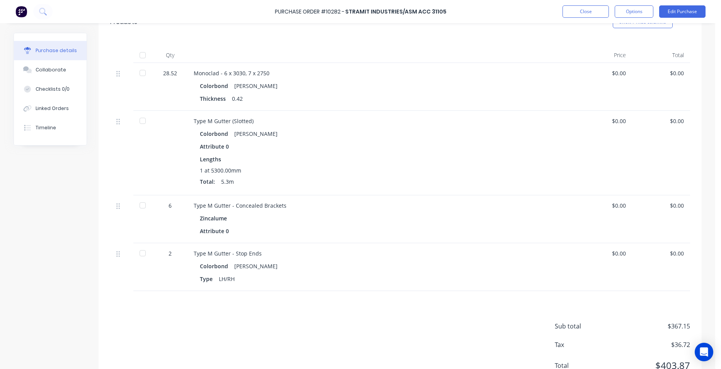
scroll to position [502, 0]
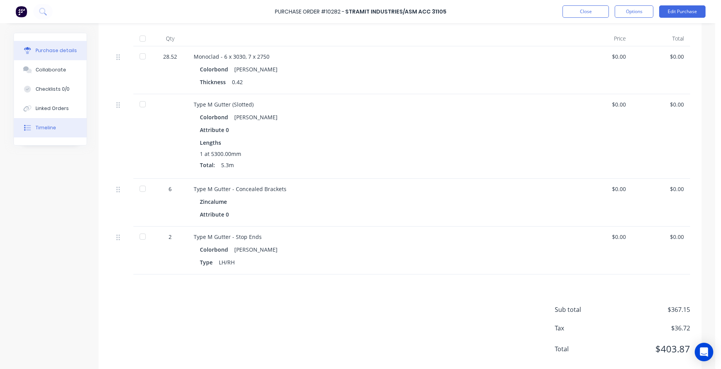
click at [55, 127] on button "Timeline" at bounding box center [50, 127] width 73 height 19
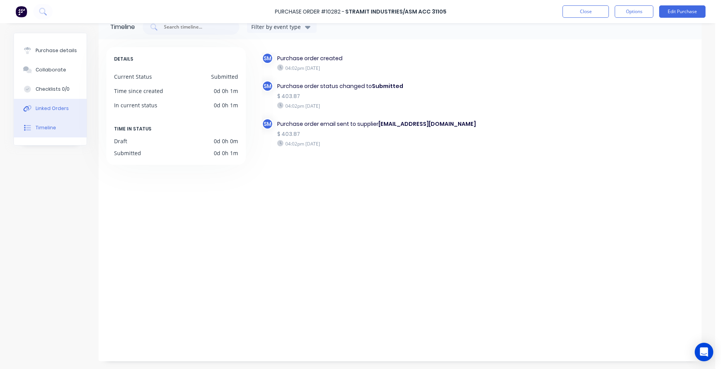
click at [67, 106] on button "Linked Orders" at bounding box center [50, 108] width 73 height 19
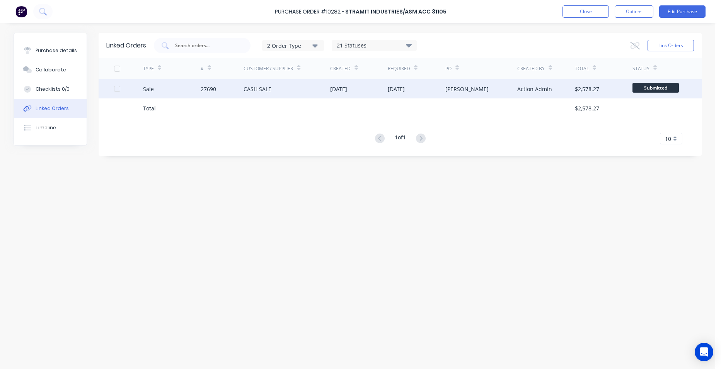
click at [238, 83] on div "27690" at bounding box center [222, 88] width 43 height 19
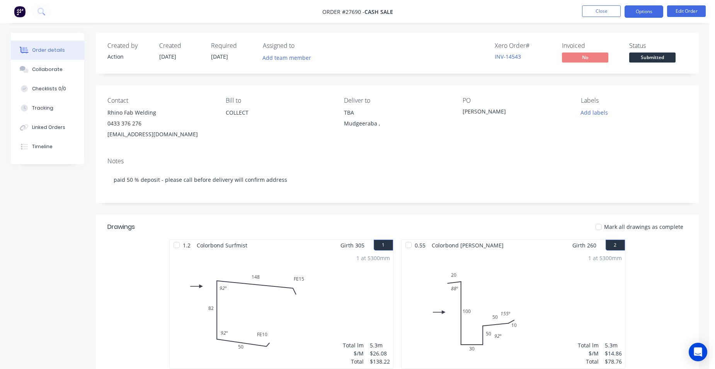
click at [642, 6] on button "Options" at bounding box center [644, 11] width 39 height 12
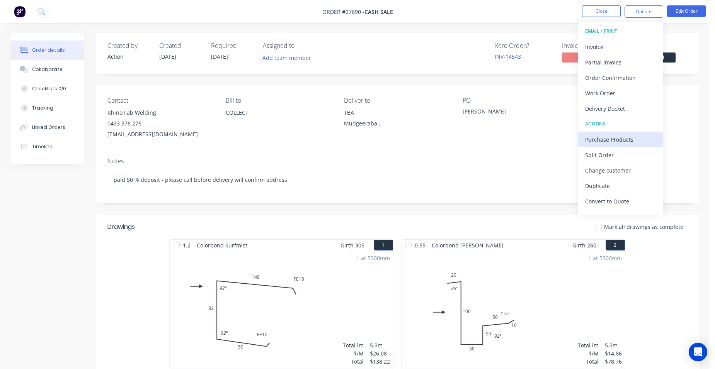
click at [630, 133] on button "Purchase Products" at bounding box center [620, 139] width 85 height 15
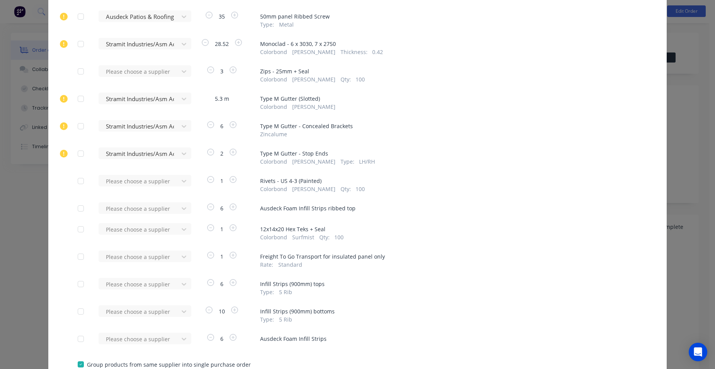
scroll to position [269, 0]
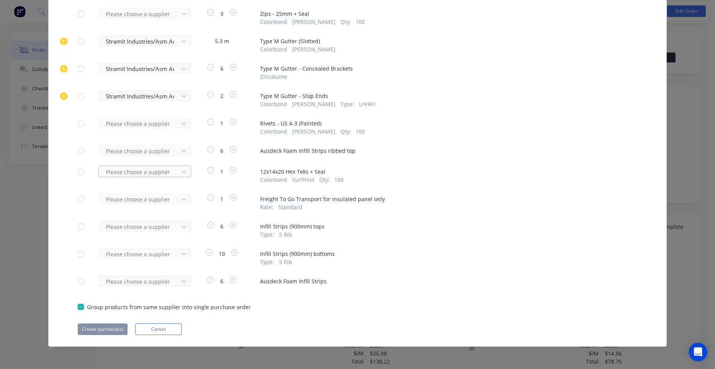
click at [146, 199] on div "Aerofast" at bounding box center [145, 200] width 93 height 14
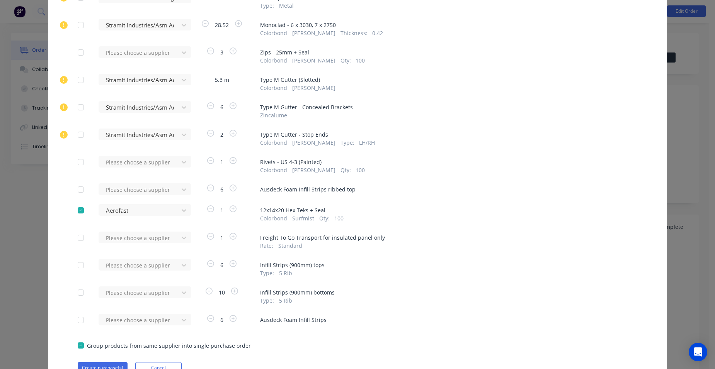
scroll to position [192, 0]
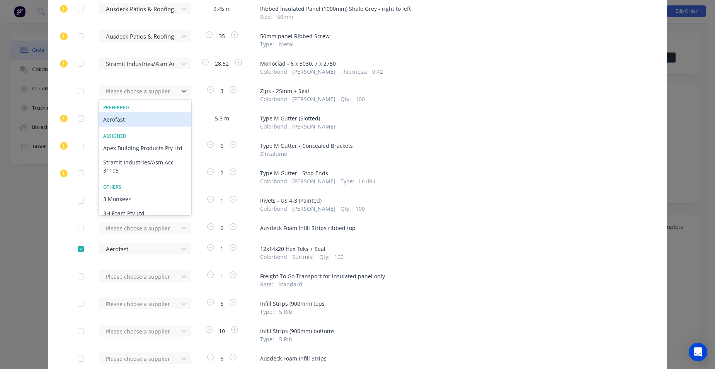
click at [124, 120] on div "Aerofast" at bounding box center [145, 119] width 93 height 14
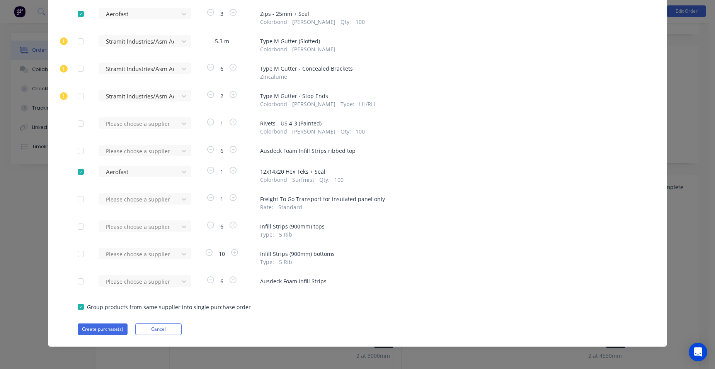
scroll to position [193, 0]
click at [105, 328] on button "Create purchase(s)" at bounding box center [103, 330] width 50 height 12
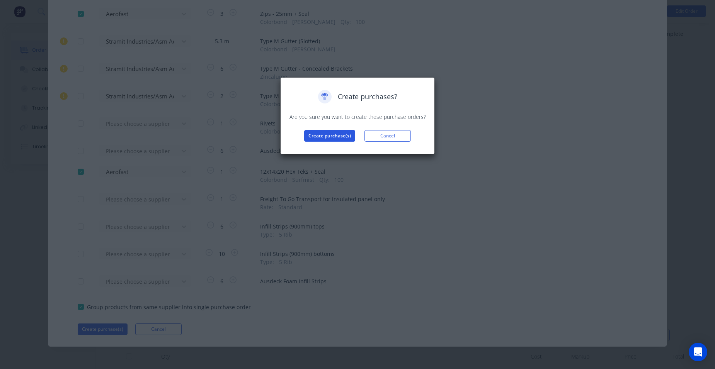
click at [310, 131] on button "Create purchase(s)" at bounding box center [329, 136] width 51 height 12
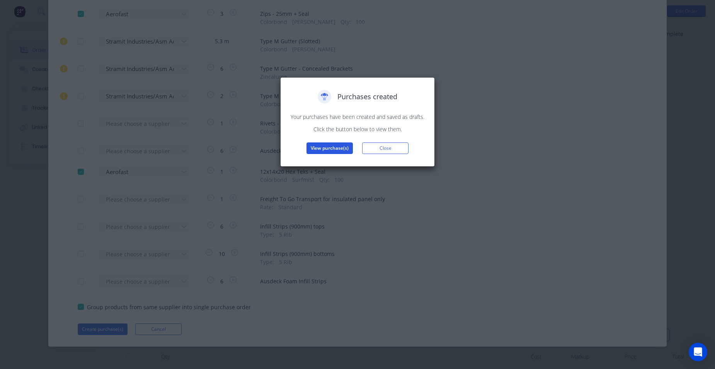
click at [317, 145] on button "View purchase(s)" at bounding box center [329, 149] width 46 height 12
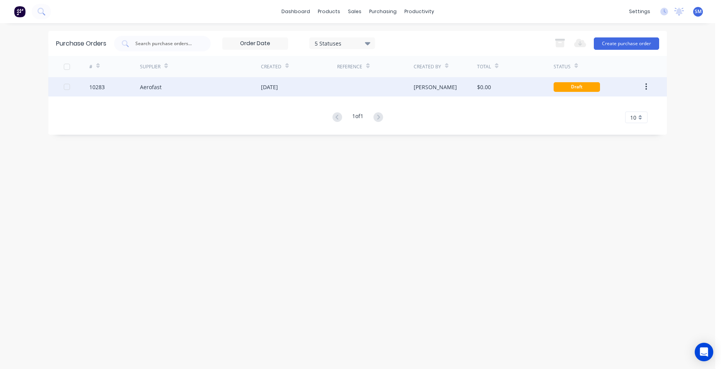
click at [313, 84] on div "12 Aug 2025" at bounding box center [299, 86] width 76 height 19
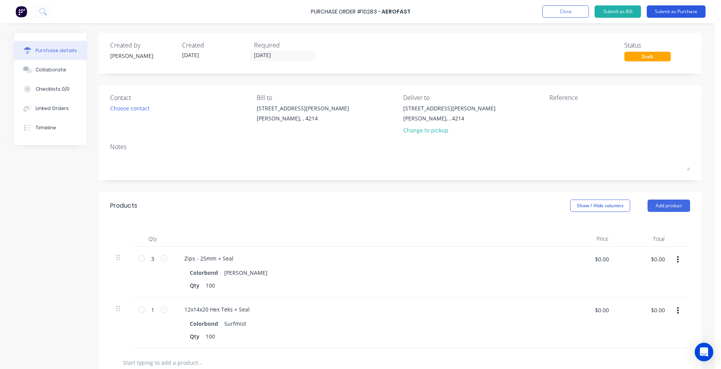
click at [658, 11] on button "Submit as Purchase" at bounding box center [676, 11] width 59 height 12
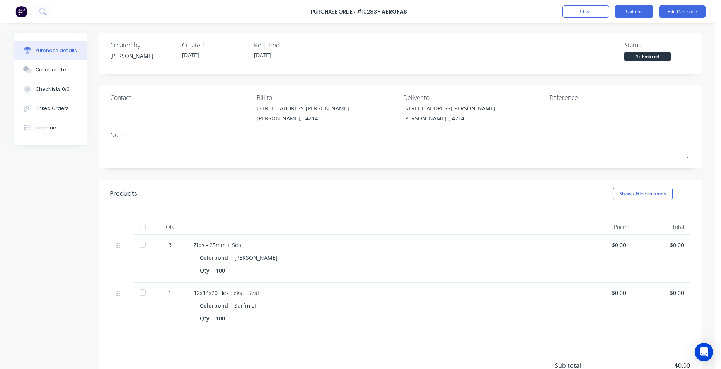
click at [621, 12] on button "Options" at bounding box center [633, 11] width 39 height 12
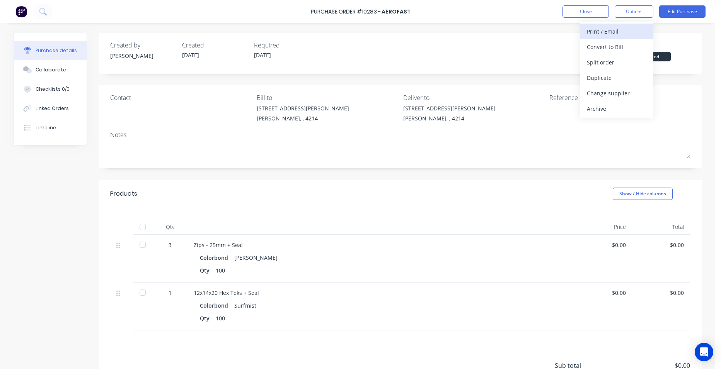
click at [604, 34] on div "Print / Email" at bounding box center [617, 31] width 60 height 11
click at [598, 65] on div "Without pricing" at bounding box center [617, 62] width 60 height 11
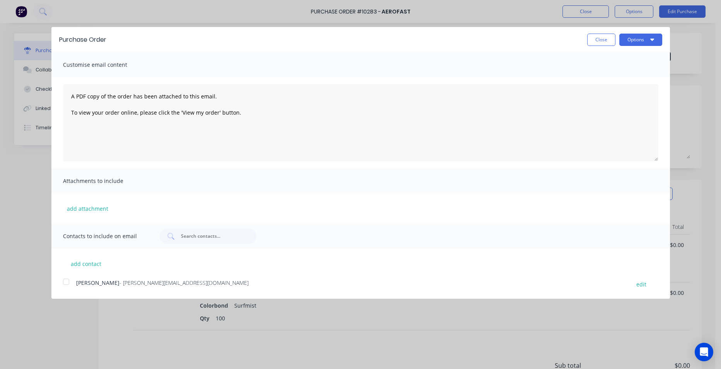
click at [62, 280] on div at bounding box center [65, 281] width 15 height 15
click at [644, 37] on button "Options" at bounding box center [640, 40] width 43 height 12
click at [631, 73] on div "Email" at bounding box center [626, 74] width 60 height 11
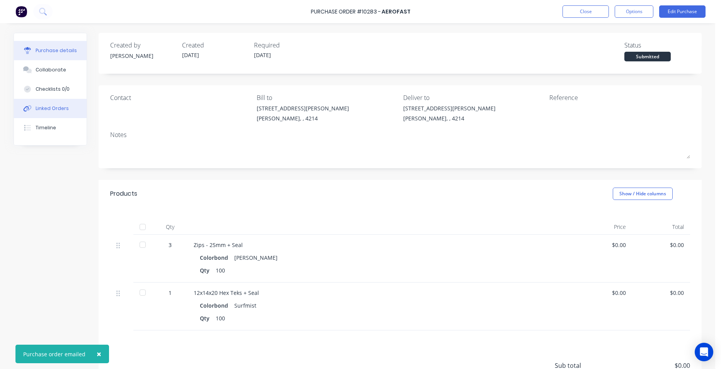
click at [43, 109] on div "Linked Orders" at bounding box center [52, 108] width 33 height 7
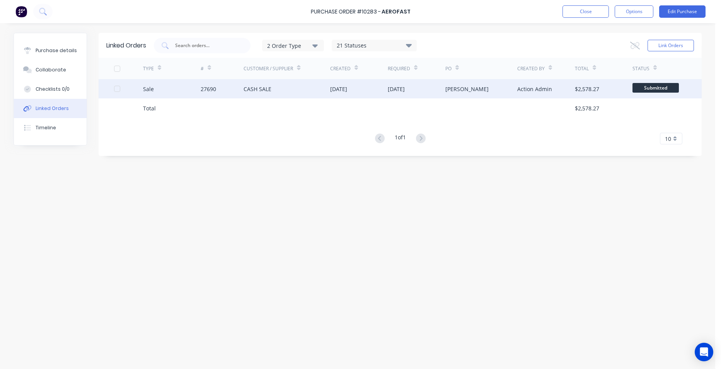
click at [250, 88] on div "CASH SALE" at bounding box center [257, 89] width 28 height 8
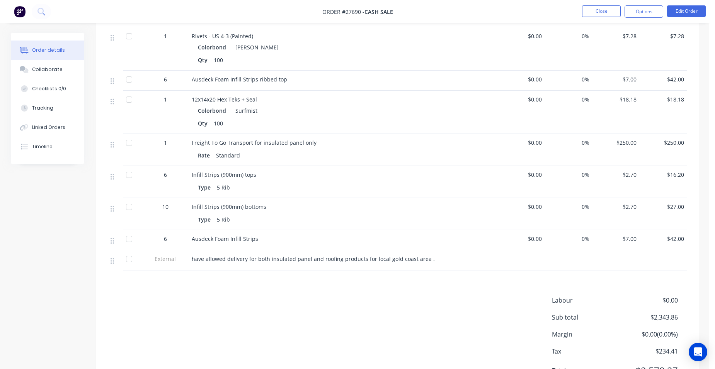
scroll to position [889, 0]
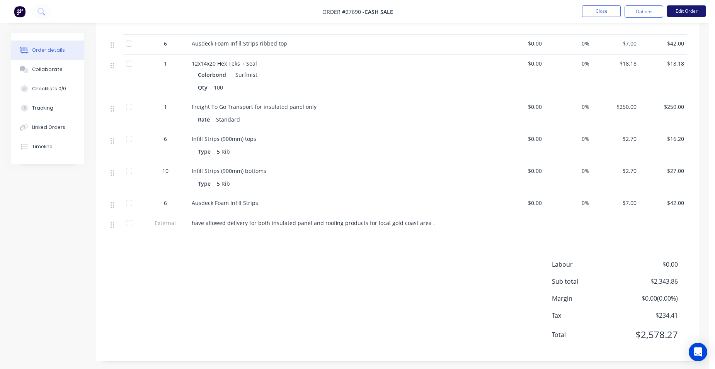
click at [677, 15] on button "Edit Order" at bounding box center [686, 11] width 39 height 12
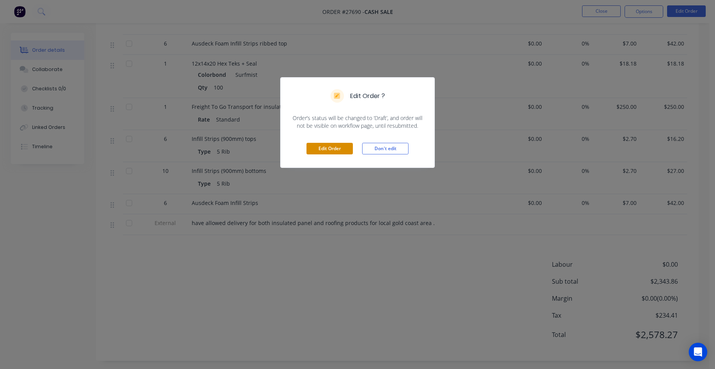
click at [338, 148] on button "Edit Order" at bounding box center [329, 149] width 46 height 12
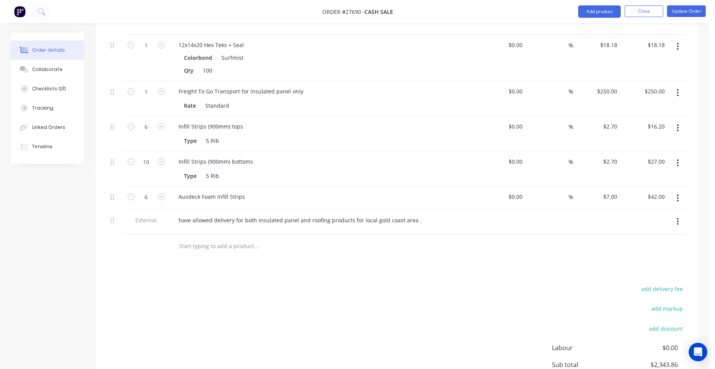
scroll to position [966, 0]
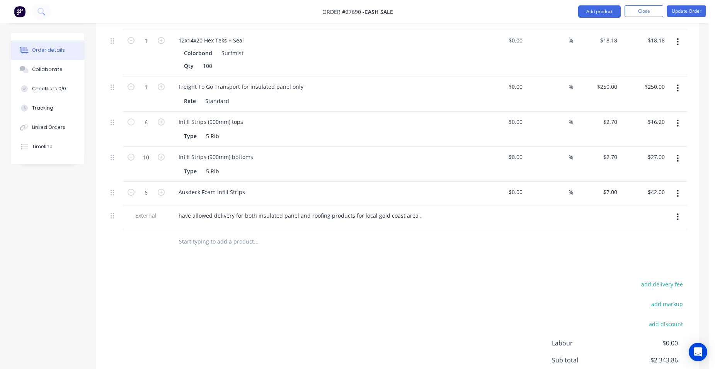
click at [676, 210] on button "button" at bounding box center [678, 217] width 18 height 14
click at [647, 247] on div "Delete" at bounding box center [651, 252] width 60 height 11
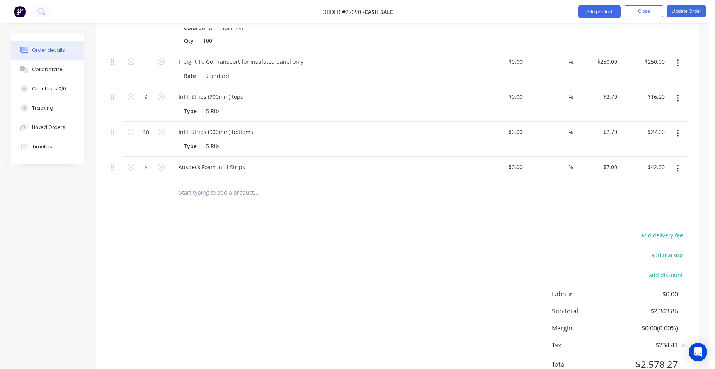
scroll to position [1005, 0]
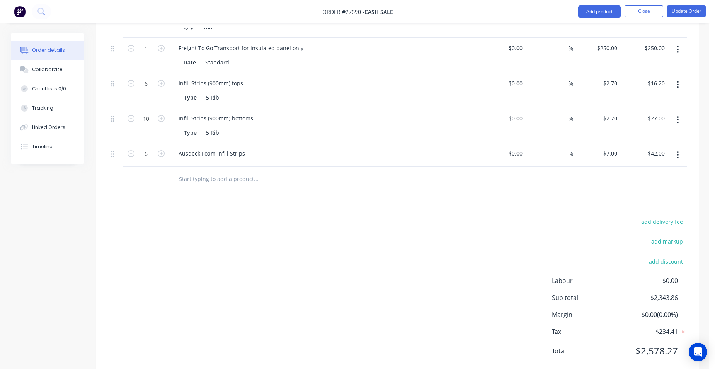
click at [681, 148] on button "button" at bounding box center [678, 155] width 18 height 14
click at [664, 216] on div "Delete" at bounding box center [651, 221] width 60 height 11
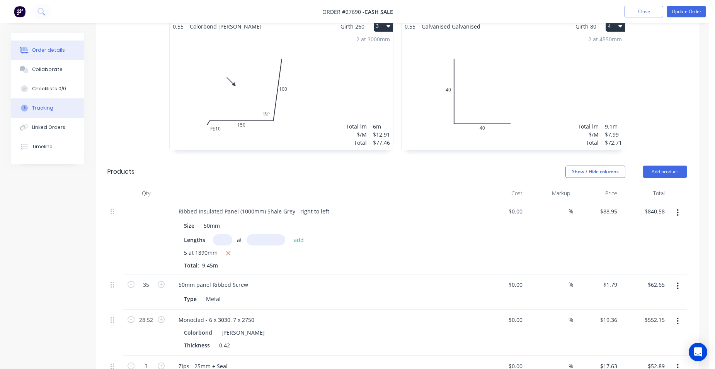
scroll to position [372, 0]
click at [57, 73] on div "Collaborate" at bounding box center [47, 69] width 31 height 7
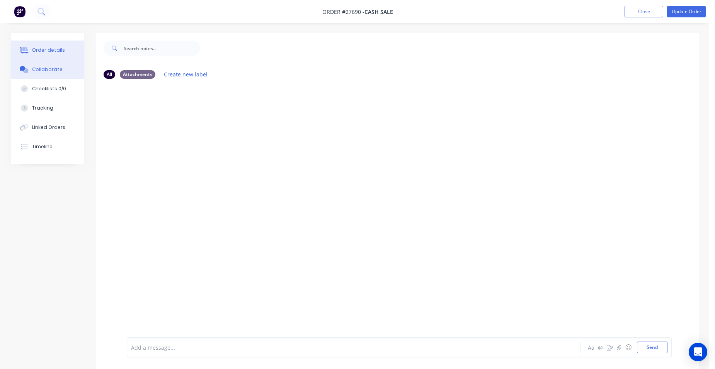
click at [56, 49] on div "Order details" at bounding box center [48, 50] width 33 height 7
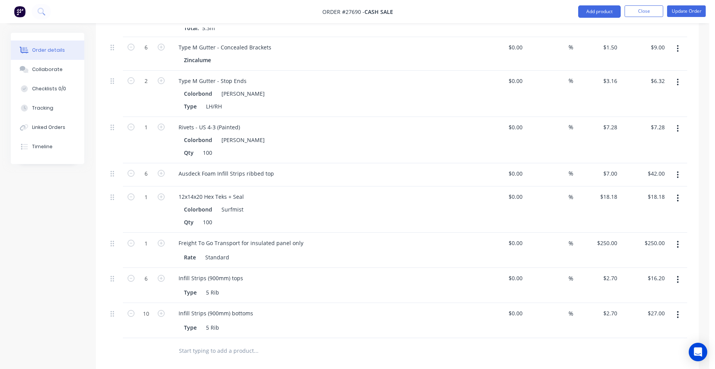
scroll to position [889, 0]
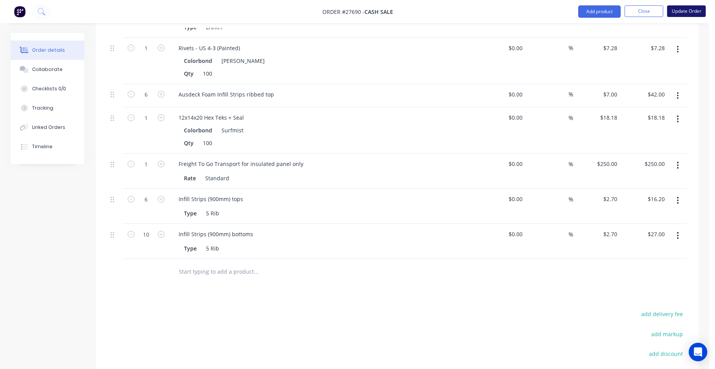
click at [673, 8] on button "Update Order" at bounding box center [686, 11] width 39 height 12
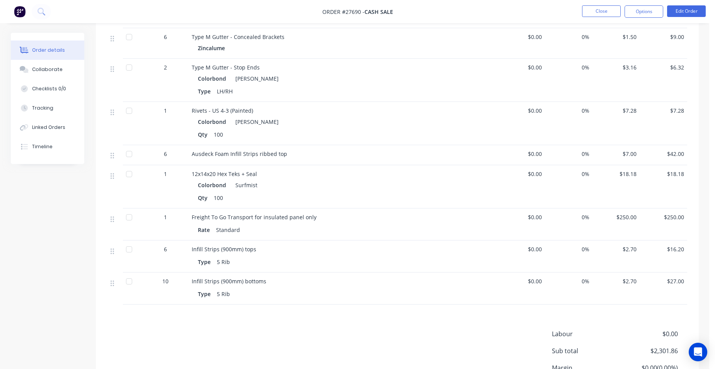
scroll to position [851, 0]
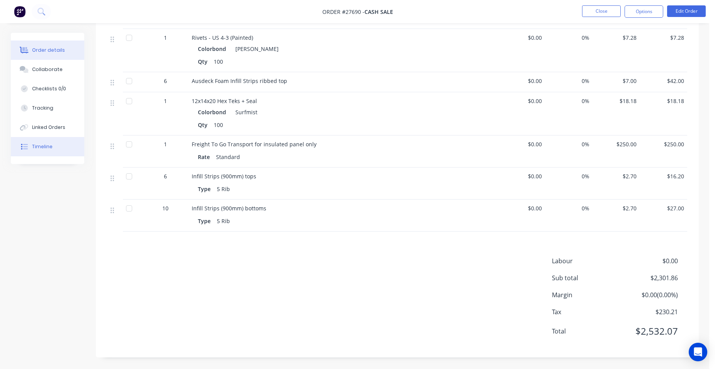
click at [55, 146] on button "Timeline" at bounding box center [47, 146] width 73 height 19
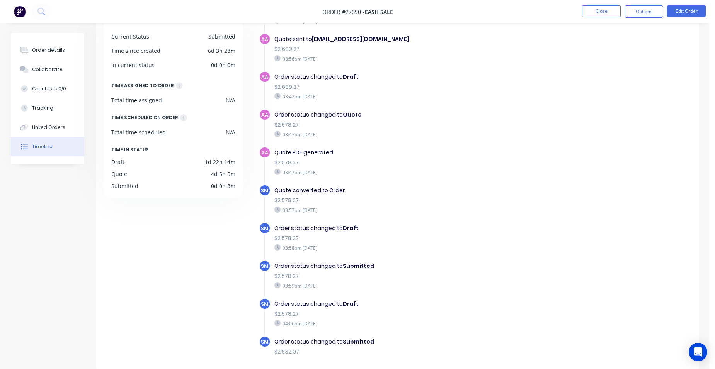
scroll to position [386, 0]
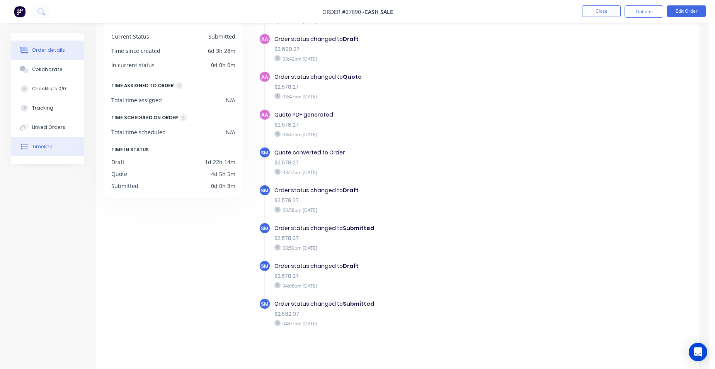
click at [58, 52] on div "Order details" at bounding box center [48, 50] width 33 height 7
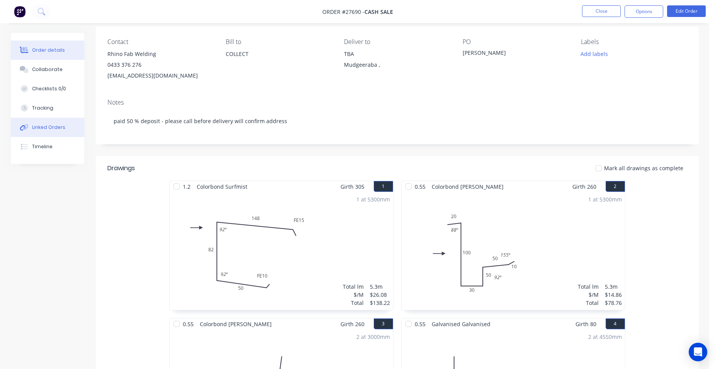
click at [58, 131] on button "Linked Orders" at bounding box center [47, 127] width 73 height 19
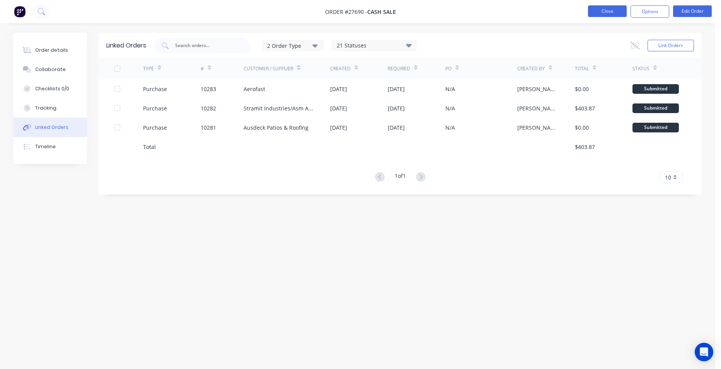
click at [603, 13] on button "Close" at bounding box center [607, 11] width 39 height 12
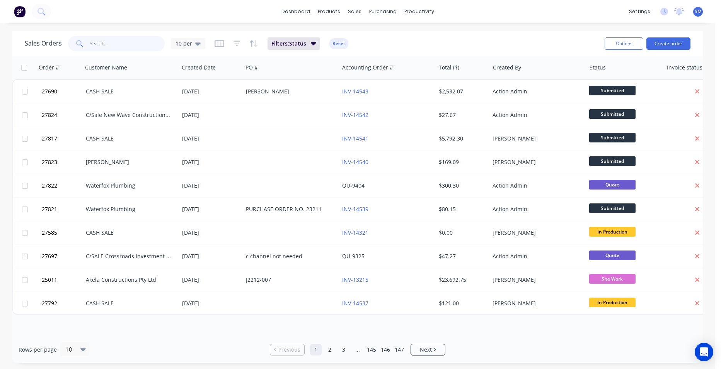
click at [115, 46] on input "text" at bounding box center [127, 43] width 75 height 15
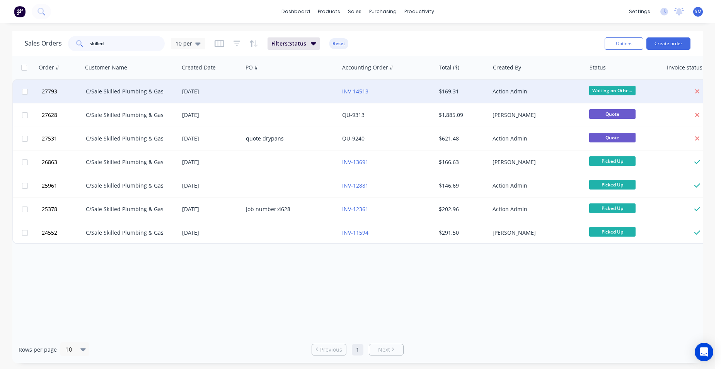
type input "skilled"
click at [252, 94] on div at bounding box center [291, 91] width 96 height 23
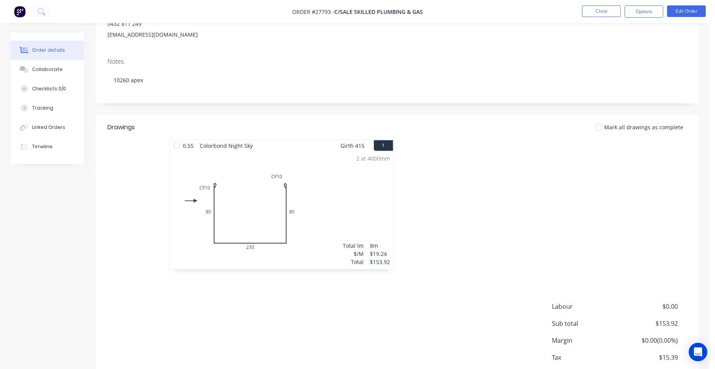
scroll to position [116, 0]
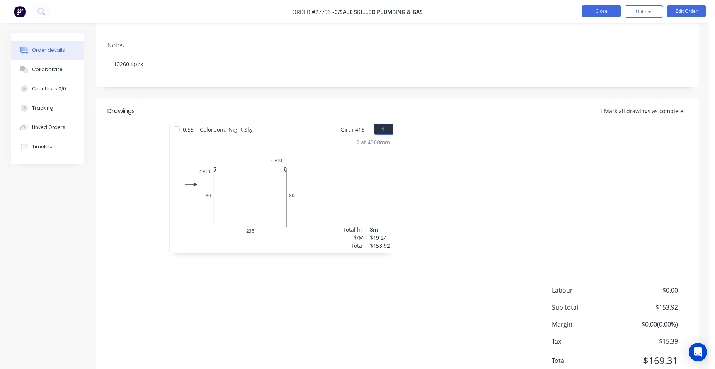
click at [612, 13] on button "Close" at bounding box center [601, 11] width 39 height 12
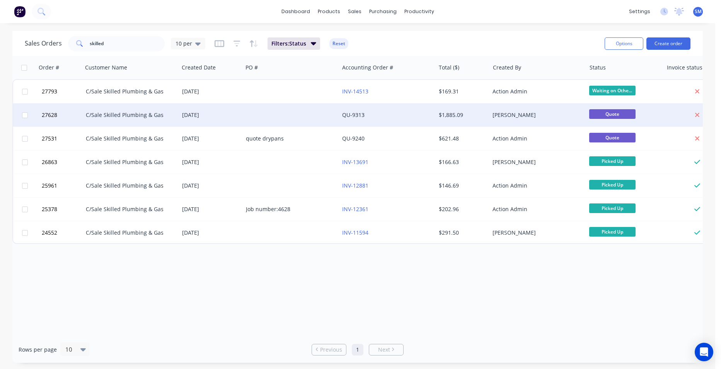
click at [295, 117] on div at bounding box center [291, 115] width 96 height 23
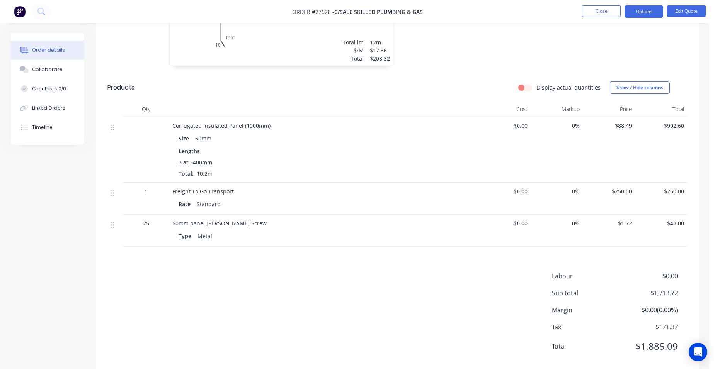
scroll to position [456, 0]
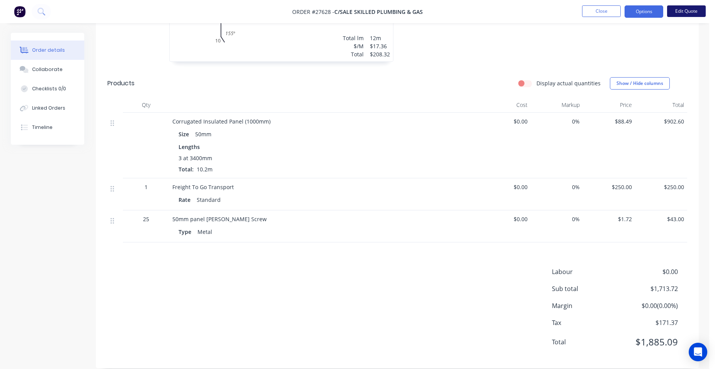
click at [677, 7] on button "Edit Quote" at bounding box center [686, 11] width 39 height 12
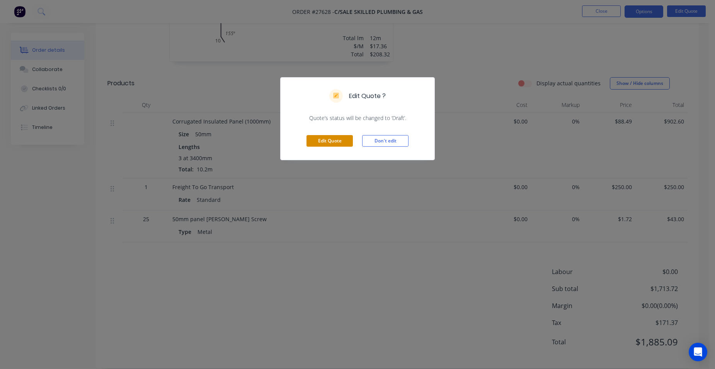
click at [322, 140] on button "Edit Quote" at bounding box center [329, 141] width 46 height 12
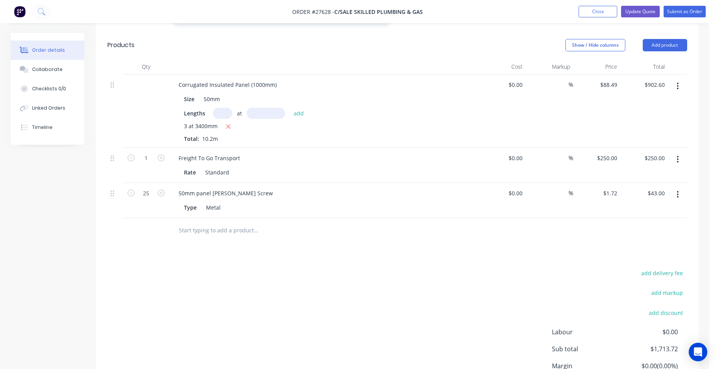
scroll to position [502, 0]
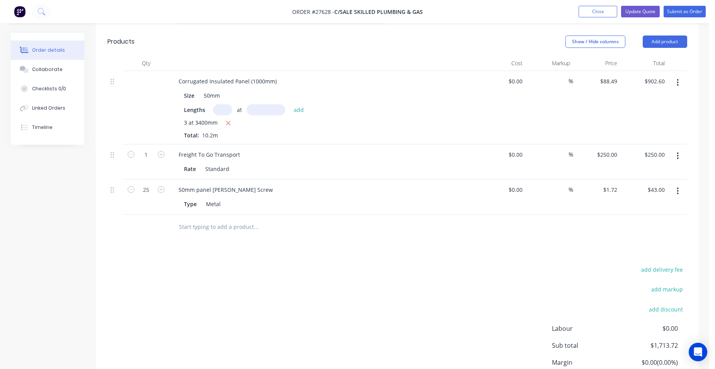
click at [677, 187] on icon "button" at bounding box center [678, 191] width 2 height 9
click at [636, 252] on div "Delete" at bounding box center [651, 257] width 60 height 11
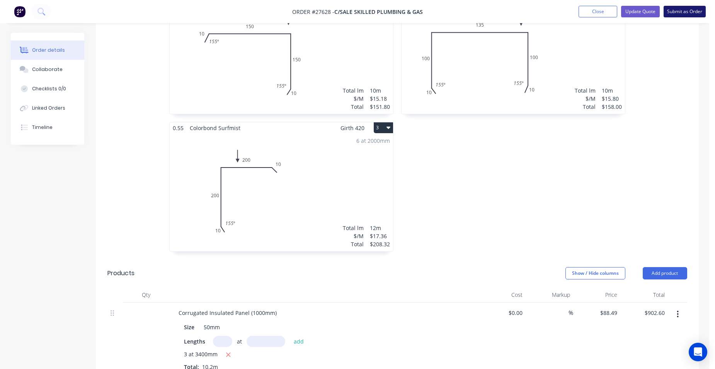
scroll to position [193, 0]
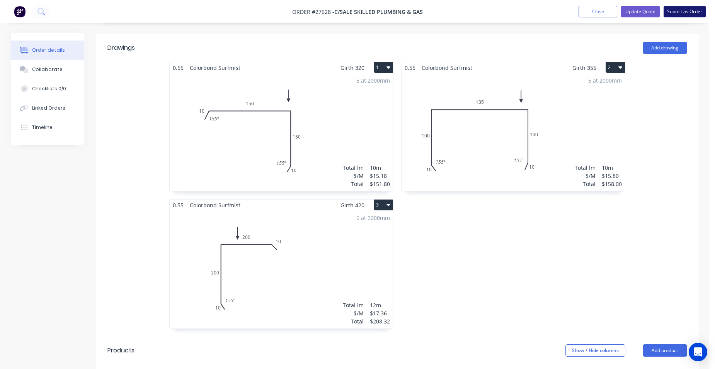
click at [674, 12] on button "Submit as Order" at bounding box center [685, 12] width 42 height 12
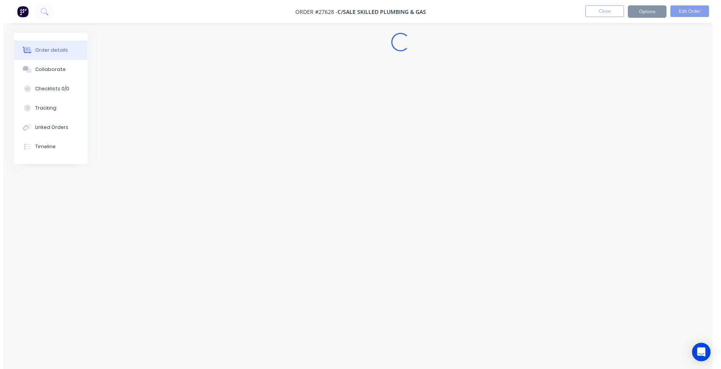
scroll to position [0, 0]
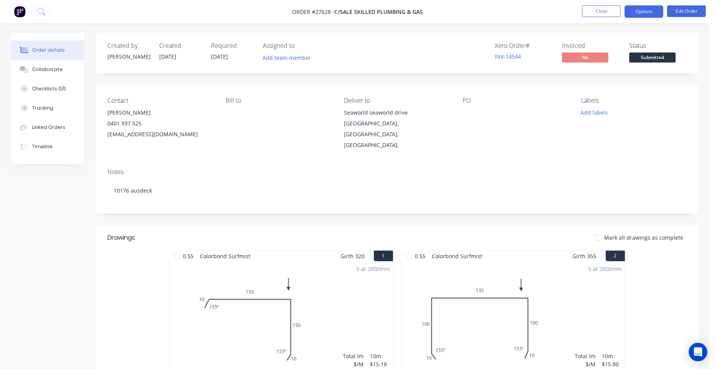
click at [638, 13] on button "Options" at bounding box center [644, 11] width 39 height 12
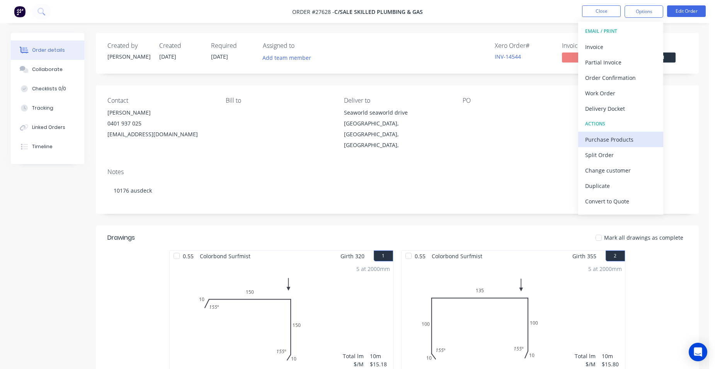
click at [625, 136] on div "Purchase Products" at bounding box center [620, 139] width 71 height 11
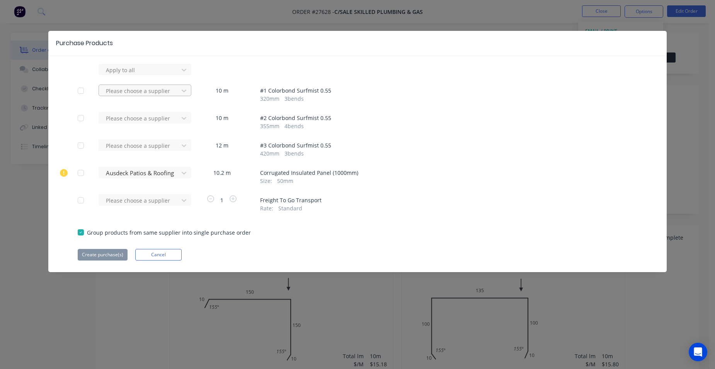
click at [123, 75] on div at bounding box center [140, 70] width 70 height 10
type input "apex"
click at [139, 119] on div "Apex Building Products Pty Ltd" at bounding box center [145, 119] width 93 height 14
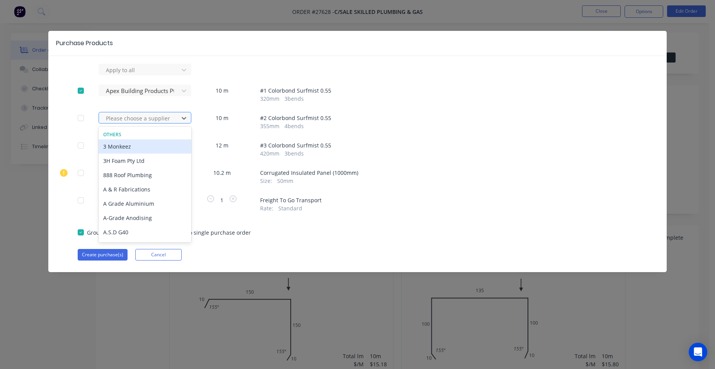
click at [134, 119] on div at bounding box center [140, 119] width 70 height 10
type input "apex"
click at [133, 146] on div "Apex Building Products Pty Ltd" at bounding box center [145, 147] width 93 height 14
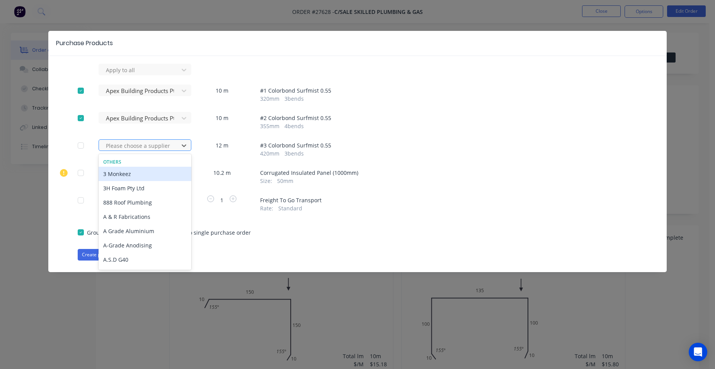
click at [129, 144] on div at bounding box center [140, 146] width 70 height 10
type input "apex"
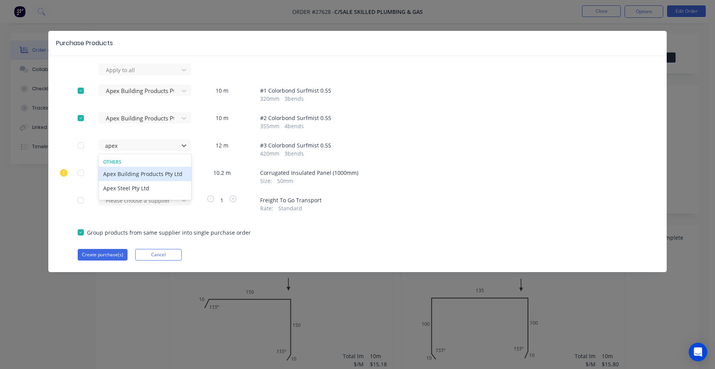
click at [119, 179] on div "Apex Building Products Pty Ltd" at bounding box center [145, 174] width 93 height 14
click at [108, 255] on button "Create purchase(s)" at bounding box center [103, 255] width 50 height 12
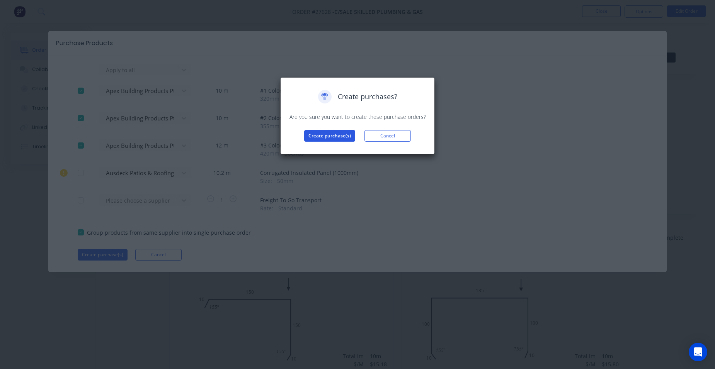
click at [338, 136] on button "Create purchase(s)" at bounding box center [329, 136] width 51 height 12
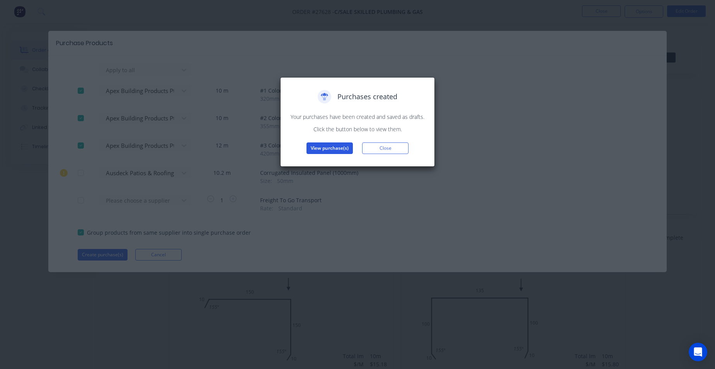
click at [334, 147] on button "View purchase(s)" at bounding box center [329, 149] width 46 height 12
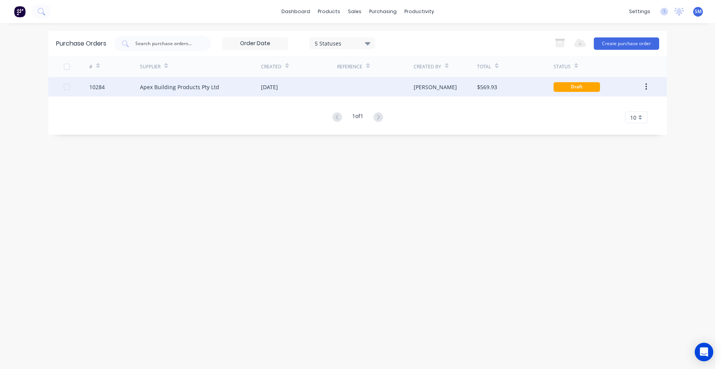
click at [327, 90] on div "12 Aug 2025" at bounding box center [299, 86] width 76 height 19
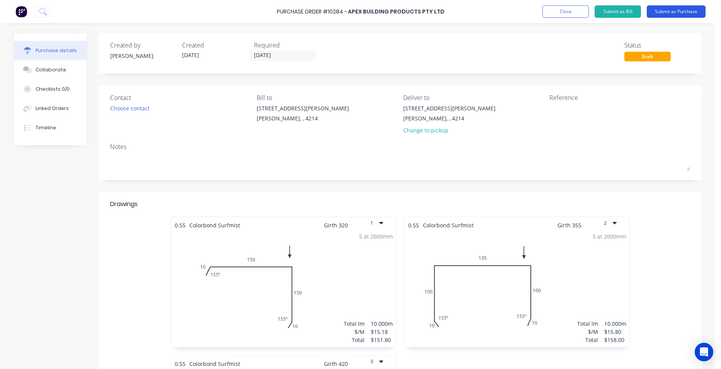
click at [670, 10] on button "Submit as Purchase" at bounding box center [676, 11] width 59 height 12
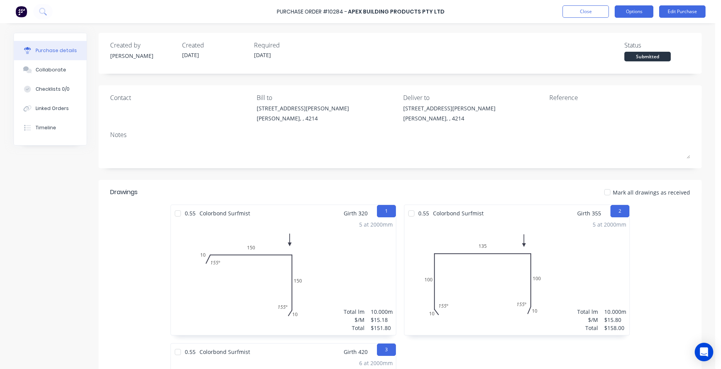
click at [646, 13] on button "Options" at bounding box center [633, 11] width 39 height 12
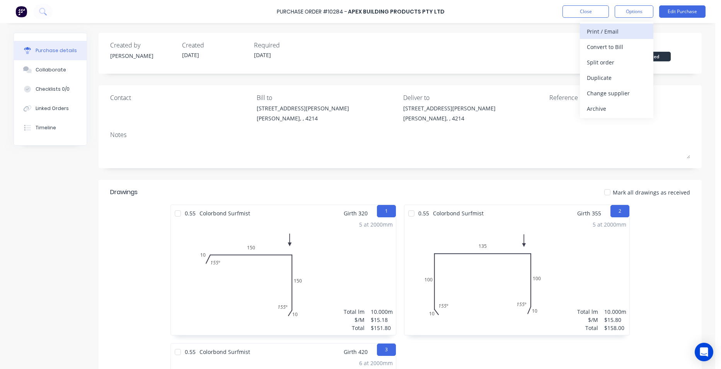
click at [629, 32] on div "Print / Email" at bounding box center [617, 31] width 60 height 11
click at [615, 60] on div "Without pricing" at bounding box center [617, 62] width 60 height 11
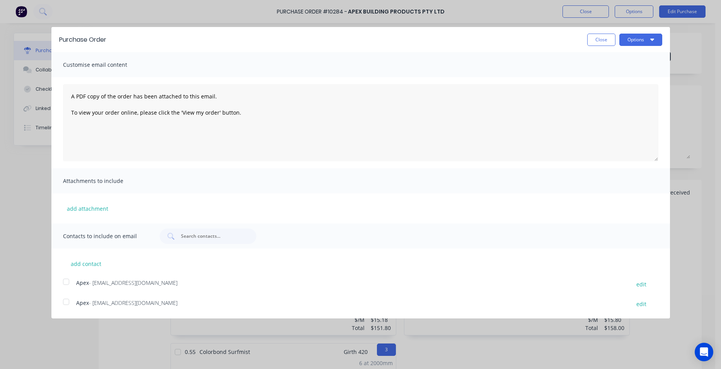
click at [68, 277] on div at bounding box center [65, 281] width 15 height 15
click at [629, 41] on button "Options" at bounding box center [640, 40] width 43 height 12
click at [621, 70] on div "Email" at bounding box center [626, 74] width 60 height 11
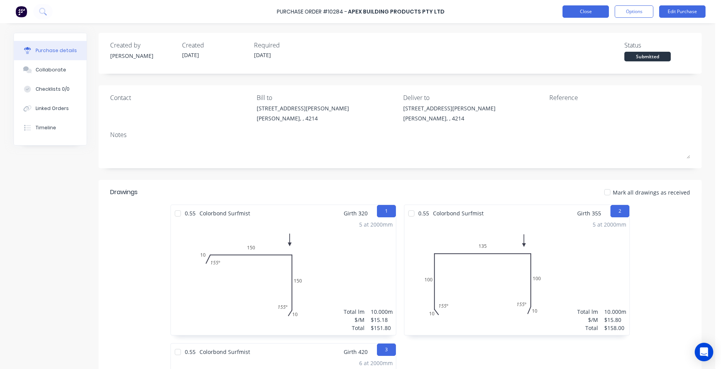
click at [588, 13] on button "Close" at bounding box center [585, 11] width 46 height 12
